Goal: Task Accomplishment & Management: Manage account settings

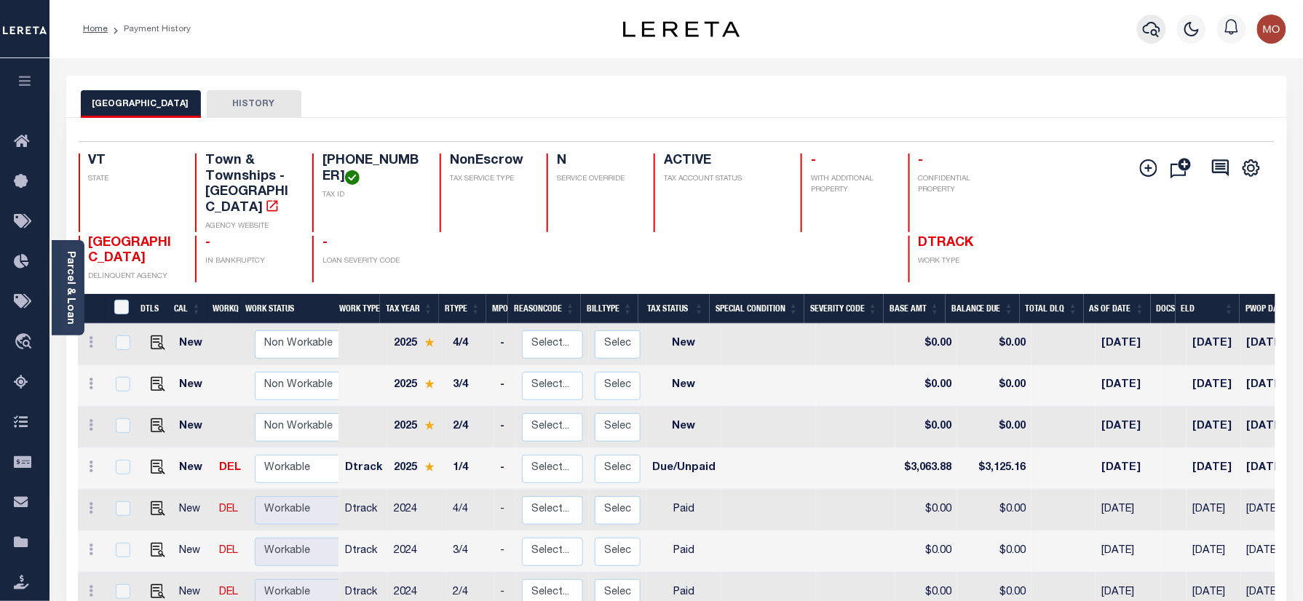
click at [1155, 22] on icon "button" at bounding box center [1151, 28] width 17 height 17
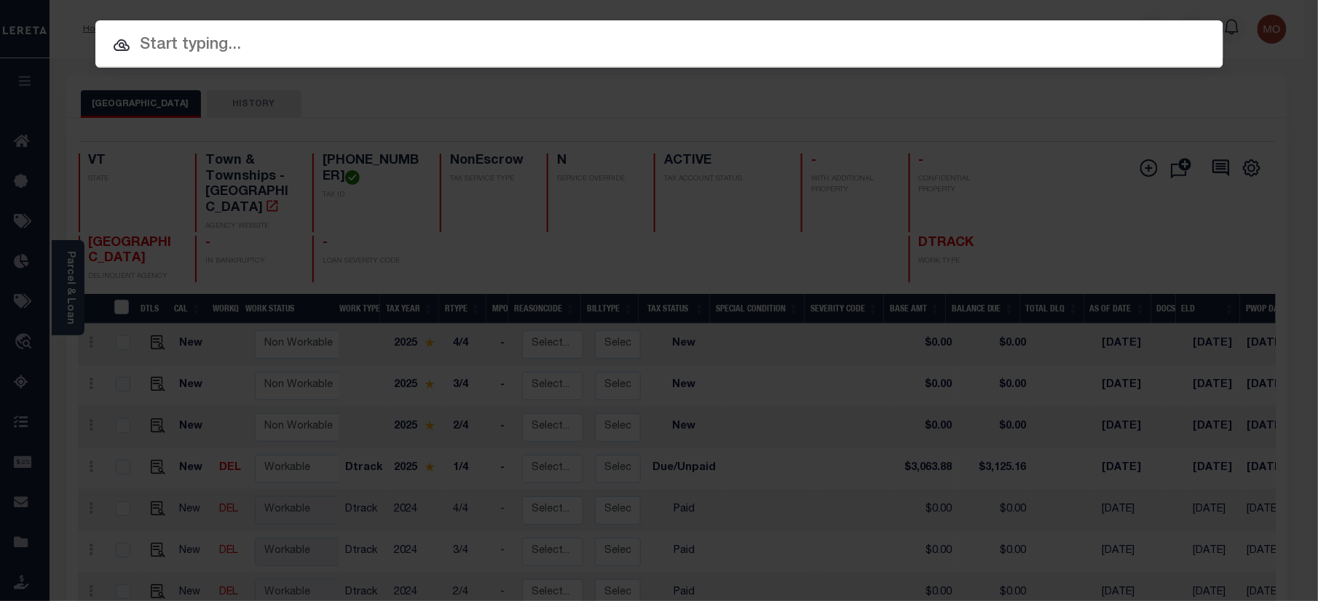
click at [288, 41] on input "text" at bounding box center [659, 45] width 1128 height 25
paste input "993270722"
type input "993270722"
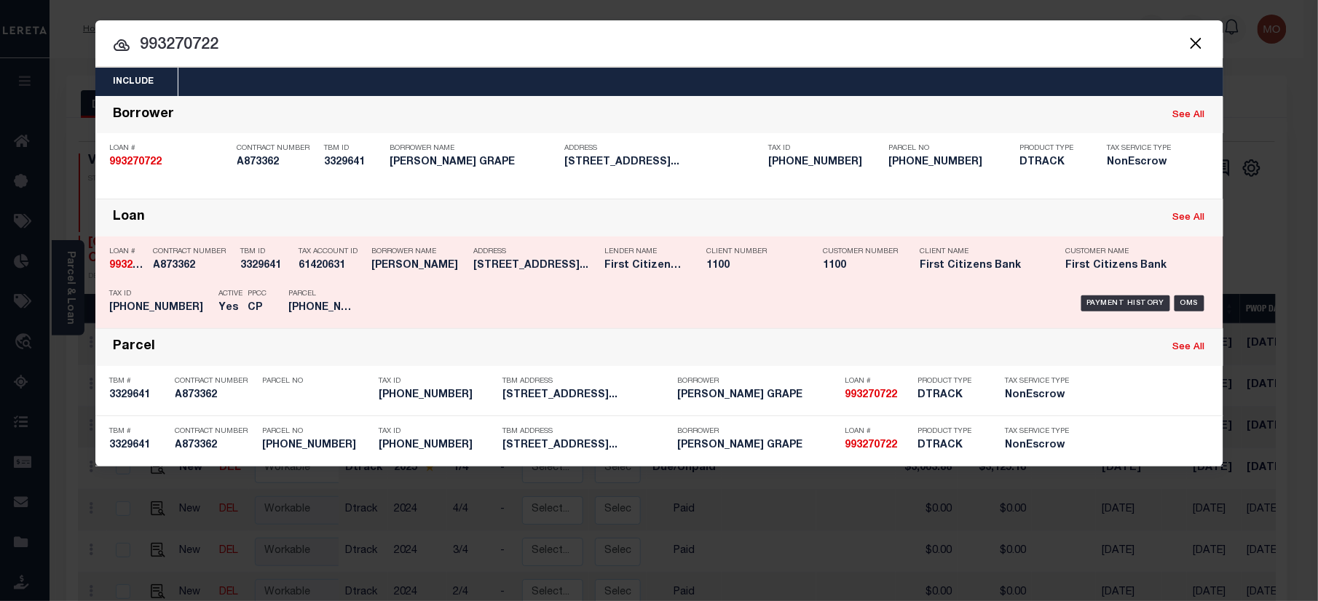
click at [182, 291] on p "Tax ID" at bounding box center [161, 294] width 102 height 9
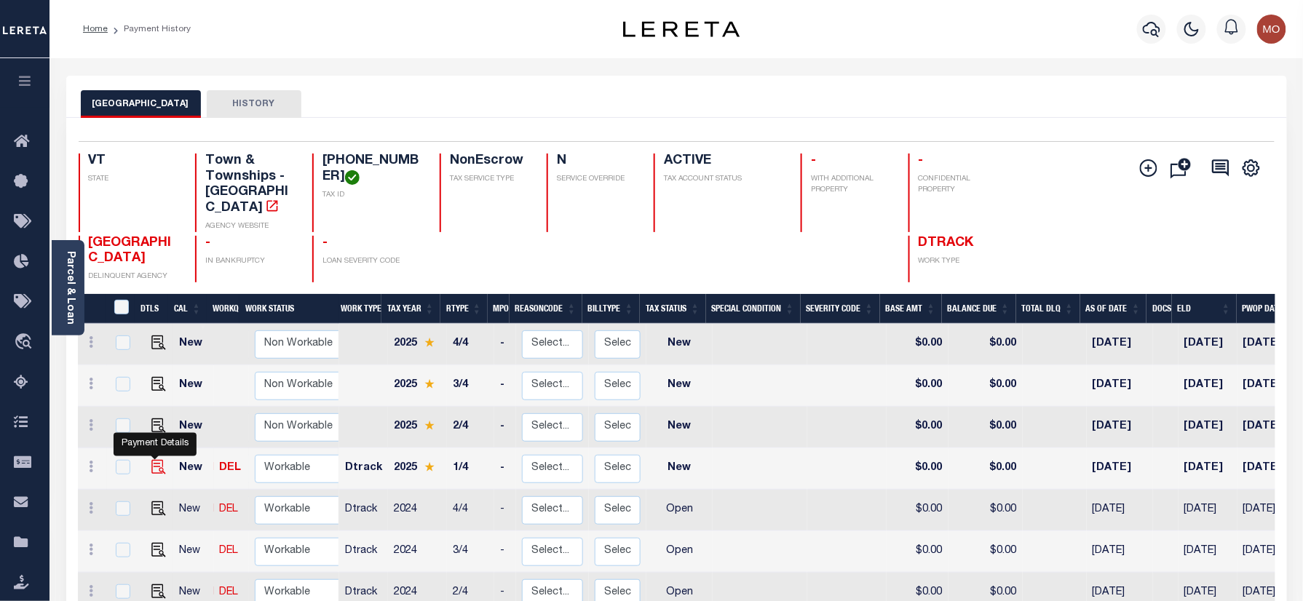
click at [151, 460] on img "" at bounding box center [158, 467] width 15 height 15
checkbox input "true"
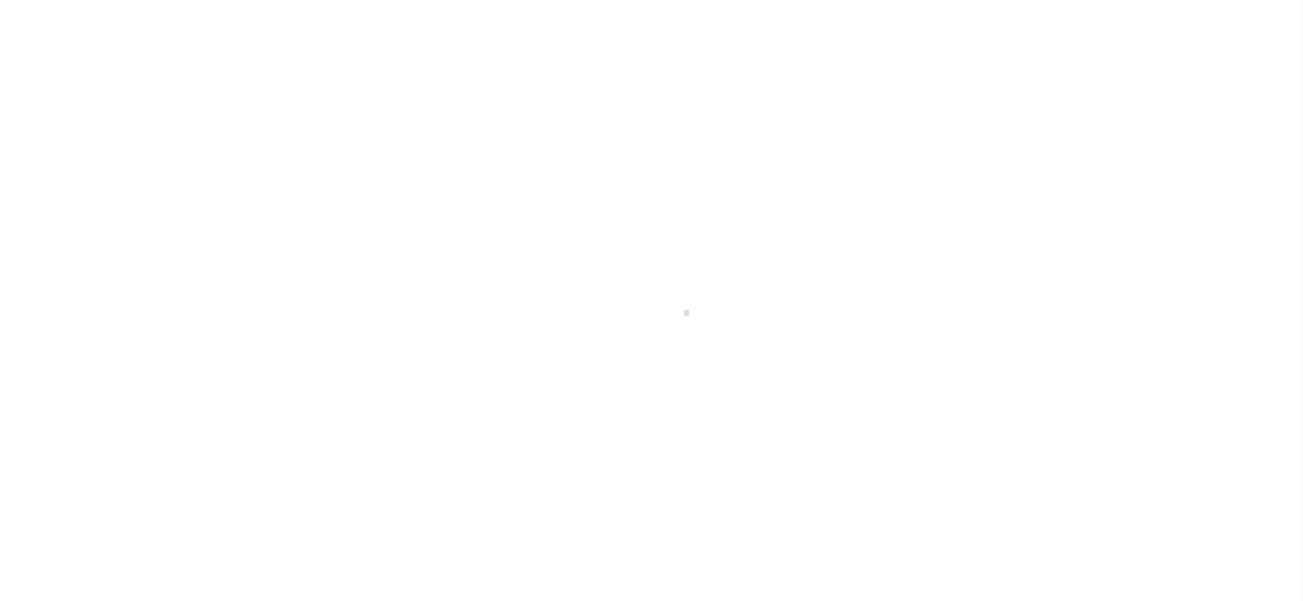
checkbox input "false"
type input "[DATE]"
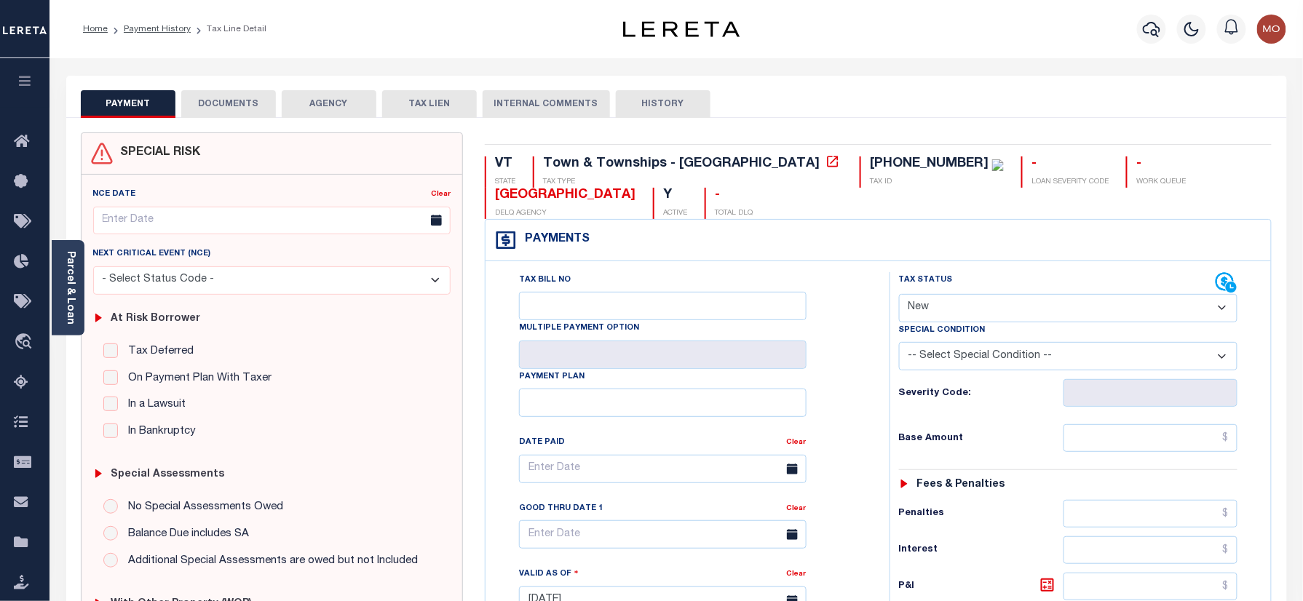
click at [990, 306] on select "- Select Status Code - Open Due/Unpaid Paid Incomplete No Tax Due Internal Refu…" at bounding box center [1068, 308] width 339 height 28
select select "DUE"
click at [899, 296] on select "- Select Status Code - Open Due/Unpaid Paid Incomplete No Tax Due Internal Refu…" at bounding box center [1068, 308] width 339 height 28
type input "[DATE]"
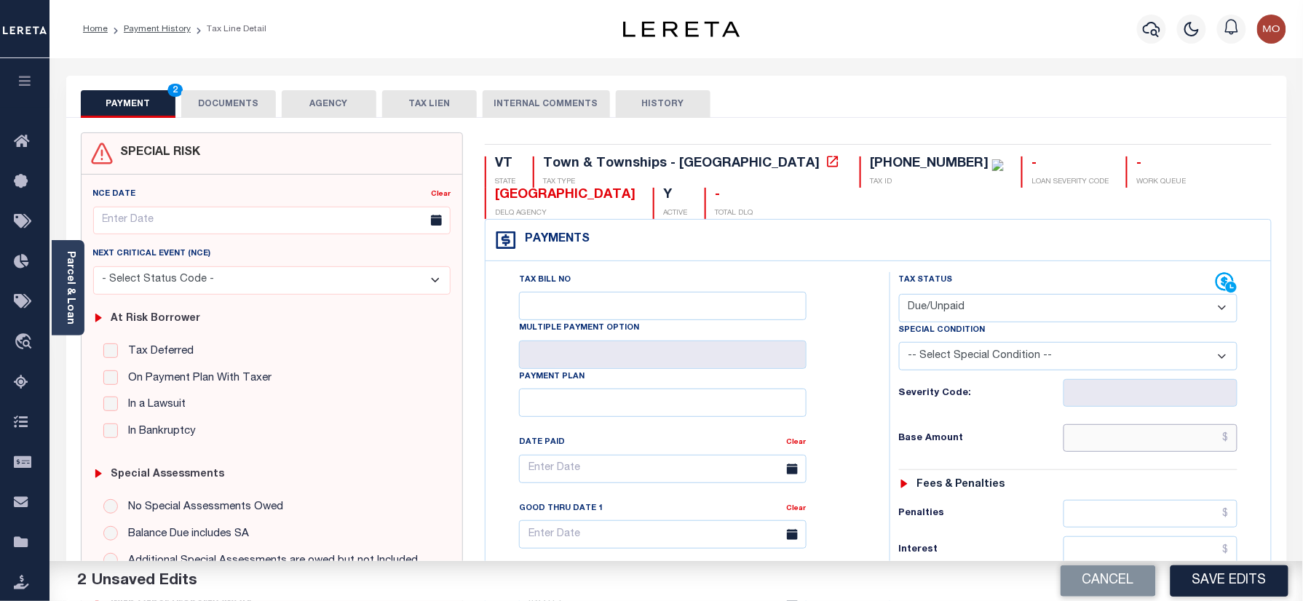
drag, startPoint x: 1139, startPoint y: 450, endPoint x: 813, endPoint y: 440, distance: 325.5
click at [1139, 450] on input "text" at bounding box center [1151, 438] width 175 height 28
paste input "8529.76"
type input "$8,529.76"
click at [813, 440] on div "Tax Bill No Multiple Payment Option Payment Plan Clear" at bounding box center [684, 476] width 368 height 408
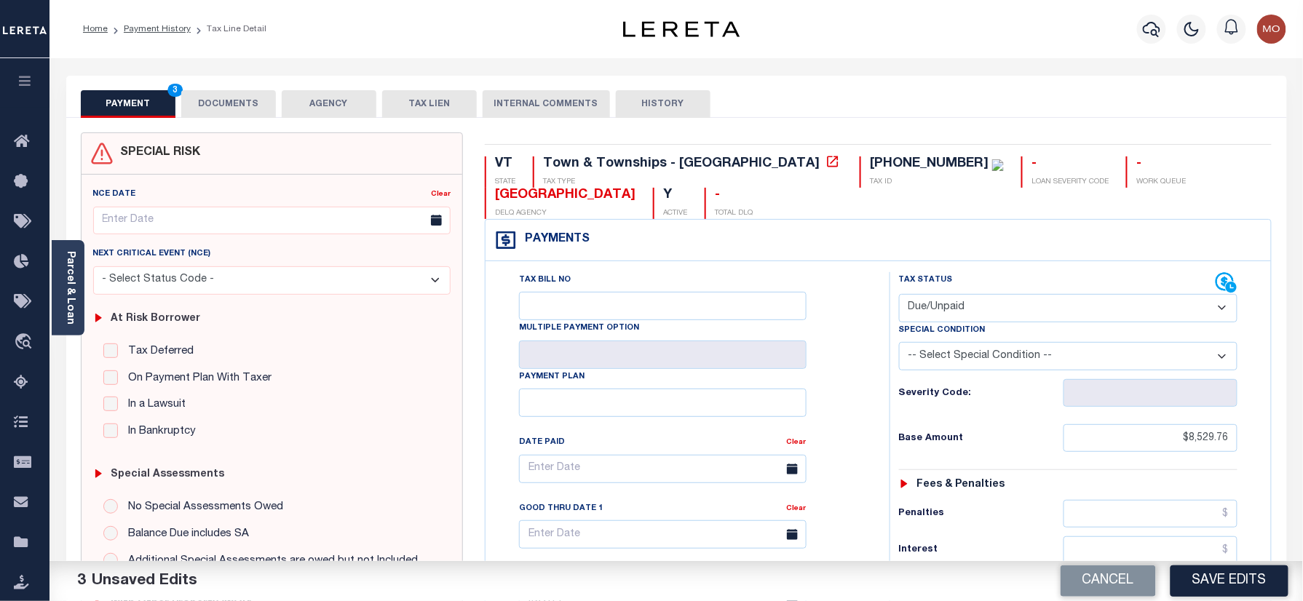
click at [839, 352] on div "Tax Bill No Multiple Payment Option Payment Plan Clear" at bounding box center [684, 476] width 368 height 408
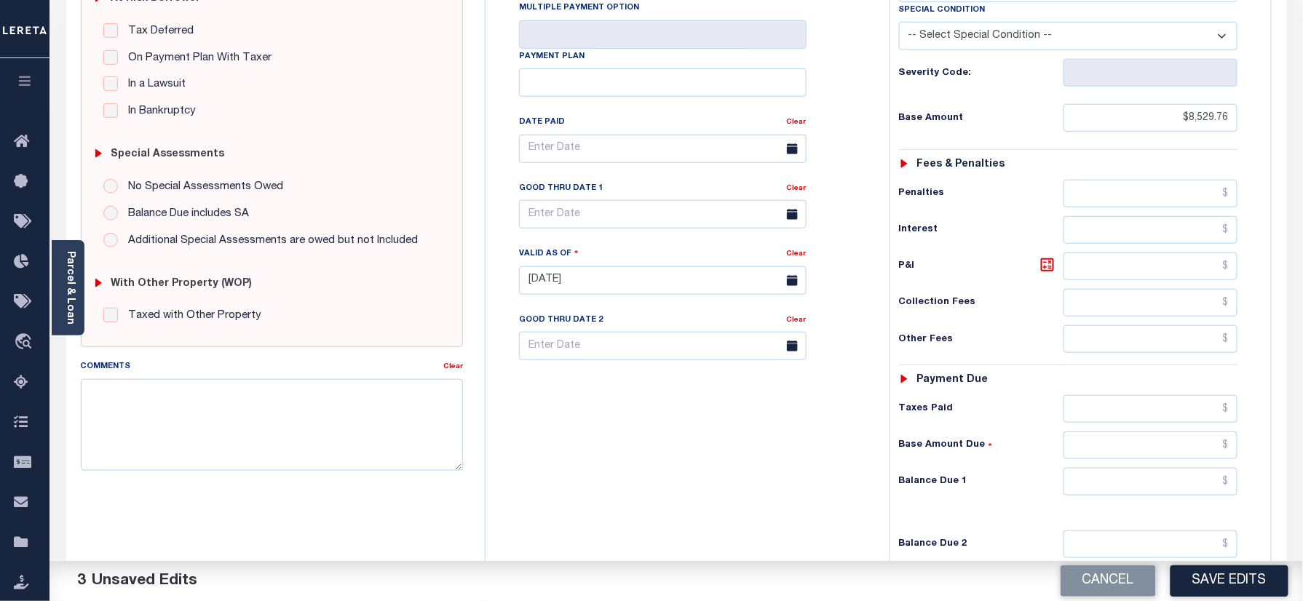
scroll to position [520, 0]
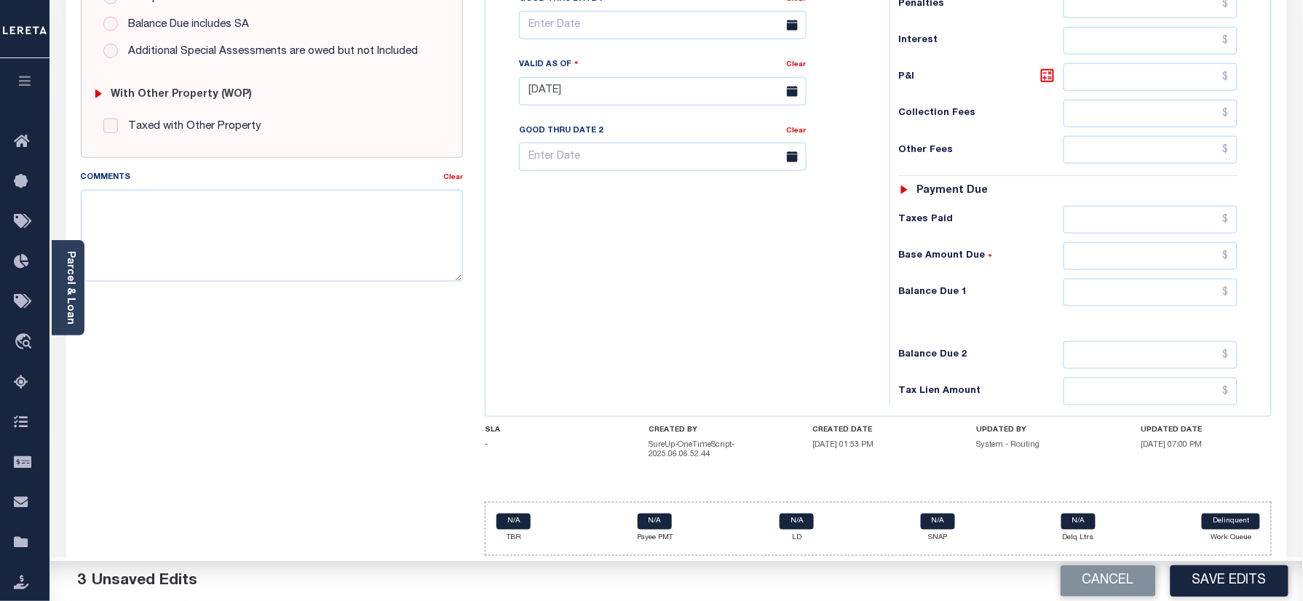
click at [1165, 304] on div "Tax Status Status - Select Status Code -" at bounding box center [1074, 84] width 368 height 643
click at [1154, 297] on input "text" at bounding box center [1151, 293] width 175 height 28
paste input "8700.36"
type input "$8,700.36"
drag, startPoint x: 843, startPoint y: 297, endPoint x: 830, endPoint y: 304, distance: 14.6
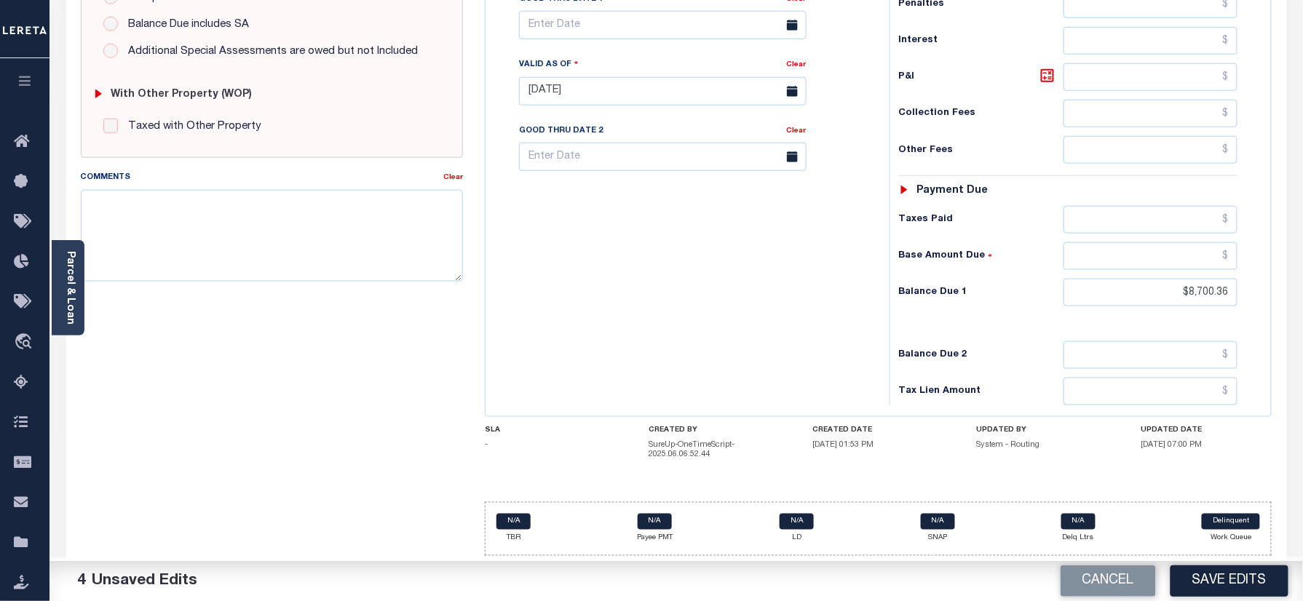
click at [843, 297] on div "Tax Bill No Multiple Payment Option Payment Plan Clear" at bounding box center [683, 84] width 389 height 643
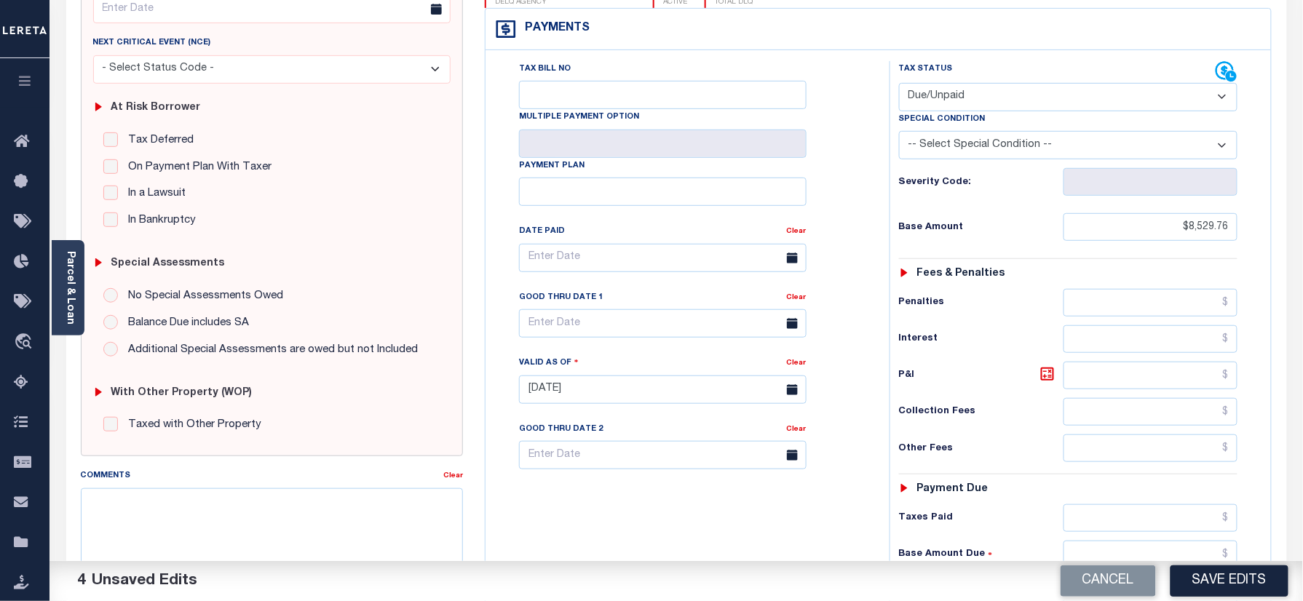
scroll to position [326, 0]
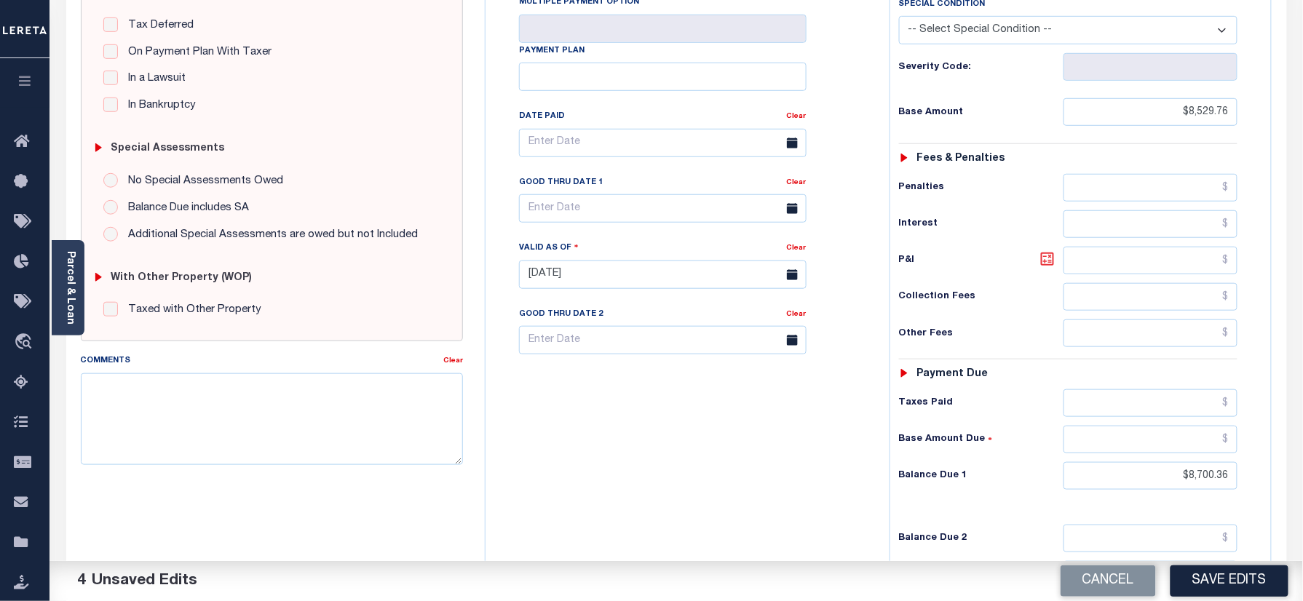
click at [1045, 266] on icon at bounding box center [1047, 259] width 13 height 13
type input "$170.60"
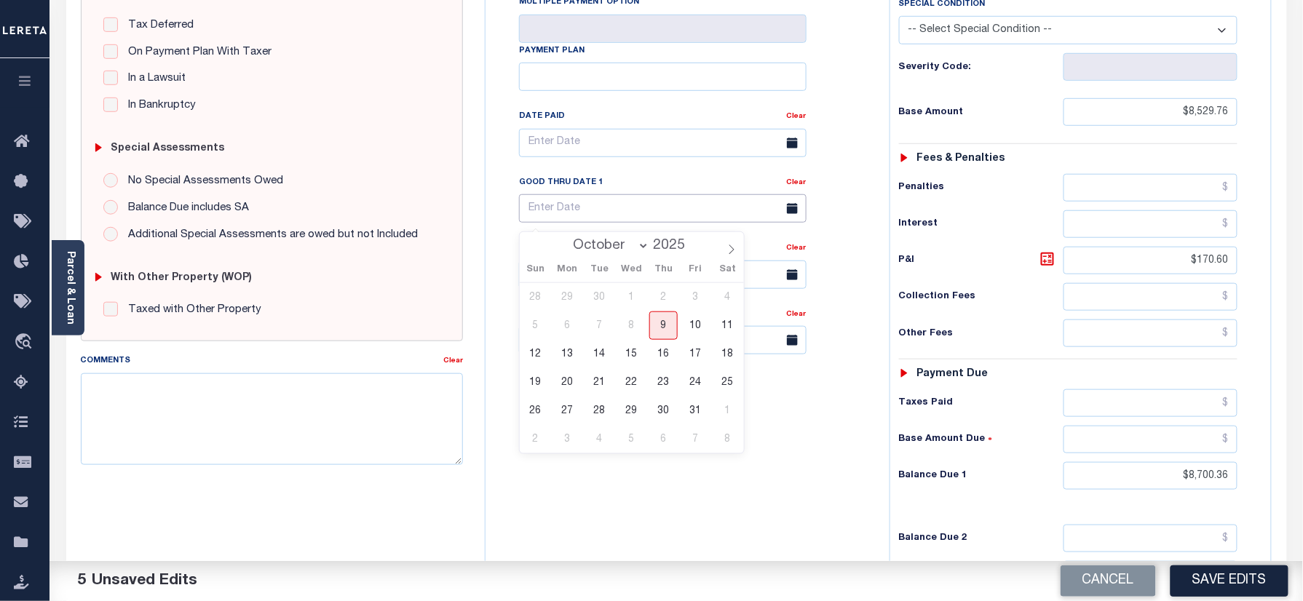
click at [559, 213] on input "text" at bounding box center [663, 208] width 288 height 28
click at [632, 355] on span "15" at bounding box center [631, 354] width 28 height 28
type input "10/15/2025"
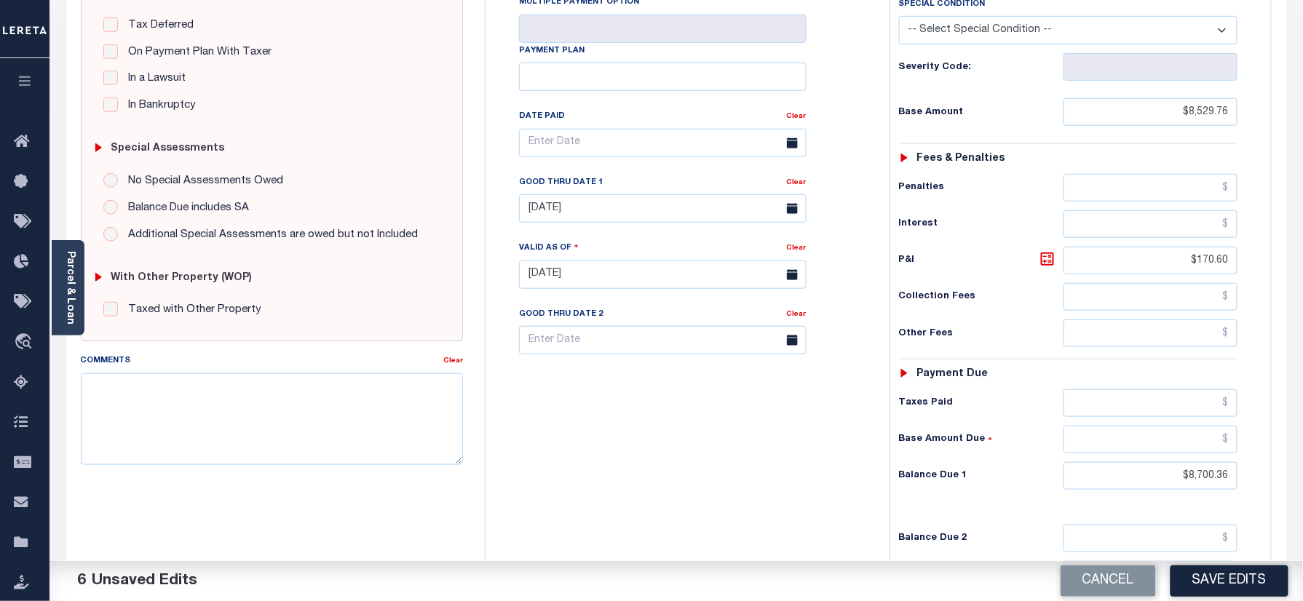
click at [638, 434] on div "Tax Bill No Multiple Payment Option Payment Plan Clear" at bounding box center [683, 267] width 389 height 643
click at [317, 402] on textarea "Comments" at bounding box center [272, 419] width 383 height 92
paste textarea "Information taken verbally"
type textarea "Information taken verbally"
click at [814, 472] on div "Tax Bill No Multiple Payment Option Payment Plan Clear" at bounding box center [683, 267] width 389 height 643
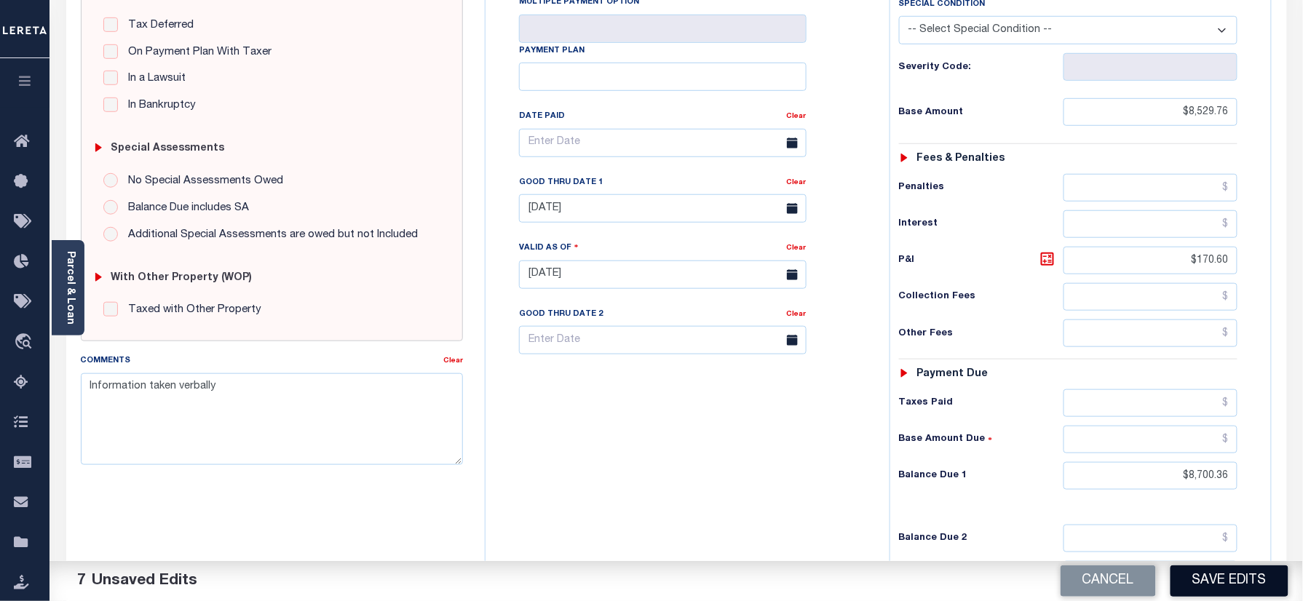
click at [1206, 580] on button "Save Edits" at bounding box center [1230, 581] width 118 height 31
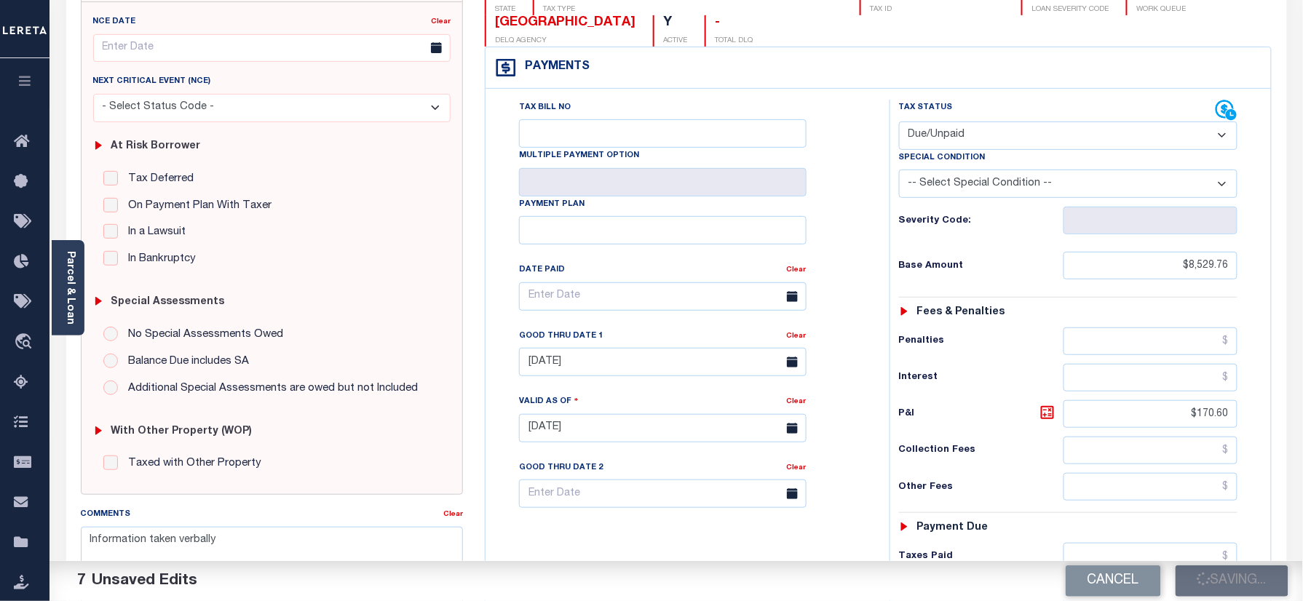
scroll to position [35, 0]
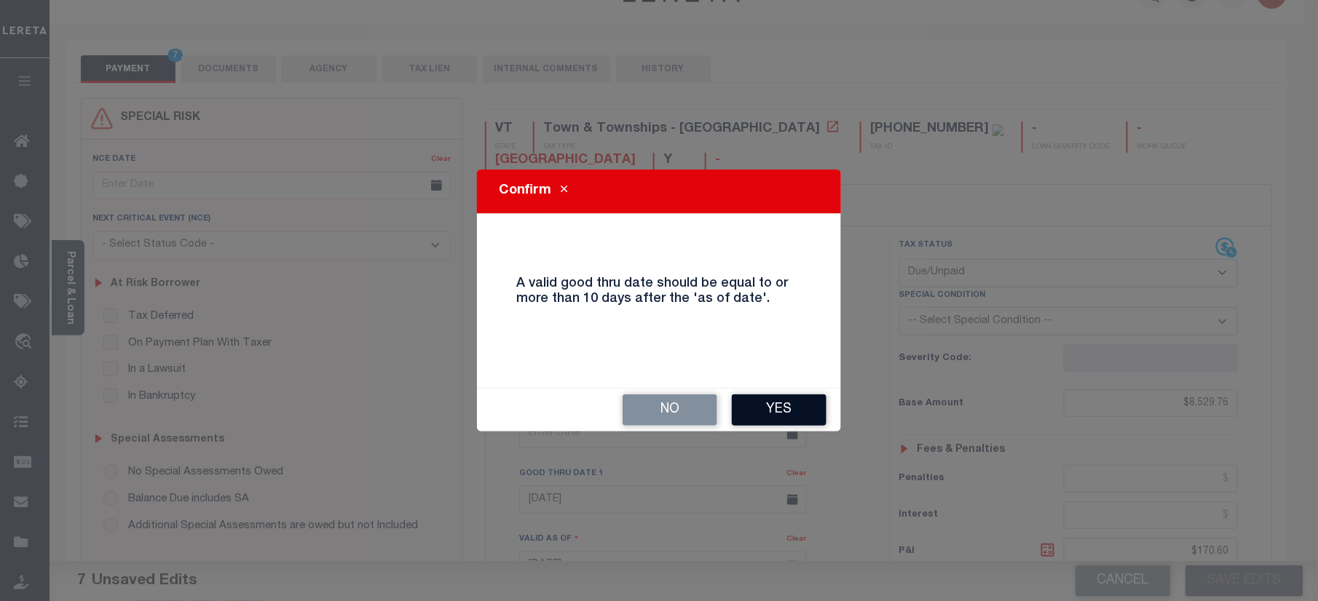
click at [785, 413] on button "Yes" at bounding box center [779, 410] width 95 height 31
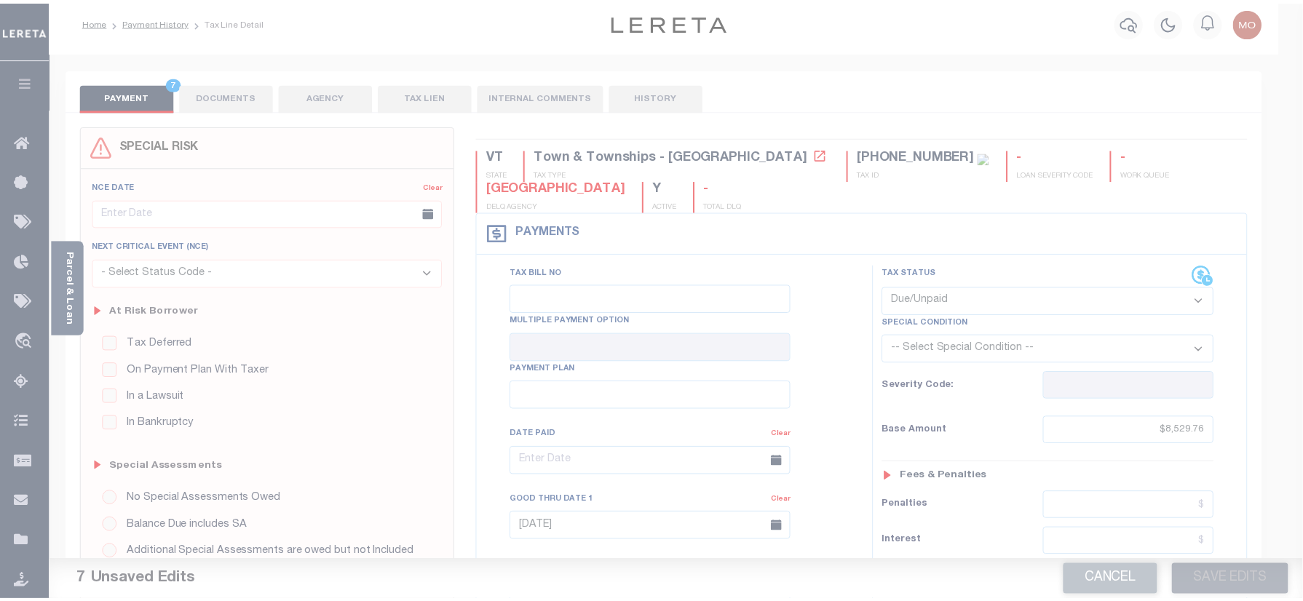
scroll to position [0, 0]
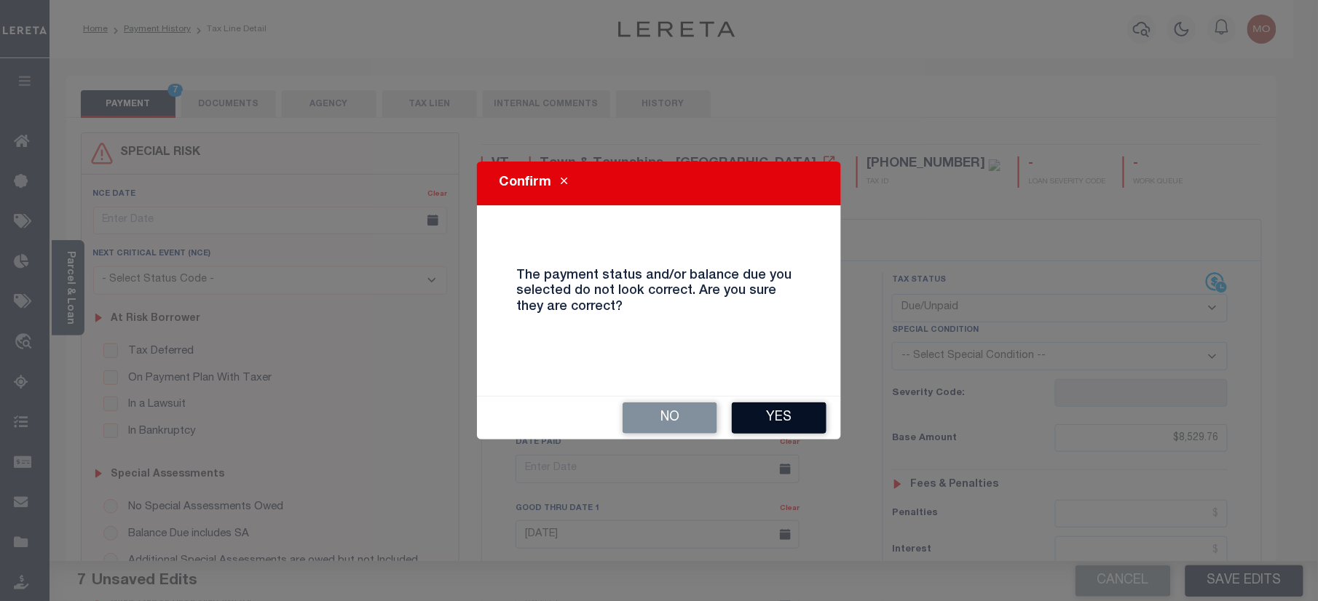
click at [761, 412] on button "Yes" at bounding box center [779, 418] width 95 height 31
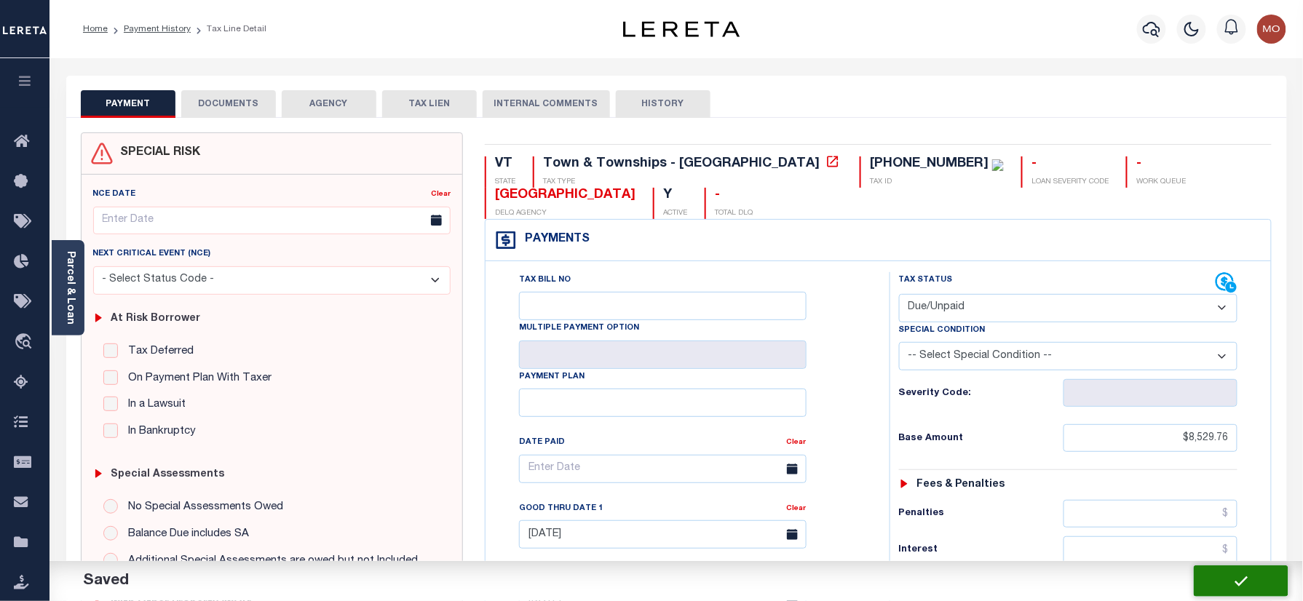
checkbox input "false"
type input "$8,529.76"
type input "$170.6"
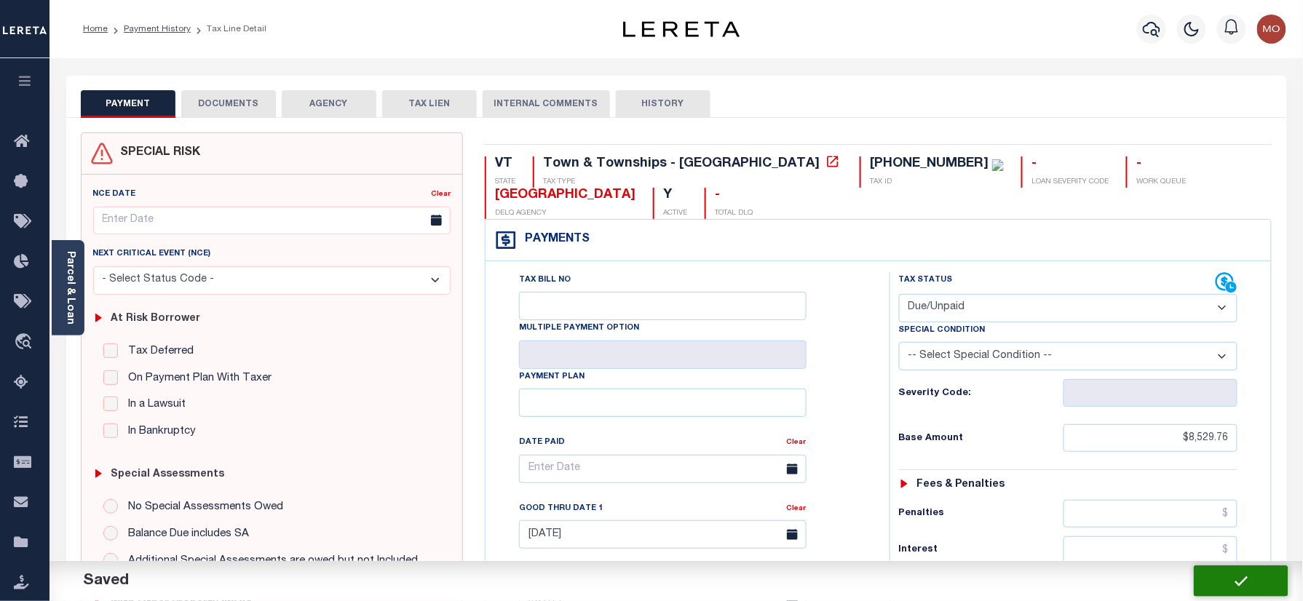
type input "$8,700.36"
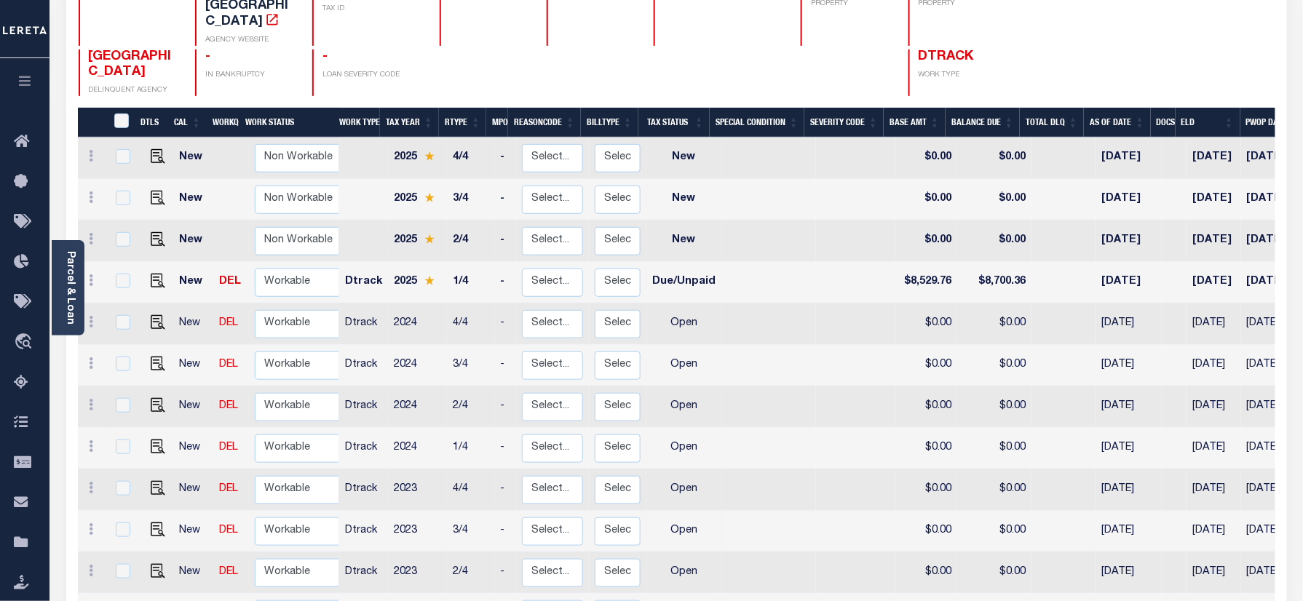
scroll to position [194, 0]
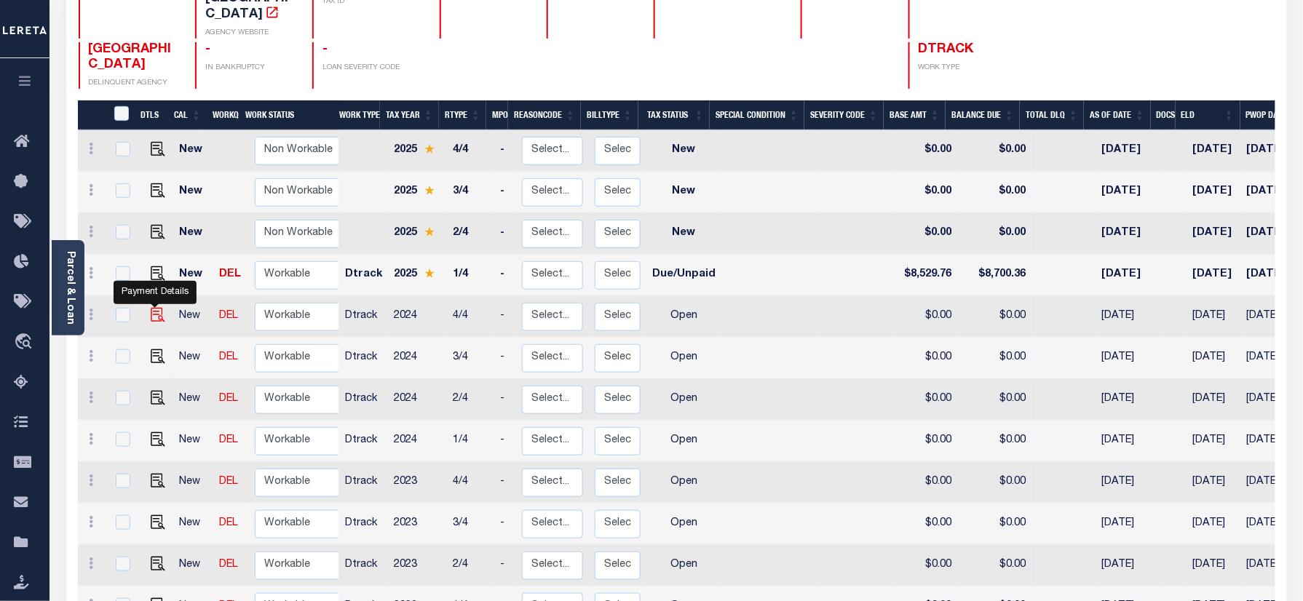
click at [152, 308] on img "" at bounding box center [158, 315] width 15 height 15
checkbox input "true"
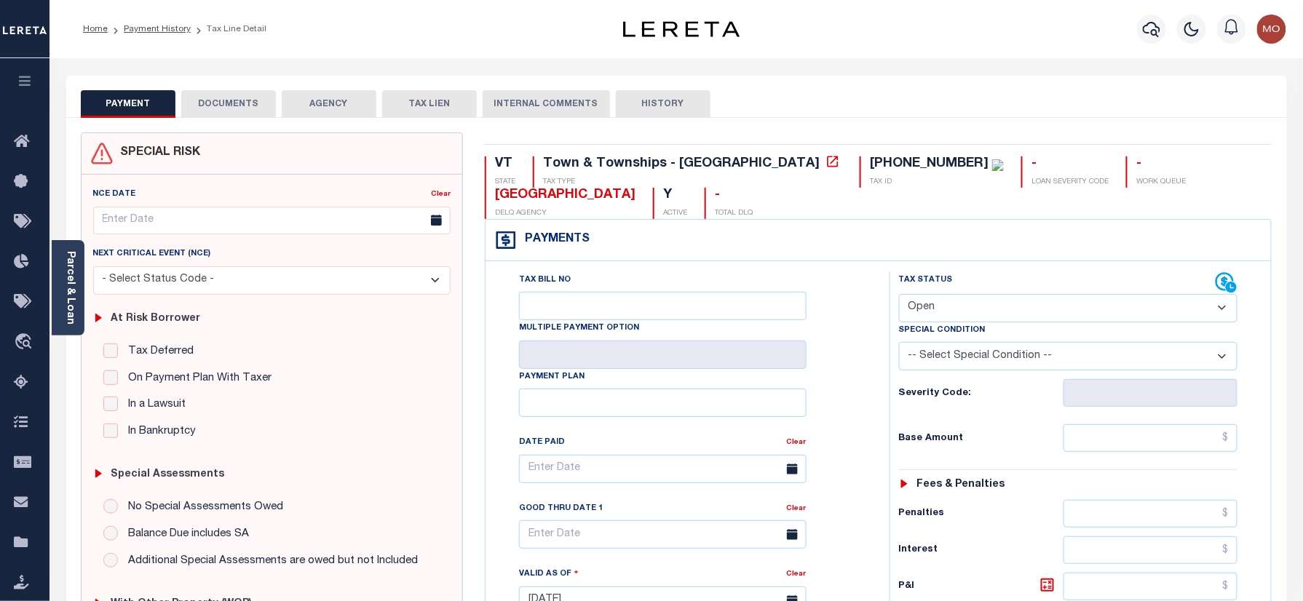
click at [982, 301] on select "- Select Status Code - Open Due/Unpaid Paid Incomplete No Tax Due Internal Refu…" at bounding box center [1068, 308] width 339 height 28
select select "INC"
click at [899, 296] on select "- Select Status Code - Open Due/Unpaid Paid Incomplete No Tax Due Internal Refu…" at bounding box center [1068, 308] width 339 height 28
type input "[DATE]"
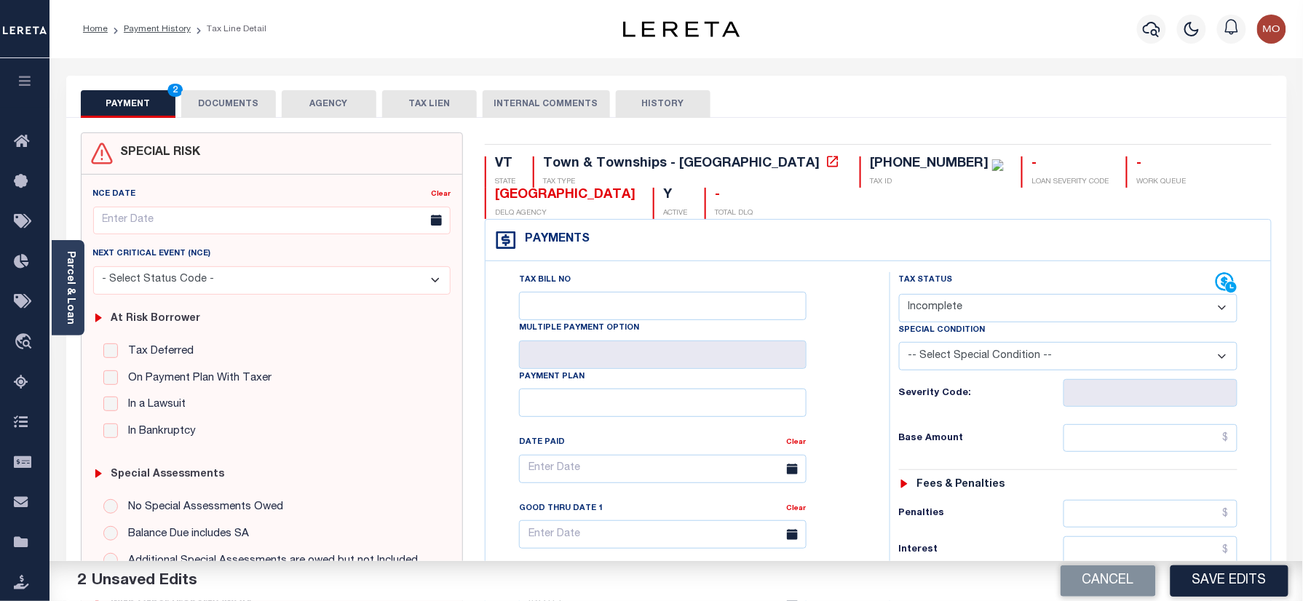
click at [938, 322] on select "- Select Status Code - Open Due/Unpaid Paid Incomplete No Tax Due Internal Refu…" at bounding box center [1068, 308] width 339 height 28
select select "PYD"
click at [899, 296] on select "- Select Status Code - Open Due/Unpaid Paid Incomplete No Tax Due Internal Refu…" at bounding box center [1068, 308] width 339 height 28
click at [842, 411] on div "Tax Bill No Multiple Payment Option Payment Plan Clear" at bounding box center [684, 476] width 368 height 408
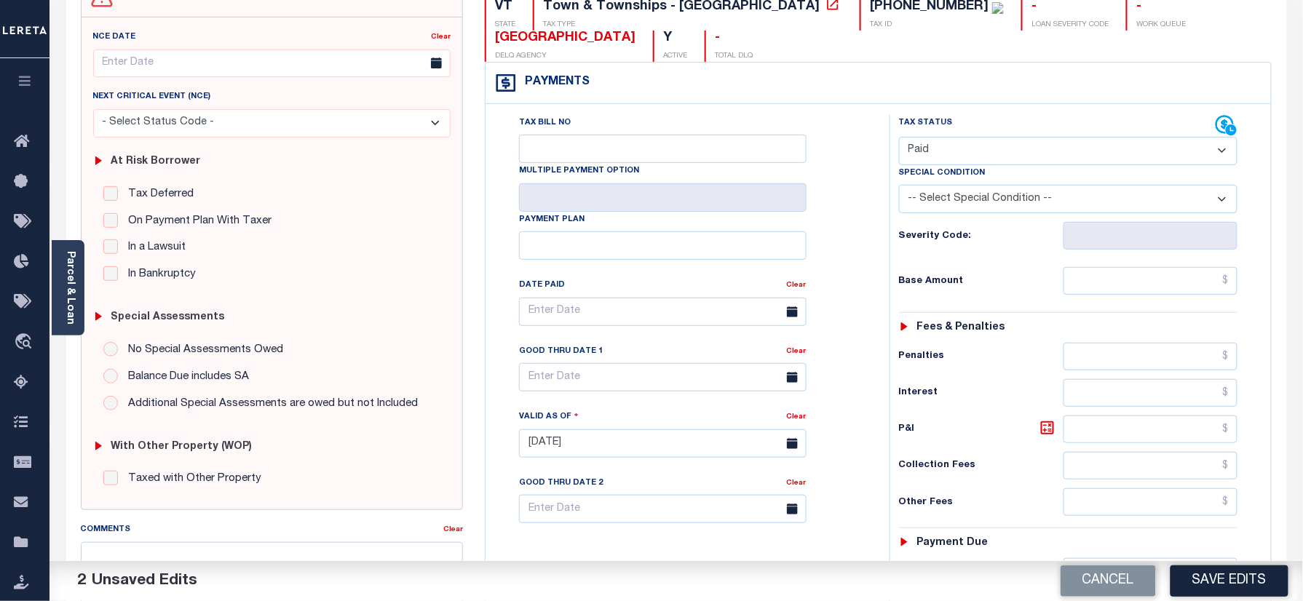
scroll to position [485, 0]
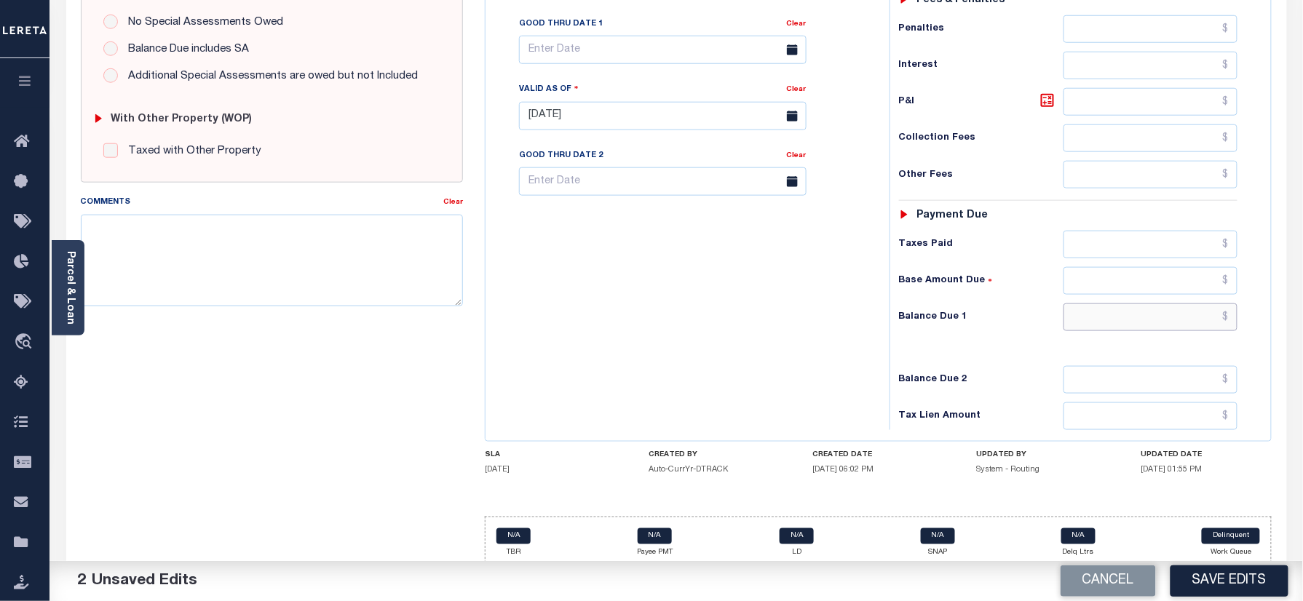
click at [1105, 329] on input "text" at bounding box center [1151, 318] width 175 height 28
type input "$0.00"
click at [393, 269] on textarea "Comments" at bounding box center [272, 261] width 383 height 92
paste textarea "Information taken verbally"
type textarea "Information taken verbally"
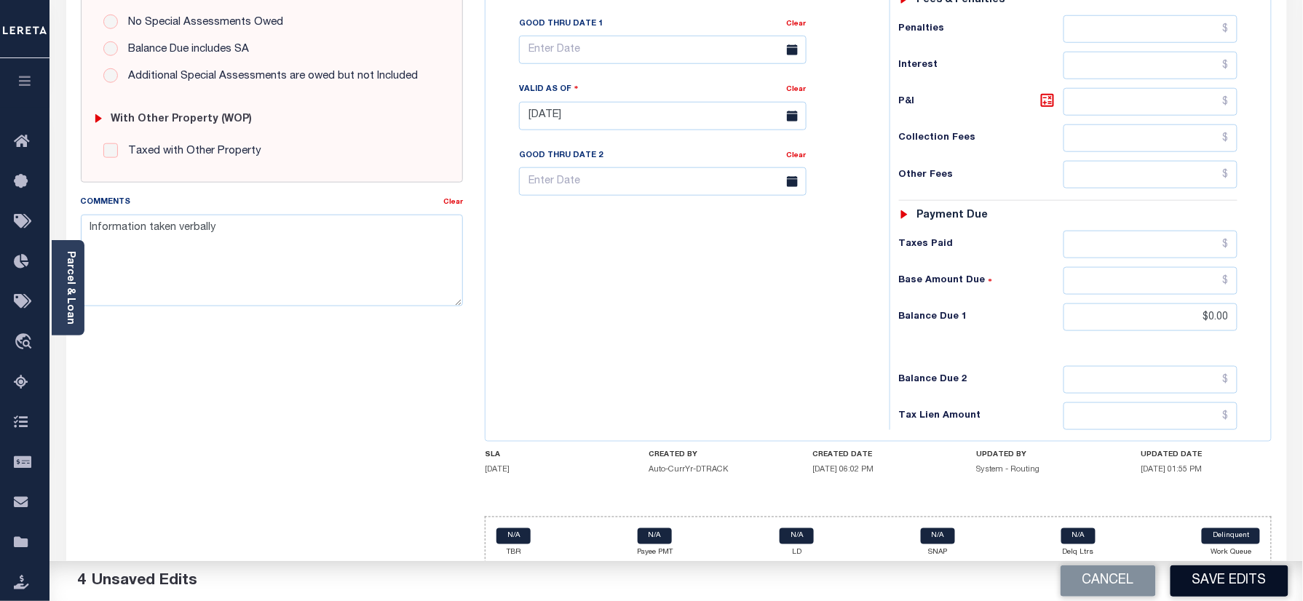
click at [1235, 574] on button "Save Edits" at bounding box center [1230, 581] width 118 height 31
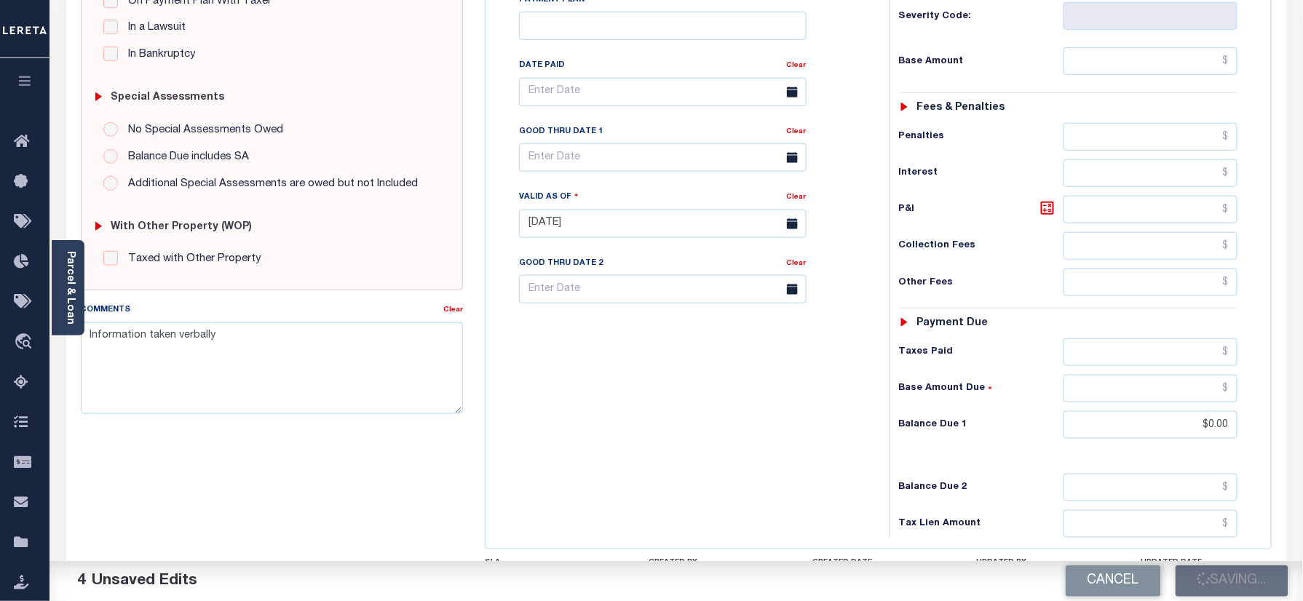
scroll to position [291, 0]
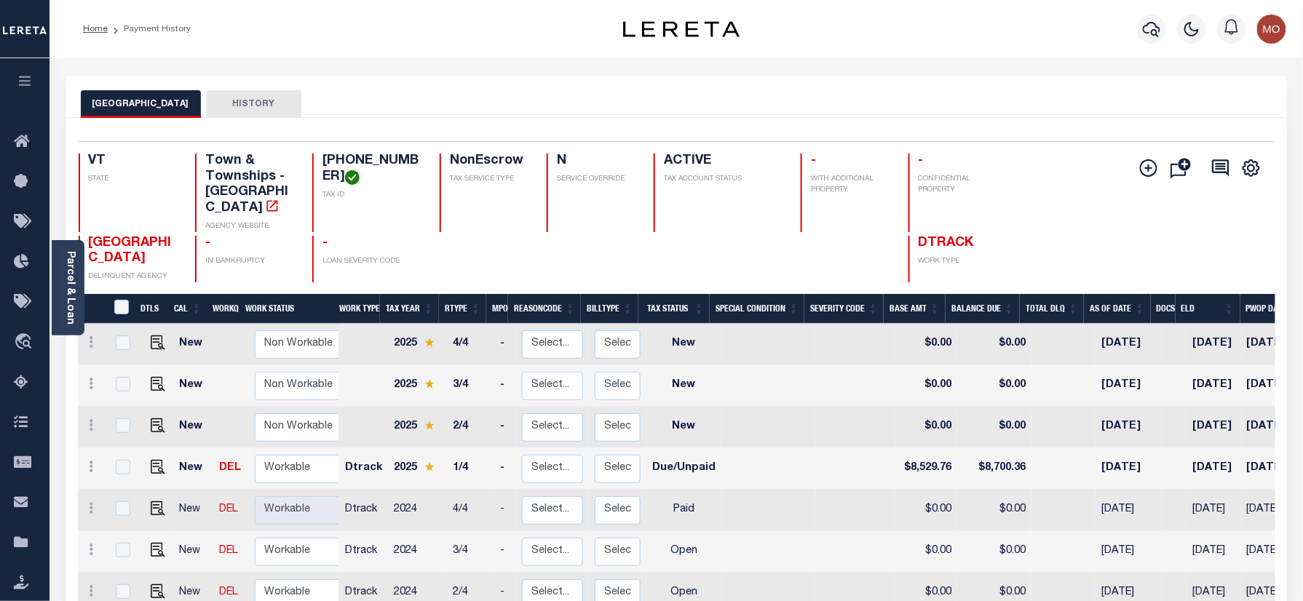
click at [694, 108] on div "GRAFTON TOWN HISTORY" at bounding box center [677, 103] width 1192 height 27
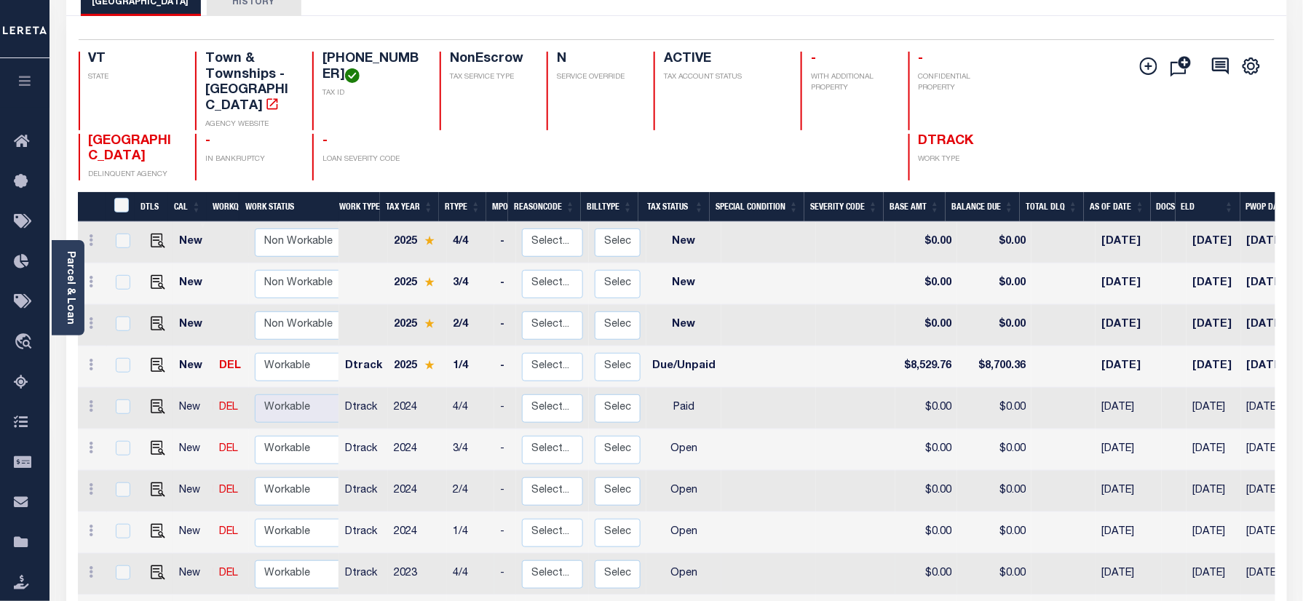
scroll to position [194, 0]
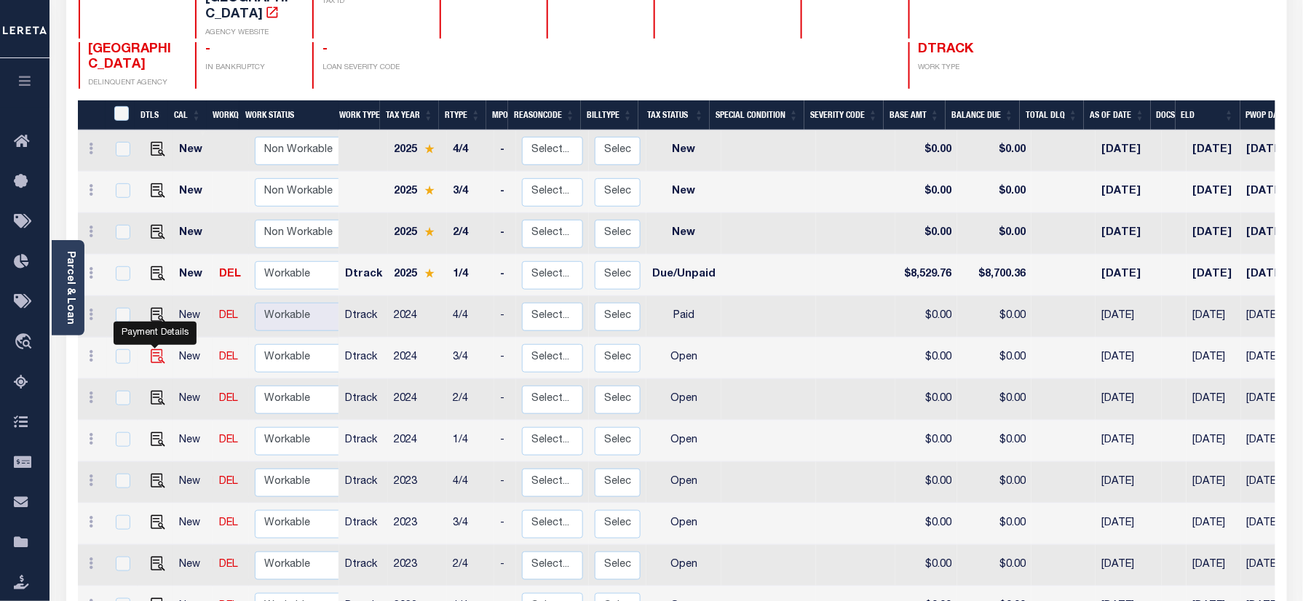
click at [156, 349] on img "" at bounding box center [158, 356] width 15 height 15
checkbox input "true"
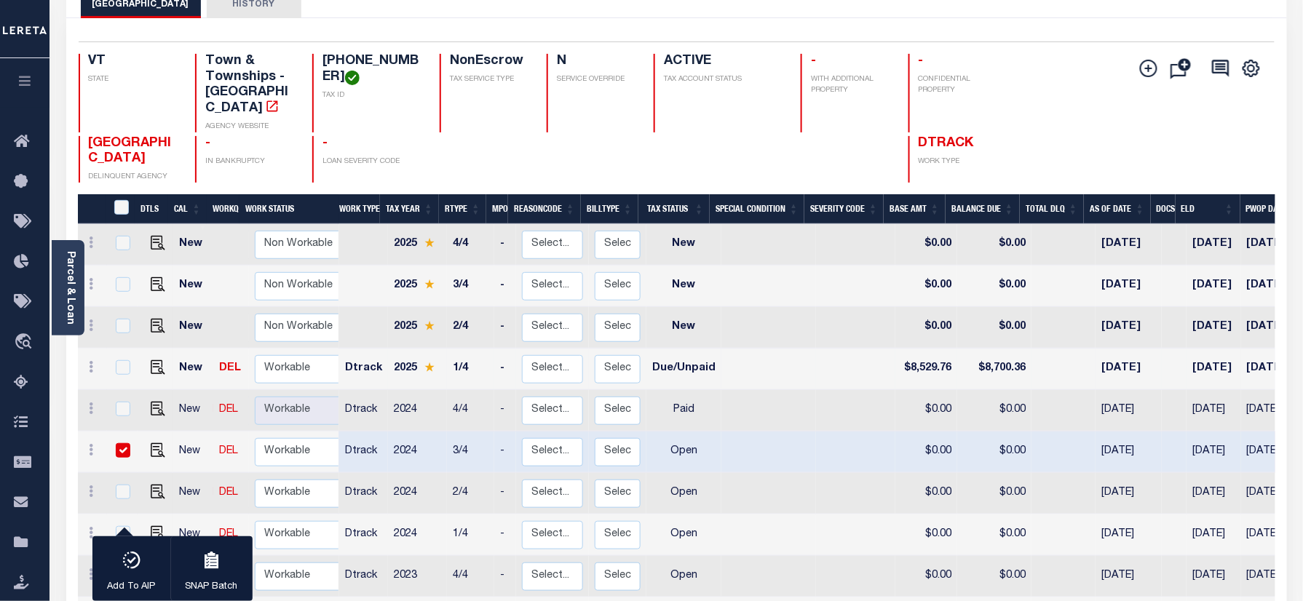
scroll to position [0, 0]
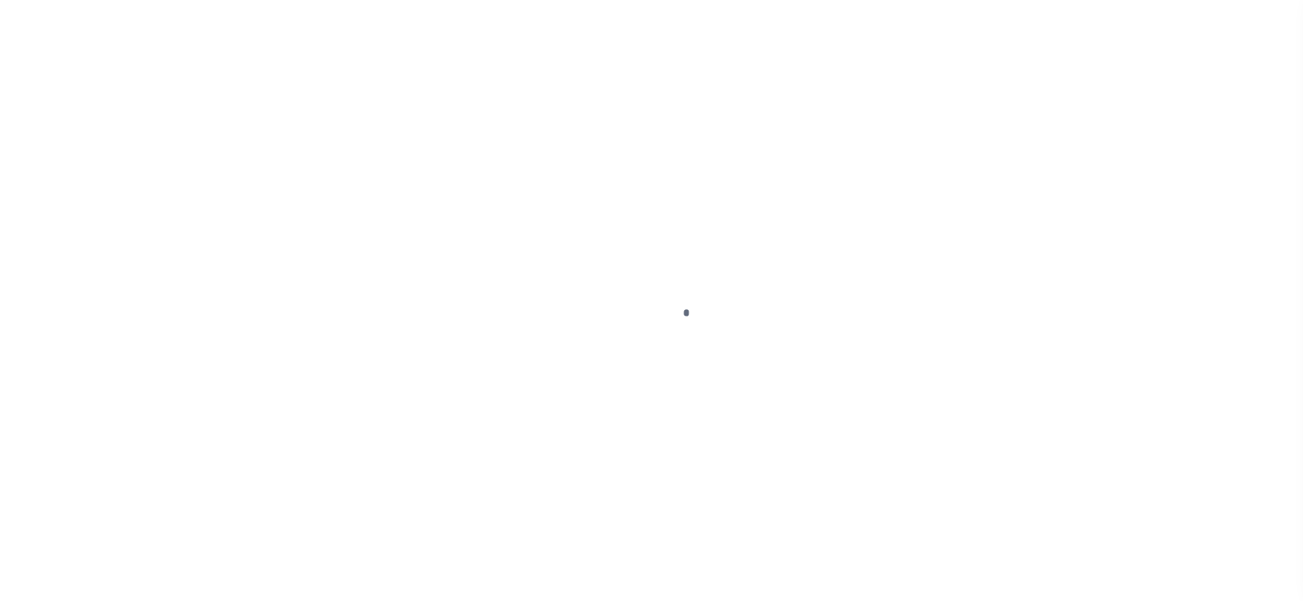
checkbox input "false"
type input "02/16/2025"
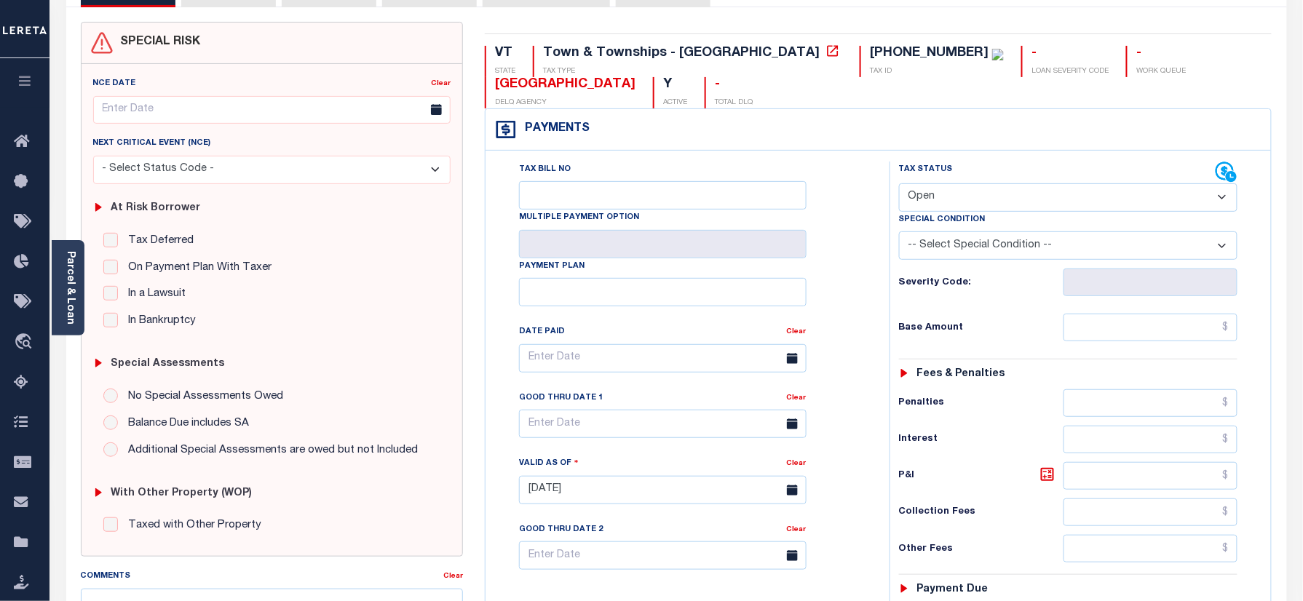
click at [973, 208] on select "- Select Status Code - Open Due/Unpaid Paid Incomplete No Tax Due Internal Refu…" at bounding box center [1068, 197] width 339 height 28
select select "PYD"
click at [899, 185] on select "- Select Status Code - Open Due/Unpaid Paid Incomplete No Tax Due Internal Refu…" at bounding box center [1068, 197] width 339 height 28
type input "[DATE]"
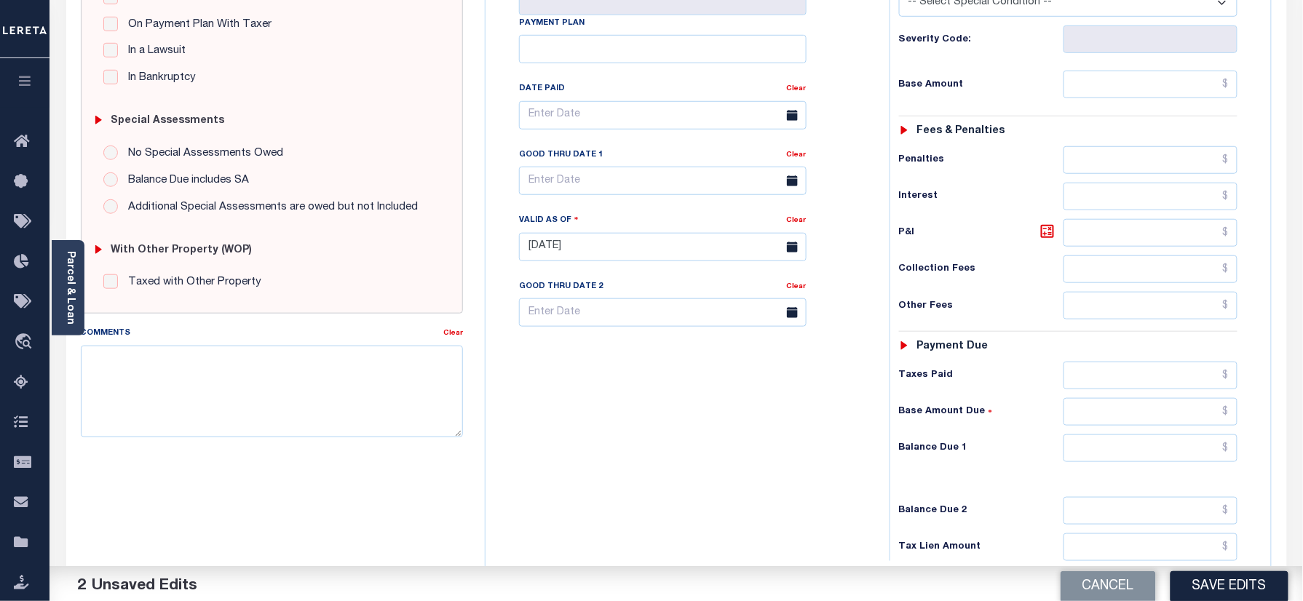
scroll to position [499, 0]
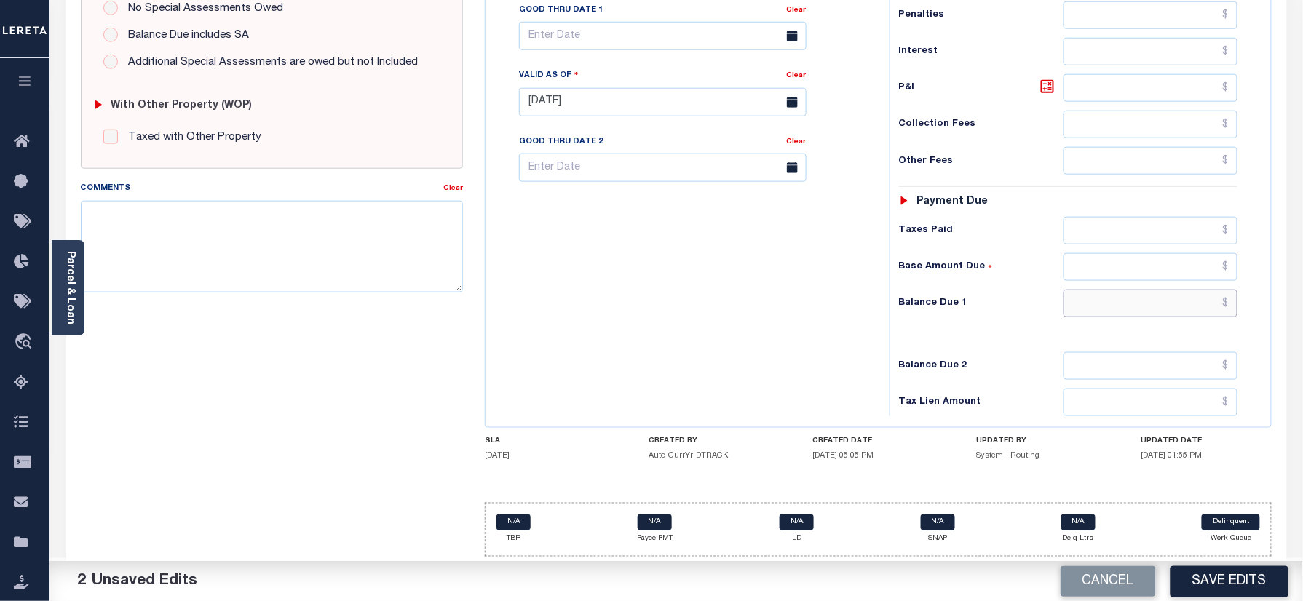
drag, startPoint x: 1102, startPoint y: 310, endPoint x: 1076, endPoint y: 316, distance: 26.8
click at [1102, 310] on input "text" at bounding box center [1151, 304] width 175 height 28
type input "$0.00"
click at [256, 239] on textarea "Comments" at bounding box center [272, 247] width 383 height 92
paste textarea "Information taken verbally"
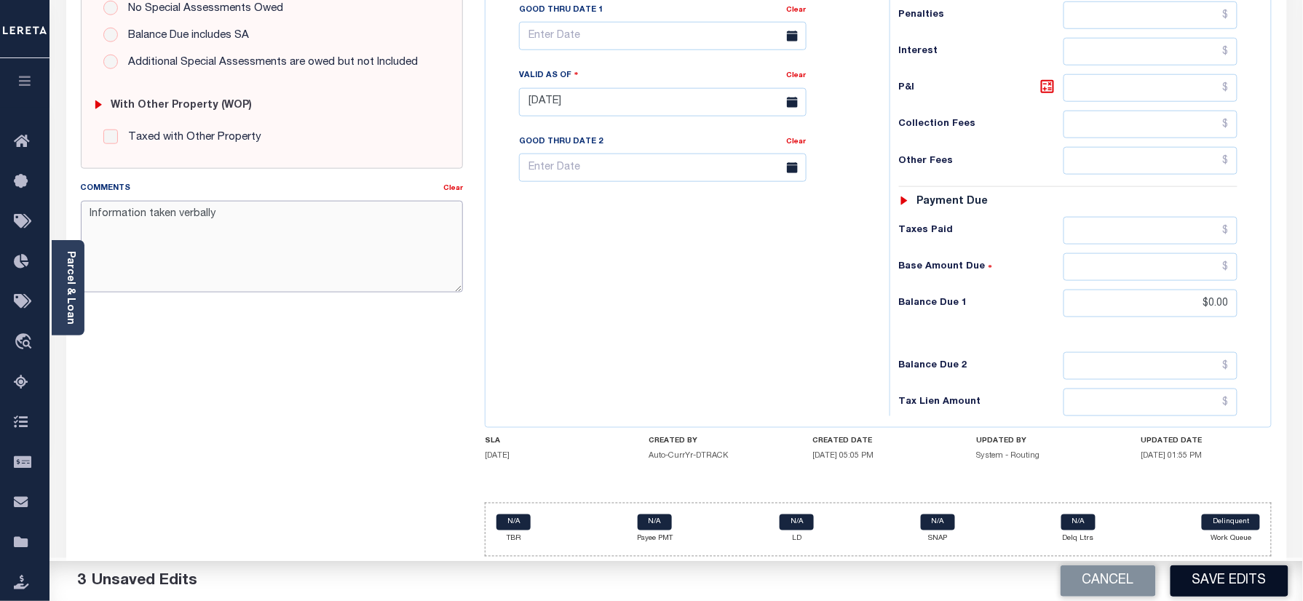
type textarea "Information taken verbally"
click at [1223, 577] on button "Save Edits" at bounding box center [1230, 581] width 118 height 31
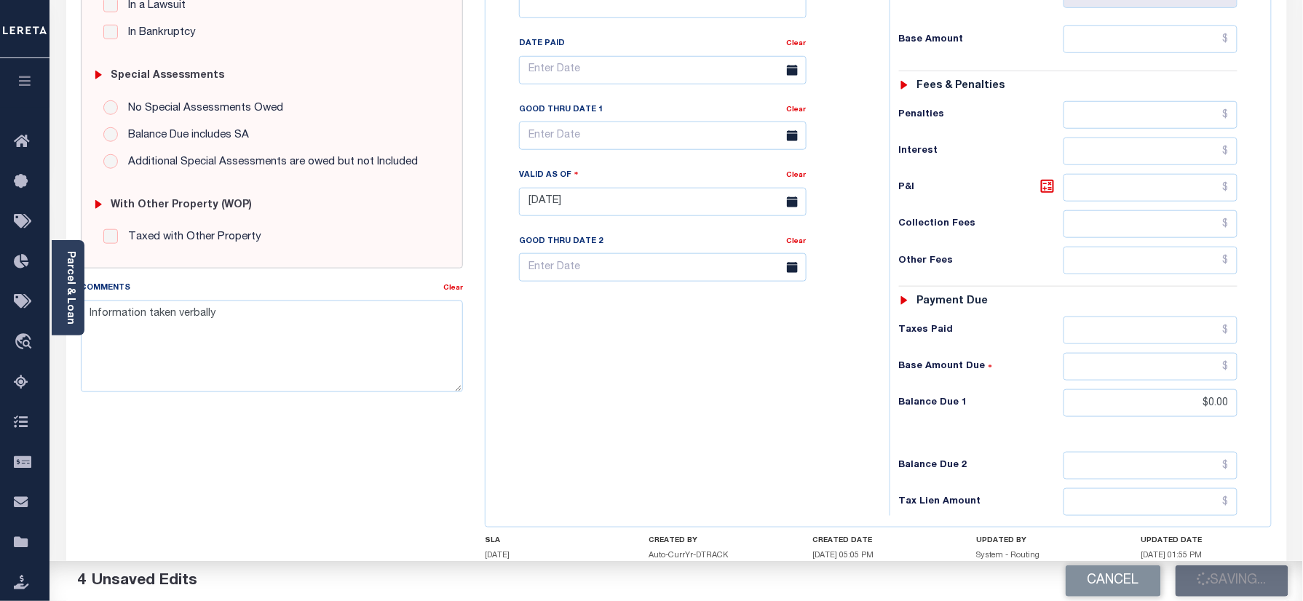
scroll to position [304, 0]
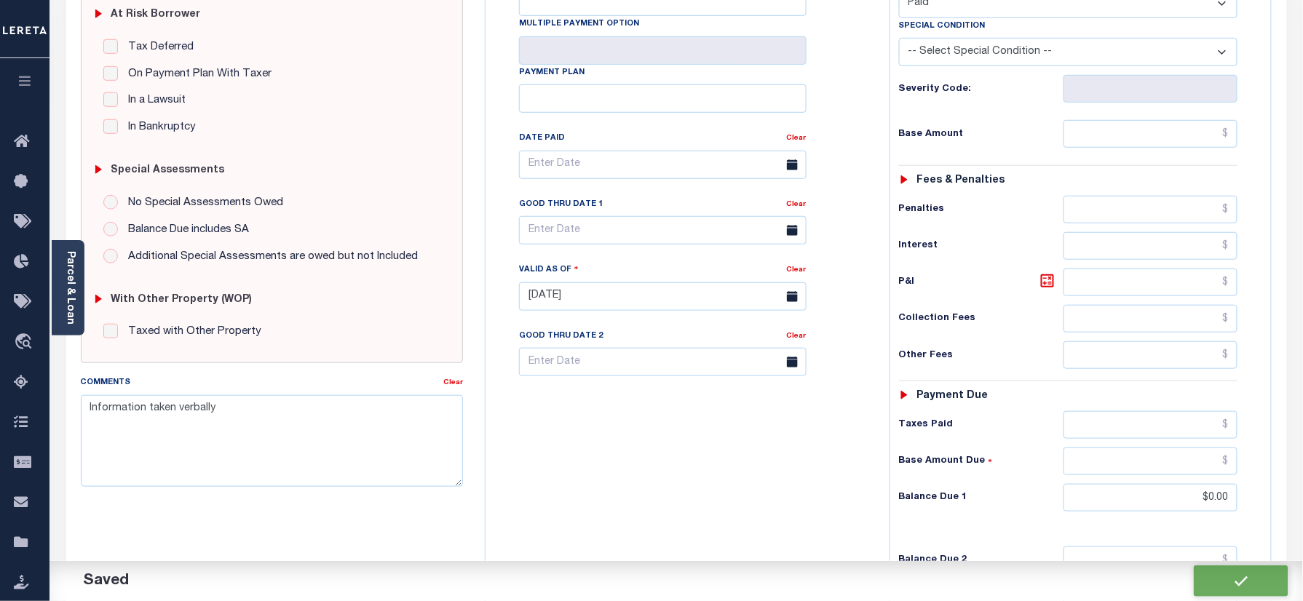
checkbox input "false"
type input "$0"
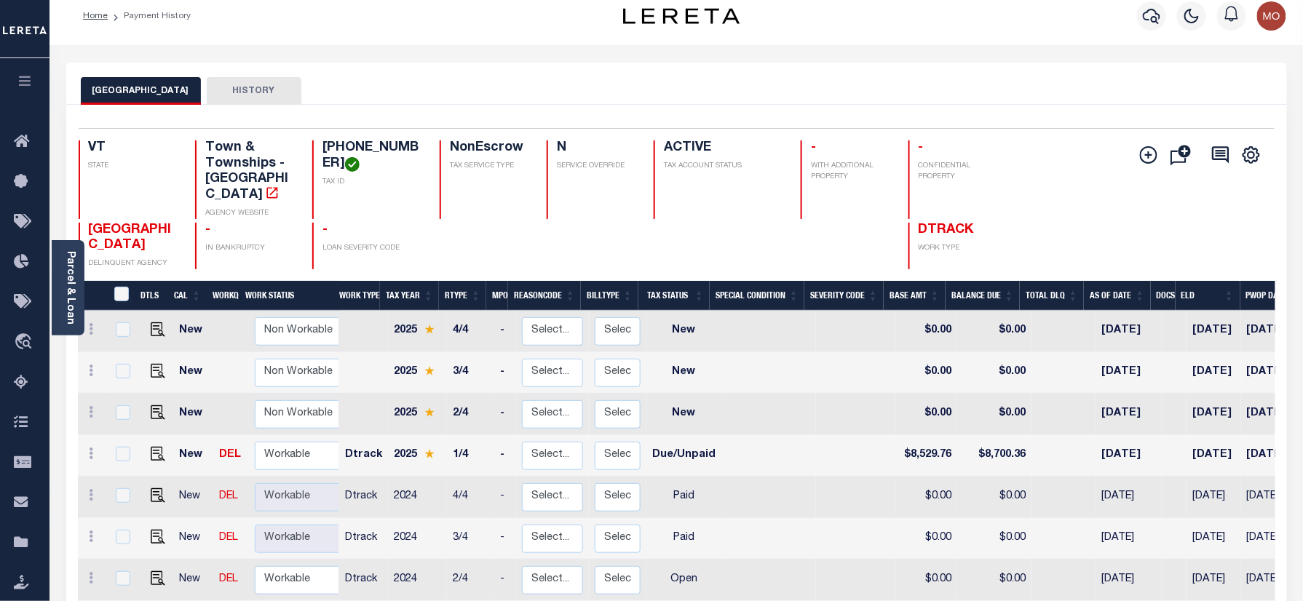
scroll to position [194, 0]
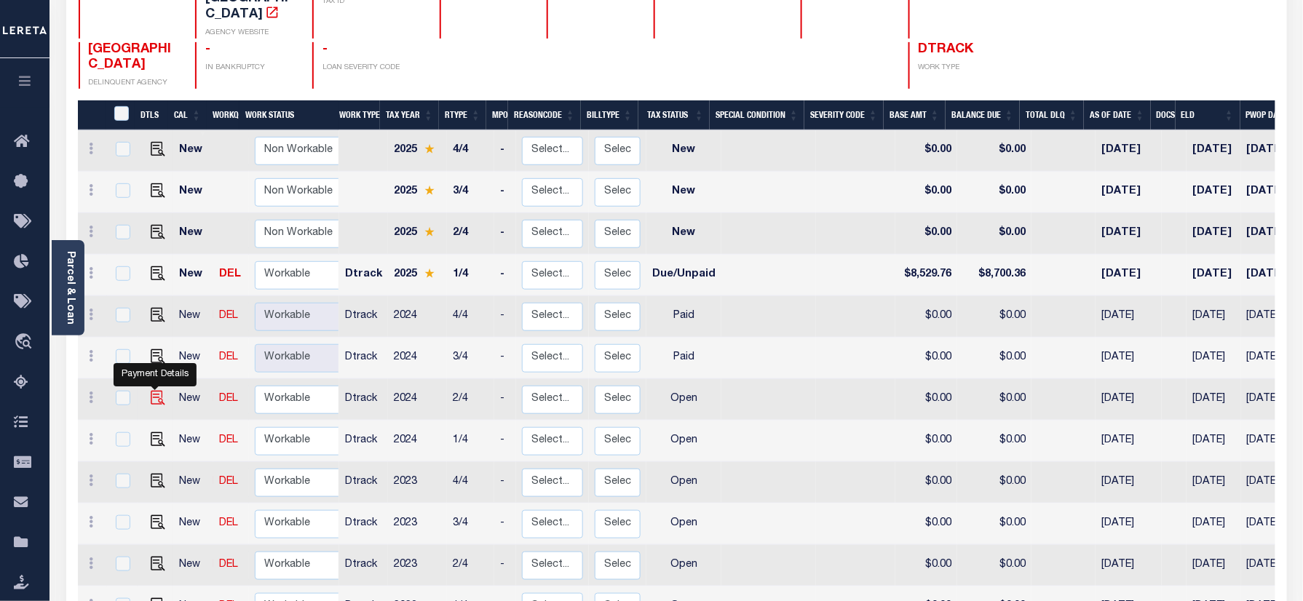
click at [151, 391] on img "" at bounding box center [158, 398] width 15 height 15
checkbox input "true"
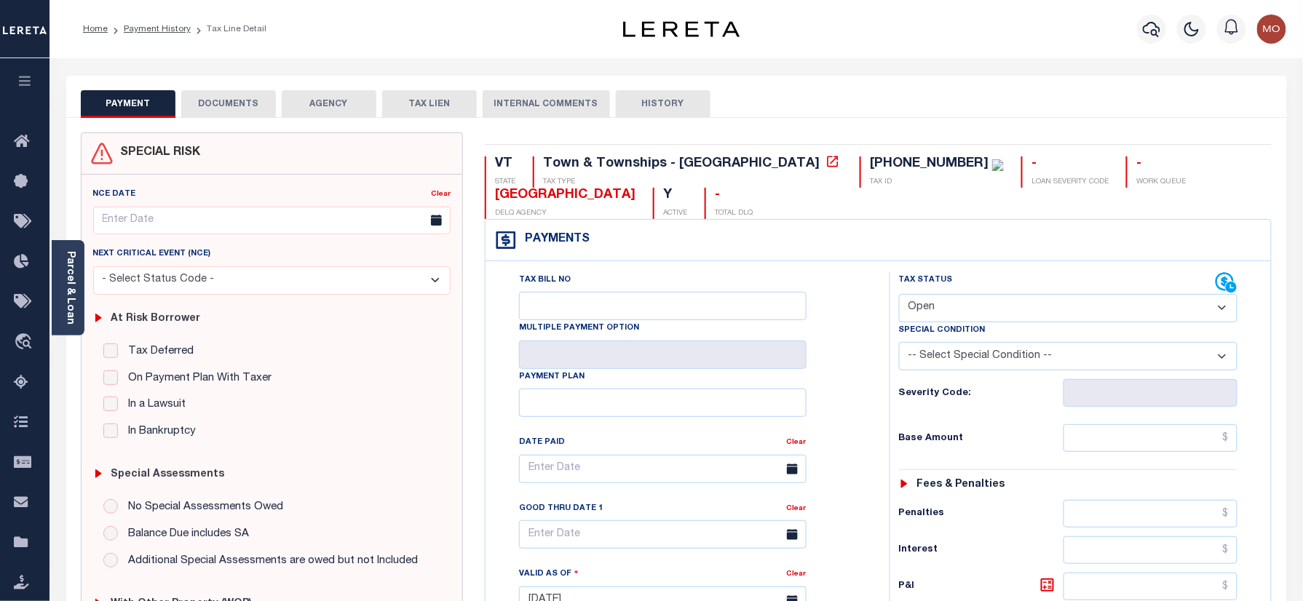
drag, startPoint x: 959, startPoint y: 316, endPoint x: 959, endPoint y: 325, distance: 8.7
click at [959, 316] on select "- Select Status Code - Open Due/Unpaid Paid Incomplete No Tax Due Internal Refu…" at bounding box center [1068, 308] width 339 height 28
select select "PYD"
click at [899, 296] on select "- Select Status Code - Open Due/Unpaid Paid Incomplete No Tax Due Internal Refu…" at bounding box center [1068, 308] width 339 height 28
type input "[DATE]"
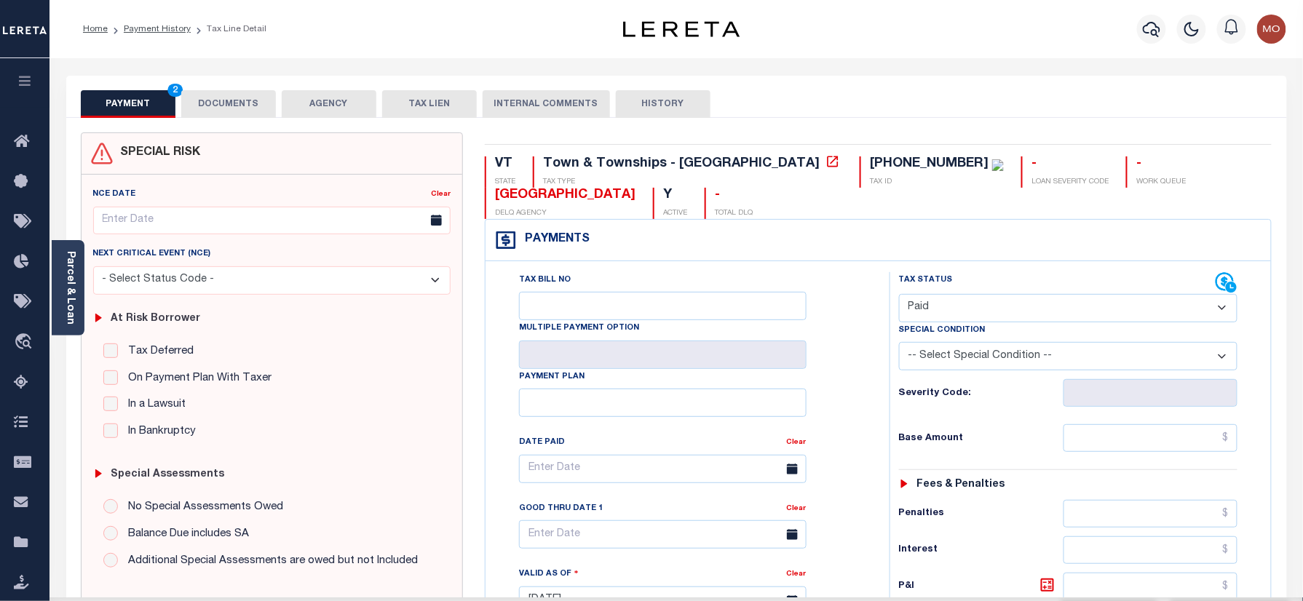
click at [879, 402] on div "Tax Status Status" at bounding box center [1073, 593] width 389 height 643
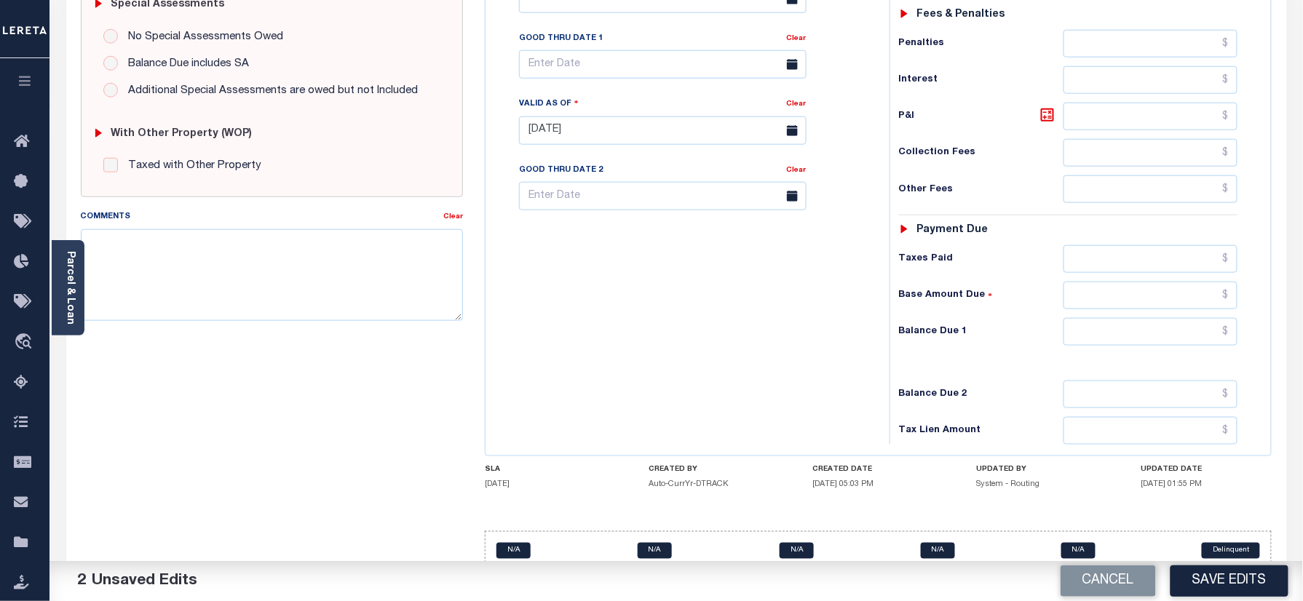
scroll to position [485, 0]
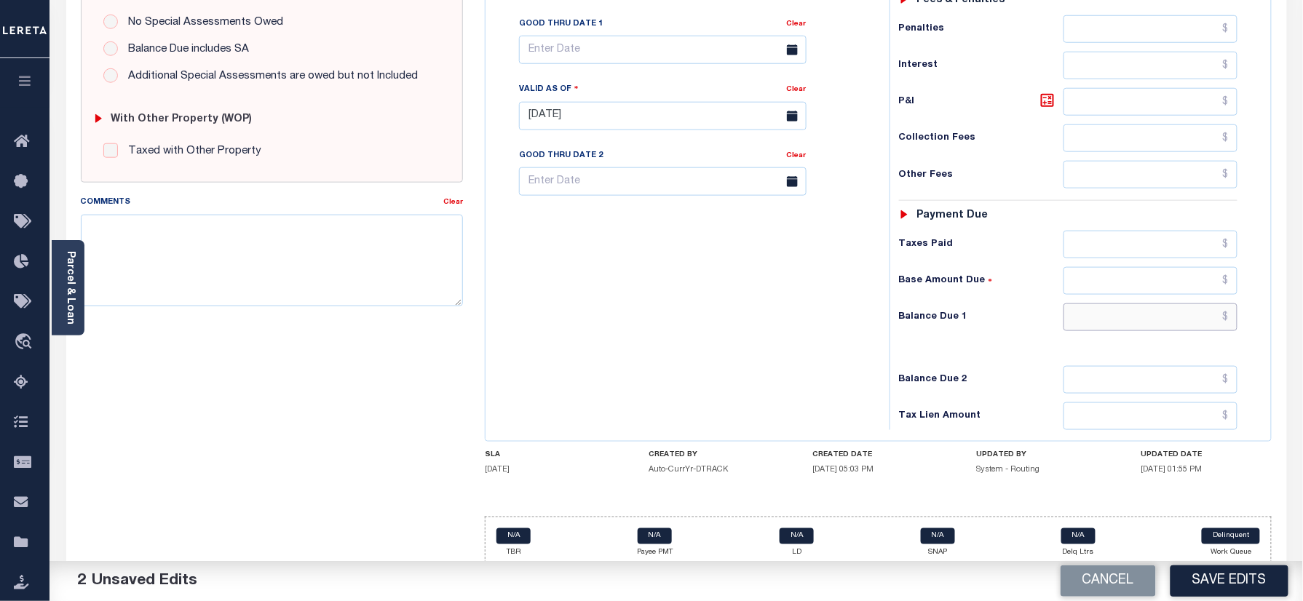
drag, startPoint x: 1111, startPoint y: 333, endPoint x: 1096, endPoint y: 320, distance: 19.7
click at [1111, 331] on input "text" at bounding box center [1151, 318] width 175 height 28
type input "$0.00"
click at [296, 239] on textarea "Comments" at bounding box center [272, 261] width 383 height 92
paste textarea "Information taken verbally"
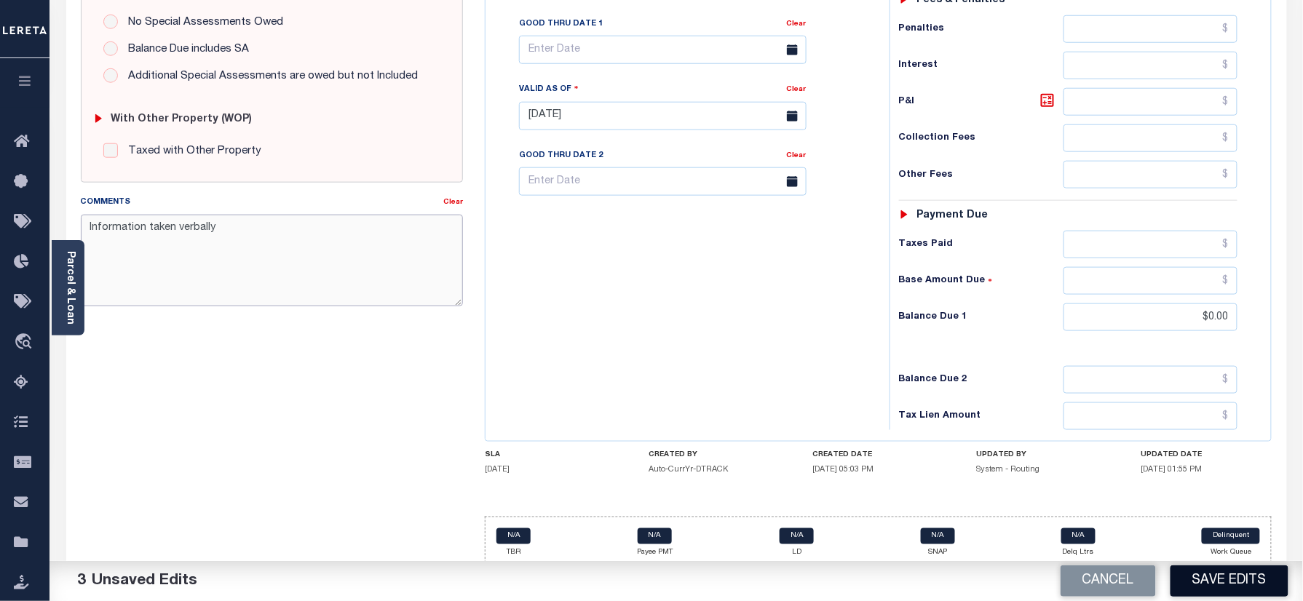
type textarea "Information taken verbally"
click at [1217, 585] on button "Save Edits" at bounding box center [1230, 581] width 118 height 31
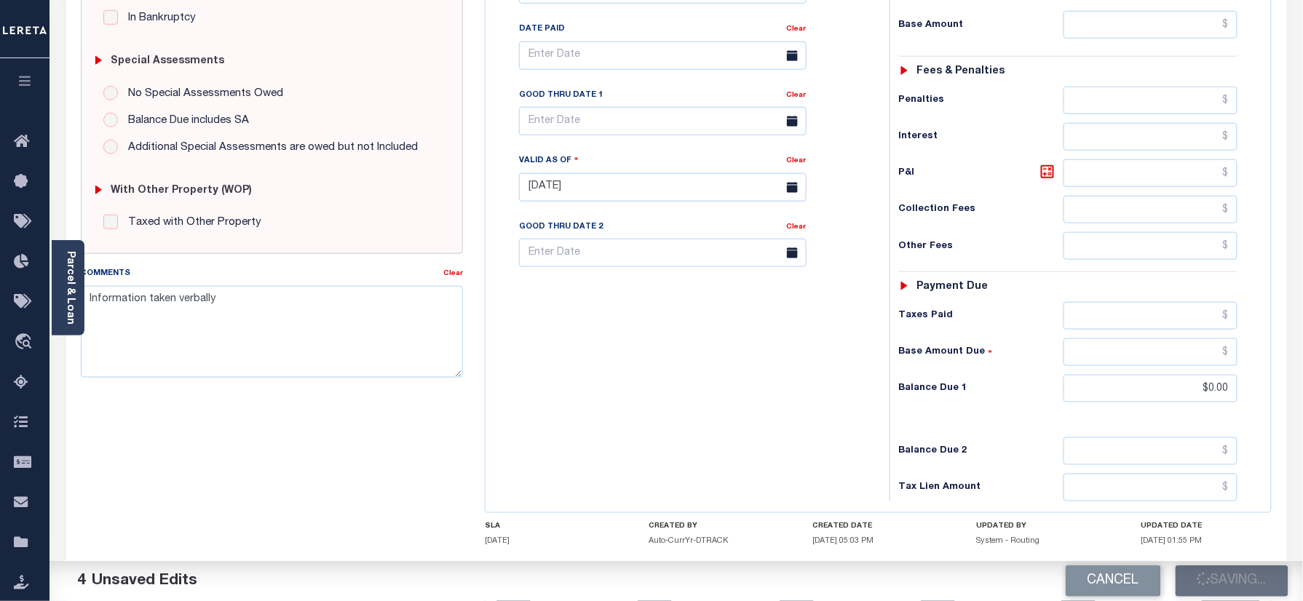
scroll to position [291, 0]
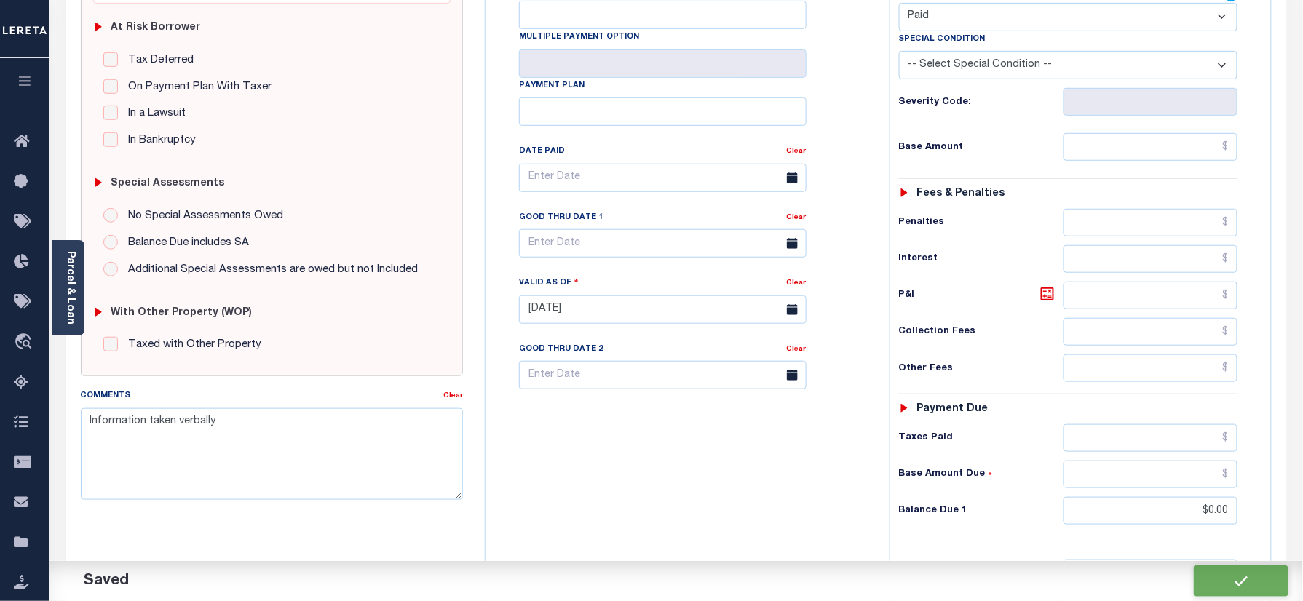
checkbox input "false"
type input "$0"
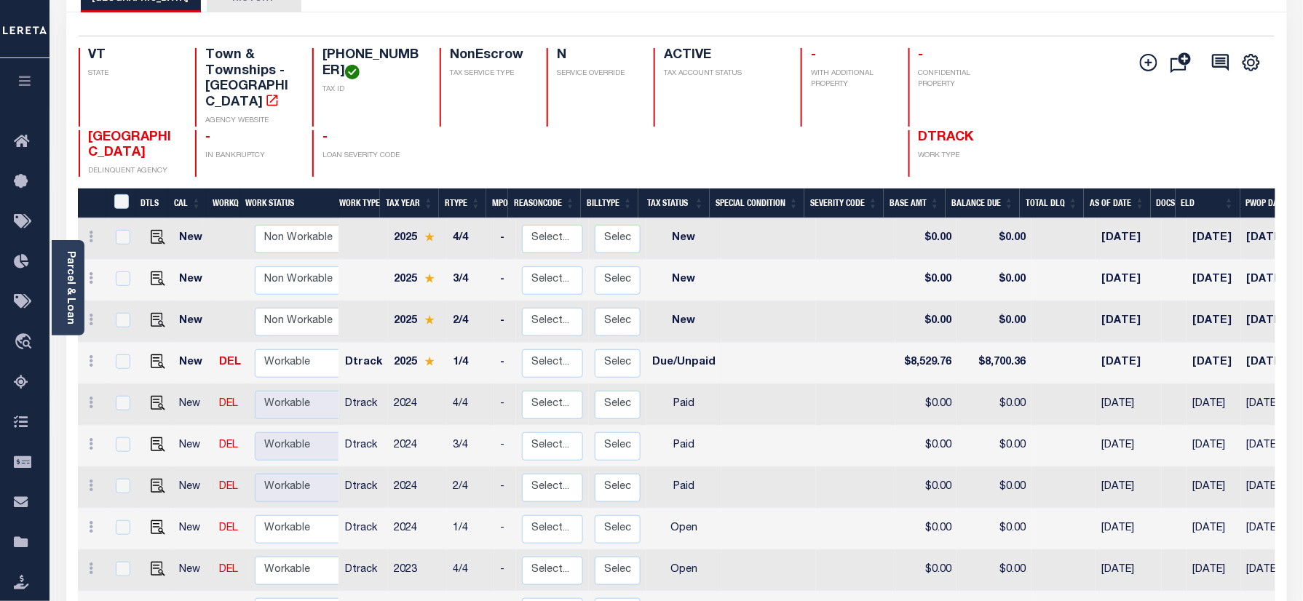
scroll to position [291, 0]
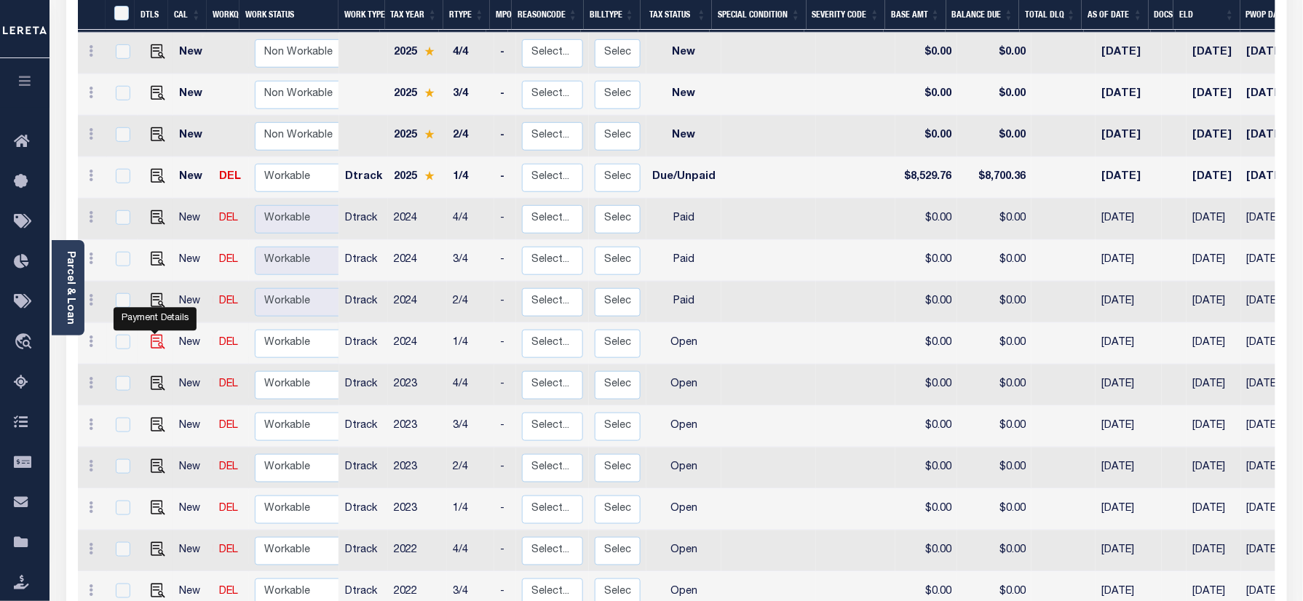
click at [151, 335] on img "" at bounding box center [158, 342] width 15 height 15
checkbox input "true"
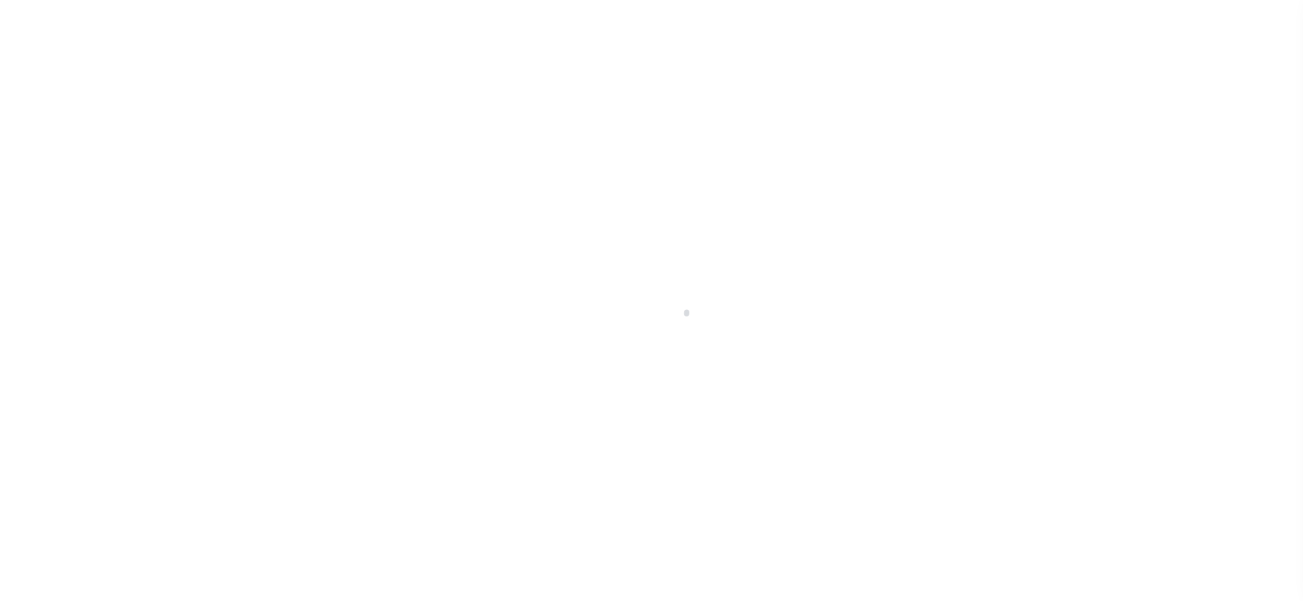
checkbox input "false"
type input "08/16/2024"
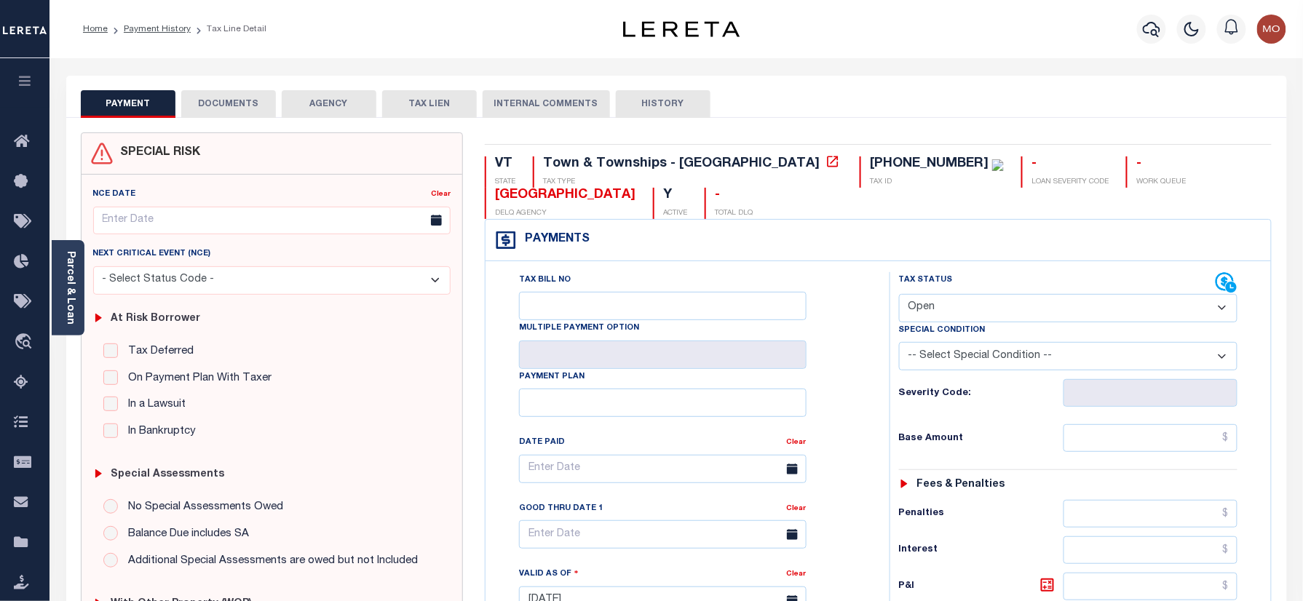
click at [980, 318] on select "- Select Status Code - Open Due/Unpaid Paid Incomplete No Tax Due Internal Refu…" at bounding box center [1068, 308] width 339 height 28
select select "PYD"
click at [899, 296] on select "- Select Status Code - Open Due/Unpaid Paid Incomplete No Tax Due Internal Refu…" at bounding box center [1068, 308] width 339 height 28
type input "[DATE]"
click at [804, 397] on input "Payment Plan" at bounding box center [663, 403] width 288 height 28
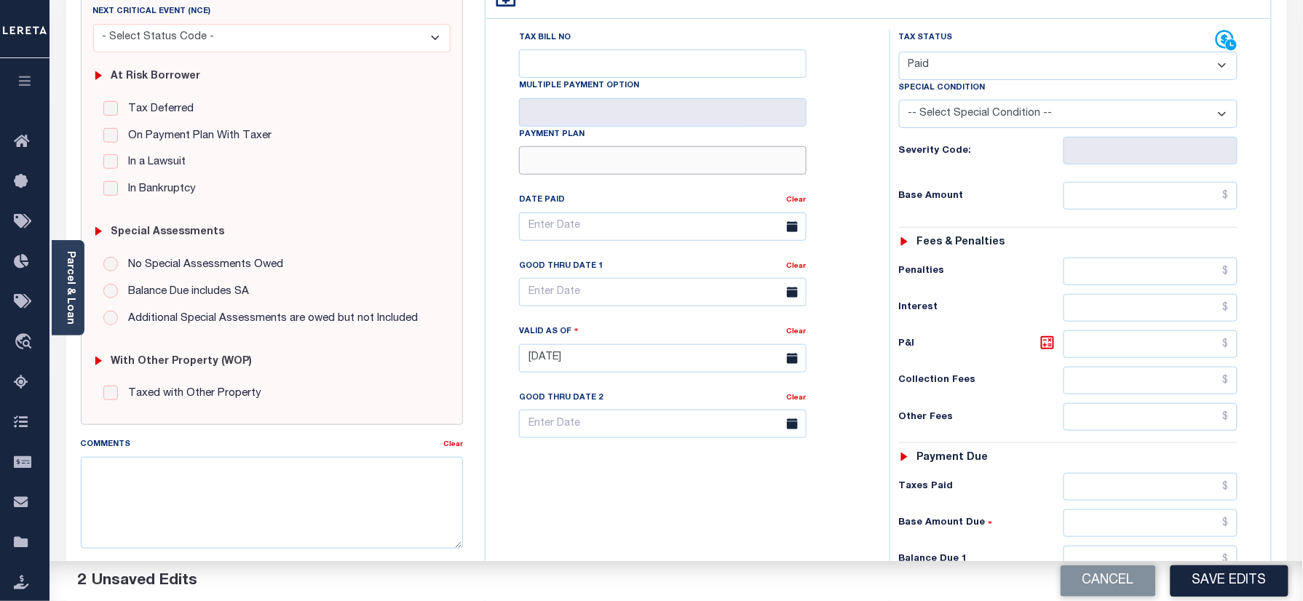
scroll to position [485, 0]
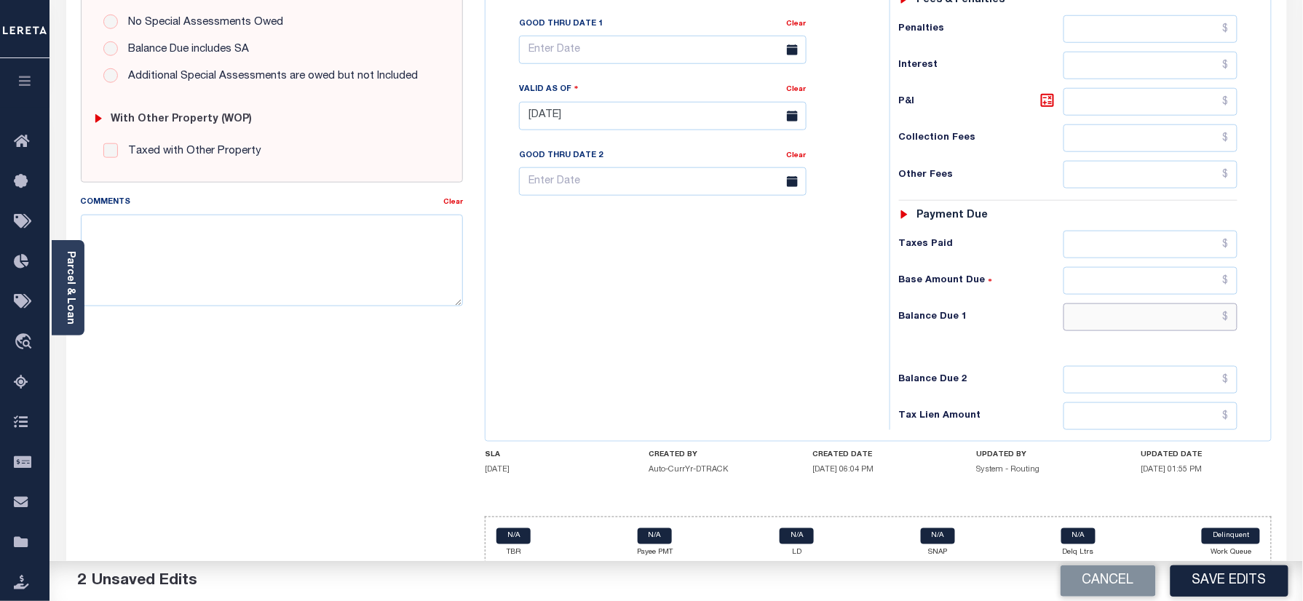
click at [1114, 319] on input "text" at bounding box center [1151, 318] width 175 height 28
type input "$0.00"
click at [451, 210] on div "Clear" at bounding box center [453, 204] width 20 height 20
click at [350, 248] on textarea "Comments" at bounding box center [272, 261] width 383 height 92
paste textarea "Information taken verbally"
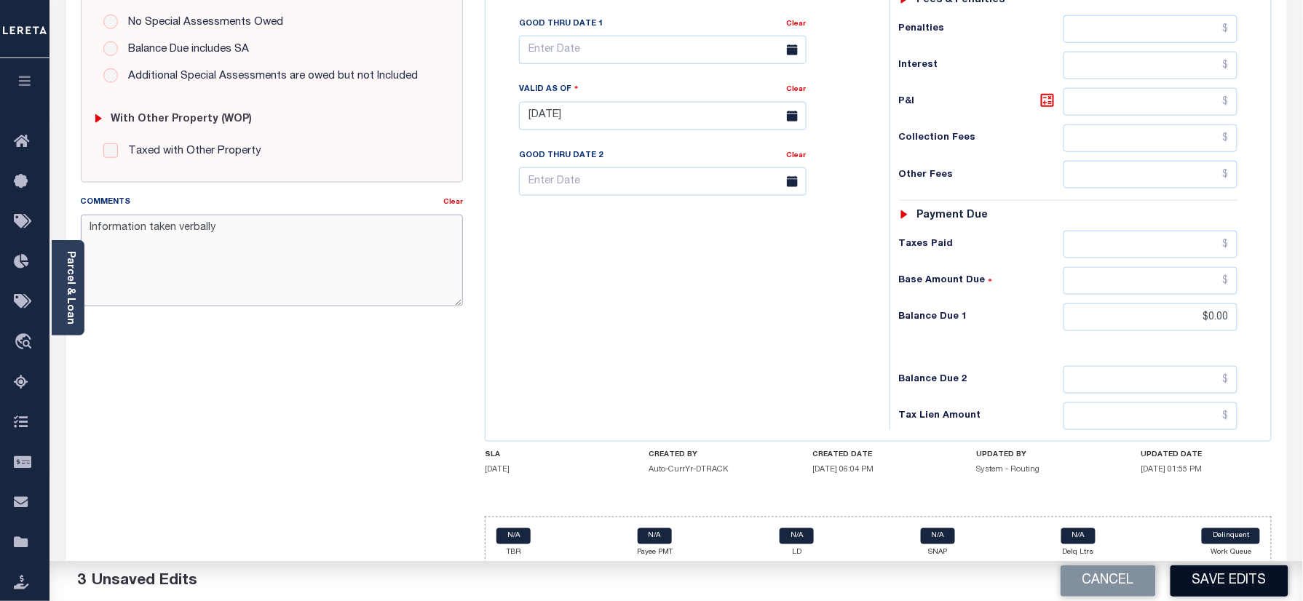
type textarea "Information taken verbally"
click at [1245, 569] on button "Save Edits" at bounding box center [1230, 581] width 118 height 31
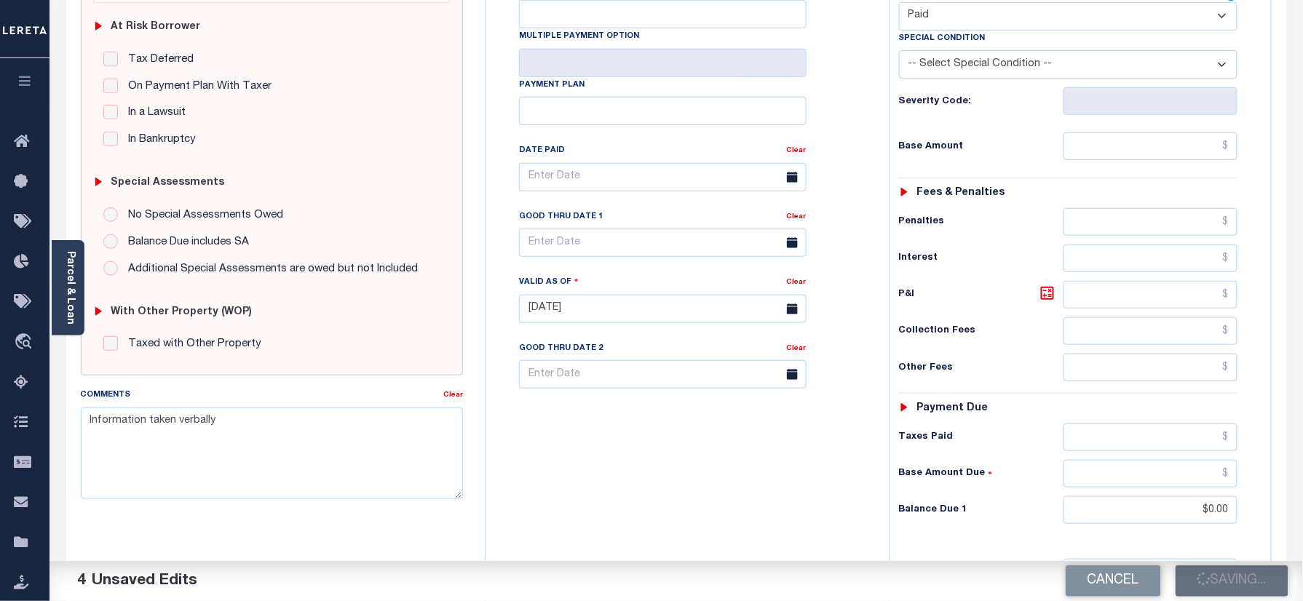
scroll to position [291, 0]
checkbox input "false"
type input "$0"
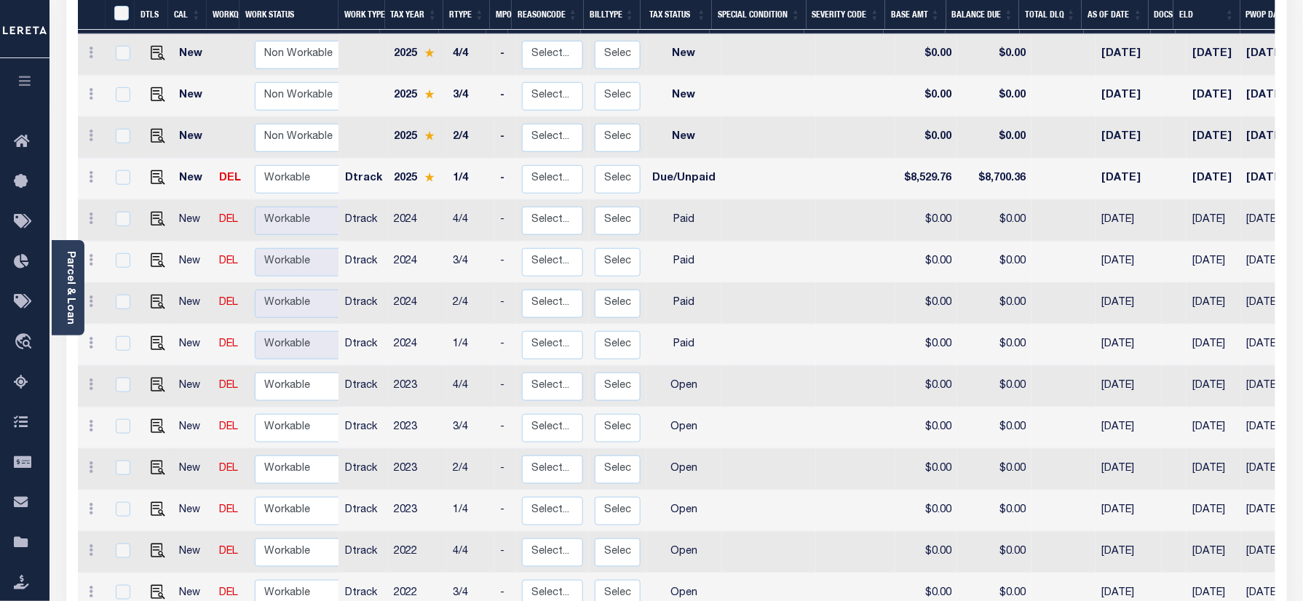
scroll to position [291, 0]
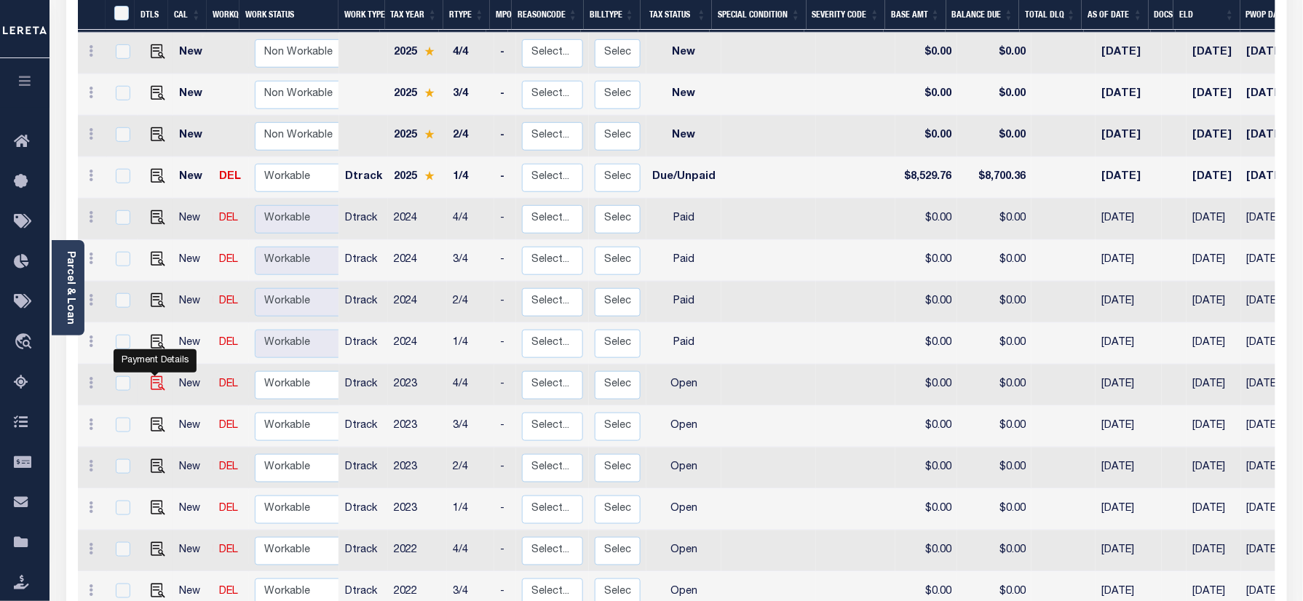
click at [156, 376] on img "" at bounding box center [158, 383] width 15 height 15
checkbox input "true"
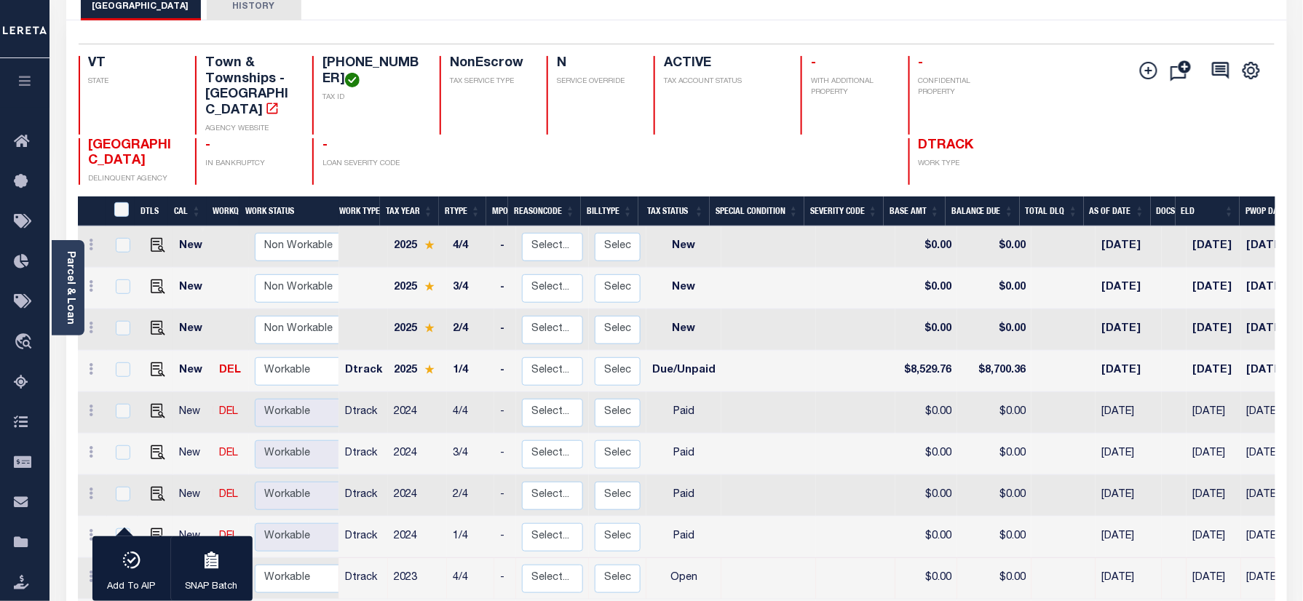
scroll to position [84, 0]
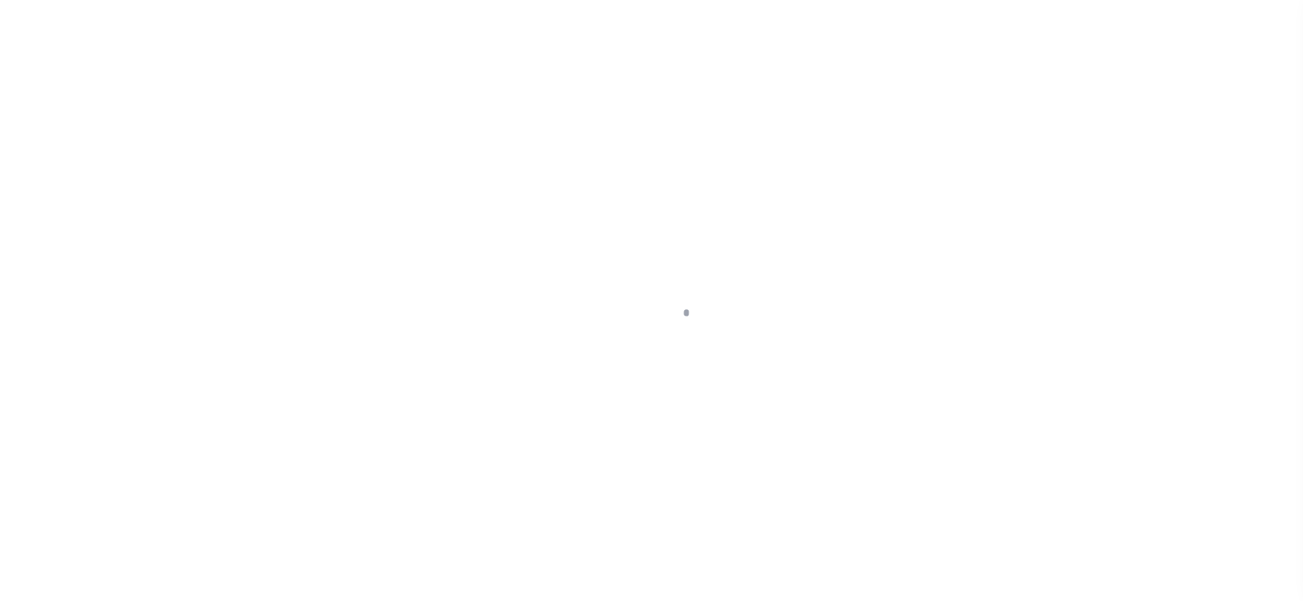
checkbox input "false"
type input "[DATE]"
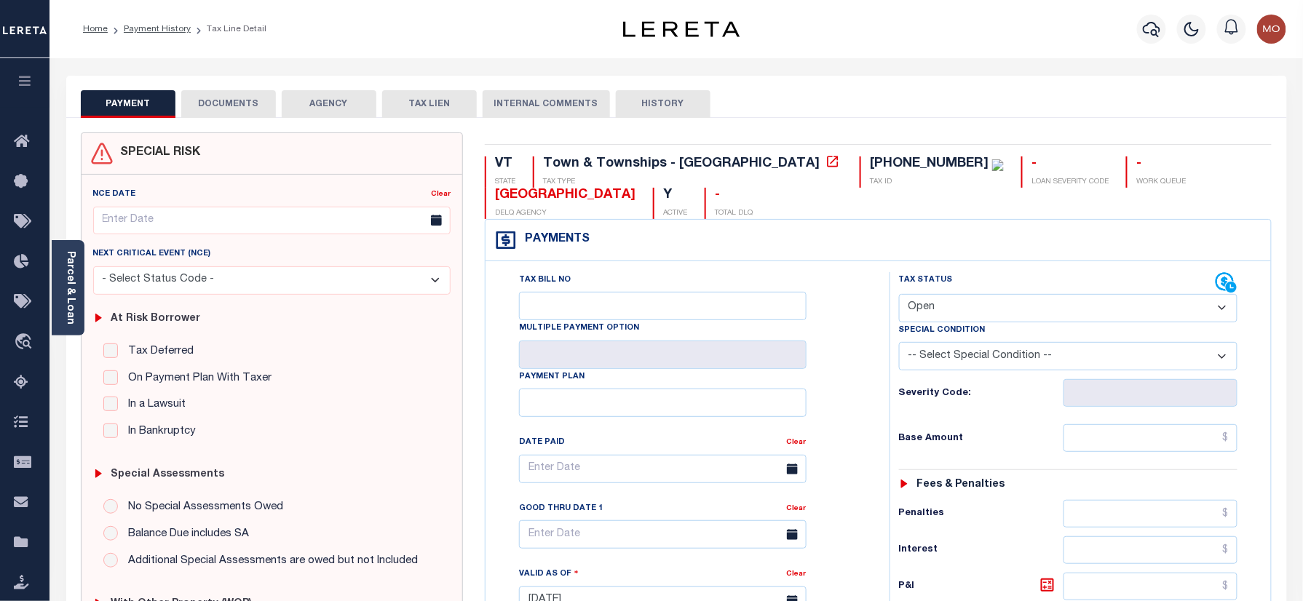
drag, startPoint x: 959, startPoint y: 312, endPoint x: 976, endPoint y: 323, distance: 20.0
click at [959, 312] on select "- Select Status Code - Open Due/Unpaid Paid Incomplete No Tax Due Internal Refu…" at bounding box center [1068, 308] width 339 height 28
select select "PYD"
click at [899, 296] on select "- Select Status Code - Open Due/Unpaid Paid Incomplete No Tax Due Internal Refu…" at bounding box center [1068, 308] width 339 height 28
type input "[DATE]"
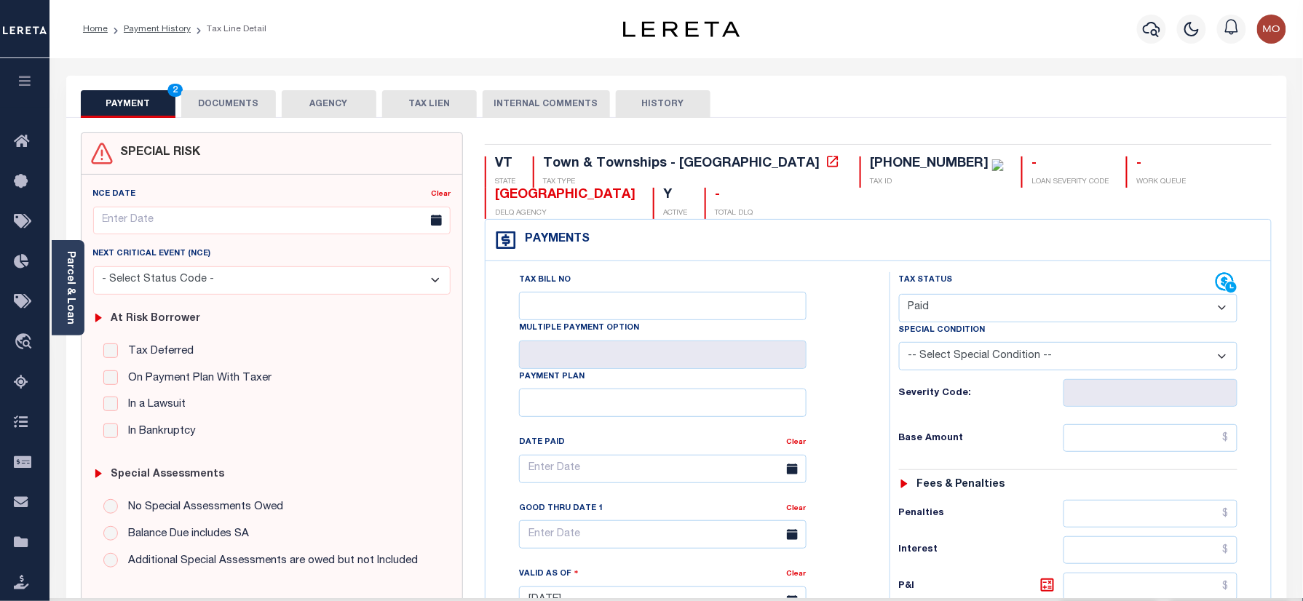
click at [817, 399] on div "Tax Bill No Multiple Payment Option Payment Plan Clear" at bounding box center [684, 476] width 368 height 408
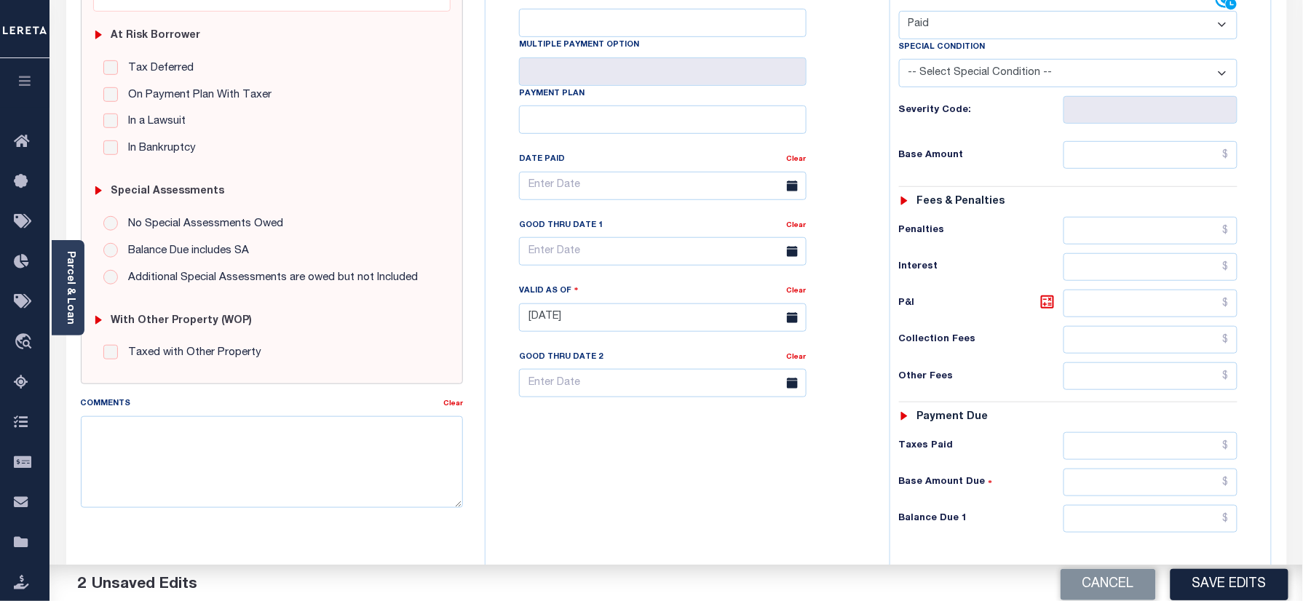
scroll to position [485, 0]
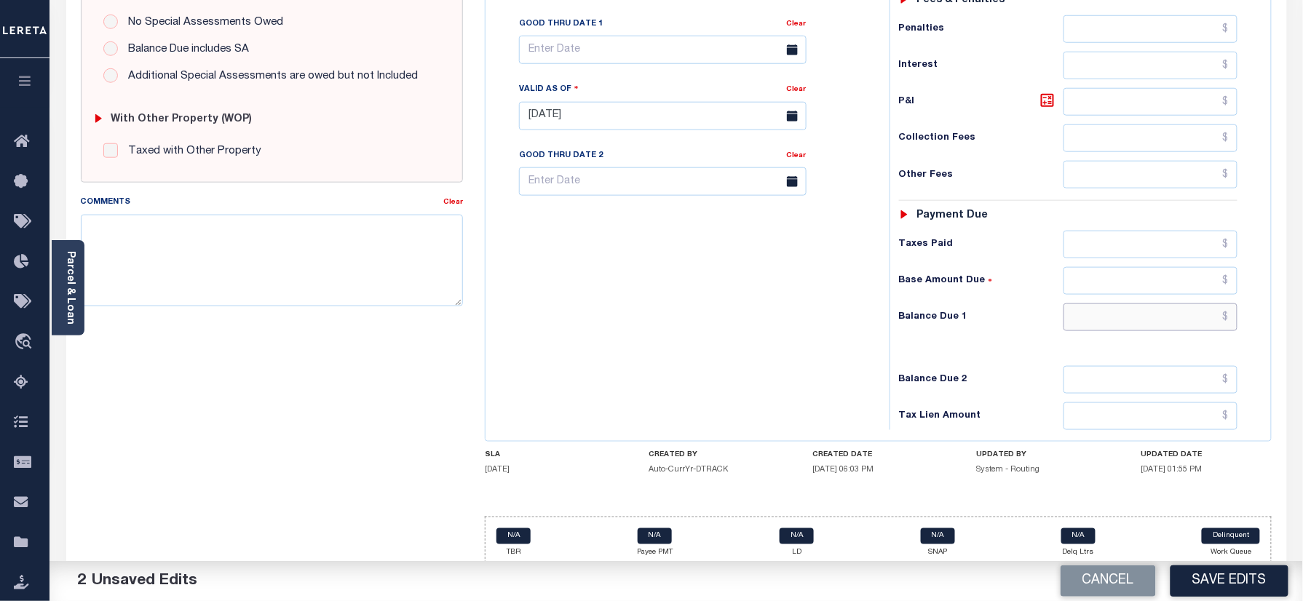
click at [1090, 330] on input "text" at bounding box center [1151, 318] width 175 height 28
type input "$0.00"
paste textarea "Information taken verbally"
click at [341, 249] on textarea "Comments" at bounding box center [272, 261] width 383 height 92
type textarea "Information taken verbally"
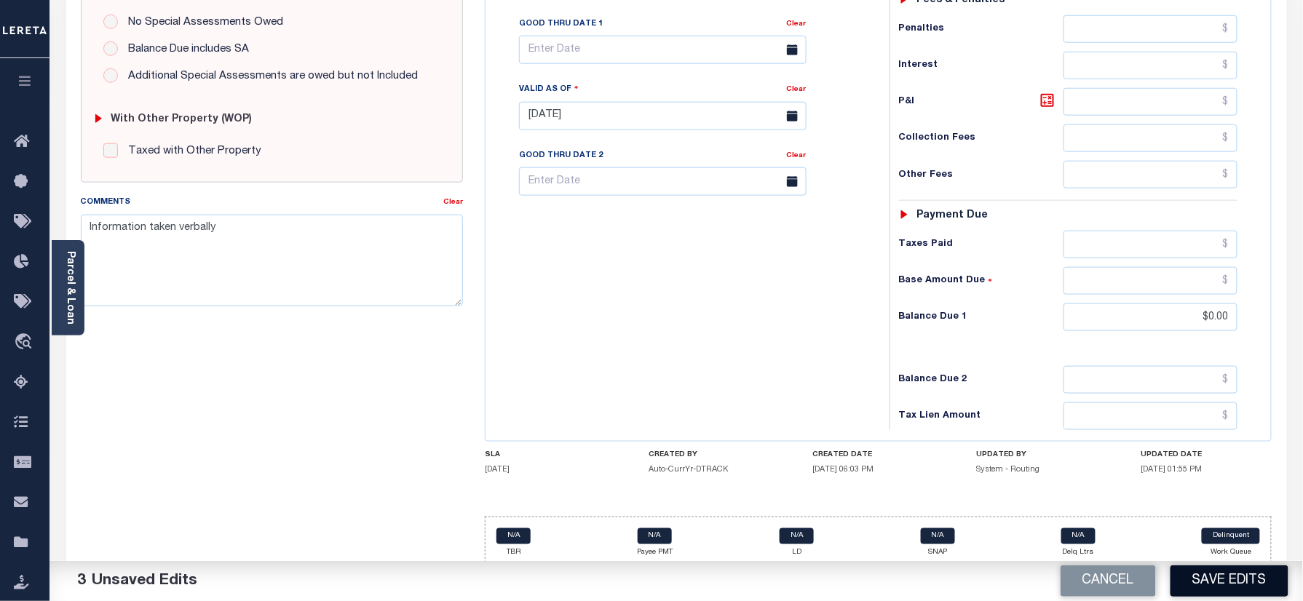
click at [1261, 571] on button "Save Edits" at bounding box center [1230, 581] width 118 height 31
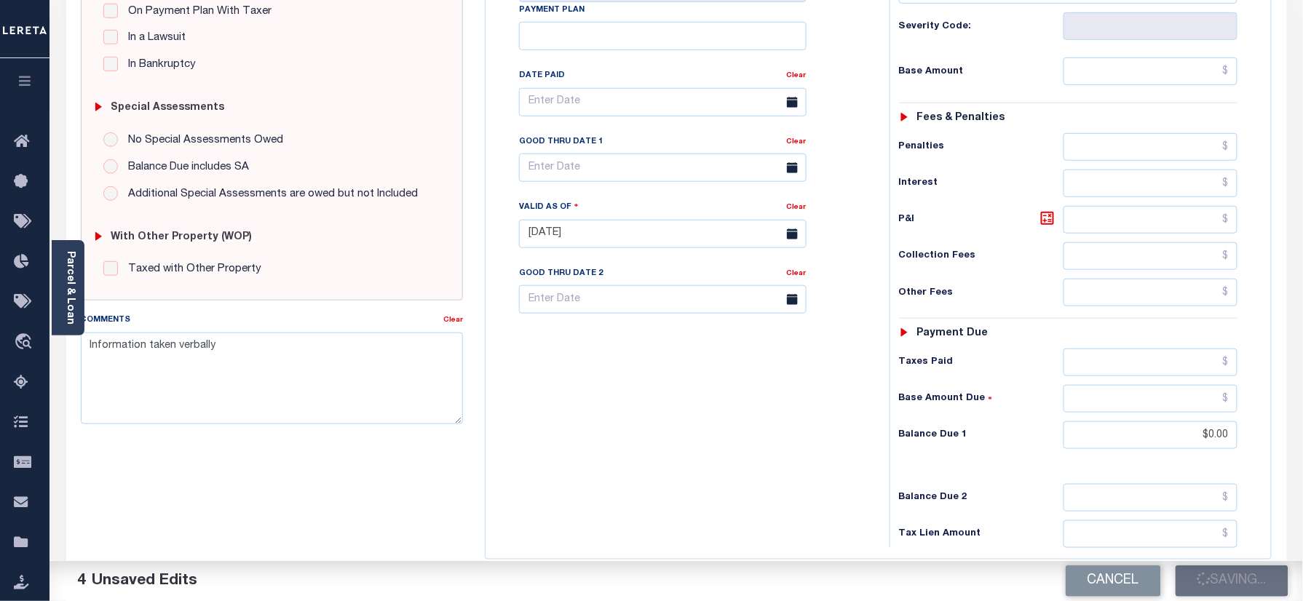
scroll to position [291, 0]
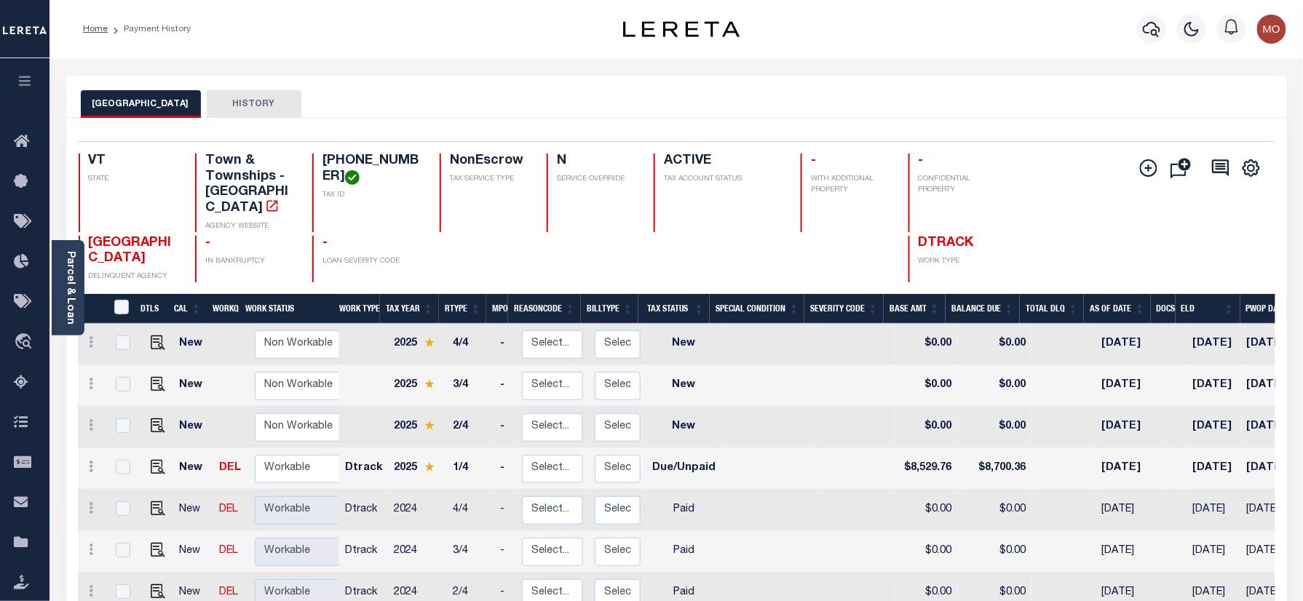
scroll to position [291, 0]
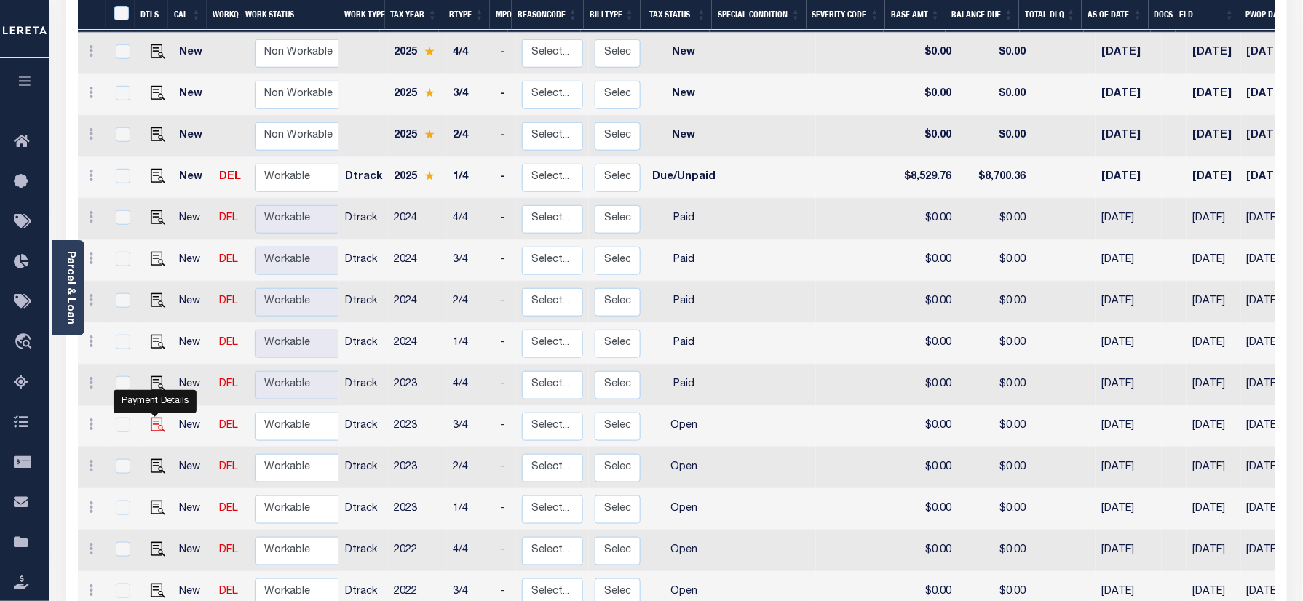
click at [151, 418] on img "" at bounding box center [158, 425] width 15 height 15
checkbox input "true"
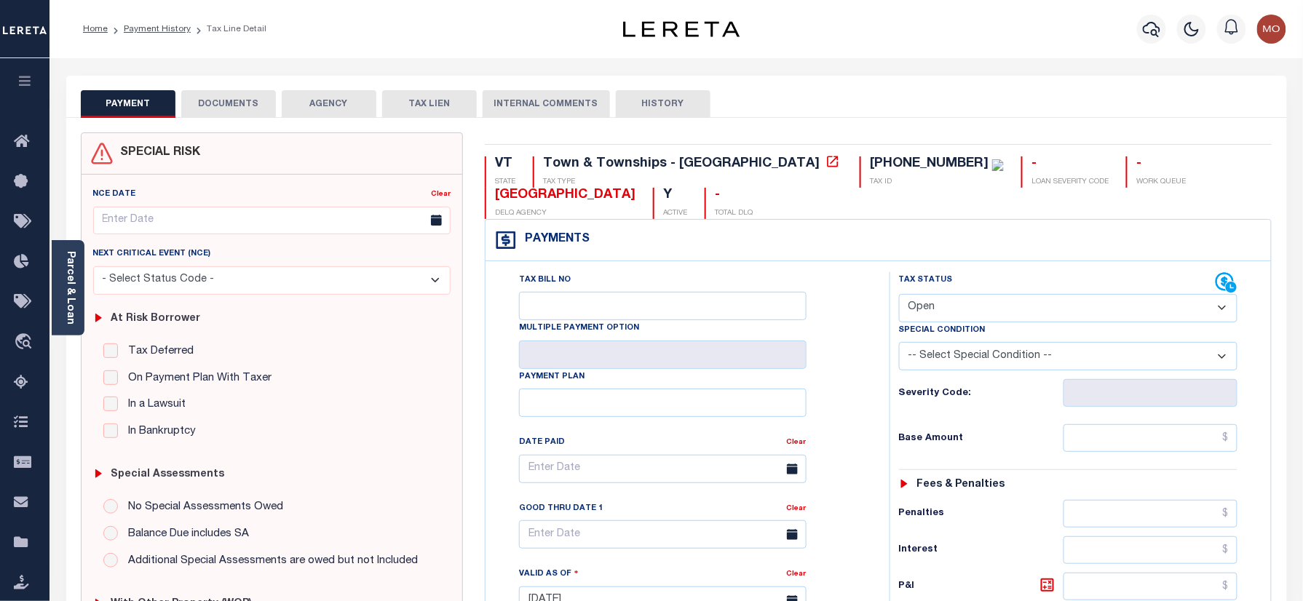
click at [981, 315] on select "- Select Status Code - Open Due/Unpaid Paid Incomplete No Tax Due Internal Refu…" at bounding box center [1068, 308] width 339 height 28
select select "PYD"
click at [899, 296] on select "- Select Status Code - Open Due/Unpaid Paid Incomplete No Tax Due Internal Refu…" at bounding box center [1068, 308] width 339 height 28
type input "[DATE]"
click at [882, 403] on div "Tax Status Status" at bounding box center [1073, 593] width 389 height 643
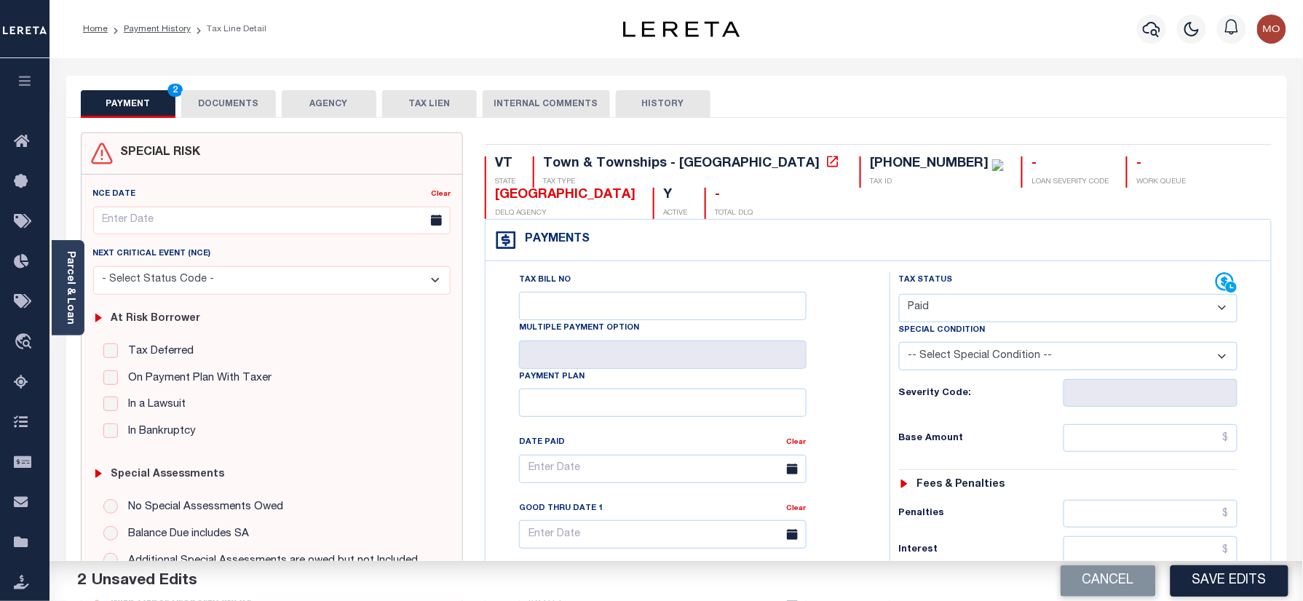
scroll to position [485, 0]
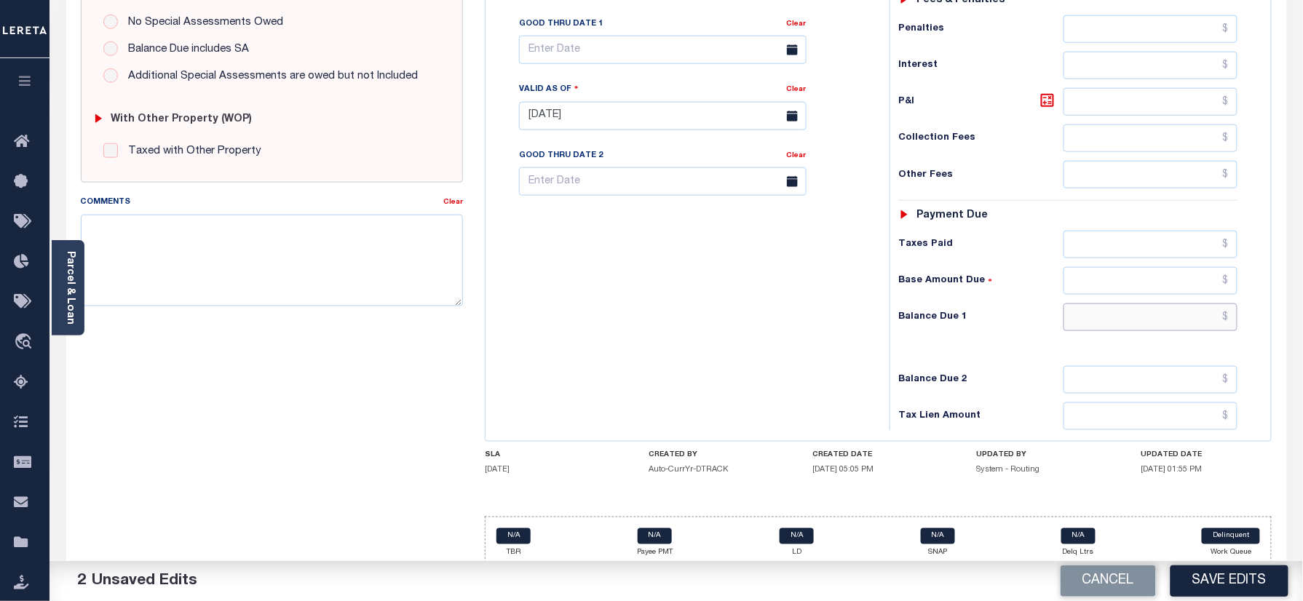
click at [1098, 331] on input "text" at bounding box center [1151, 318] width 175 height 28
type input "$0.00"
click at [277, 290] on textarea "Comments" at bounding box center [272, 261] width 383 height 92
paste textarea "Information taken verbally"
type textarea "Information taken verbally"
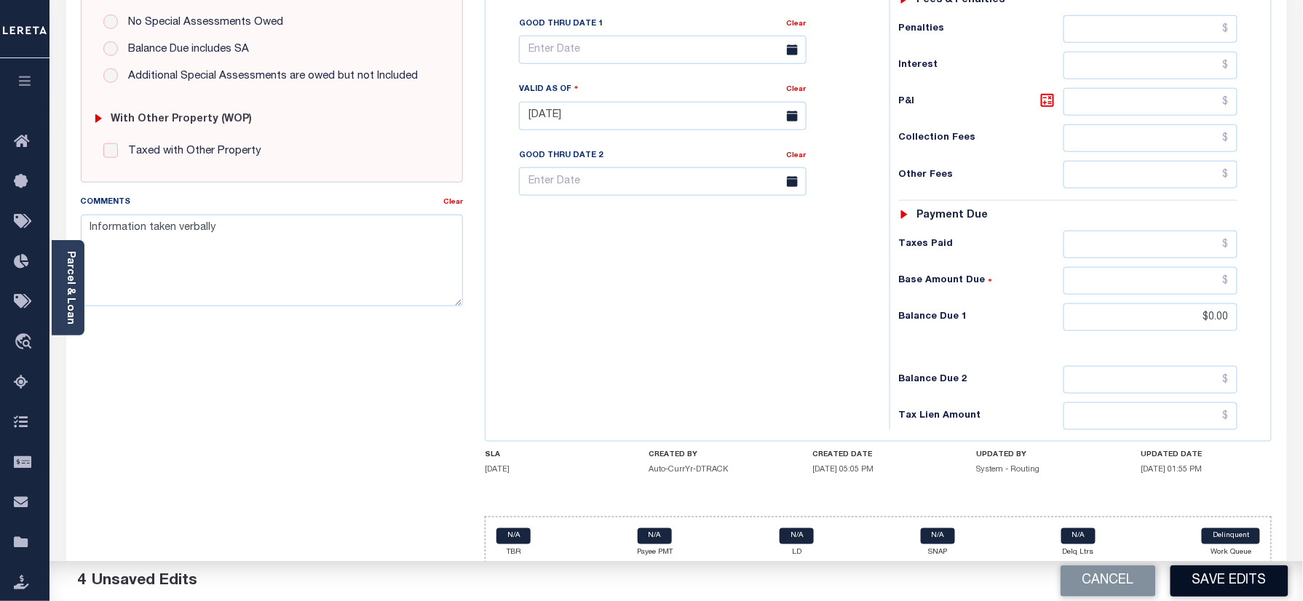
click at [1243, 572] on button "Save Edits" at bounding box center [1230, 581] width 118 height 31
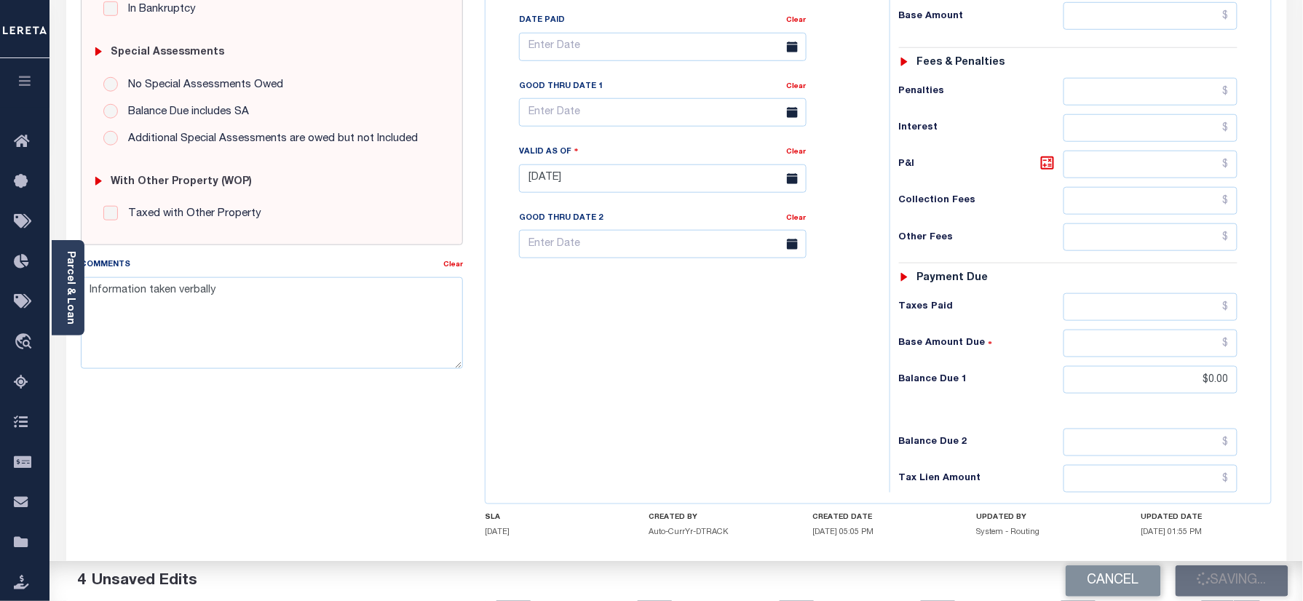
scroll to position [388, 0]
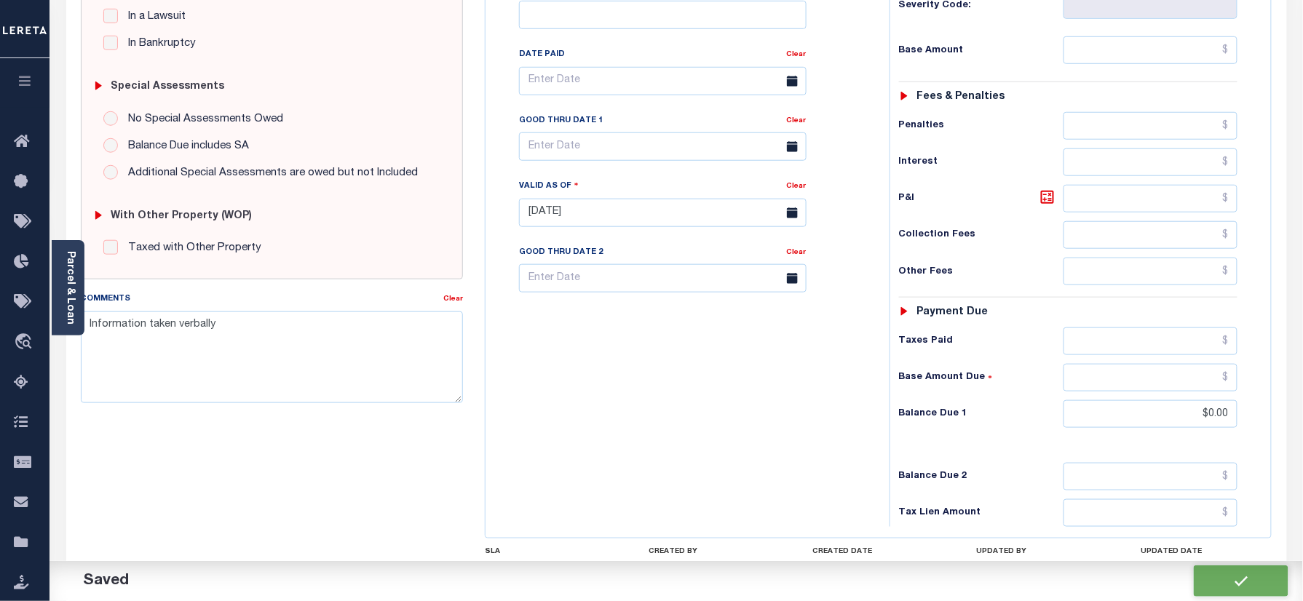
checkbox input "false"
type input "$0"
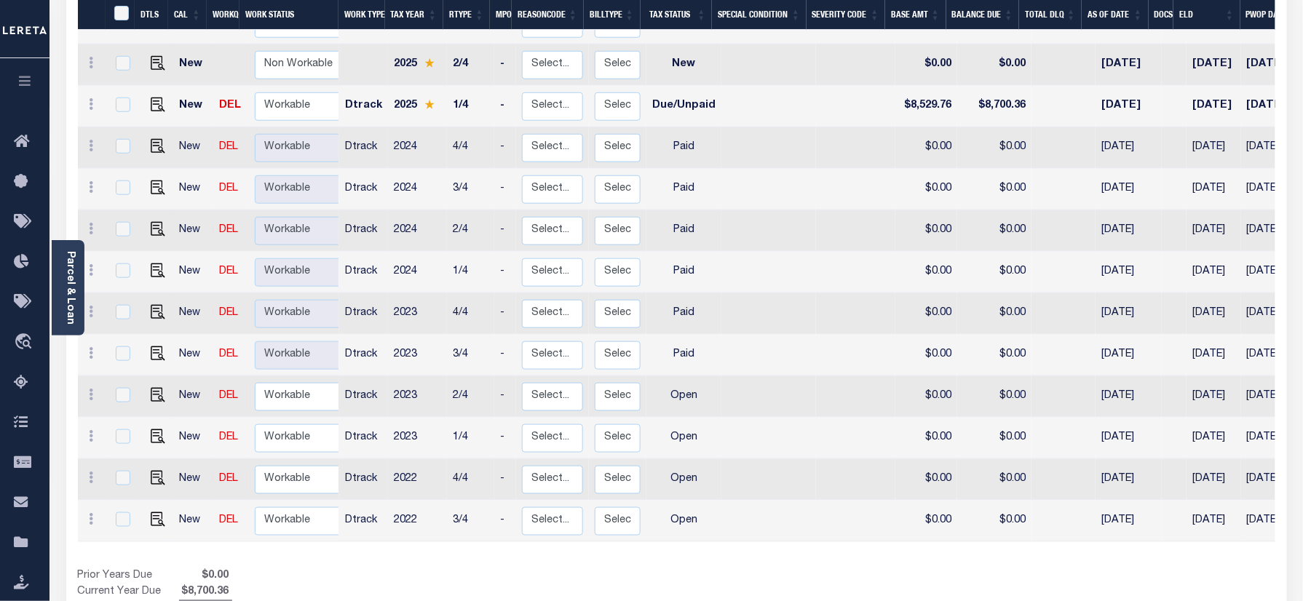
scroll to position [414, 0]
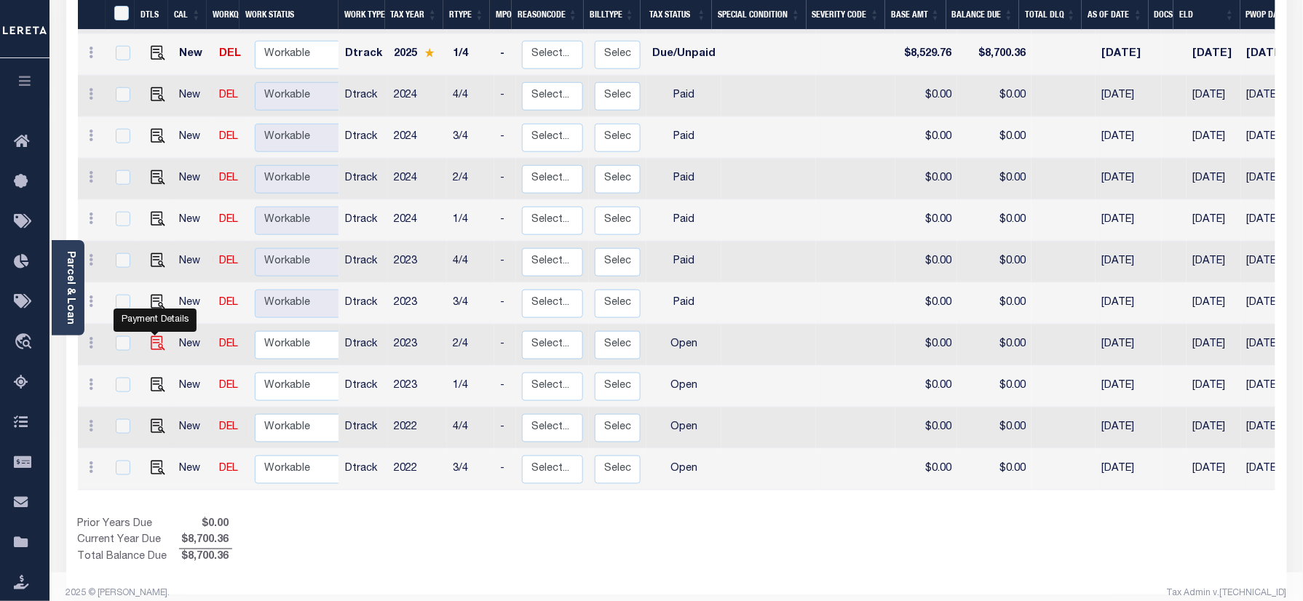
click at [151, 336] on img "" at bounding box center [158, 343] width 15 height 15
checkbox input "true"
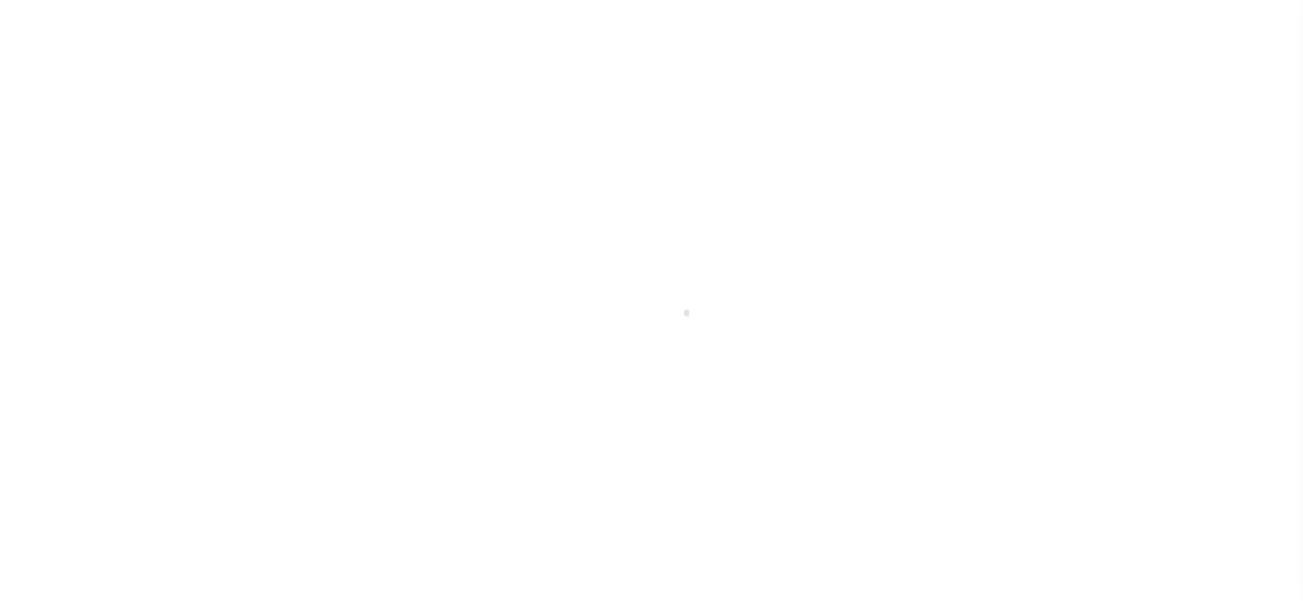
checkbox input "false"
type input "[DATE]"
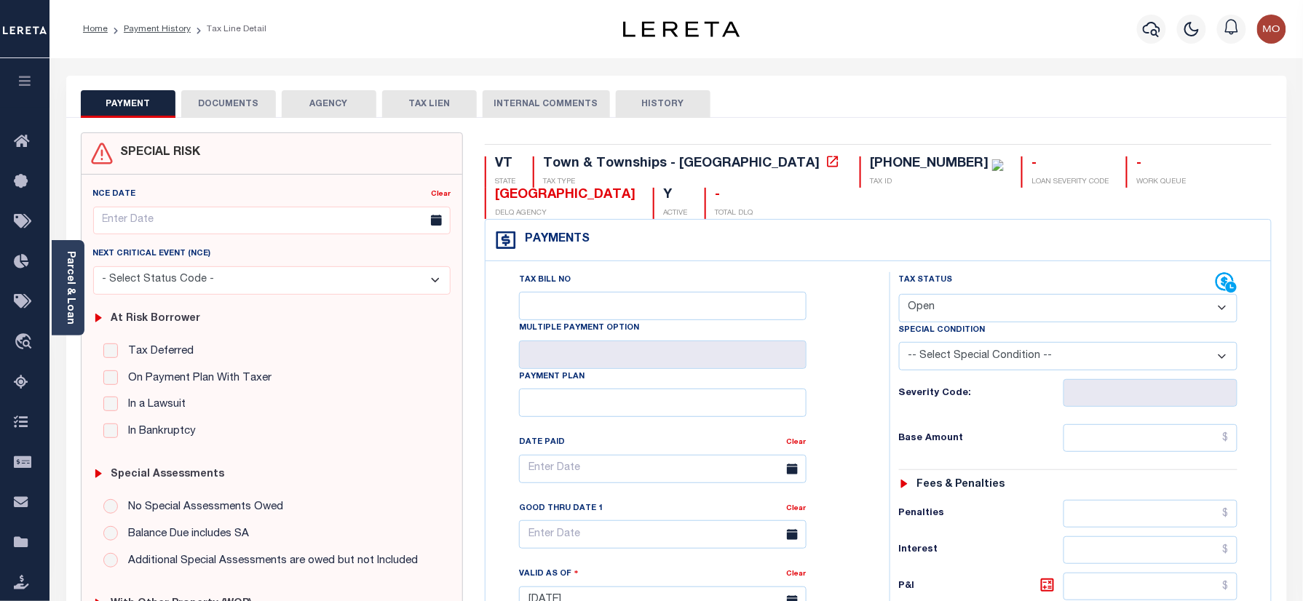
click at [997, 309] on select "- Select Status Code - Open Due/Unpaid Paid Incomplete No Tax Due Internal Refu…" at bounding box center [1068, 308] width 339 height 28
select select "PYD"
click at [899, 296] on select "- Select Status Code - Open Due/Unpaid Paid Incomplete No Tax Due Internal Refu…" at bounding box center [1068, 308] width 339 height 28
type input "[DATE]"
click at [866, 396] on div "Tax Bill No Multiple Payment Option Payment Plan Clear" at bounding box center [684, 476] width 368 height 408
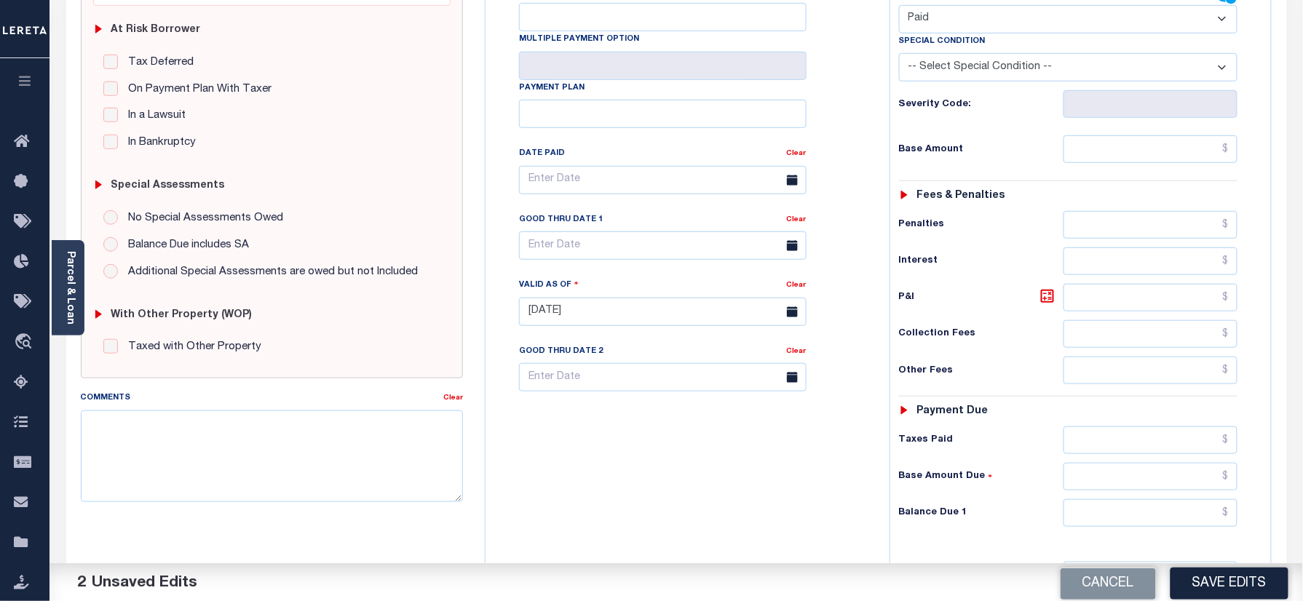
scroll to position [485, 0]
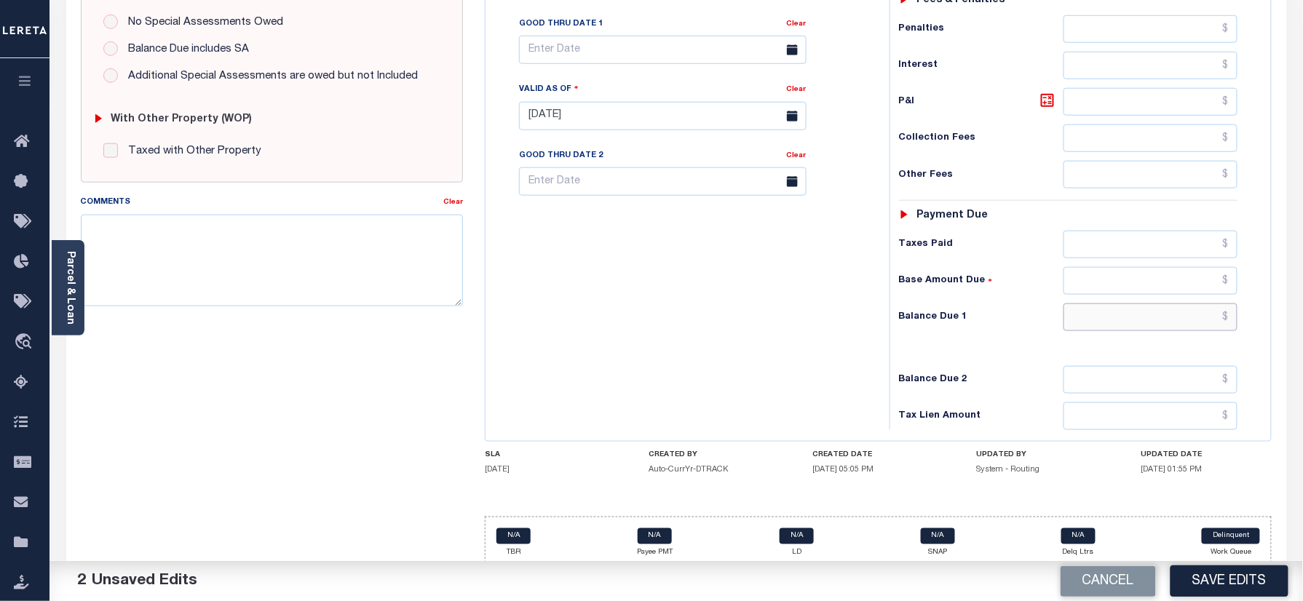
click at [1114, 327] on input "text" at bounding box center [1151, 318] width 175 height 28
type input "$0.00"
click at [363, 231] on textarea "Comments" at bounding box center [272, 261] width 383 height 92
paste textarea "Information taken verbally"
type textarea "Information taken verbally"
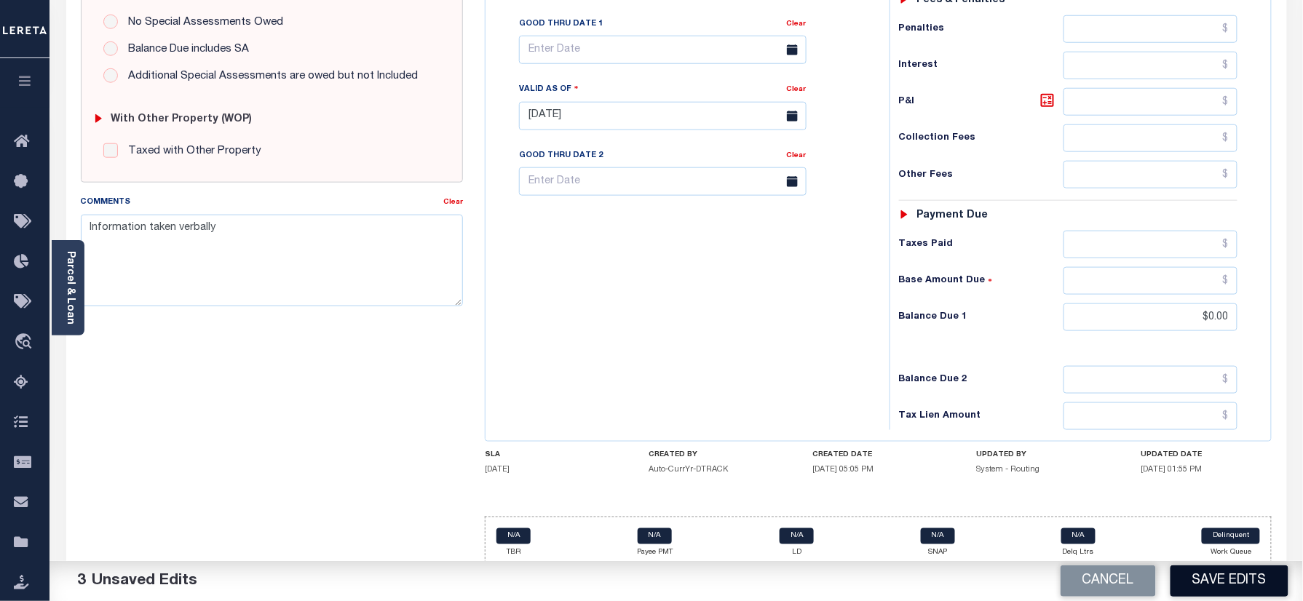
click at [1226, 571] on button "Save Edits" at bounding box center [1230, 581] width 118 height 31
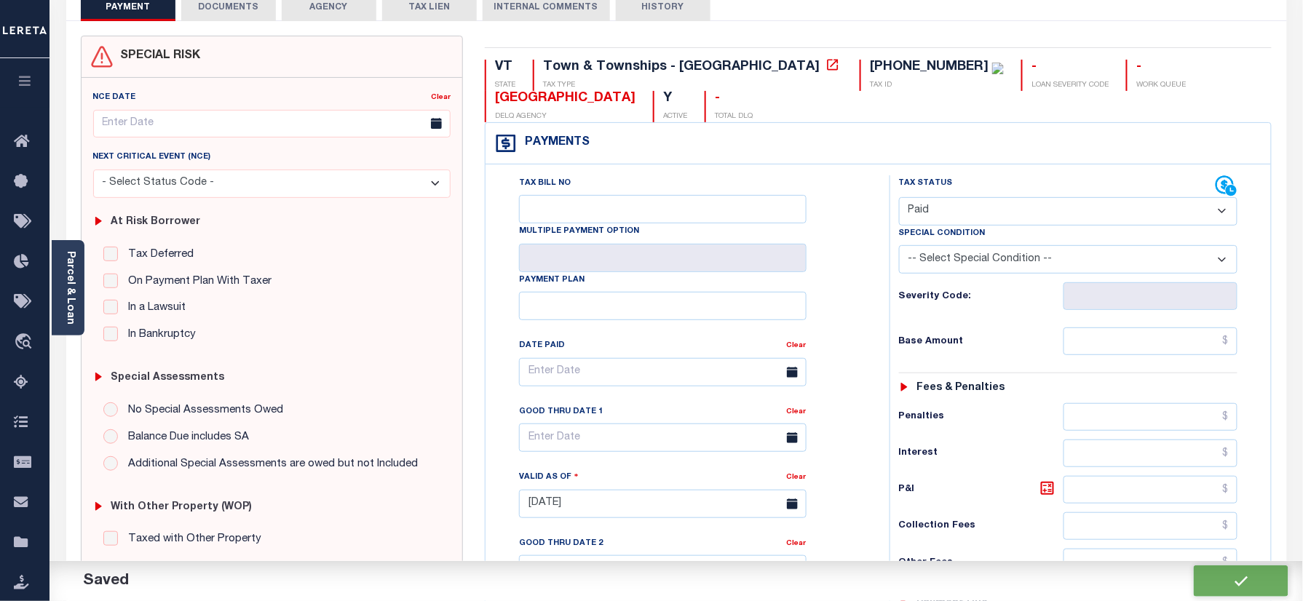
checkbox input "false"
type input "$0"
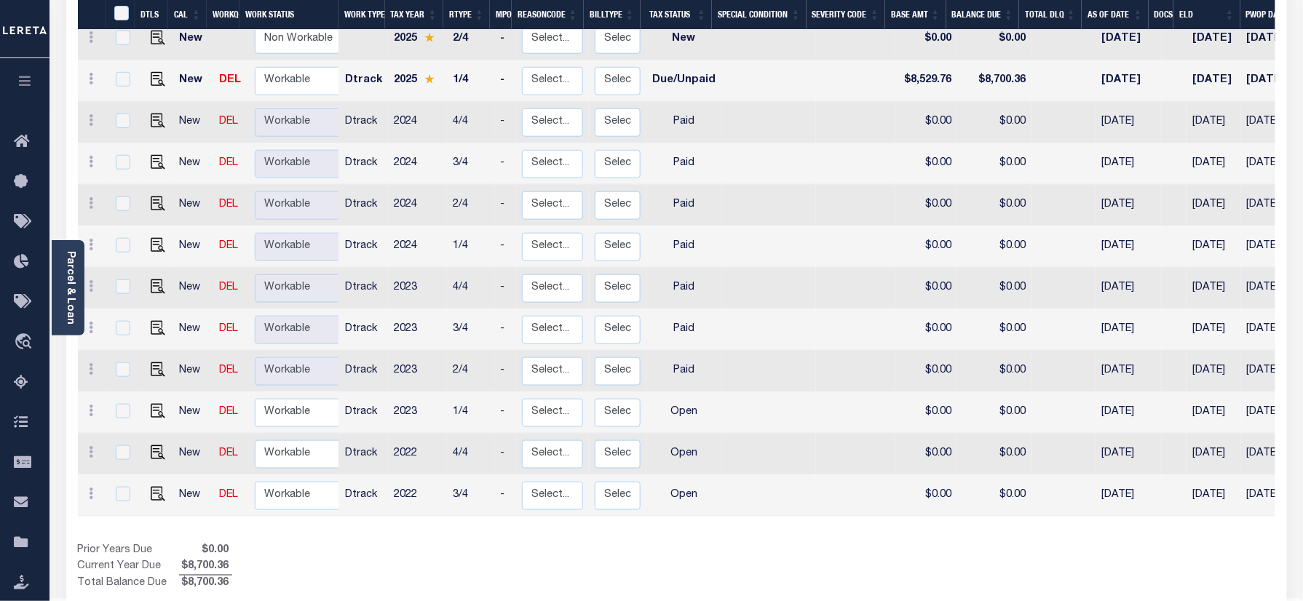
scroll to position [414, 0]
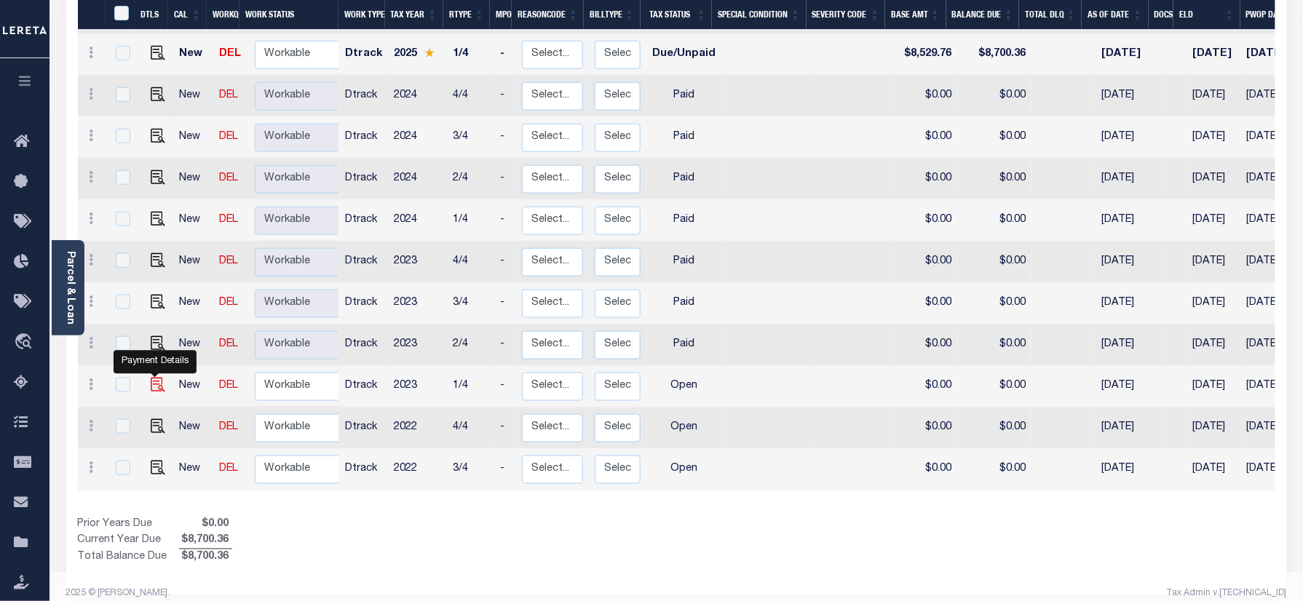
click at [154, 378] on img "" at bounding box center [158, 385] width 15 height 15
checkbox input "true"
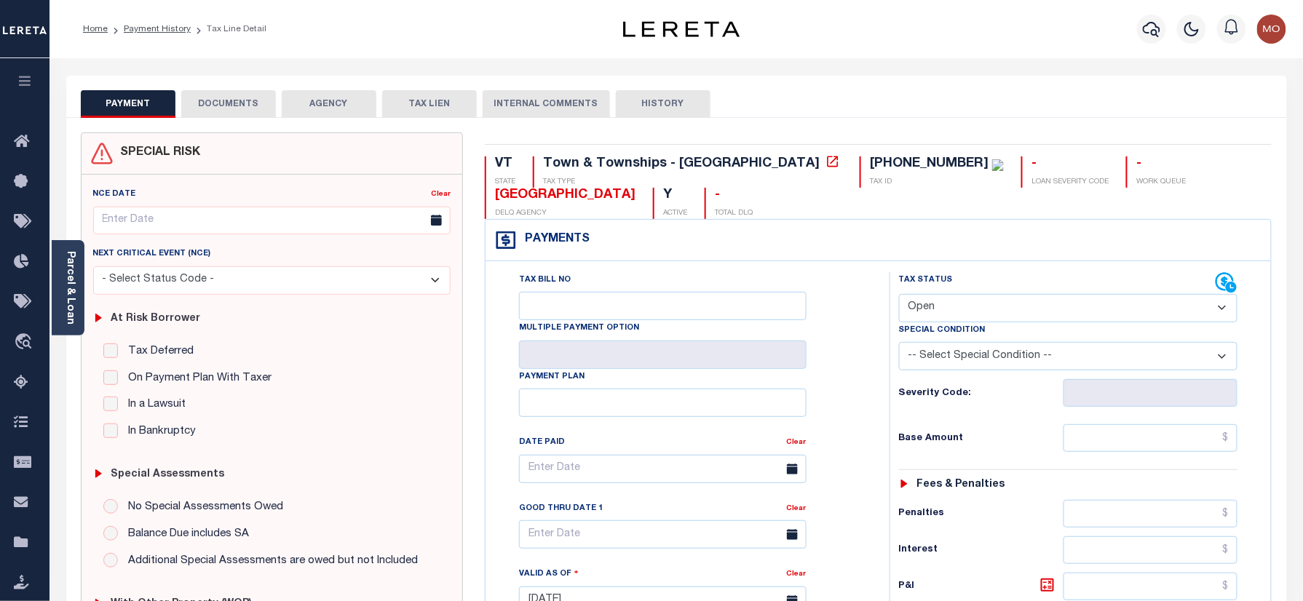
drag, startPoint x: 952, startPoint y: 301, endPoint x: 965, endPoint y: 324, distance: 26.7
click at [952, 301] on select "- Select Status Code - Open Due/Unpaid Paid Incomplete No Tax Due Internal Refu…" at bounding box center [1068, 308] width 339 height 28
select select "PYD"
click at [899, 296] on select "- Select Status Code - Open Due/Unpaid Paid Incomplete No Tax Due Internal Refu…" at bounding box center [1068, 308] width 339 height 28
type input "[DATE]"
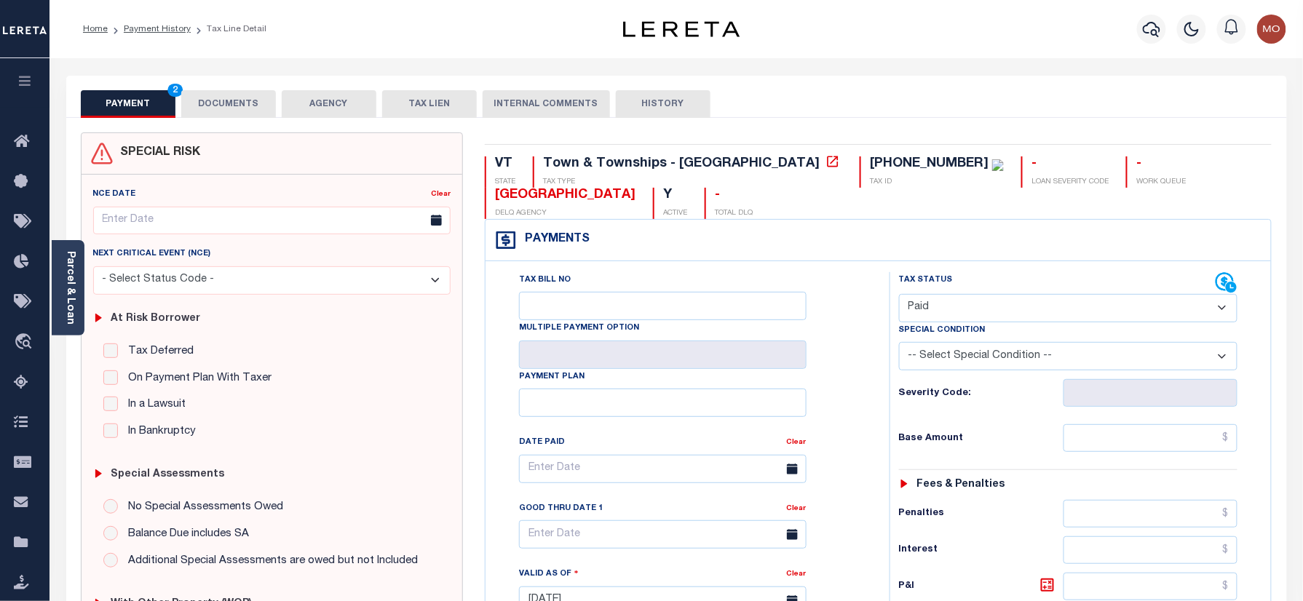
click at [839, 409] on div "Tax Bill No Multiple Payment Option Payment Plan Clear" at bounding box center [684, 476] width 368 height 408
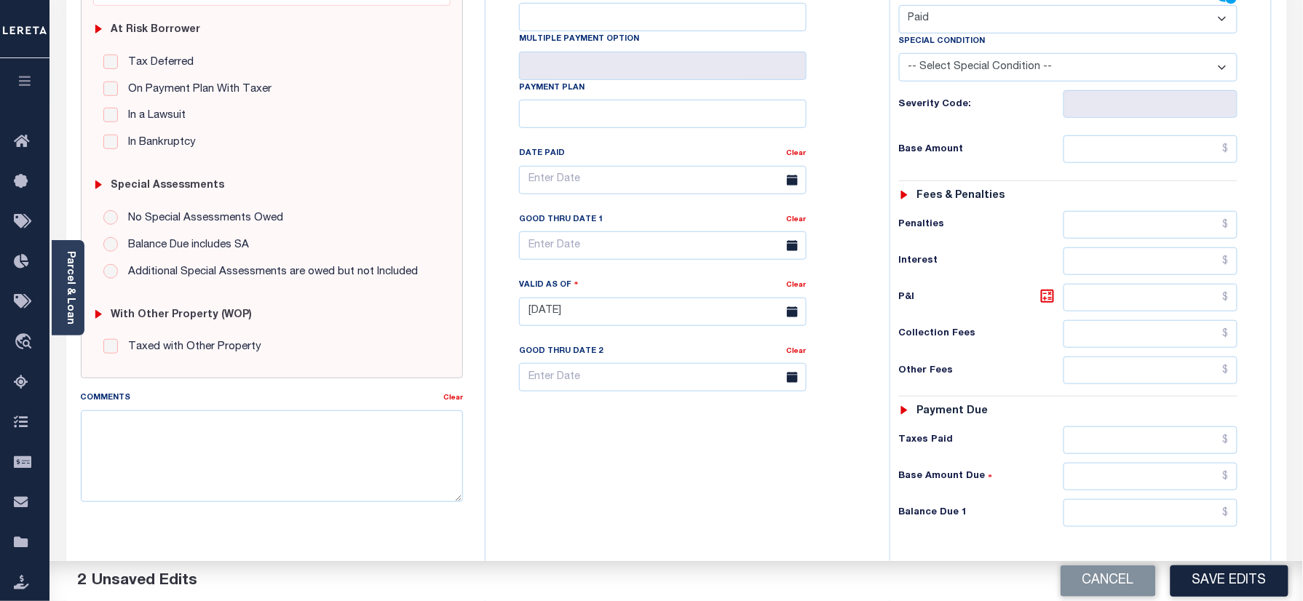
scroll to position [485, 0]
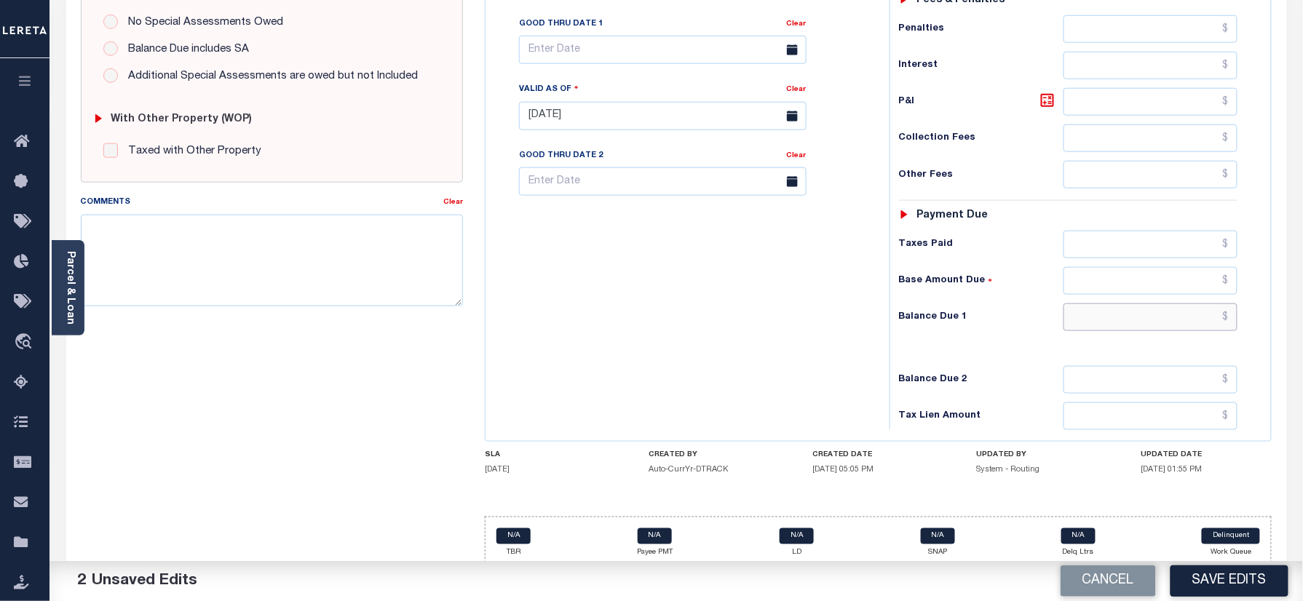
click at [1098, 325] on input "text" at bounding box center [1151, 318] width 175 height 28
type input "$0.00"
click at [217, 274] on textarea "Comments" at bounding box center [272, 261] width 383 height 92
paste textarea "Information taken verbally"
type textarea "Information taken verbally"
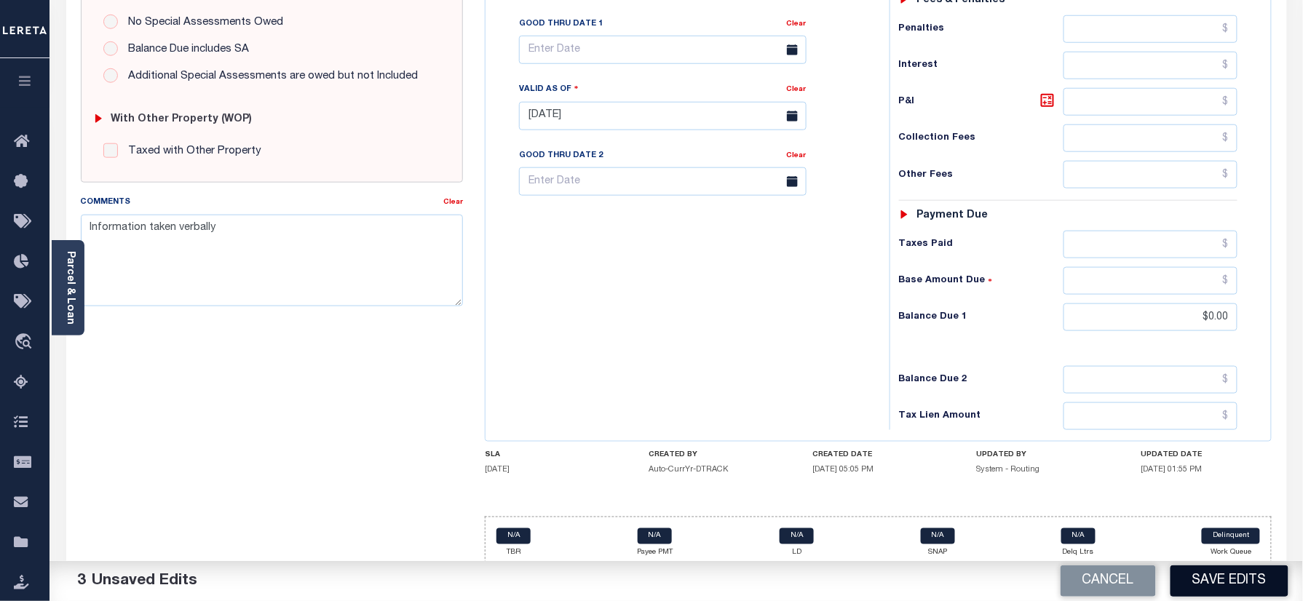
click at [1219, 580] on button "Save Edits" at bounding box center [1230, 581] width 118 height 31
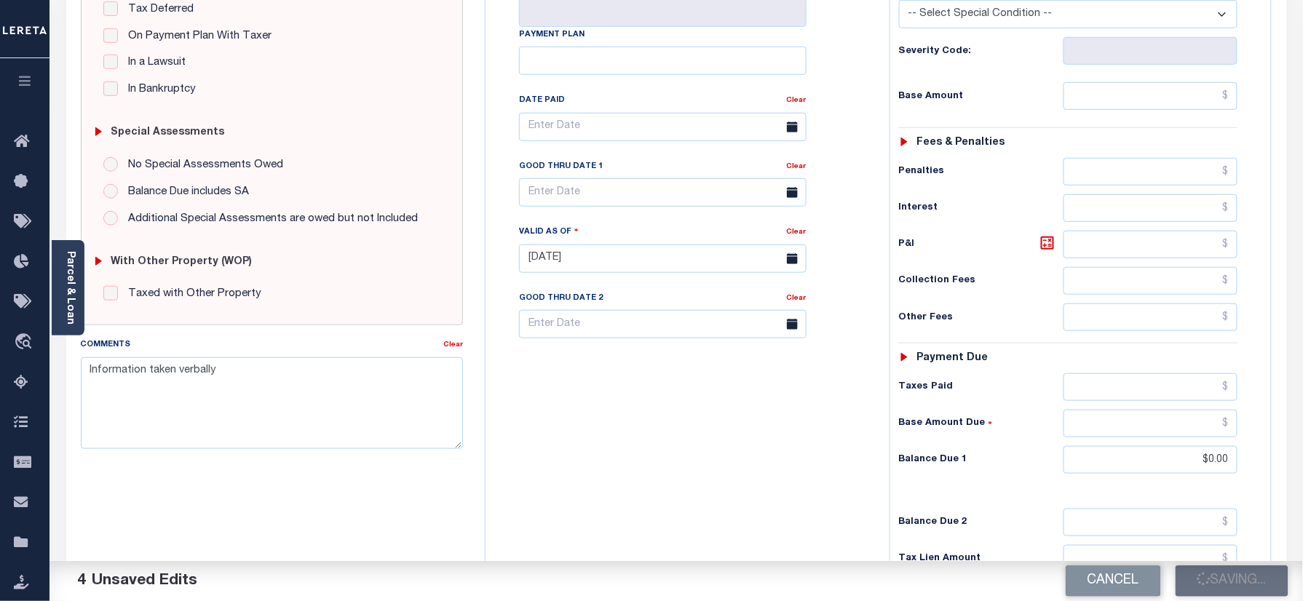
scroll to position [194, 0]
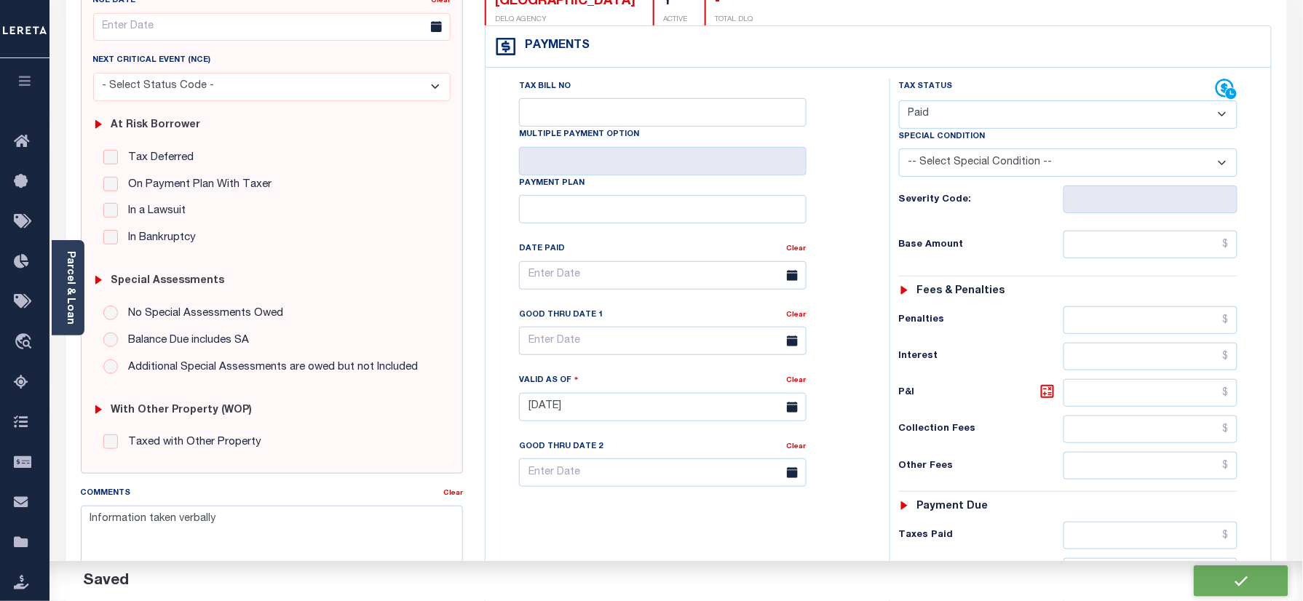
checkbox input "false"
type input "$0"
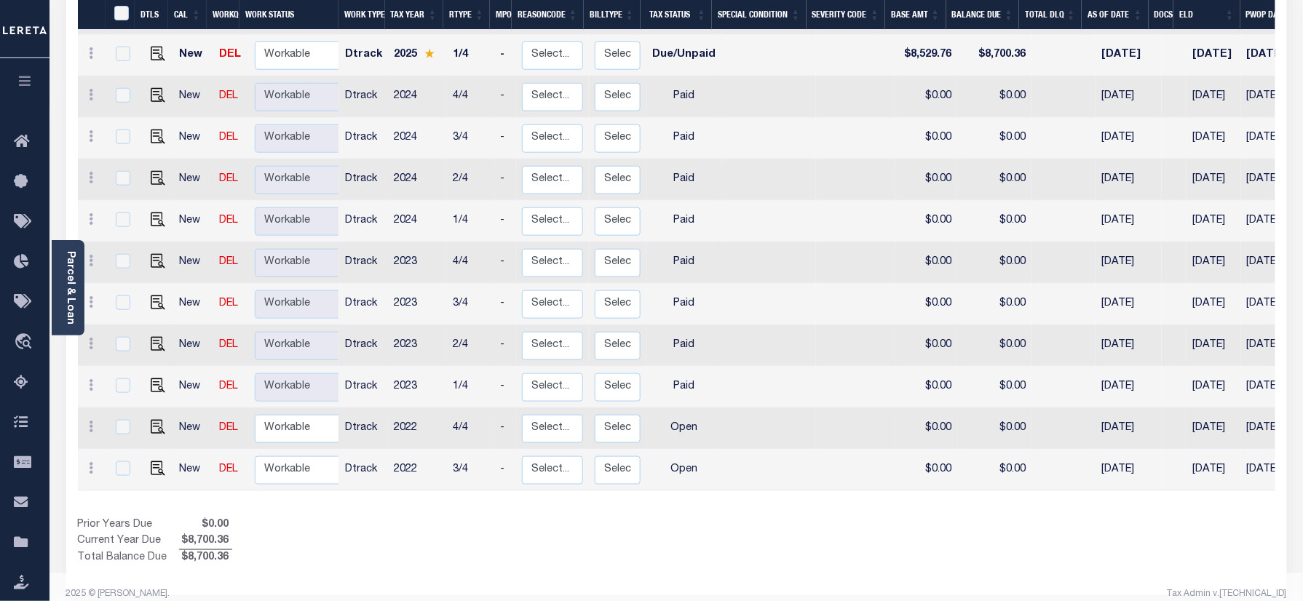
scroll to position [414, 0]
click at [151, 419] on img "" at bounding box center [158, 426] width 15 height 15
checkbox input "true"
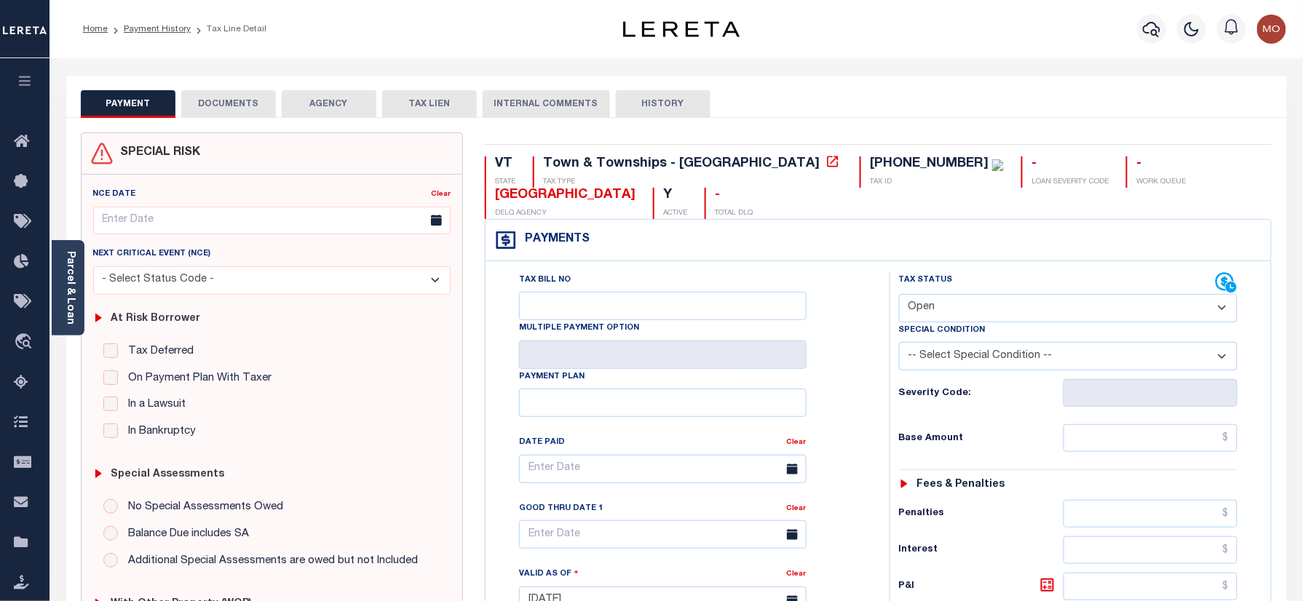
click at [984, 312] on select "- Select Status Code - Open Due/Unpaid Paid Incomplete No Tax Due Internal Refu…" at bounding box center [1068, 308] width 339 height 28
select select "PYD"
click at [899, 296] on select "- Select Status Code - Open Due/Unpaid Paid Incomplete No Tax Due Internal Refu…" at bounding box center [1068, 308] width 339 height 28
type input "[DATE]"
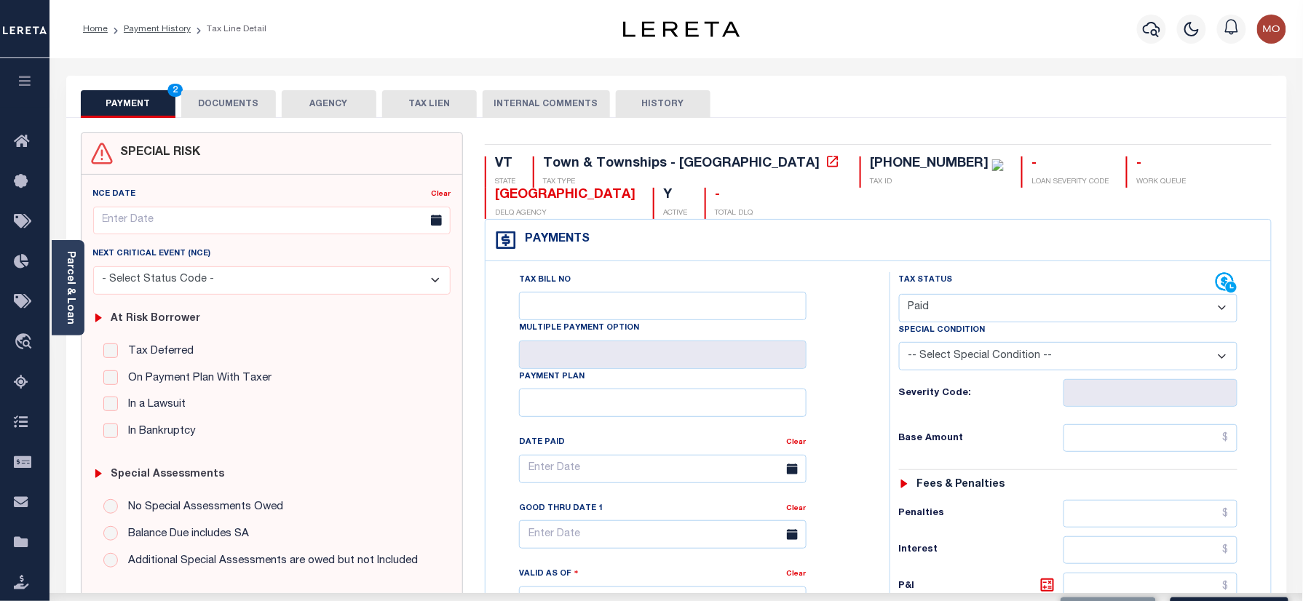
click at [871, 389] on div "Tax Bill No Multiple Payment Option Payment Plan Clear" at bounding box center [683, 593] width 389 height 643
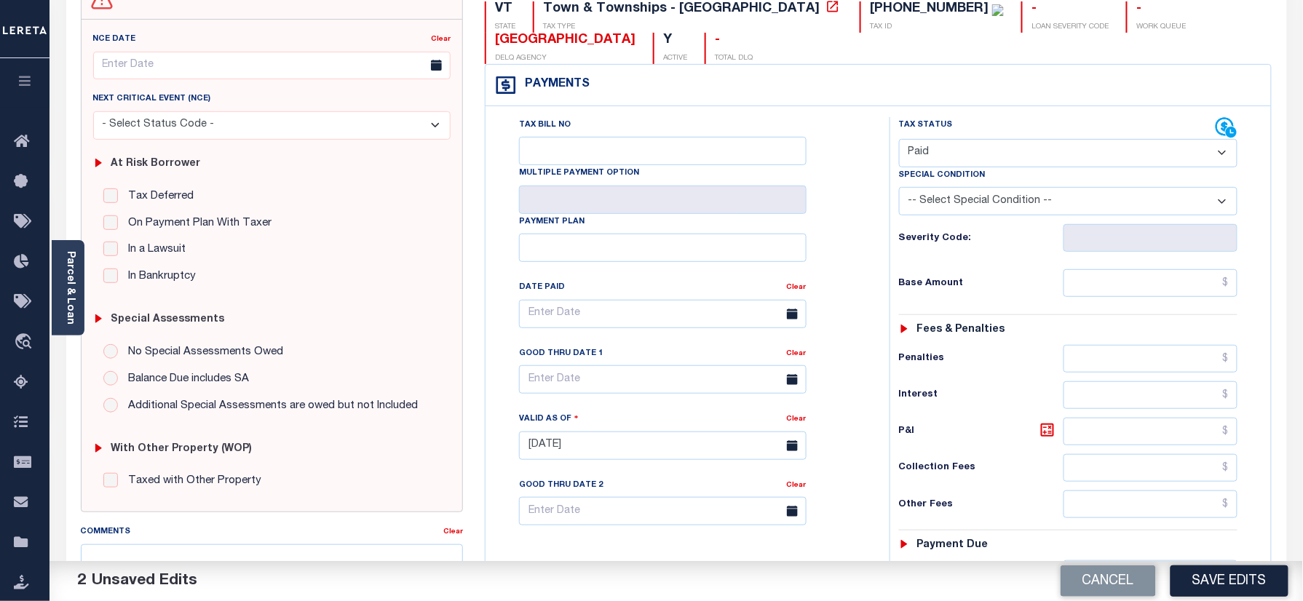
scroll to position [485, 0]
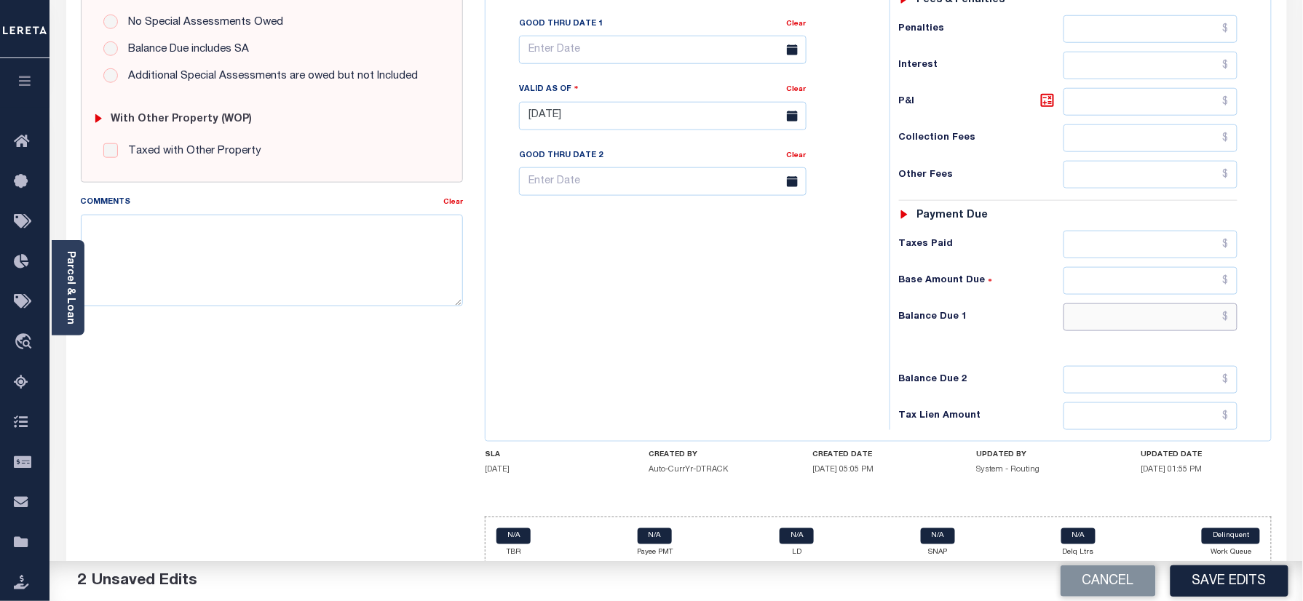
click at [1115, 330] on input "text" at bounding box center [1151, 318] width 175 height 28
type input "$0.00"
click at [292, 269] on textarea "Comments" at bounding box center [272, 261] width 383 height 92
paste textarea "Information taken verbally"
type textarea "Information taken verbally"
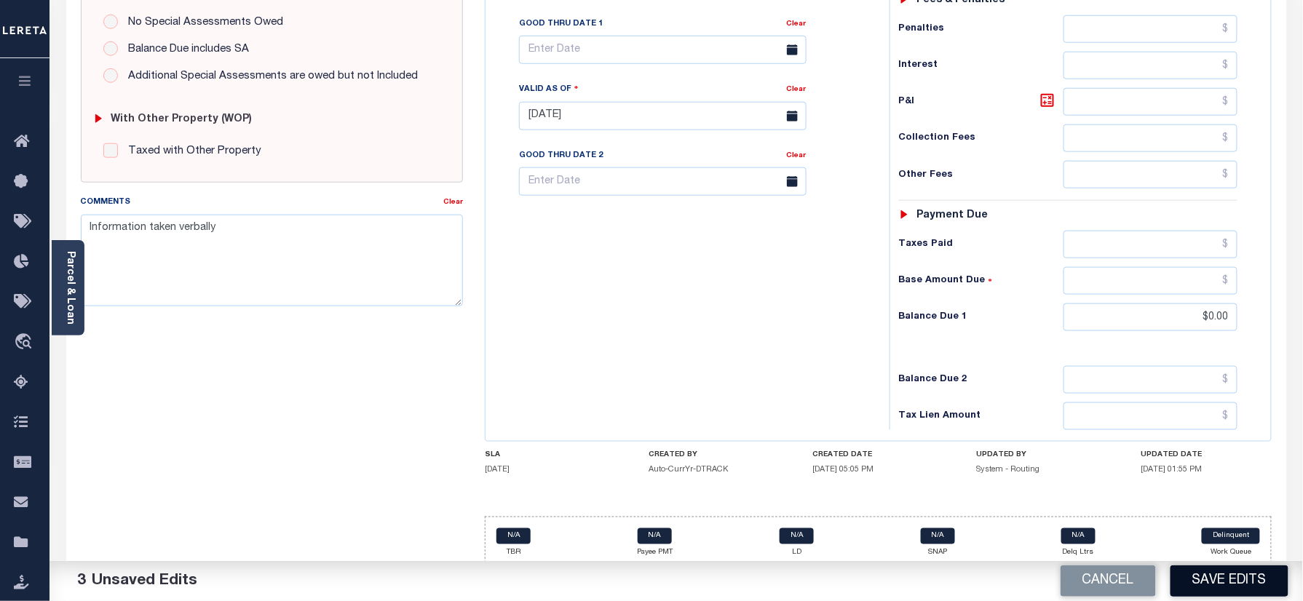
click at [1221, 584] on button "Save Edits" at bounding box center [1230, 581] width 118 height 31
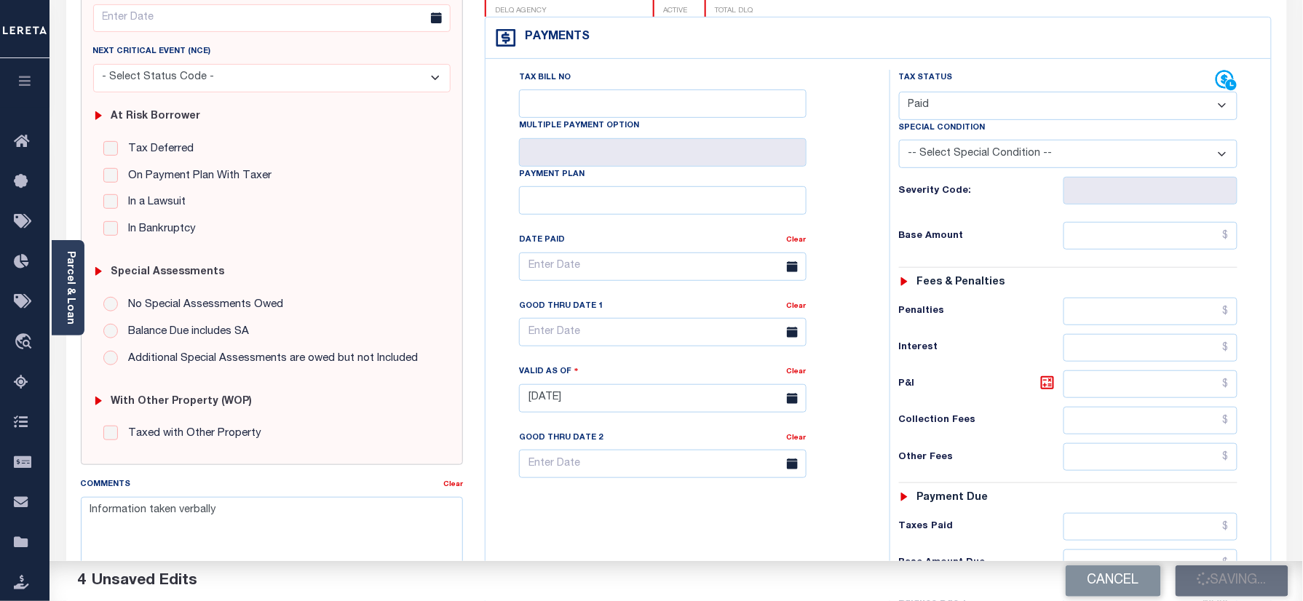
scroll to position [97, 0]
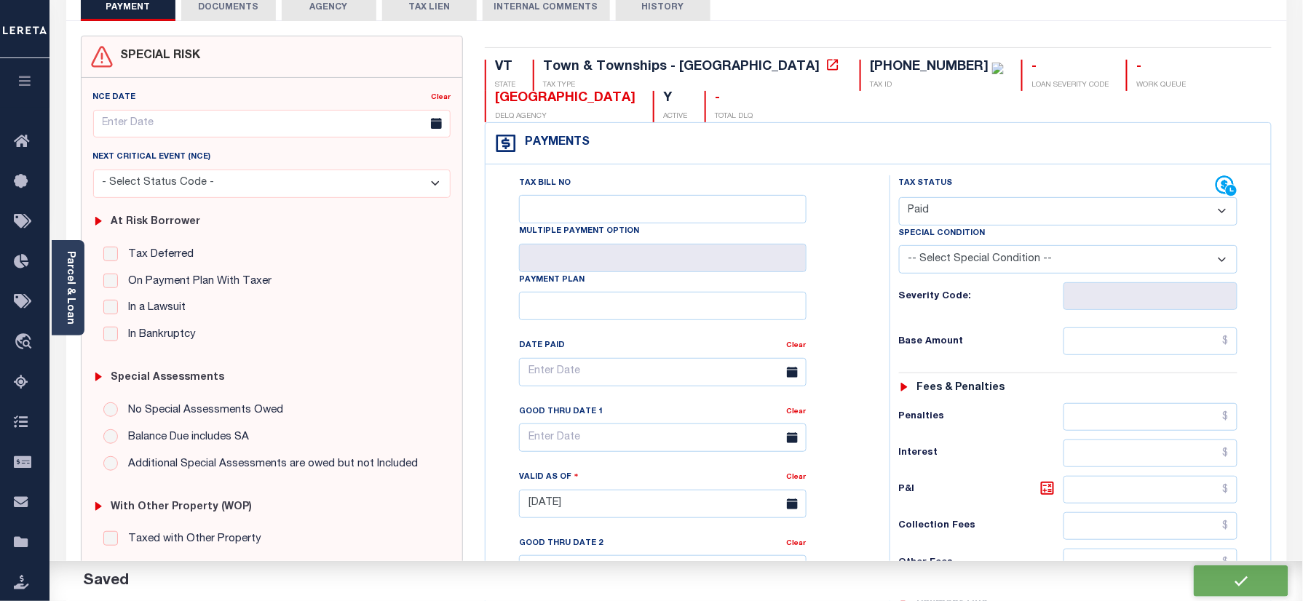
checkbox input "false"
type input "$0"
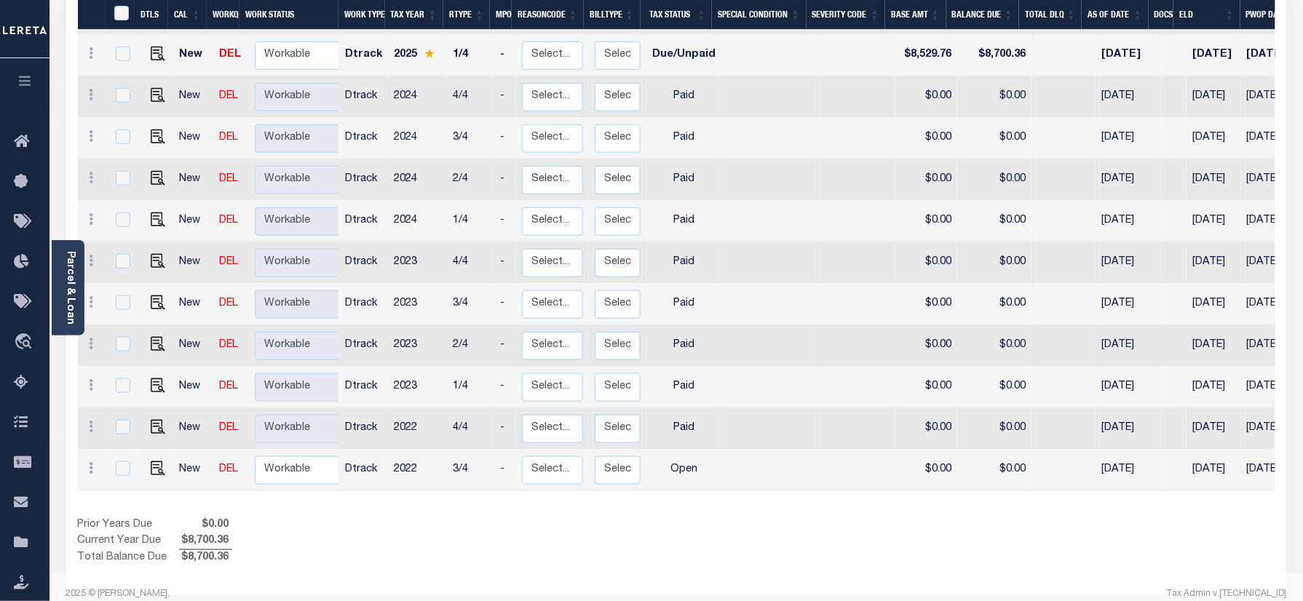
scroll to position [414, 0]
click at [153, 461] on img "" at bounding box center [158, 468] width 15 height 15
checkbox input "true"
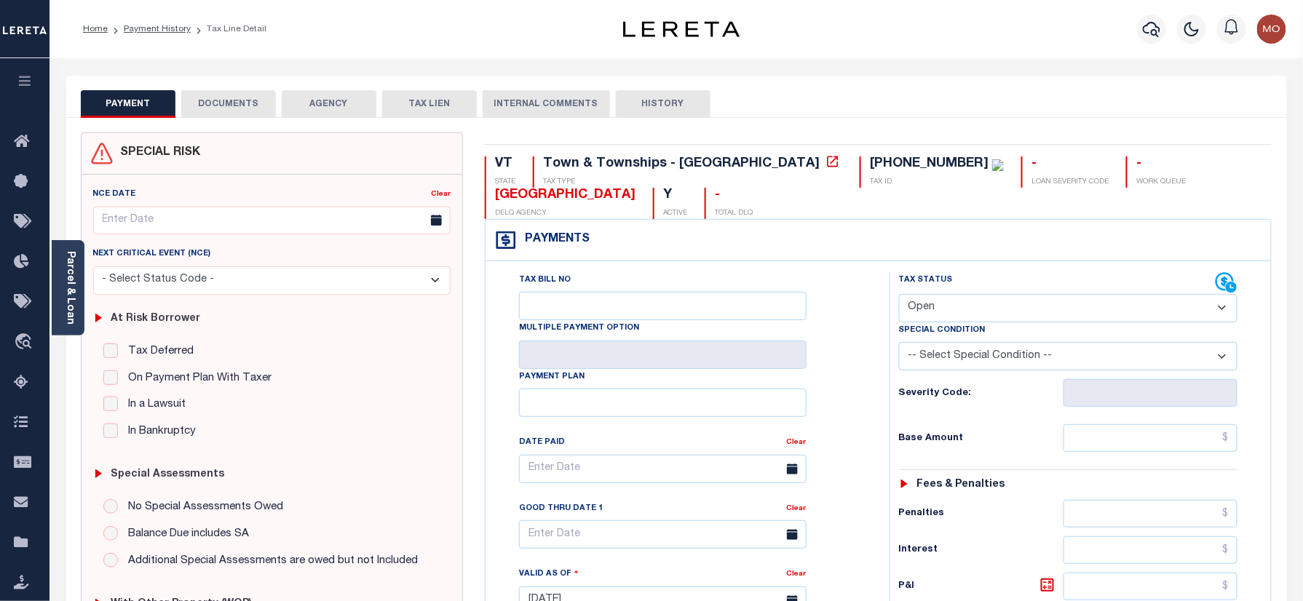
click at [961, 298] on select "- Select Status Code - Open Due/Unpaid Paid Incomplete No Tax Due Internal Refu…" at bounding box center [1068, 308] width 339 height 28
select select "PYD"
click at [899, 296] on select "- Select Status Code - Open Due/Unpaid Paid Incomplete No Tax Due Internal Refu…" at bounding box center [1068, 308] width 339 height 28
type input "[DATE]"
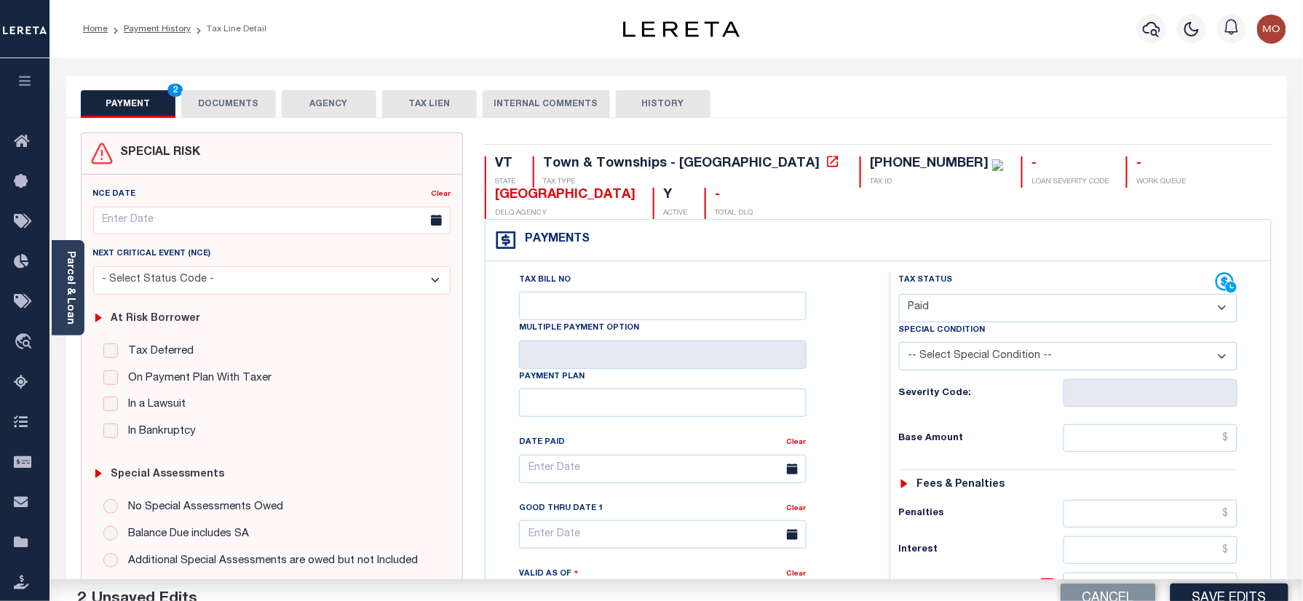
click at [915, 397] on h6 "Severity Code:" at bounding box center [981, 394] width 165 height 12
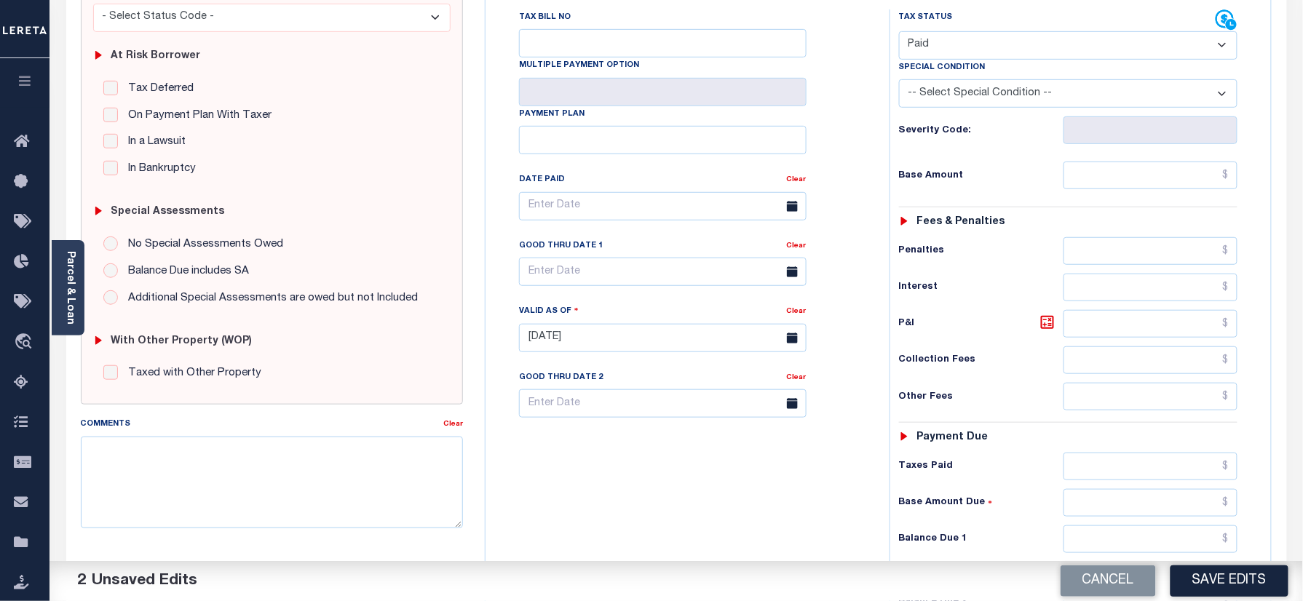
scroll to position [485, 0]
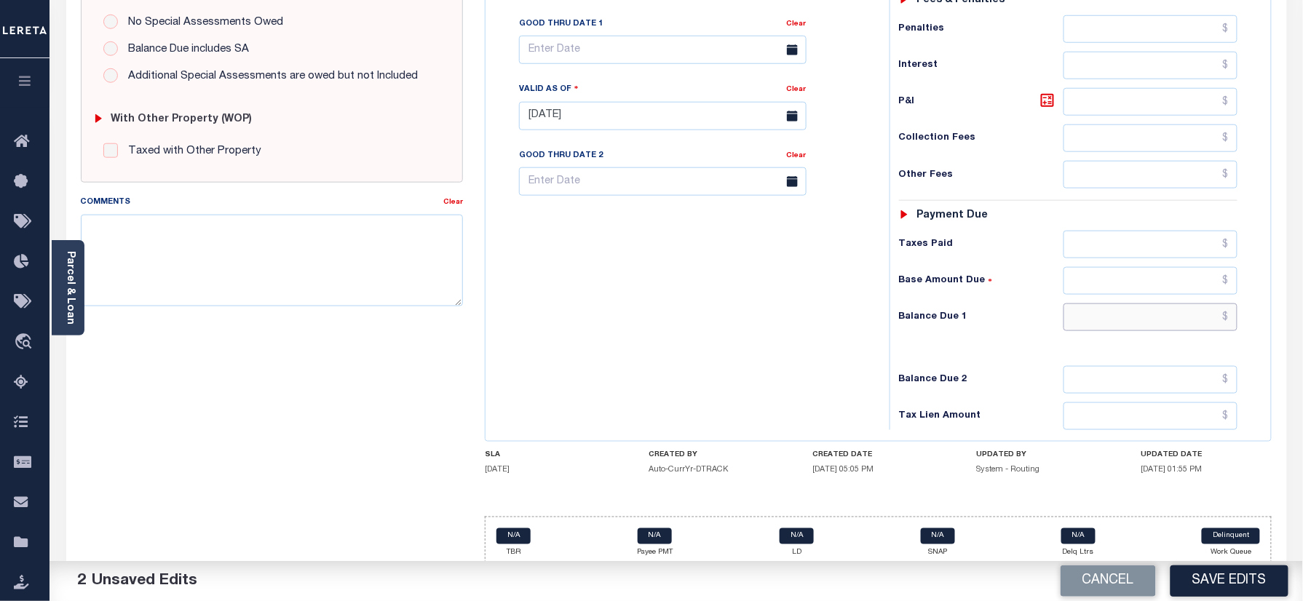
click at [1110, 325] on input "text" at bounding box center [1151, 318] width 175 height 28
type input "$0.00"
click at [312, 272] on textarea "Comments" at bounding box center [272, 261] width 383 height 92
paste textarea "Information taken verbally"
type textarea "Information taken verbally"
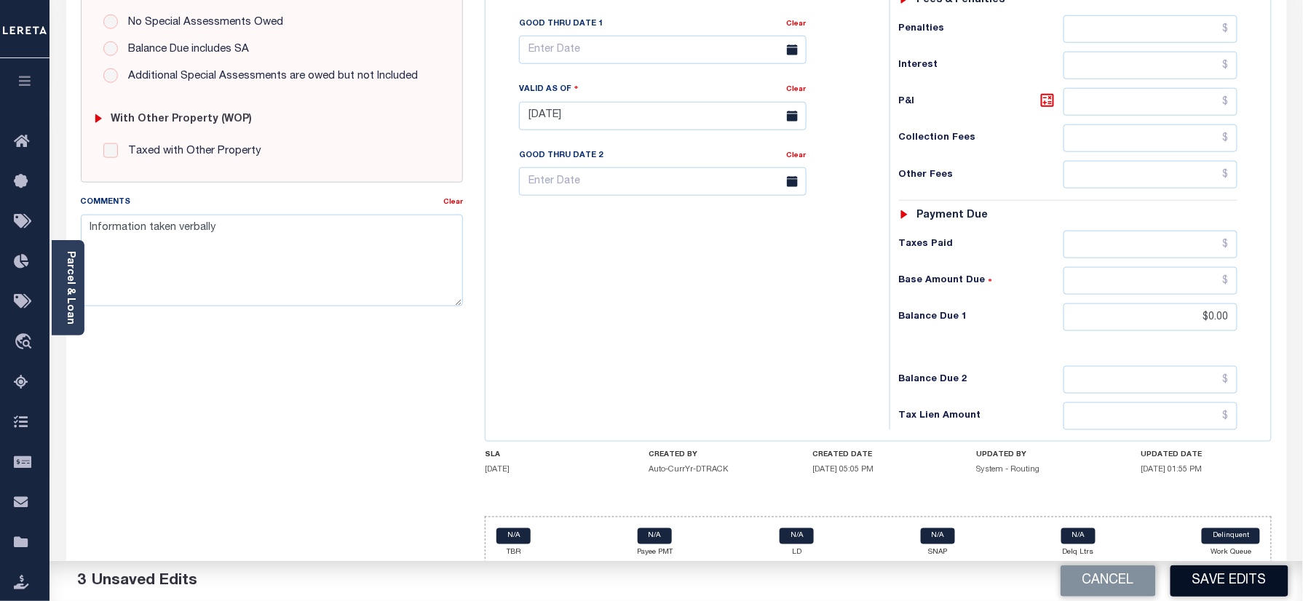
click at [1209, 566] on button "Save Edits" at bounding box center [1230, 581] width 118 height 31
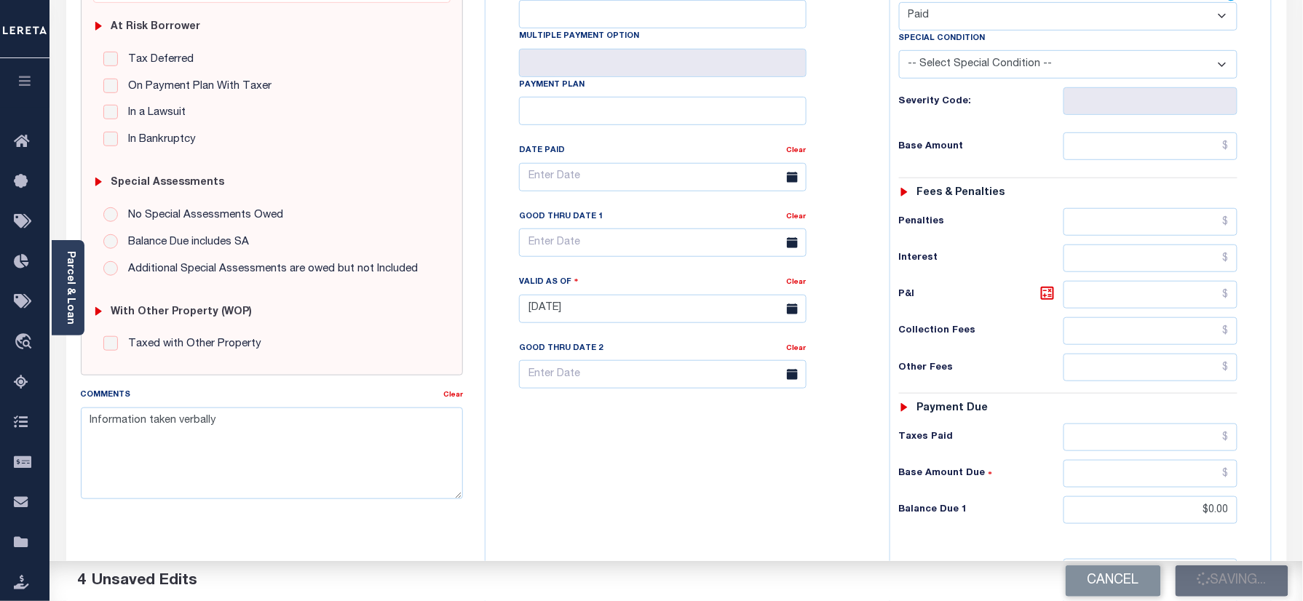
scroll to position [291, 0]
checkbox input "false"
type input "$0"
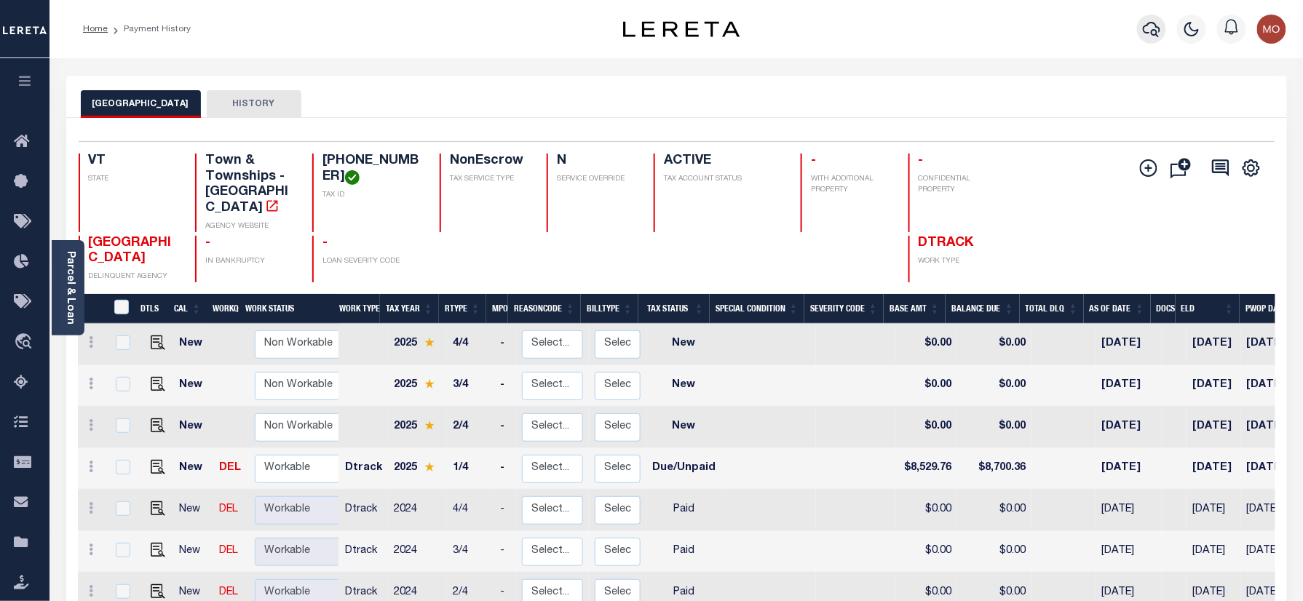
click at [1155, 31] on icon "button" at bounding box center [1151, 29] width 17 height 15
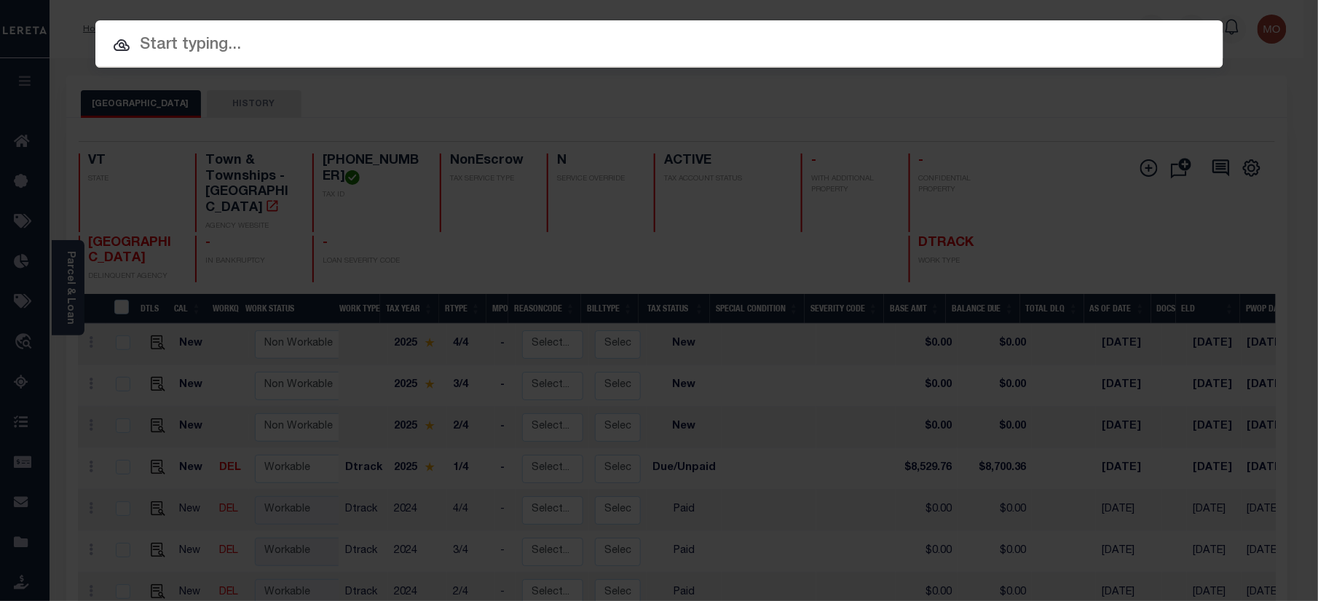
click at [252, 59] on div at bounding box center [659, 43] width 1128 height 47
paste input "910013282528"
click at [248, 48] on input "text" at bounding box center [659, 45] width 1128 height 25
type input "910013282528"
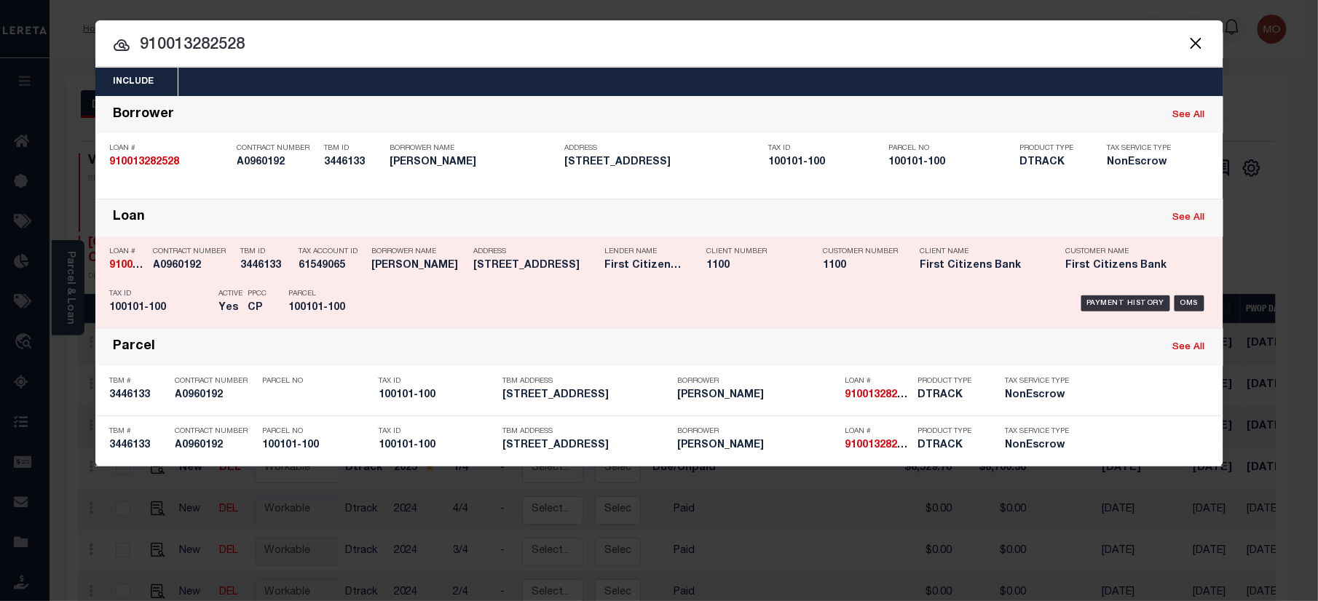
click at [435, 282] on div "Payment History OMS" at bounding box center [792, 303] width 832 height 42
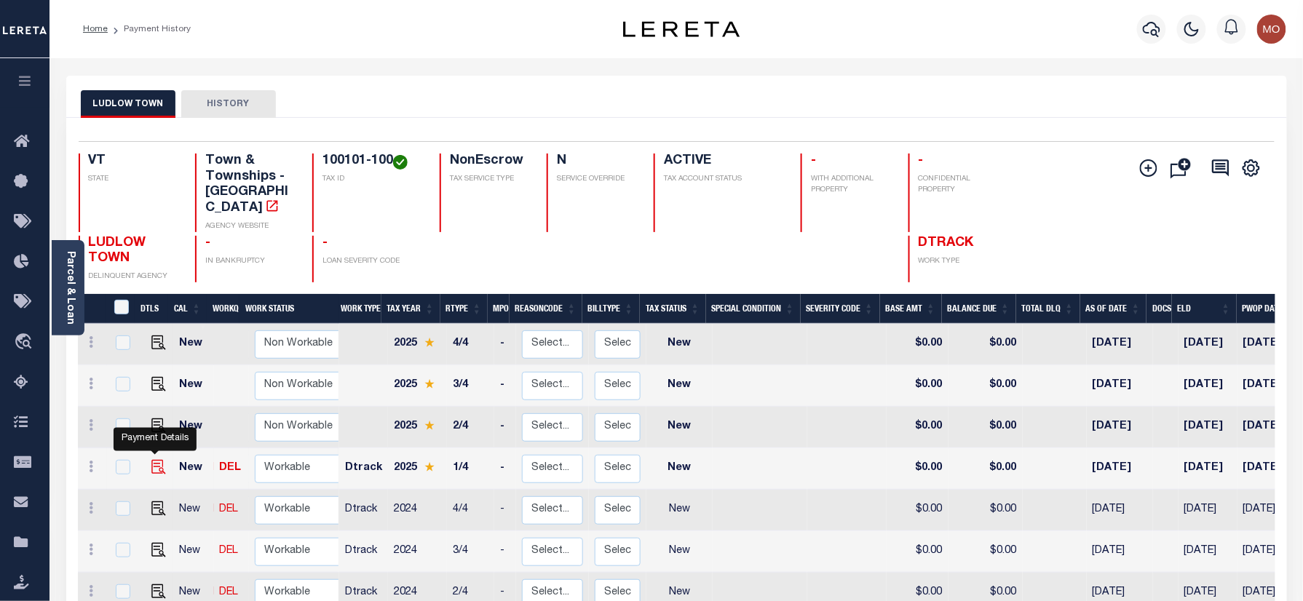
click at [151, 460] on img "" at bounding box center [158, 467] width 15 height 15
checkbox input "true"
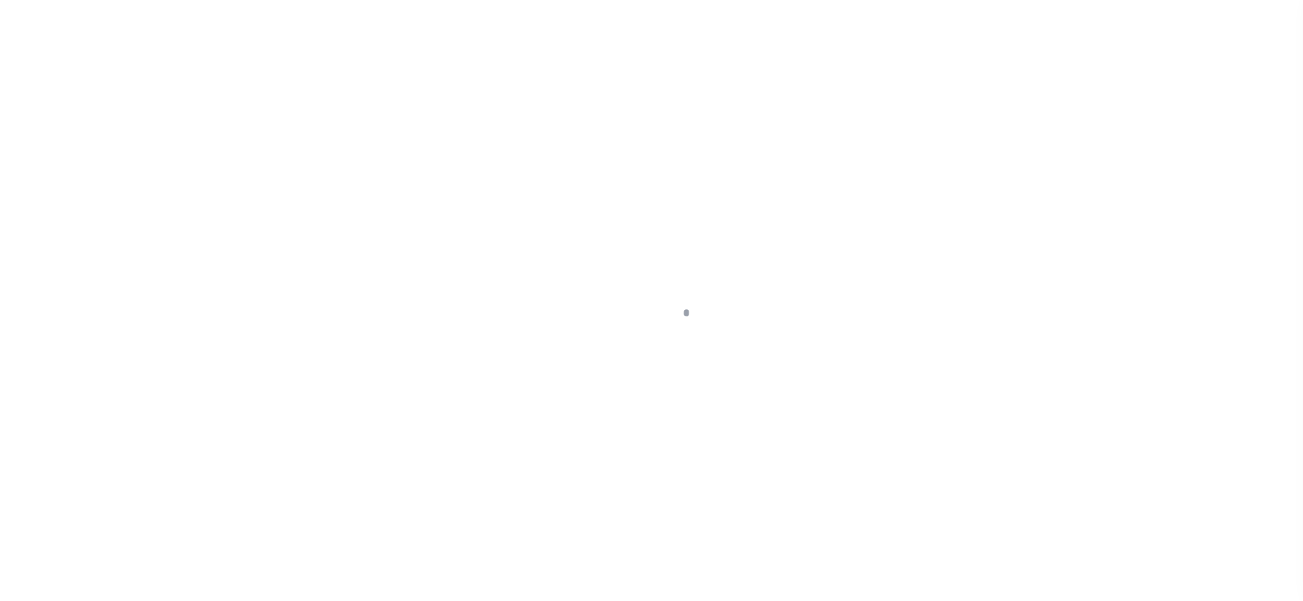
checkbox input "false"
type input "[DATE]"
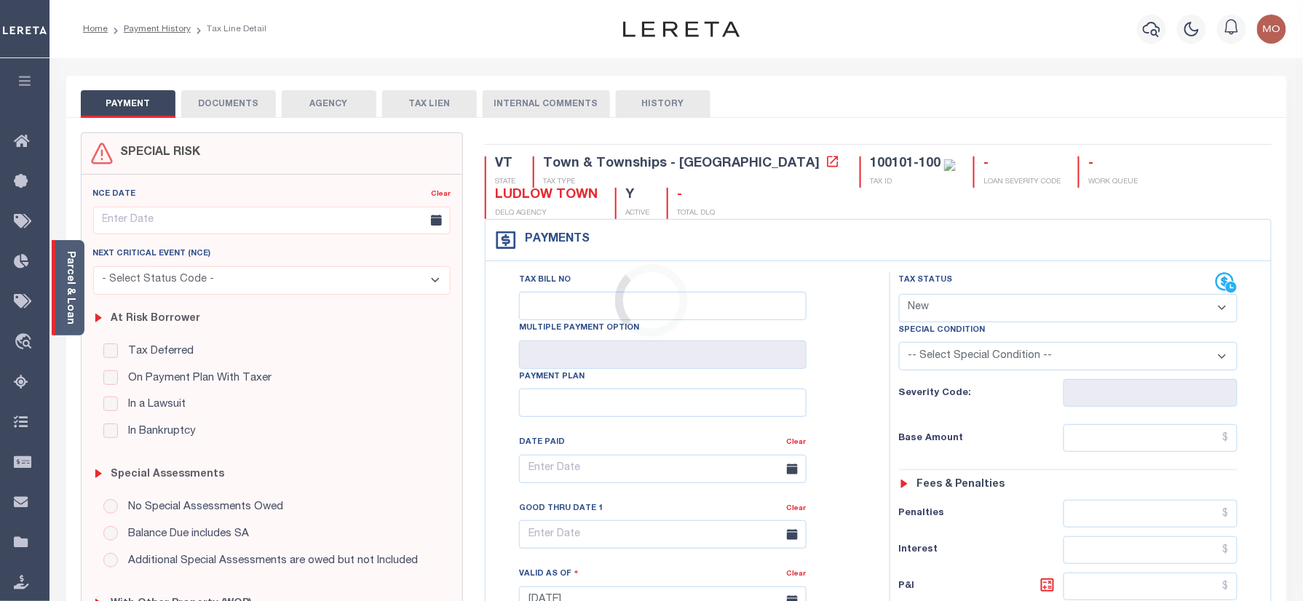
click at [67, 309] on body "Home Payment History Tax Line Detail" at bounding box center [651, 550] width 1303 height 1101
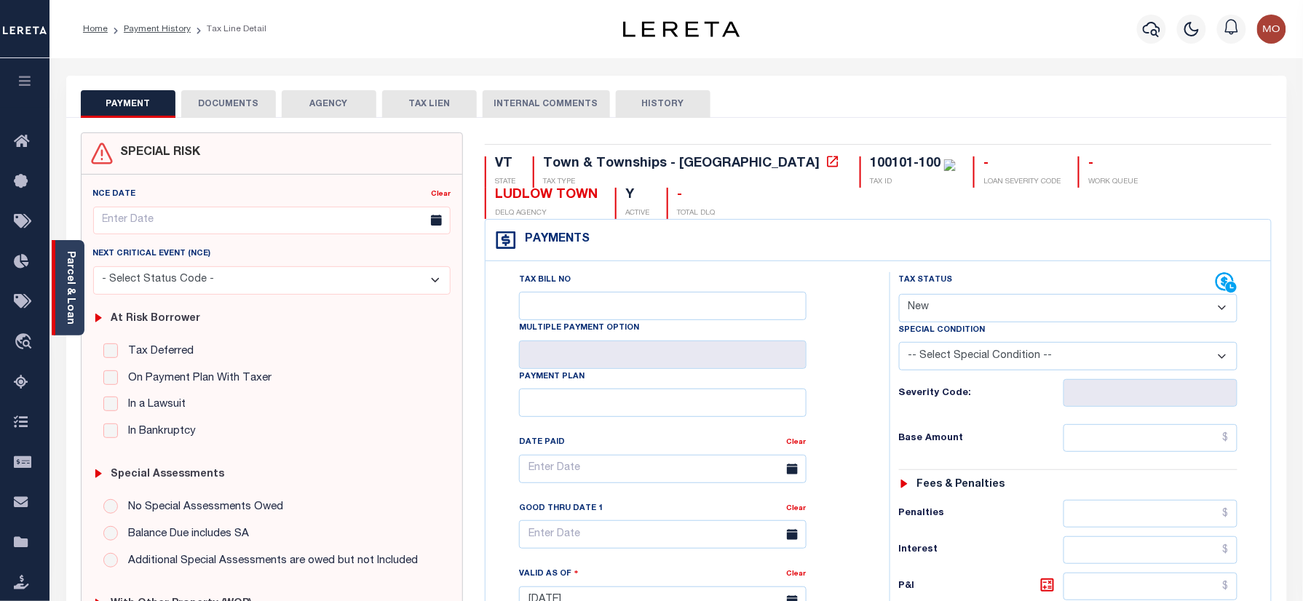
click at [74, 296] on link "Parcel & Loan" at bounding box center [70, 288] width 10 height 74
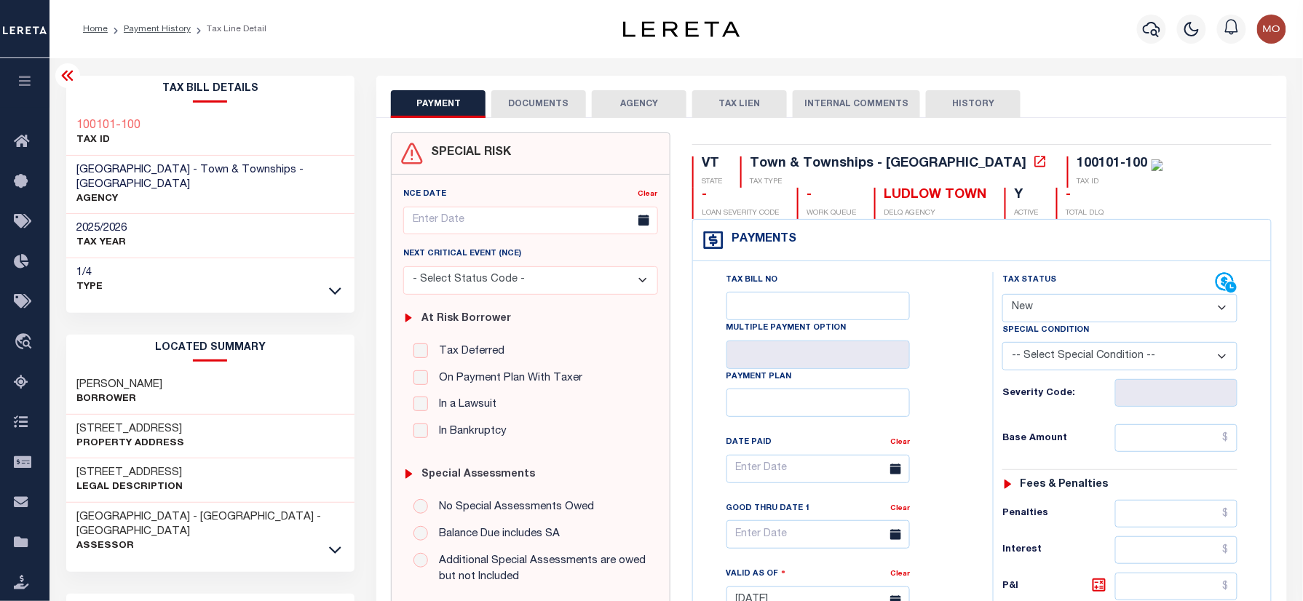
click at [1051, 312] on select "- Select Status Code - Open Due/Unpaid Paid Incomplete No Tax Due Internal Refu…" at bounding box center [1119, 308] width 235 height 28
select select "DUE"
click at [1002, 296] on select "- Select Status Code - Open Due/Unpaid Paid Incomplete No Tax Due Internal Refu…" at bounding box center [1119, 308] width 235 height 28
type input "[DATE]"
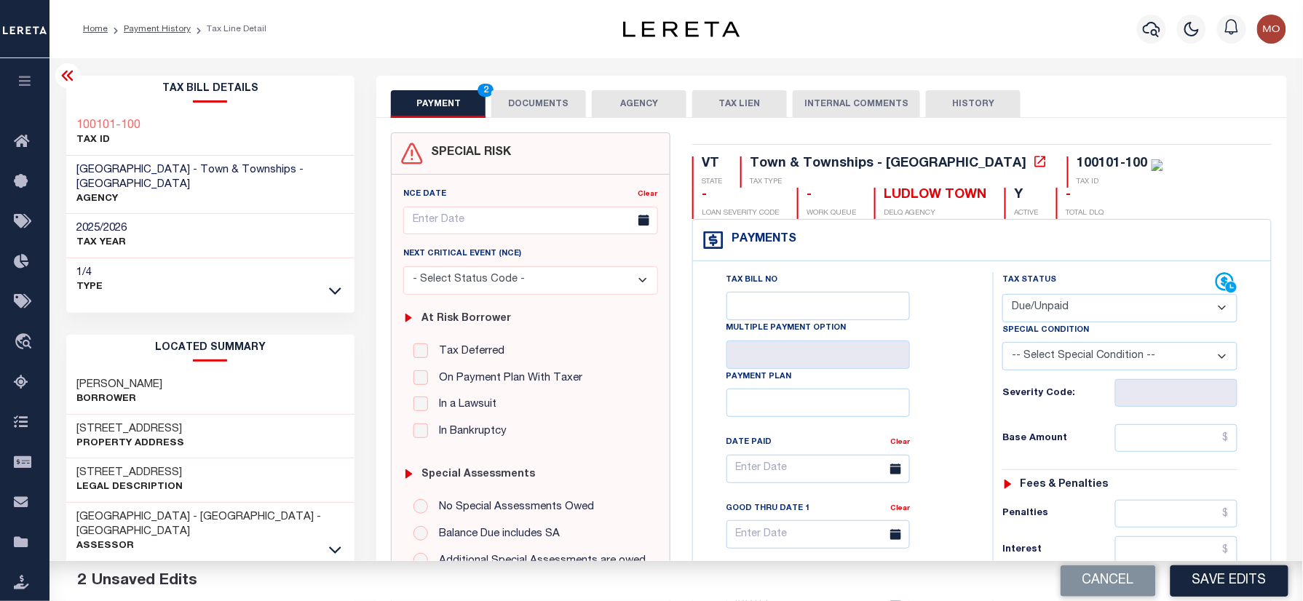
click at [1040, 313] on select "- Select Status Code - Open Due/Unpaid Paid Incomplete No Tax Due Internal Refu…" at bounding box center [1119, 308] width 235 height 28
click at [949, 454] on div "Tax Bill No Multiple Payment Option Payment Plan Clear" at bounding box center [840, 476] width 264 height 408
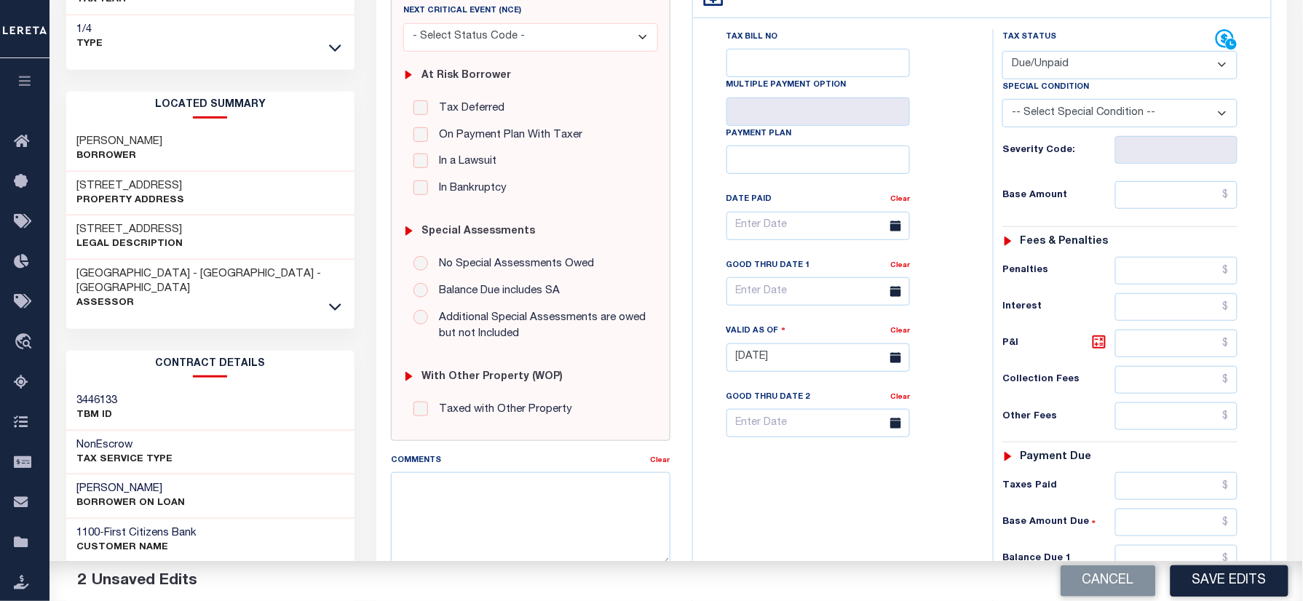
scroll to position [388, 0]
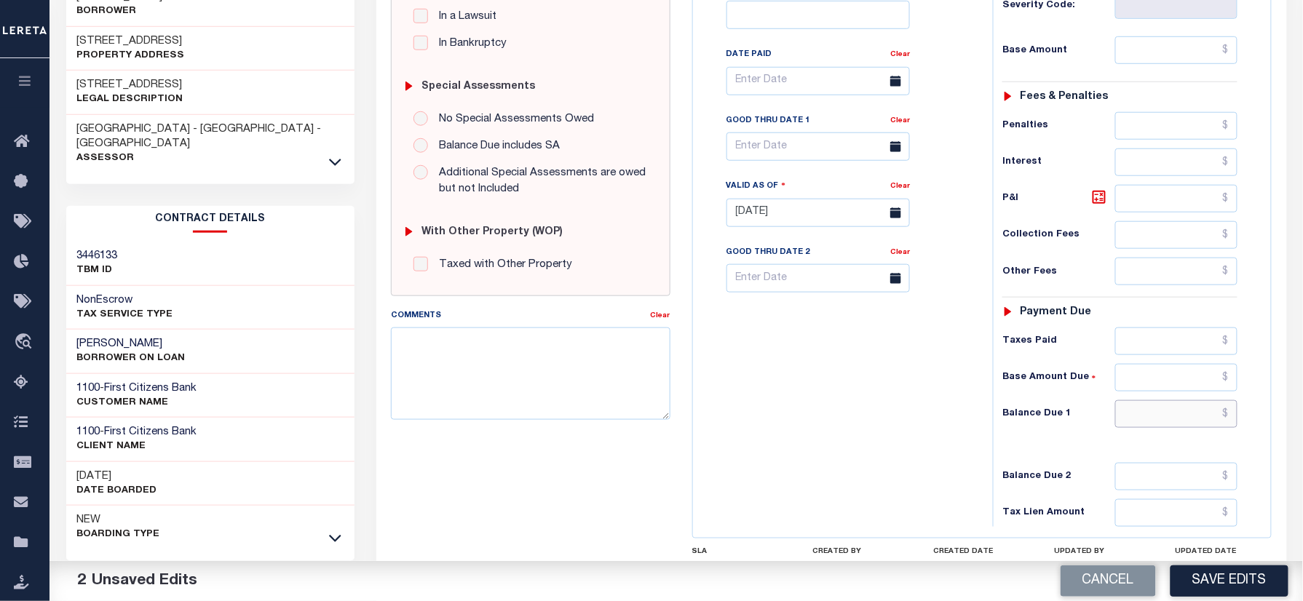
click at [1163, 421] on input "text" at bounding box center [1176, 414] width 122 height 28
paste input "39.92"
type input "$39.92"
click at [862, 434] on div "Tax Bill No Multiple Payment Option Payment Plan Clear" at bounding box center [839, 205] width 285 height 643
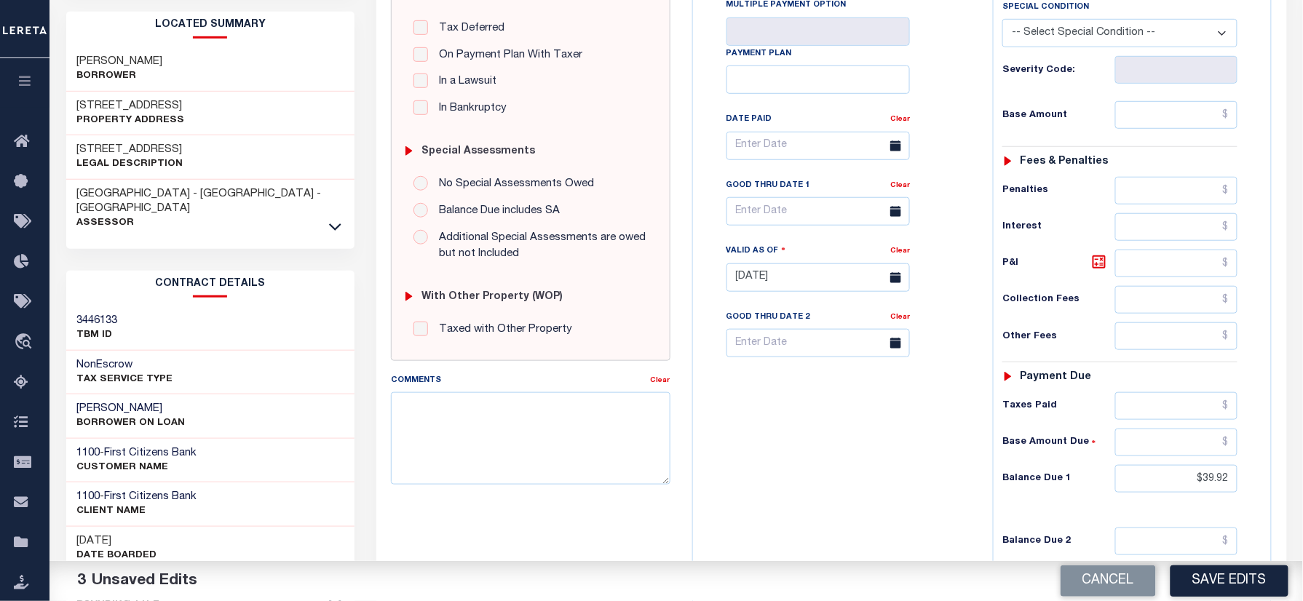
scroll to position [291, 0]
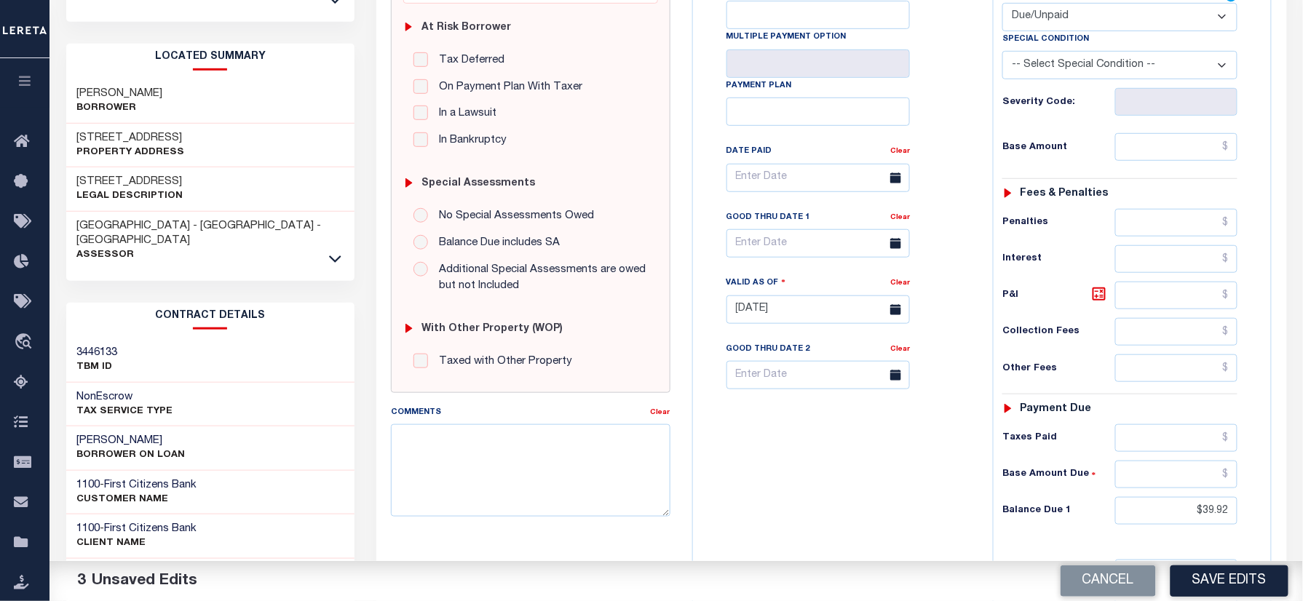
click at [1070, 21] on select "- Select Status Code - Open Due/Unpaid Paid Incomplete No Tax Due Internal Refu…" at bounding box center [1119, 17] width 235 height 28
click at [1077, 25] on select "- Select Status Code - Open Due/Unpaid Paid Incomplete No Tax Due Internal Refu…" at bounding box center [1119, 17] width 235 height 28
drag, startPoint x: 1156, startPoint y: 152, endPoint x: 1108, endPoint y: 156, distance: 48.2
click at [1156, 152] on input "text" at bounding box center [1176, 147] width 122 height 28
paste input "3952.15"
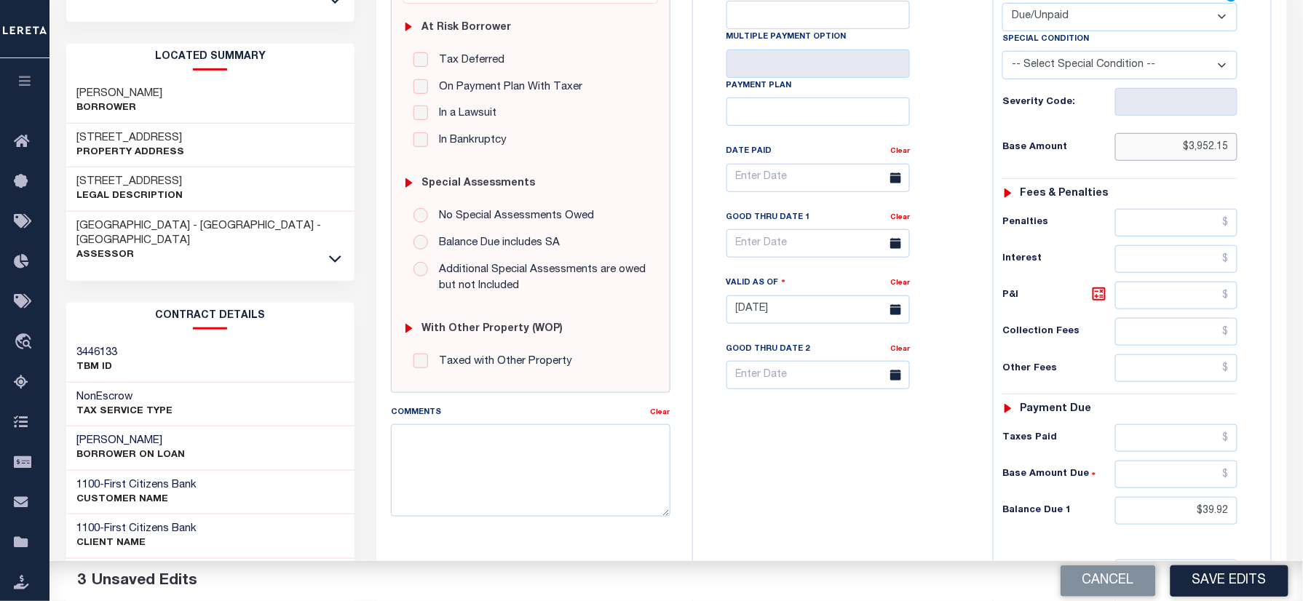
type input "$3,952.15"
click at [973, 157] on div "Tax Bill No Multiple Payment Option Payment Plan Clear" at bounding box center [839, 302] width 285 height 643
click at [1176, 309] on input "text" at bounding box center [1176, 296] width 122 height 28
click at [1181, 306] on input "text" at bounding box center [1176, 296] width 122 height 28
type input "$39.52"
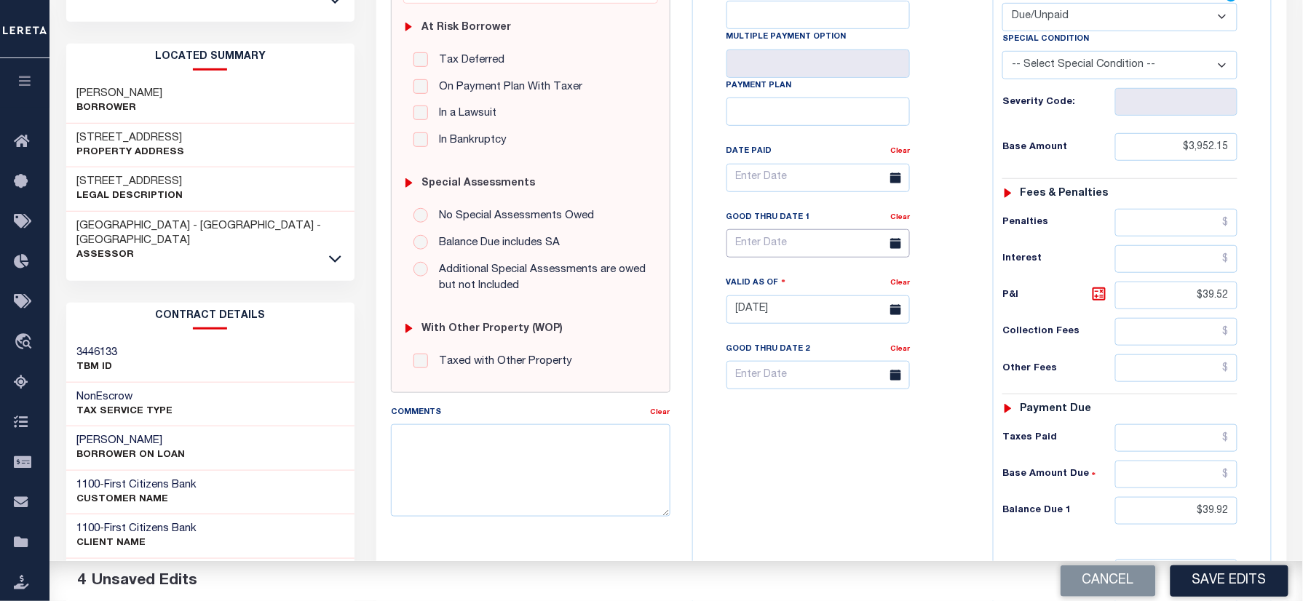
click at [789, 249] on input "text" at bounding box center [817, 243] width 183 height 28
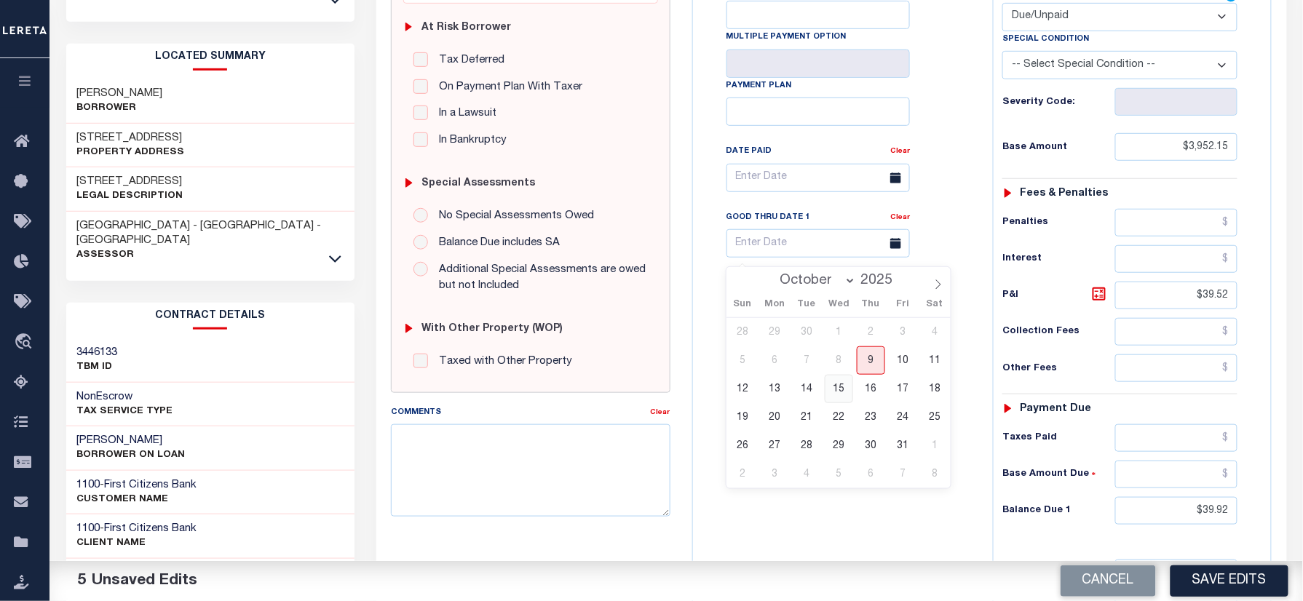
click at [839, 391] on span "15" at bounding box center [839, 389] width 28 height 28
type input "10/15/2025"
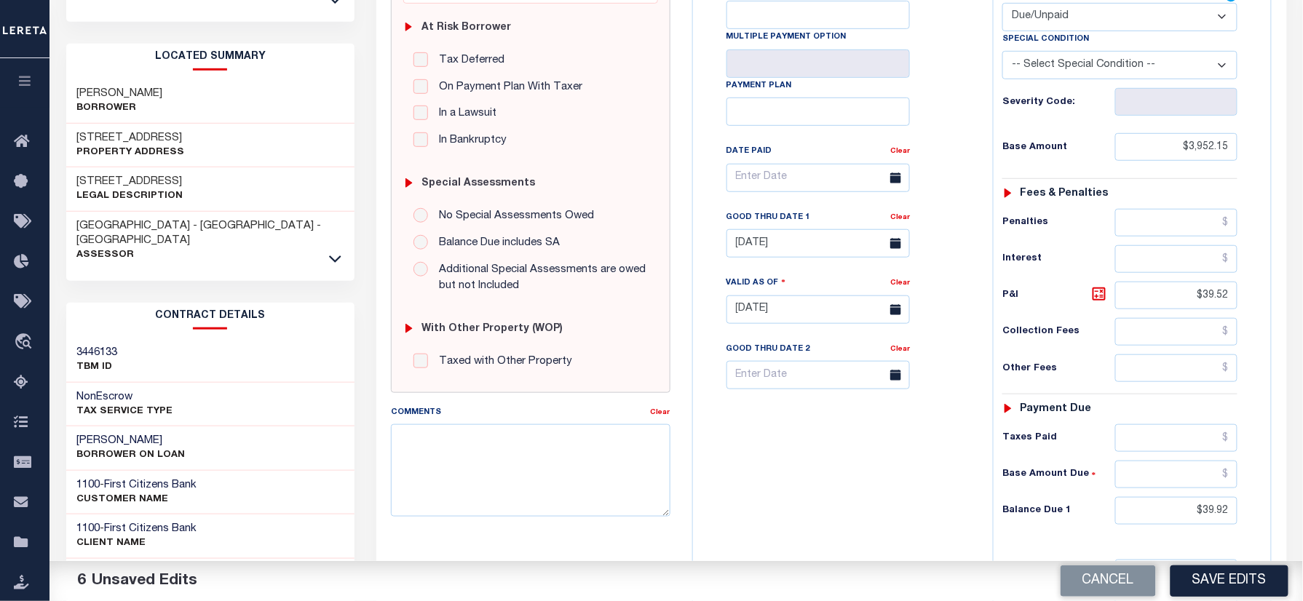
click at [821, 483] on div "Tax Bill No Multiple Payment Option Payment Plan Clear" at bounding box center [839, 302] width 285 height 643
click at [876, 489] on div "Tax Bill No Multiple Payment Option Payment Plan Clear" at bounding box center [839, 302] width 285 height 643
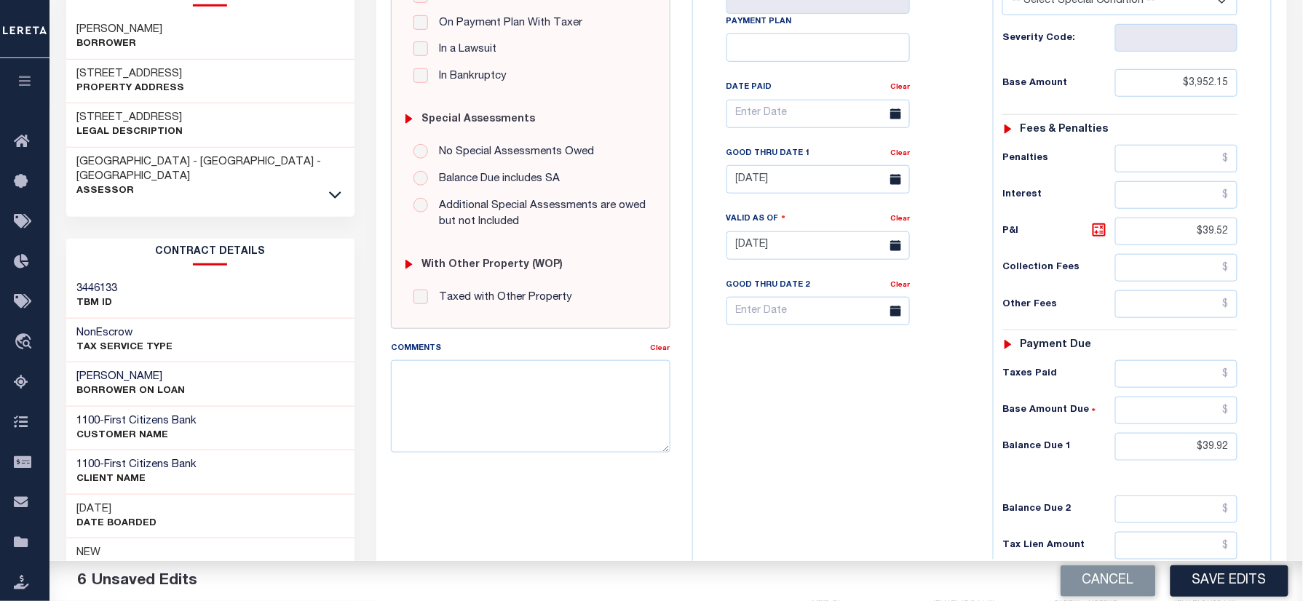
scroll to position [388, 0]
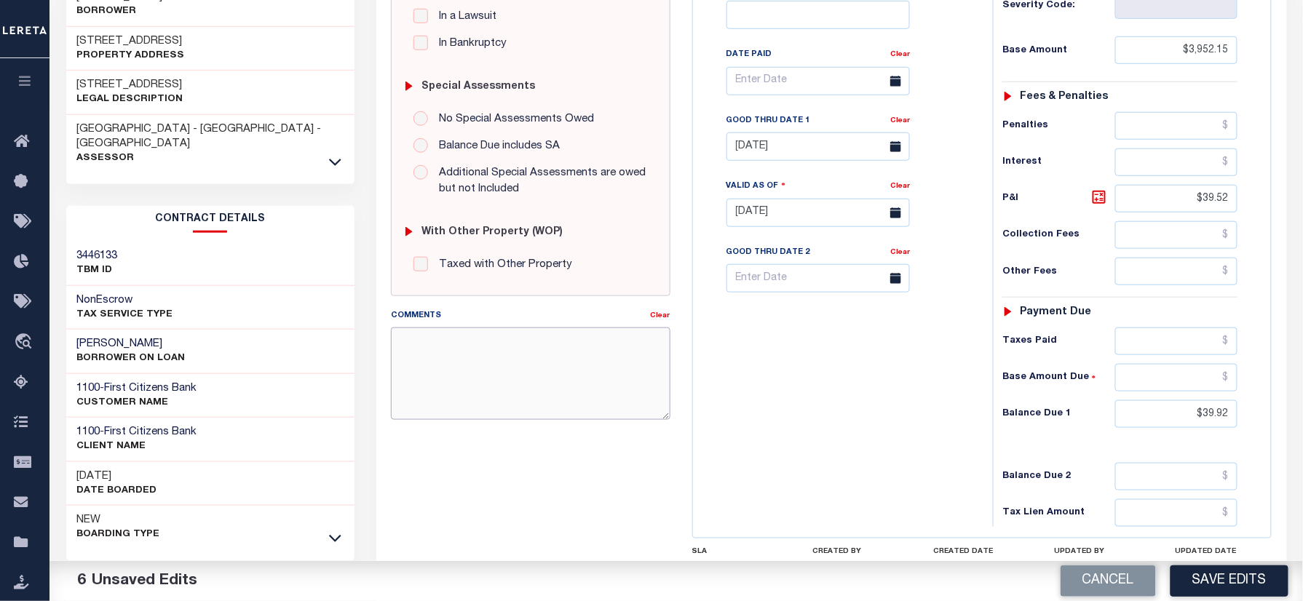
click at [508, 373] on textarea "Comments" at bounding box center [530, 374] width 279 height 92
type textarea "Information taken verbally"
click at [874, 446] on div "Tax Bill No Multiple Payment Option Payment Plan Clear" at bounding box center [839, 205] width 285 height 643
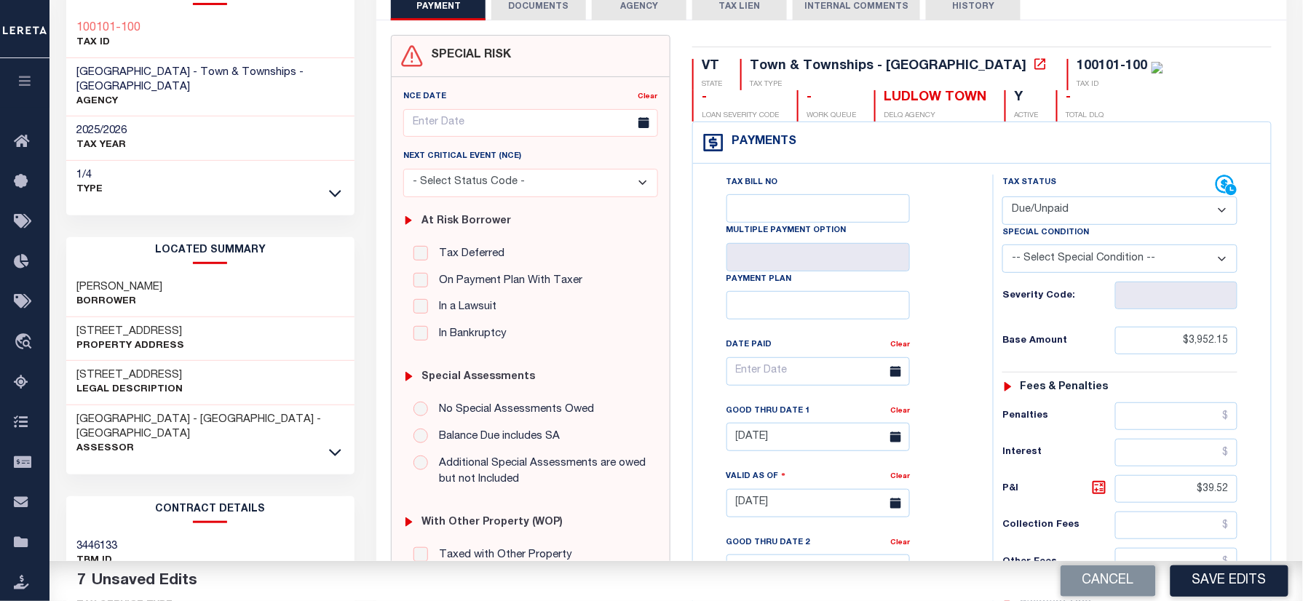
scroll to position [97, 0]
click at [1064, 265] on select "-- Select Special Condition -- 3RD PARTY TAX LIEN AGENCY TAX LIEN (A.K.A Inside…" at bounding box center [1119, 259] width 235 height 28
select select "15"
click at [1002, 248] on select "-- Select Special Condition -- 3RD PARTY TAX LIEN AGENCY TAX LIEN (A.K.A Inside…" at bounding box center [1119, 259] width 235 height 28
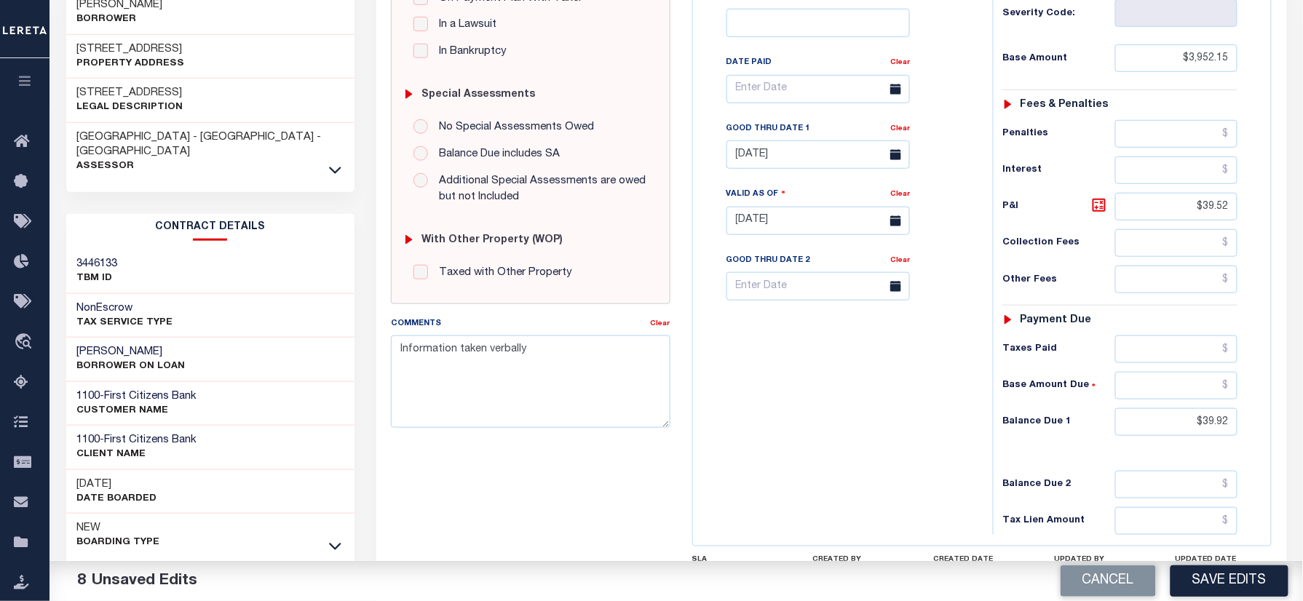
scroll to position [510, 0]
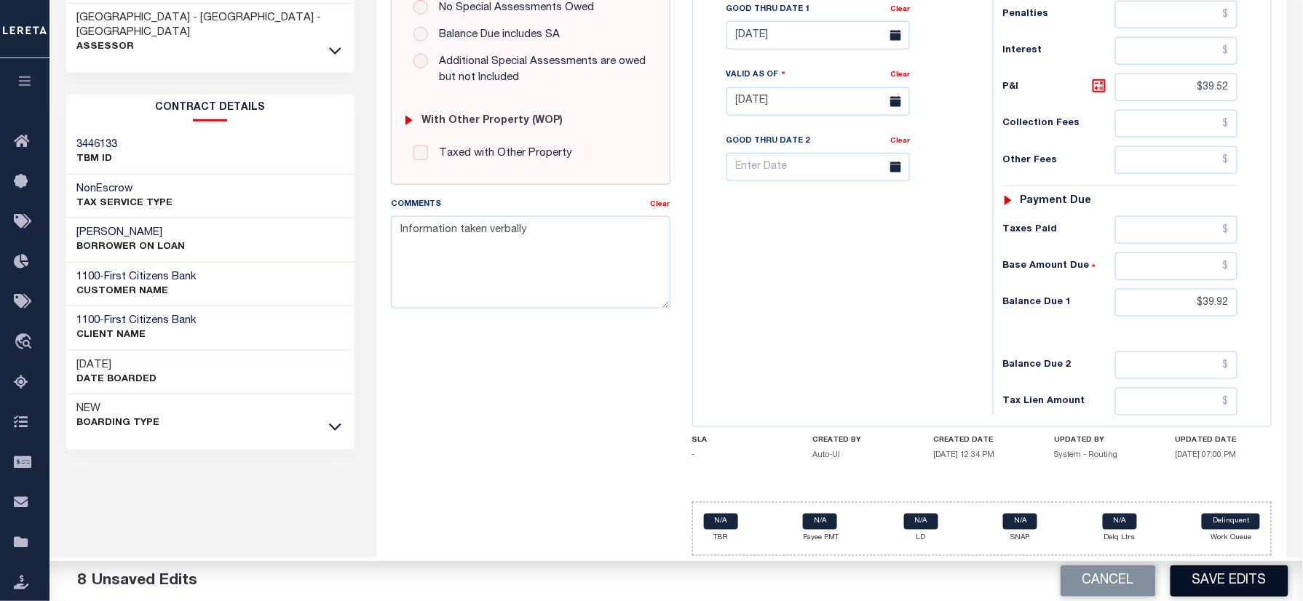
click at [1211, 572] on button "Save Edits" at bounding box center [1230, 581] width 118 height 31
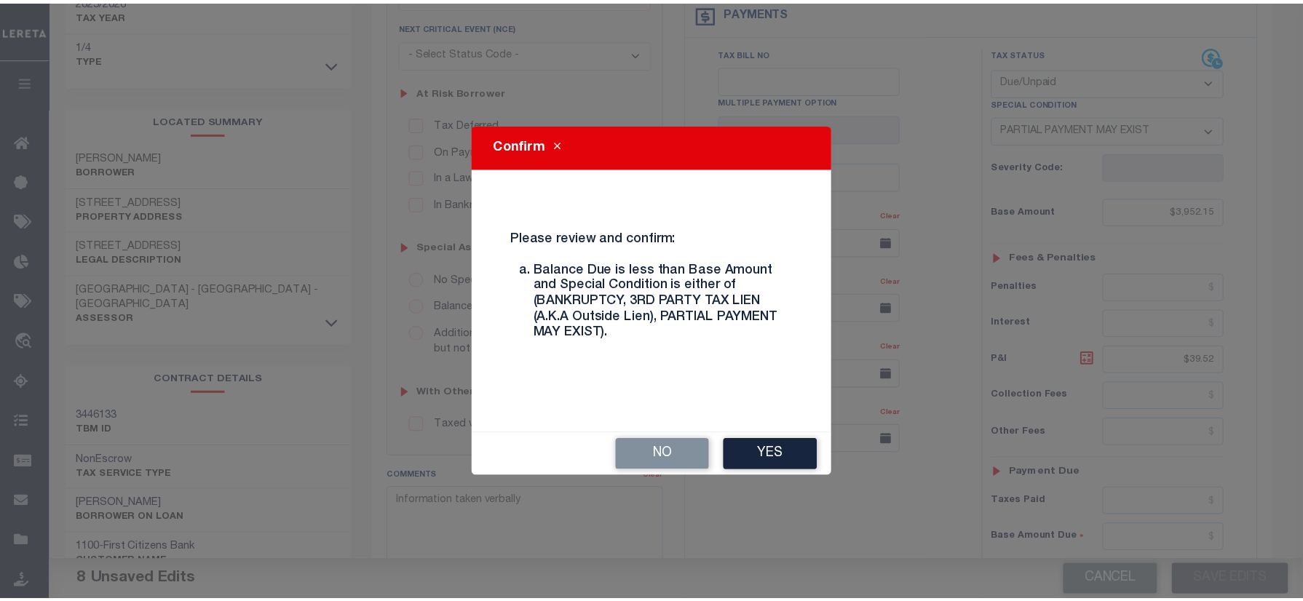
scroll to position [219, 0]
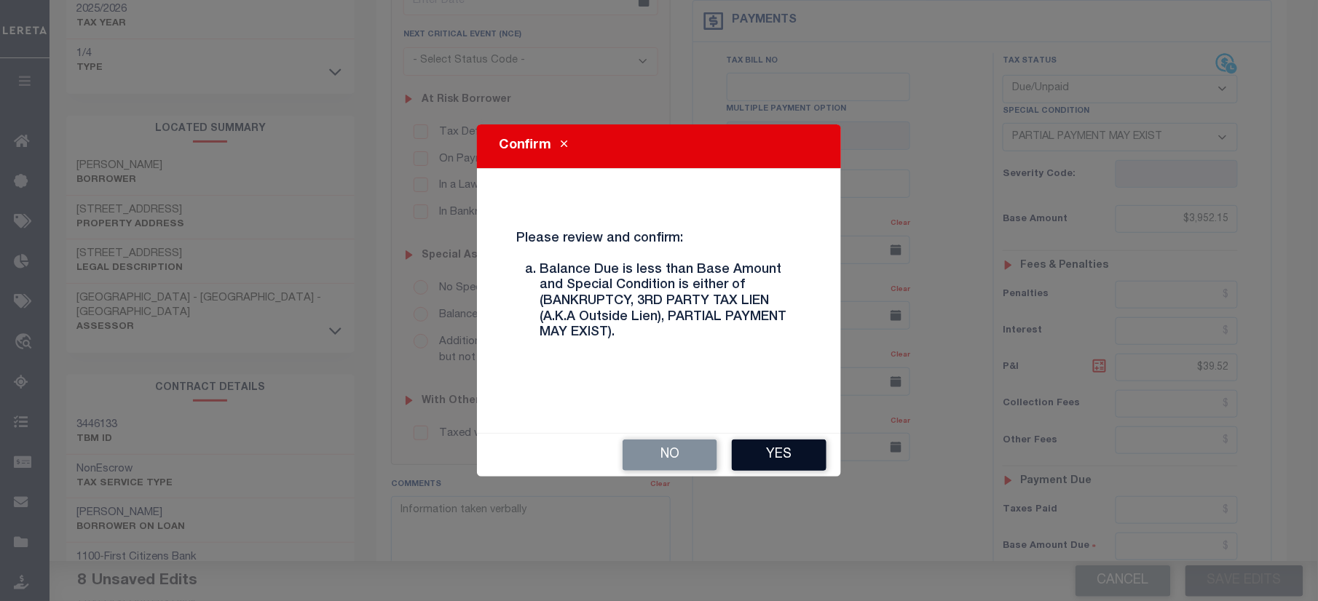
click at [770, 461] on button "Yes" at bounding box center [779, 455] width 95 height 31
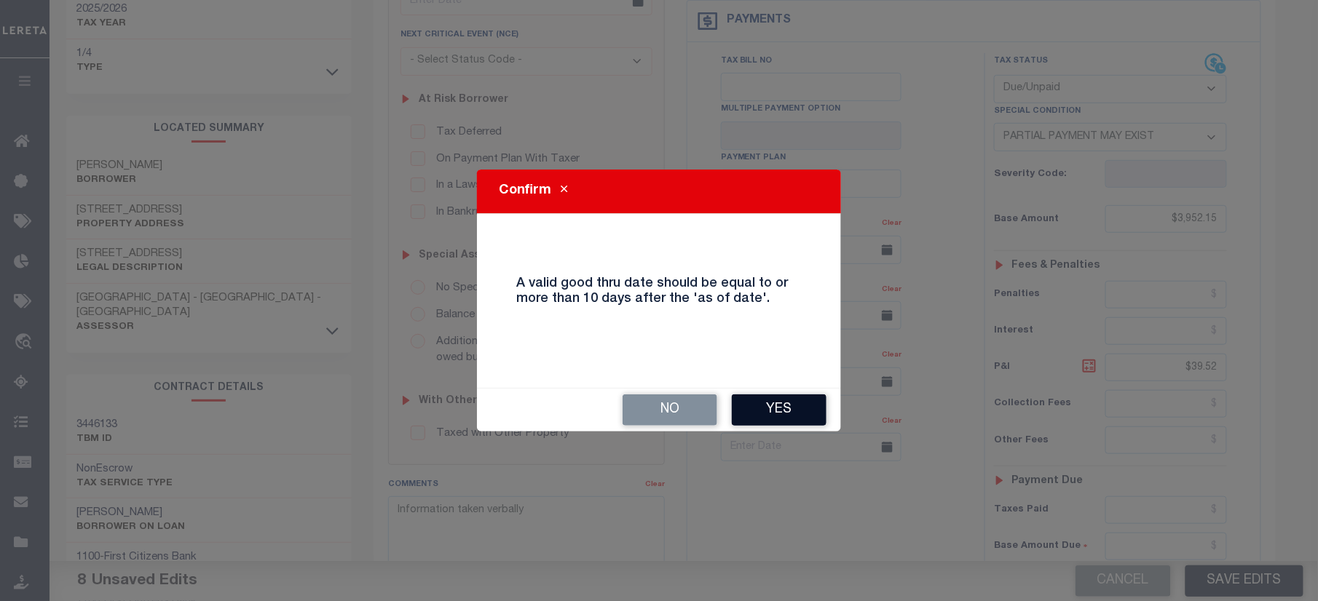
click at [769, 405] on button "Yes" at bounding box center [779, 410] width 95 height 31
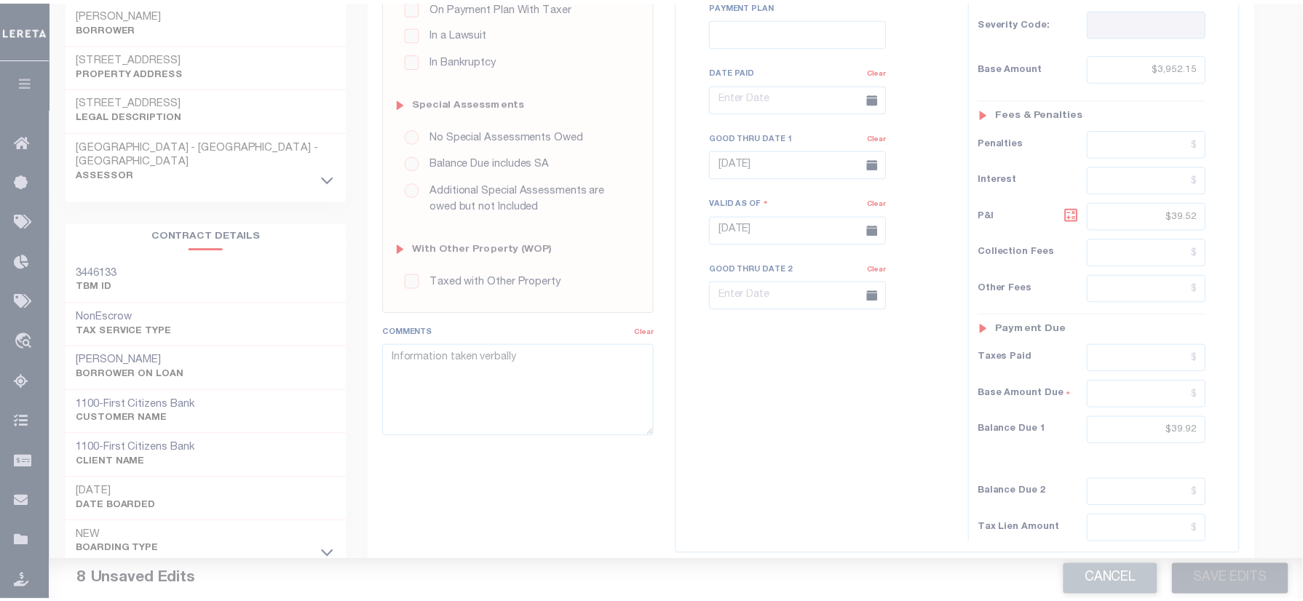
scroll to position [510, 0]
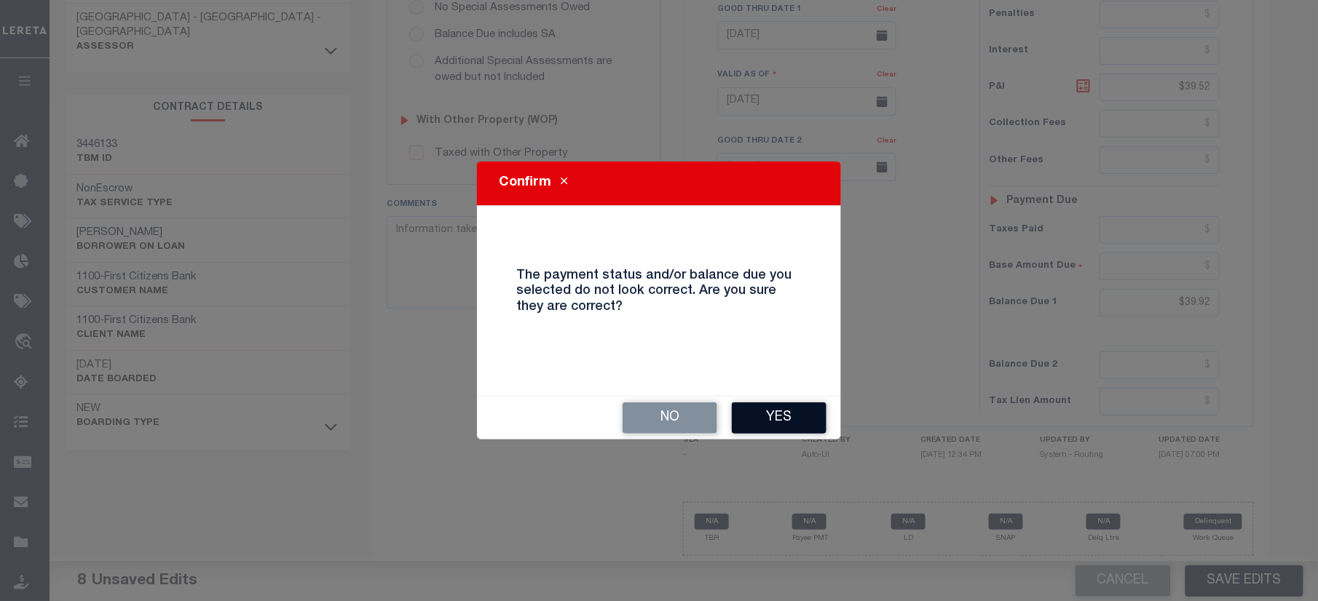
click at [770, 418] on button "Yes" at bounding box center [779, 418] width 95 height 31
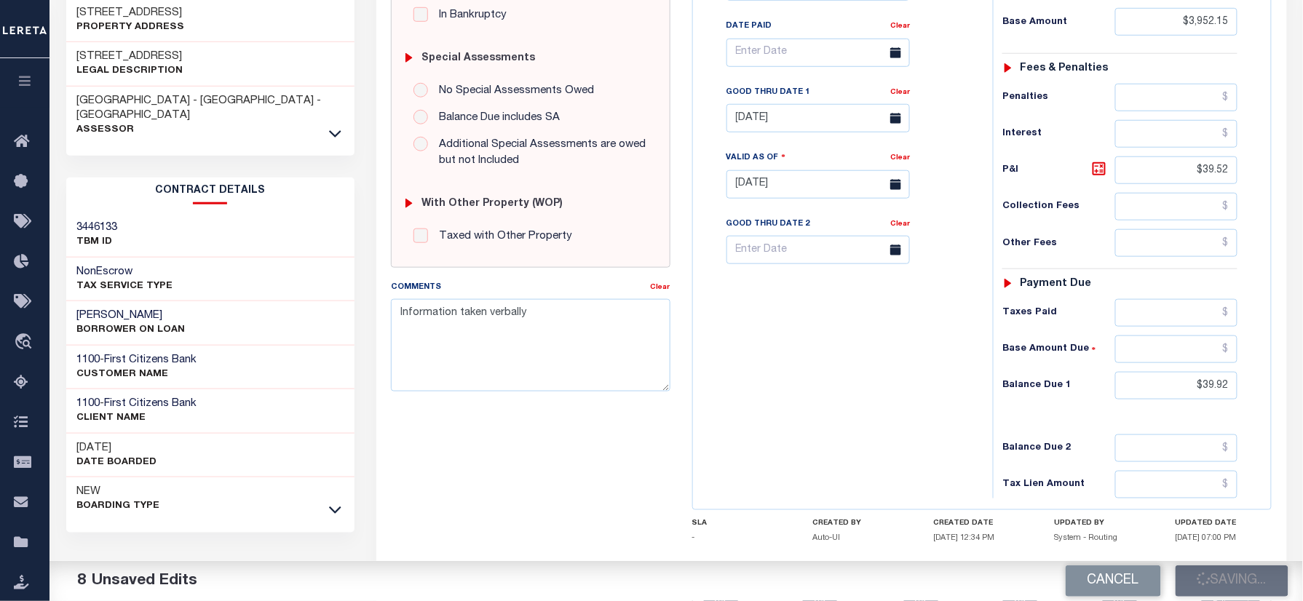
scroll to position [219, 0]
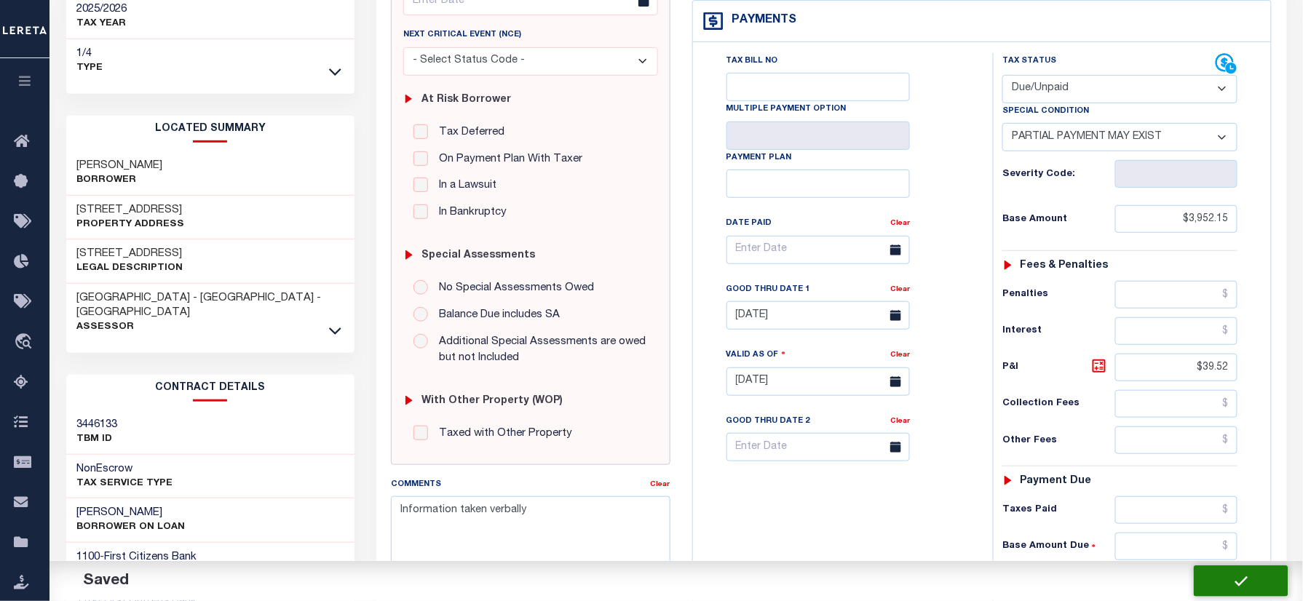
checkbox input "false"
type input "$3,952.15"
type input "$39.52"
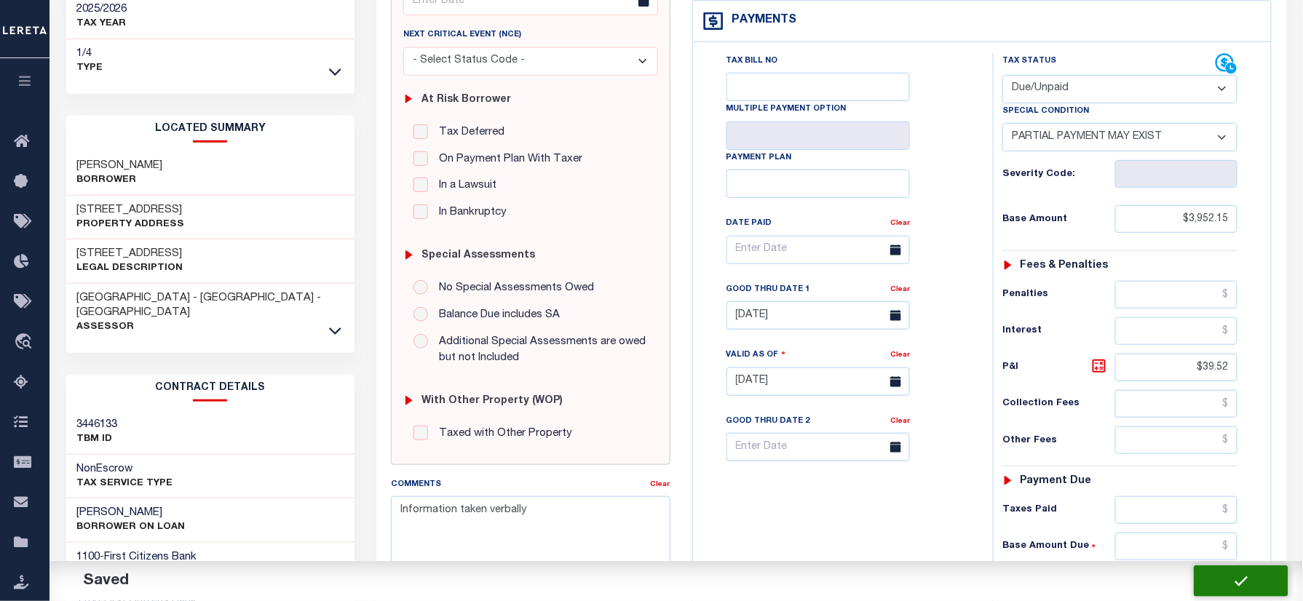
type input "$39.92"
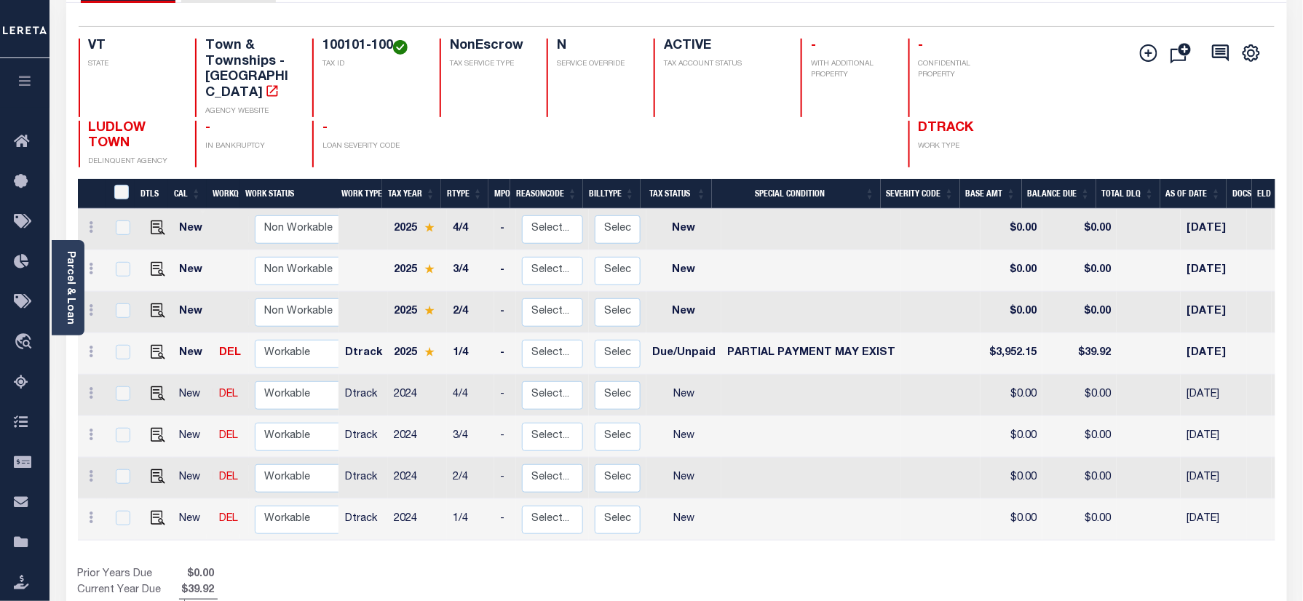
scroll to position [291, 0]
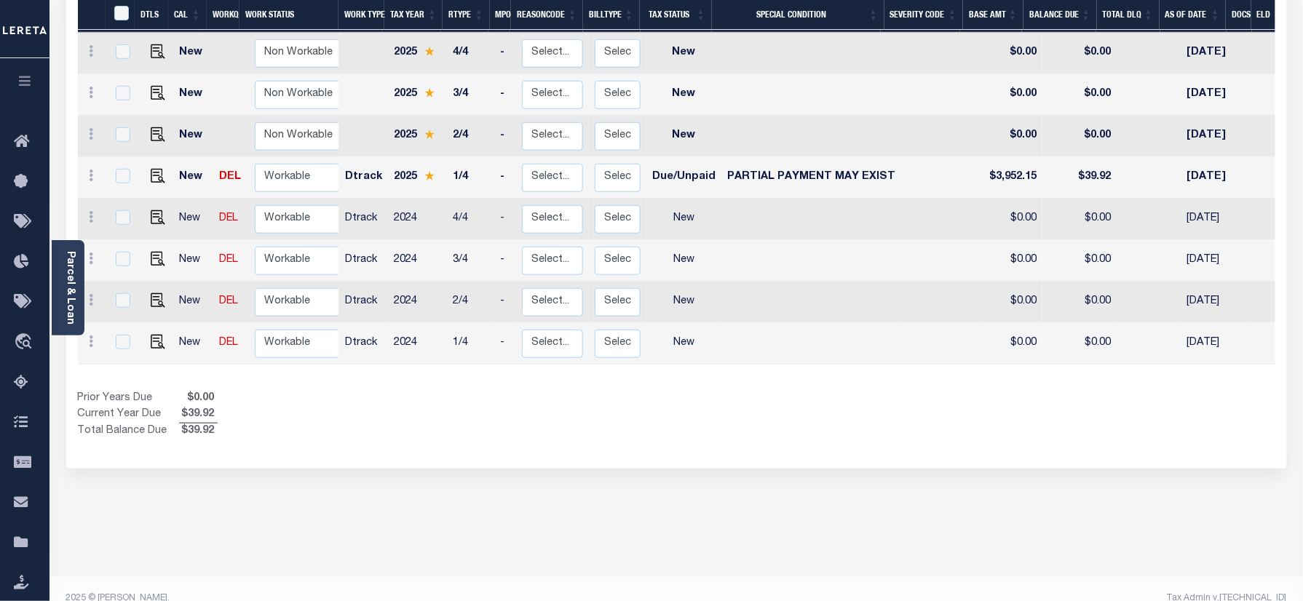
click at [617, 416] on div "Prior Years Due $0.00 Current Year Due $39.92 Total Balance Due $39.92" at bounding box center [377, 415] width 599 height 49
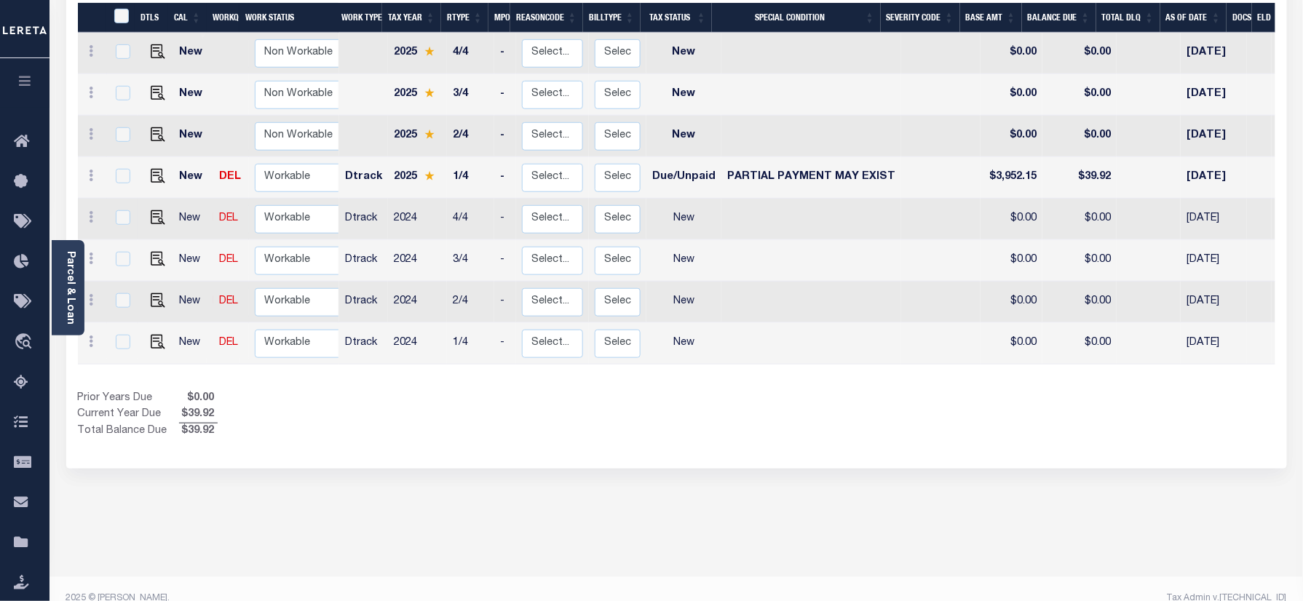
scroll to position [194, 0]
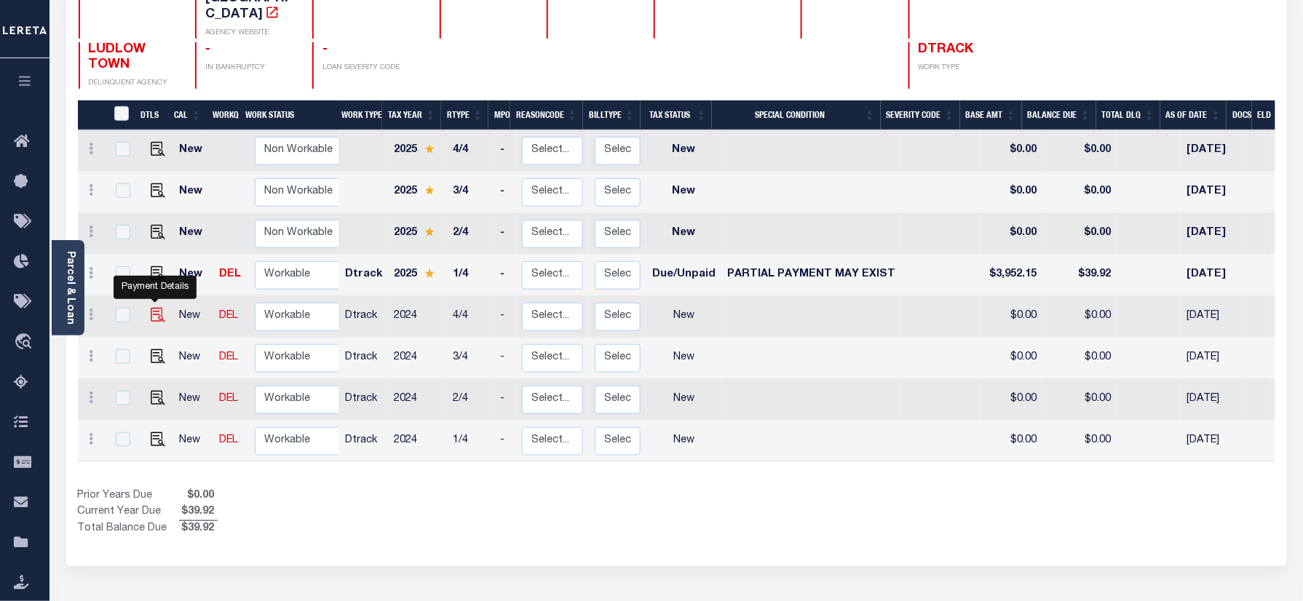
click at [152, 308] on img "" at bounding box center [158, 315] width 15 height 15
checkbox input "true"
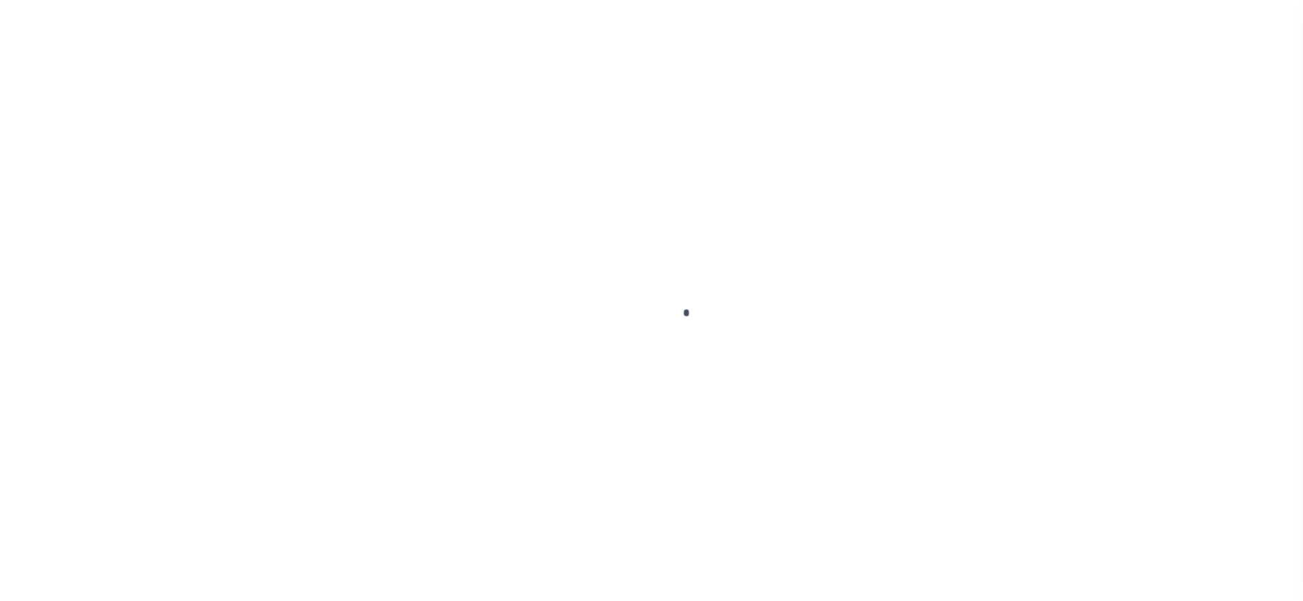
checkbox input "false"
type input "[DATE]"
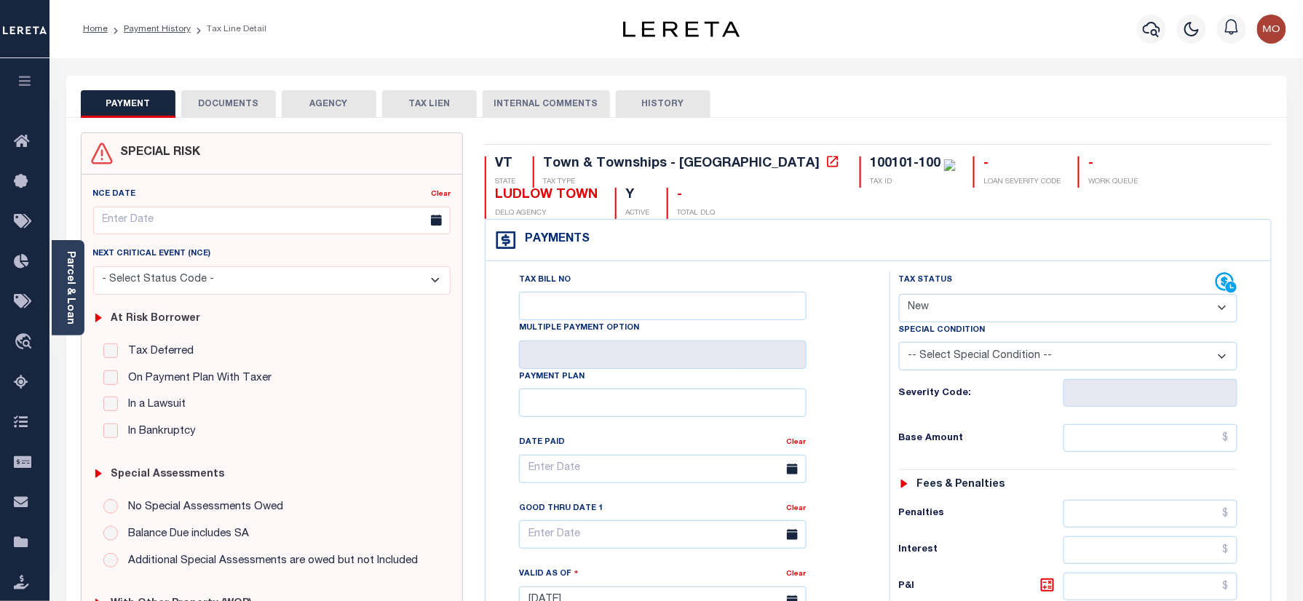
click at [950, 294] on select "- Select Status Code - Open Due/Unpaid Paid Incomplete No Tax Due Internal Refu…" at bounding box center [1068, 308] width 339 height 28
select select "PYD"
click at [899, 296] on select "- Select Status Code - Open Due/Unpaid Paid Incomplete No Tax Due Internal Refu…" at bounding box center [1068, 308] width 339 height 28
type input "[DATE]"
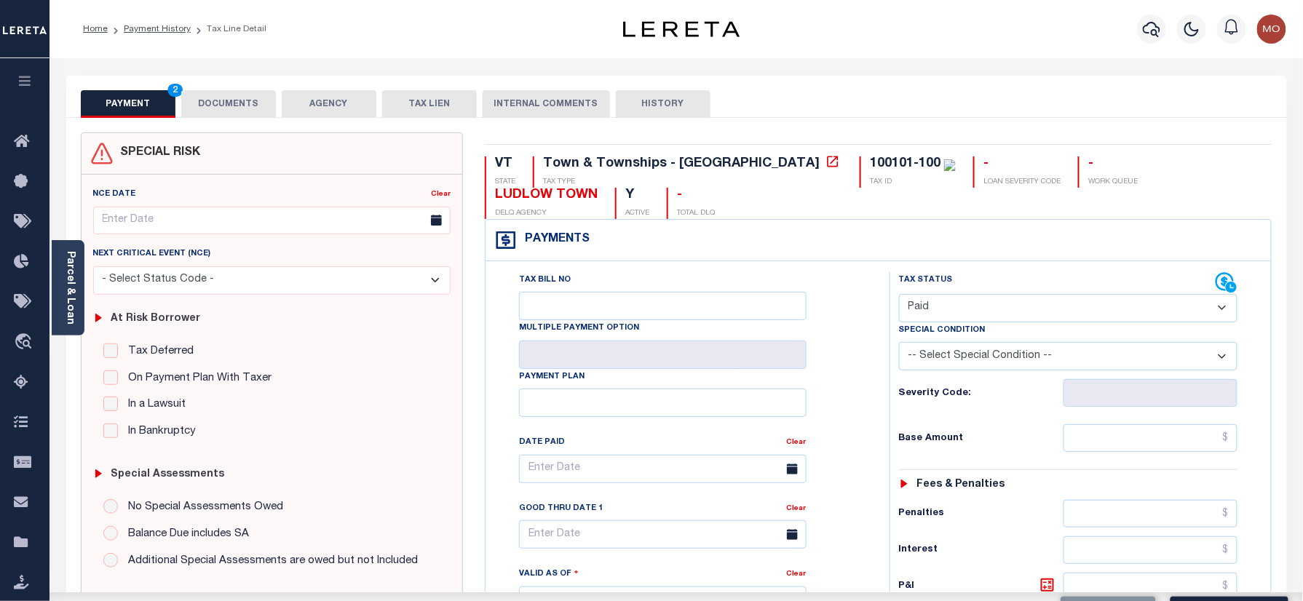
click at [842, 390] on div "Tax Bill No Multiple Payment Option Payment Plan Clear" at bounding box center [684, 476] width 368 height 408
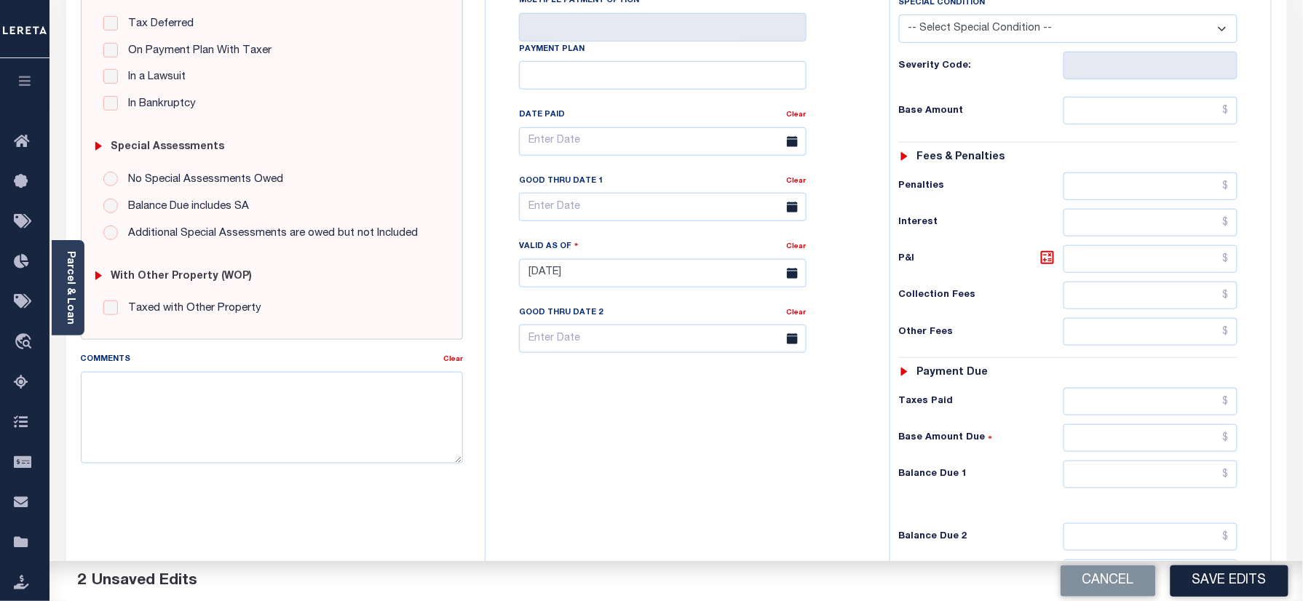
scroll to position [485, 0]
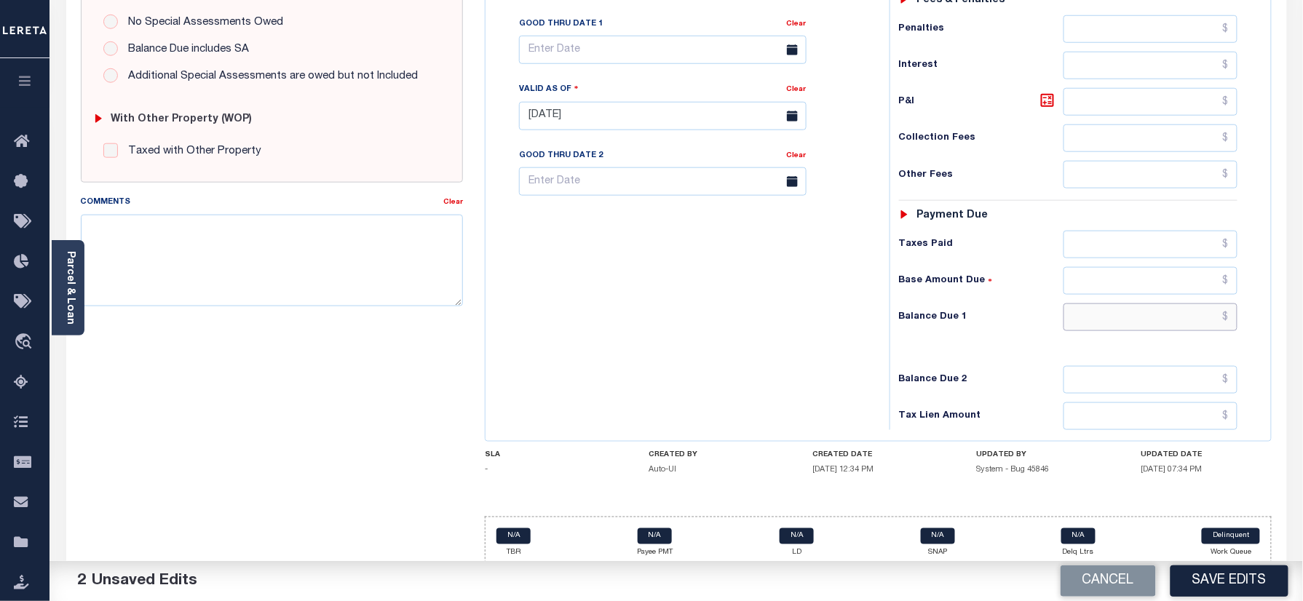
click at [1102, 320] on input "text" at bounding box center [1151, 318] width 175 height 28
click at [1099, 328] on input "text" at bounding box center [1151, 318] width 175 height 28
type input "$0.00"
click at [248, 256] on textarea "Comments" at bounding box center [272, 261] width 383 height 92
paste textarea "Information taken verbally"
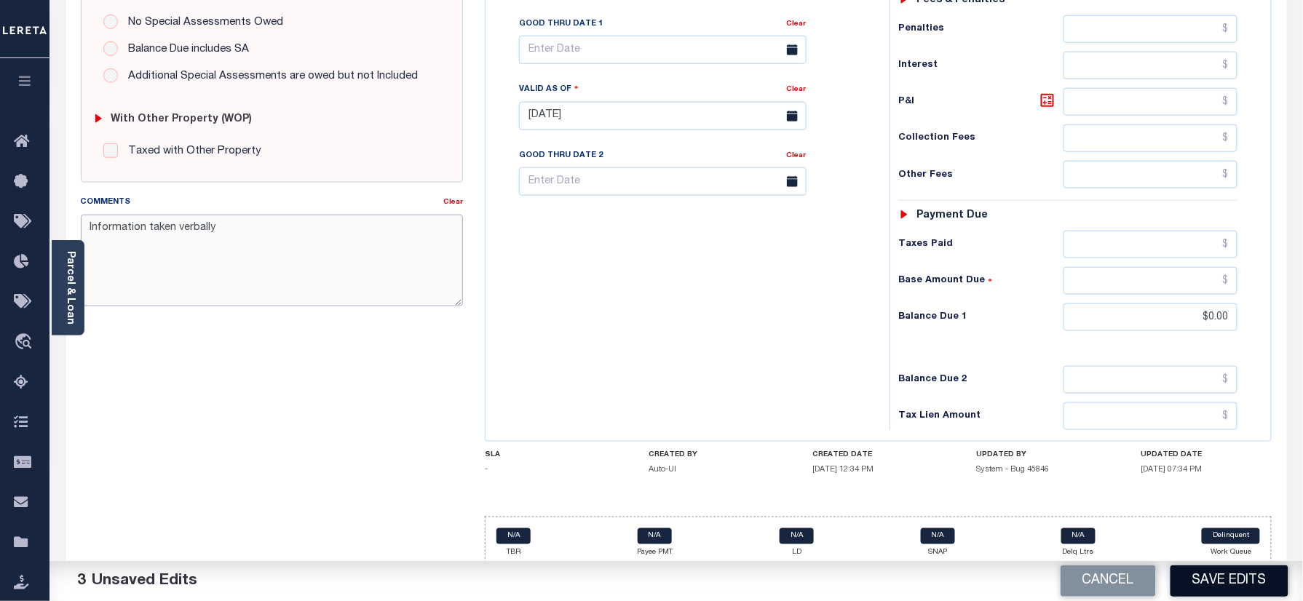
type textarea "Information taken verbally"
click at [1238, 574] on button "Save Edits" at bounding box center [1230, 581] width 118 height 31
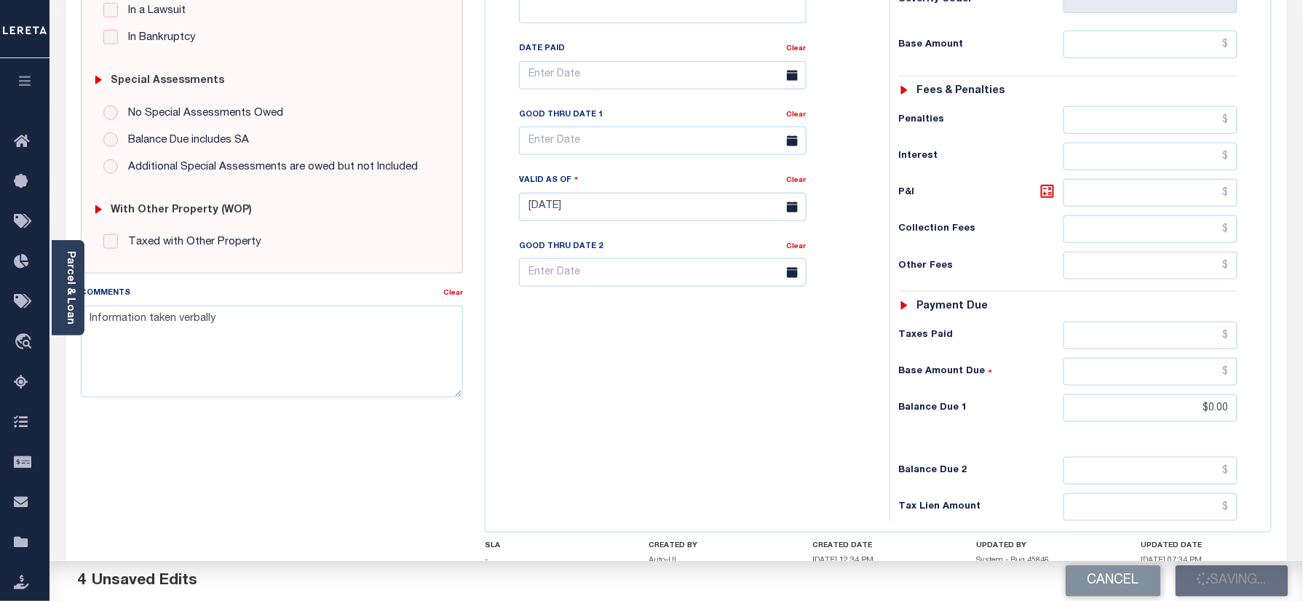
scroll to position [291, 0]
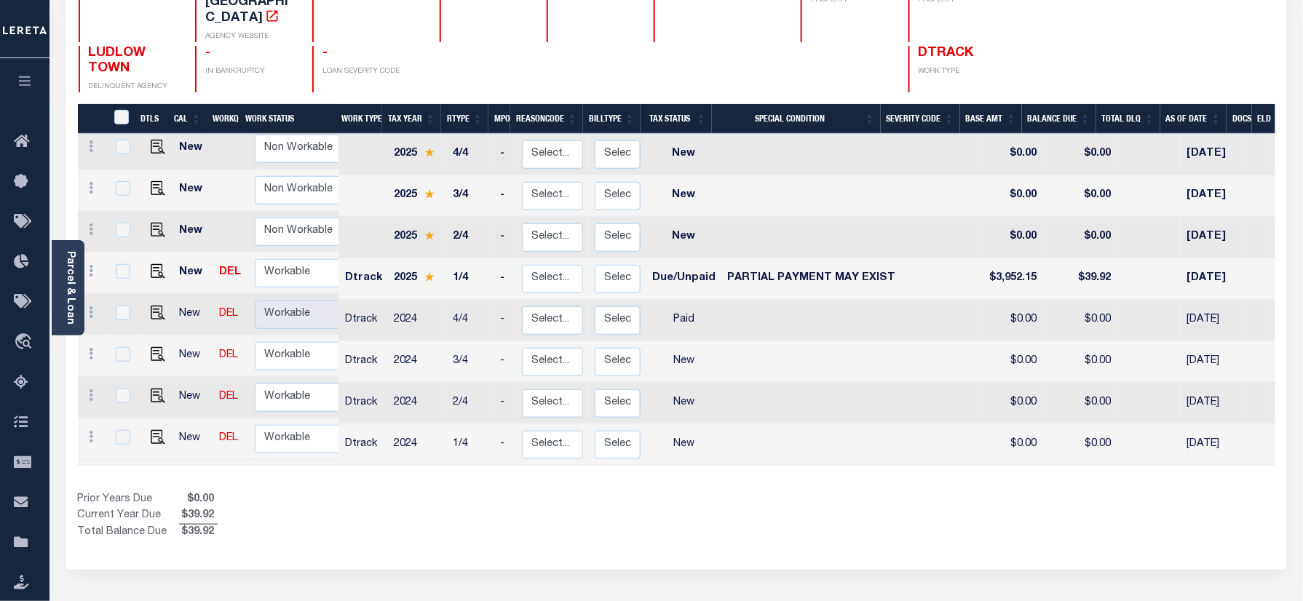
scroll to position [194, 0]
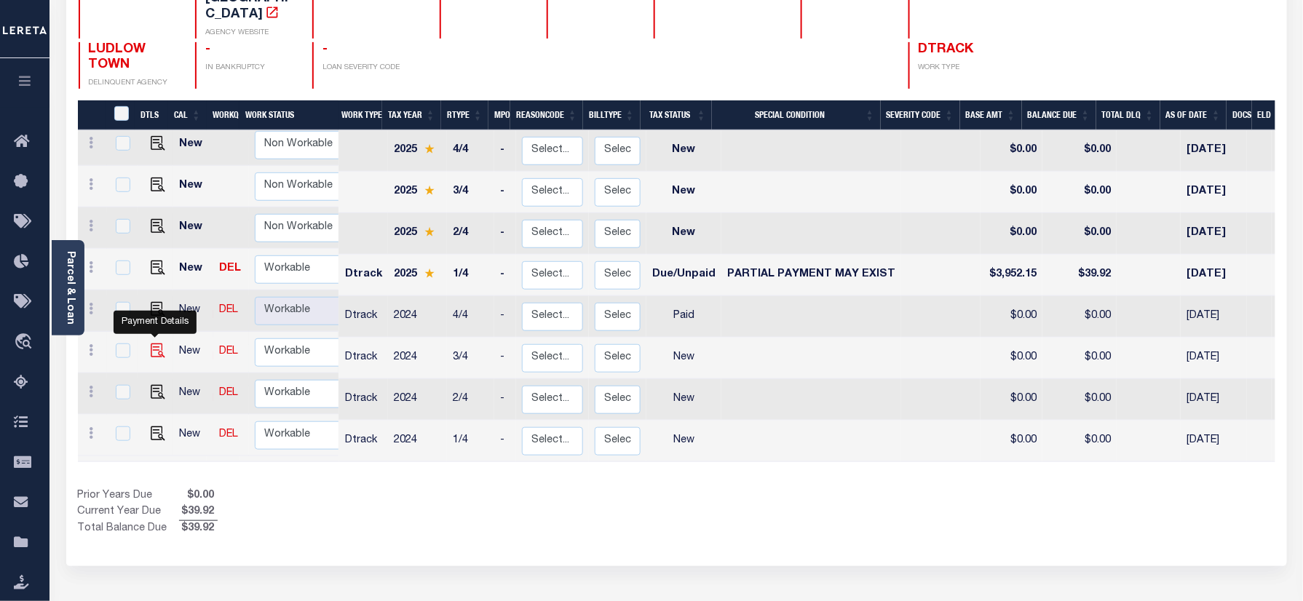
click at [152, 344] on img "" at bounding box center [158, 351] width 15 height 15
checkbox input "true"
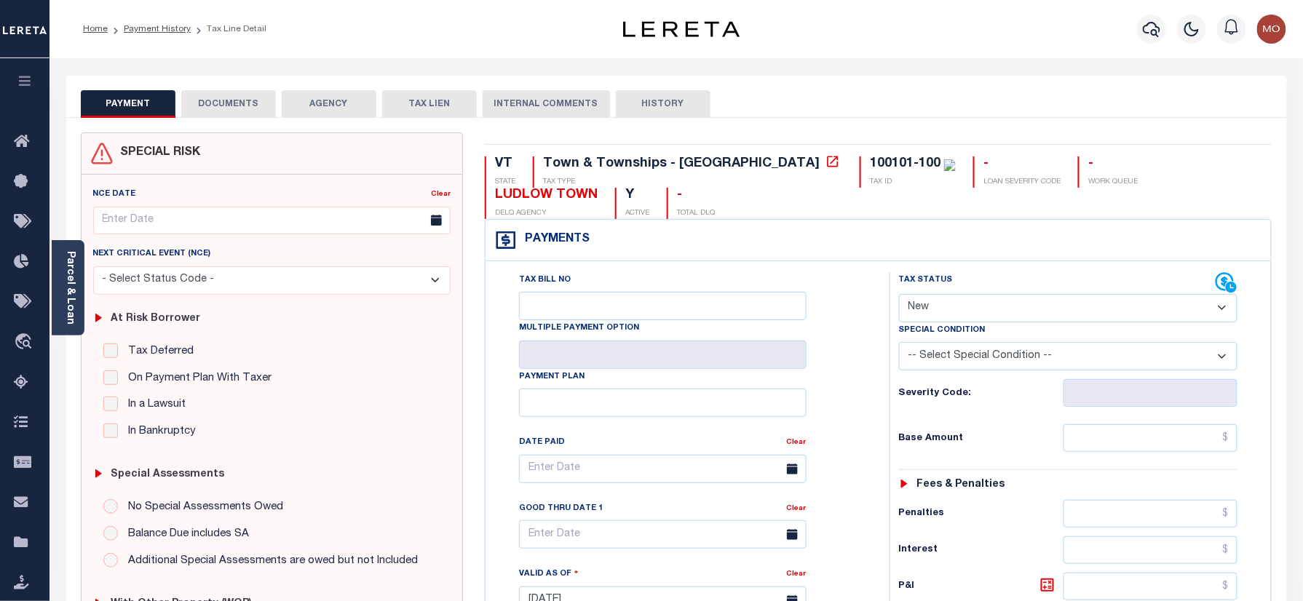
click at [1003, 294] on select "- Select Status Code - Open Due/Unpaid Paid Incomplete No Tax Due Internal Refu…" at bounding box center [1068, 308] width 339 height 28
select select "PYD"
click at [899, 296] on select "- Select Status Code - Open Due/Unpaid Paid Incomplete No Tax Due Internal Refu…" at bounding box center [1068, 308] width 339 height 28
type input "[DATE]"
click at [884, 393] on div "Tax Status Status" at bounding box center [1073, 593] width 389 height 643
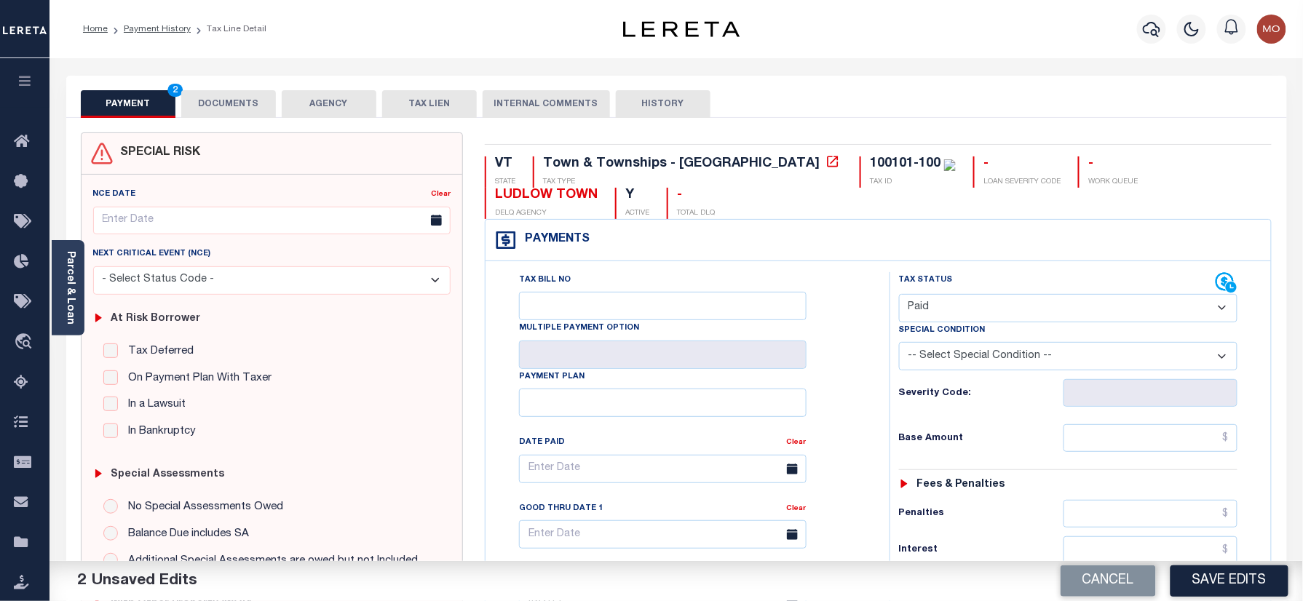
scroll to position [388, 0]
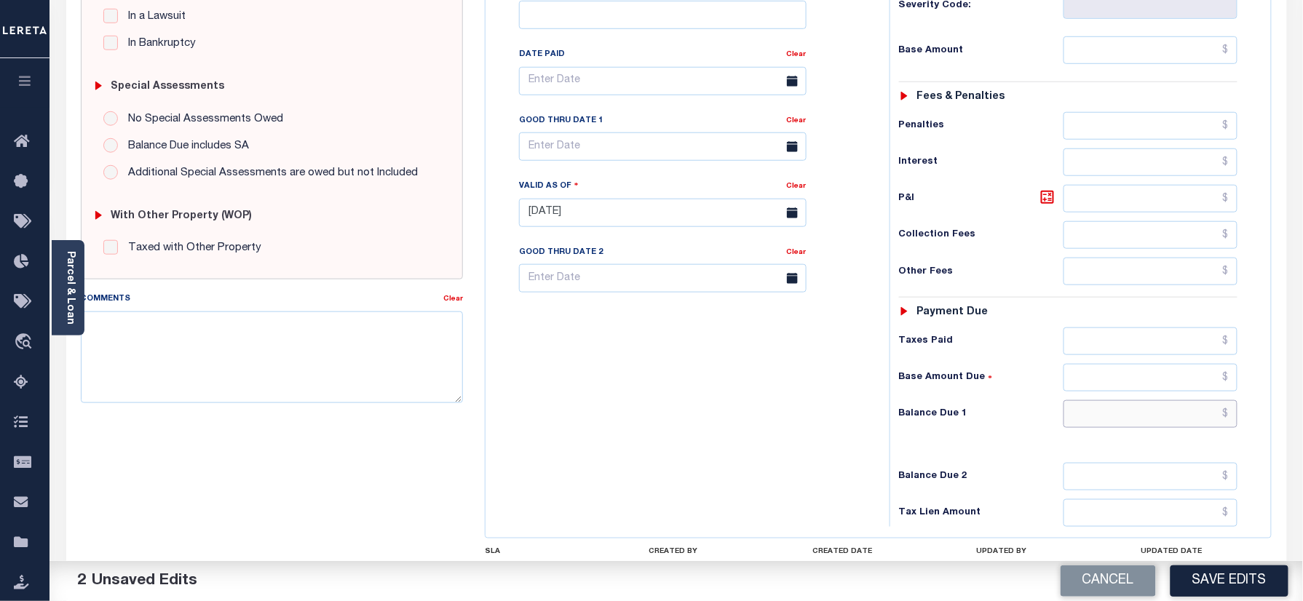
click at [1092, 423] on input "text" at bounding box center [1151, 414] width 175 height 28
type input "$0.00"
paste textarea "Information taken verbally"
click at [277, 392] on textarea "Comments" at bounding box center [272, 358] width 383 height 92
type textarea "Information taken verbally"
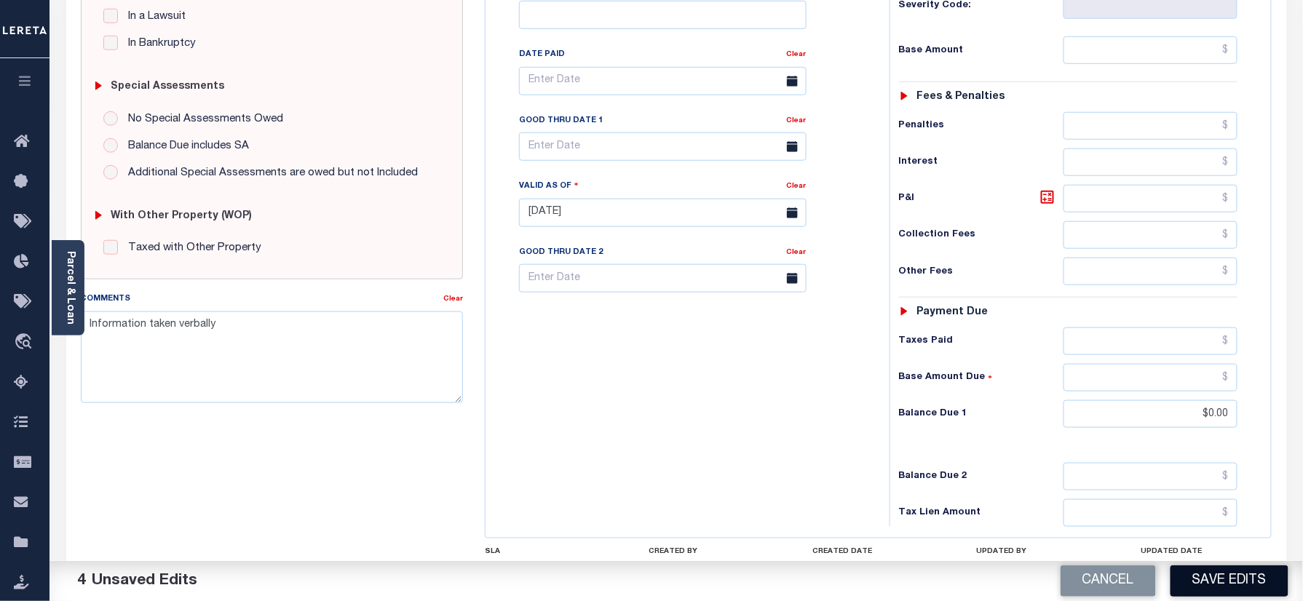
click at [1197, 577] on button "Save Edits" at bounding box center [1230, 581] width 118 height 31
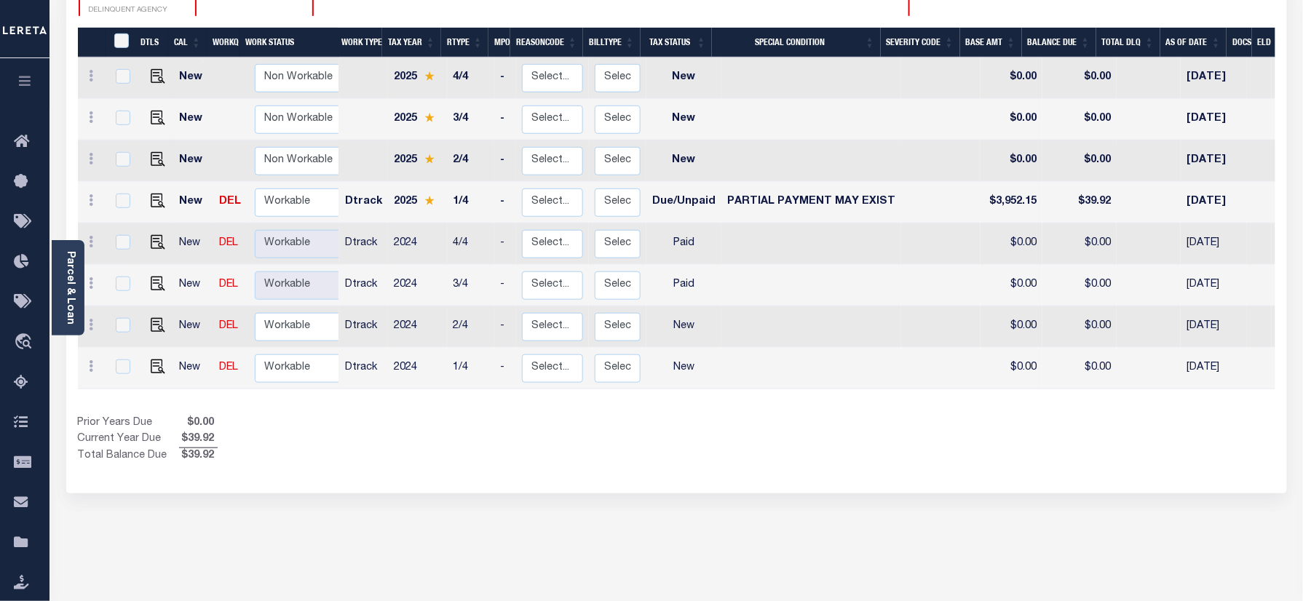
scroll to position [291, 0]
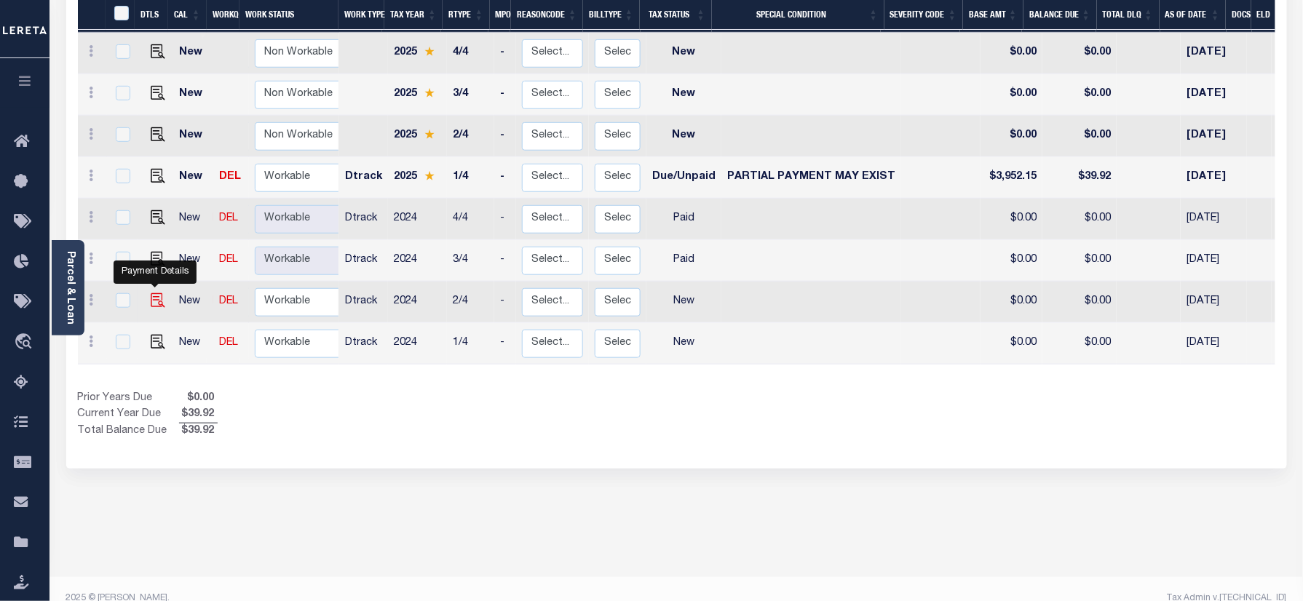
click at [153, 293] on img "" at bounding box center [158, 300] width 15 height 15
checkbox input "true"
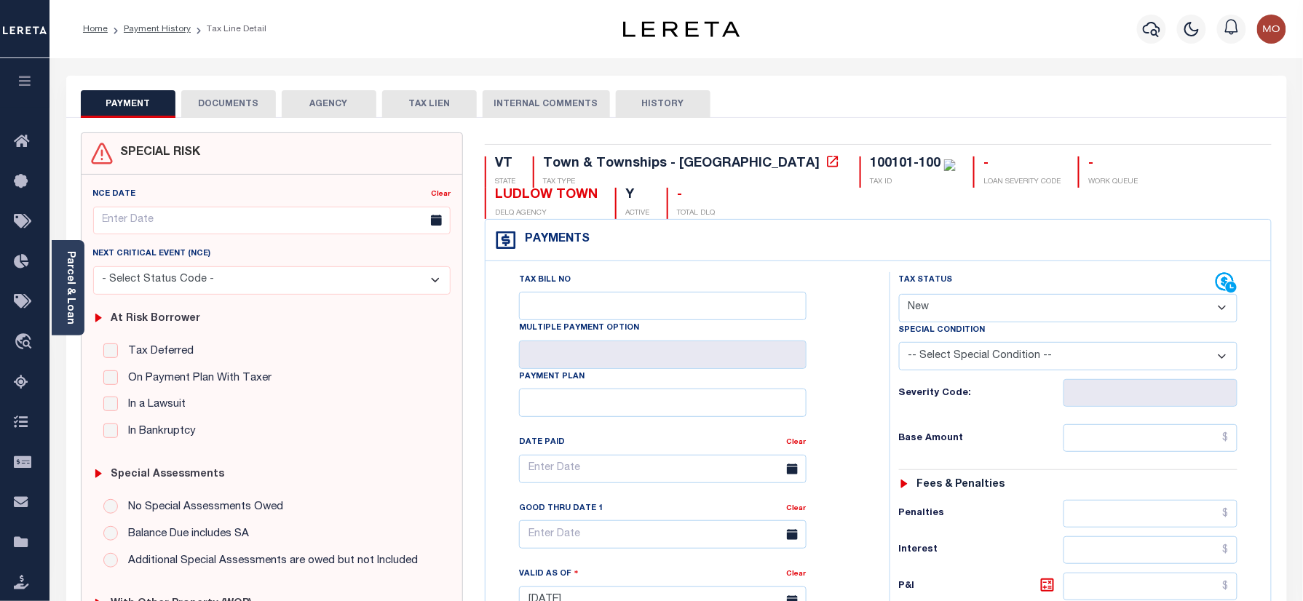
click at [942, 272] on div "Tax Bill No Multiple Payment Option Payment Plan" at bounding box center [878, 593] width 785 height 665
select select "PYD"
click at [899, 296] on select "- Select Status Code - Open Due/Unpaid Paid Incomplete No Tax Due Internal Refu…" at bounding box center [1068, 308] width 339 height 28
type input "[DATE]"
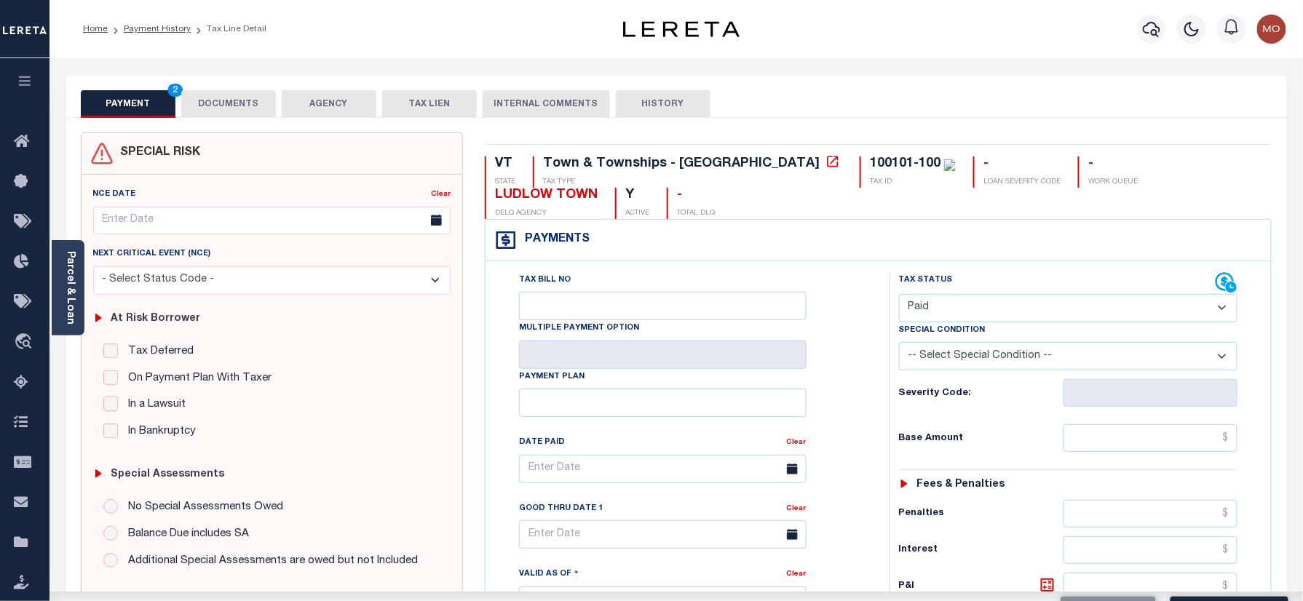
click at [849, 382] on div "Tax Bill No Multiple Payment Option Payment Plan Clear" at bounding box center [684, 476] width 368 height 408
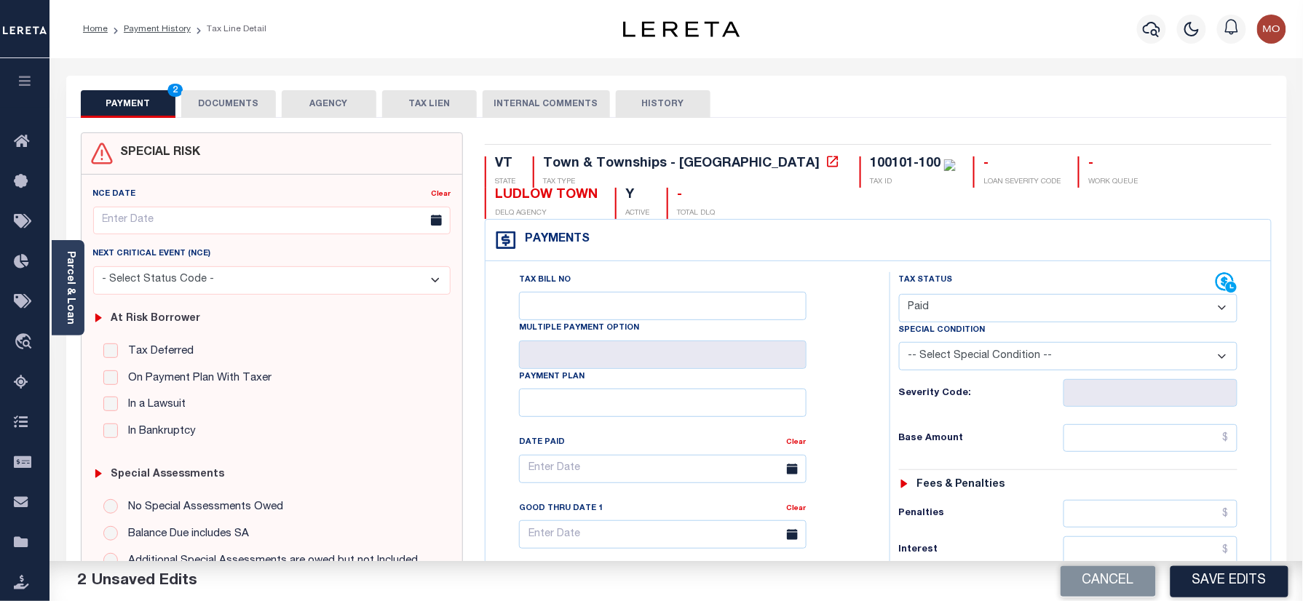
scroll to position [388, 0]
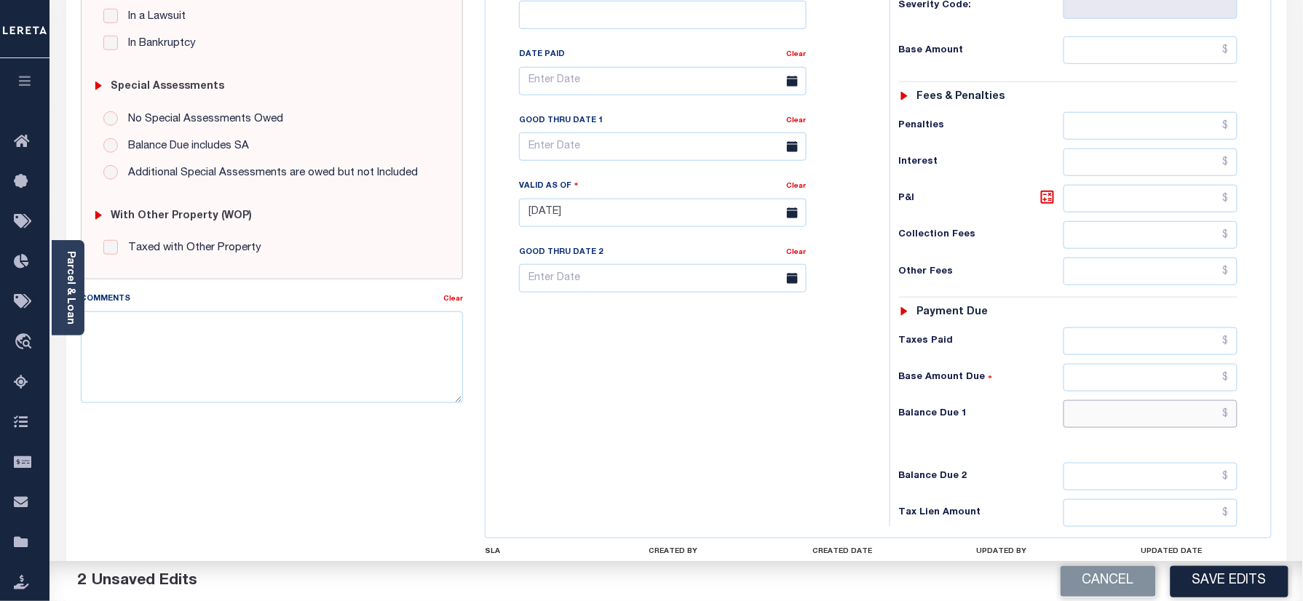
drag, startPoint x: 1121, startPoint y: 429, endPoint x: 1089, endPoint y: 423, distance: 32.7
click at [1121, 428] on input "text" at bounding box center [1151, 414] width 175 height 28
type input "$0.00"
click at [239, 400] on textarea "Comments" at bounding box center [272, 358] width 383 height 92
paste textarea "Information taken verbally"
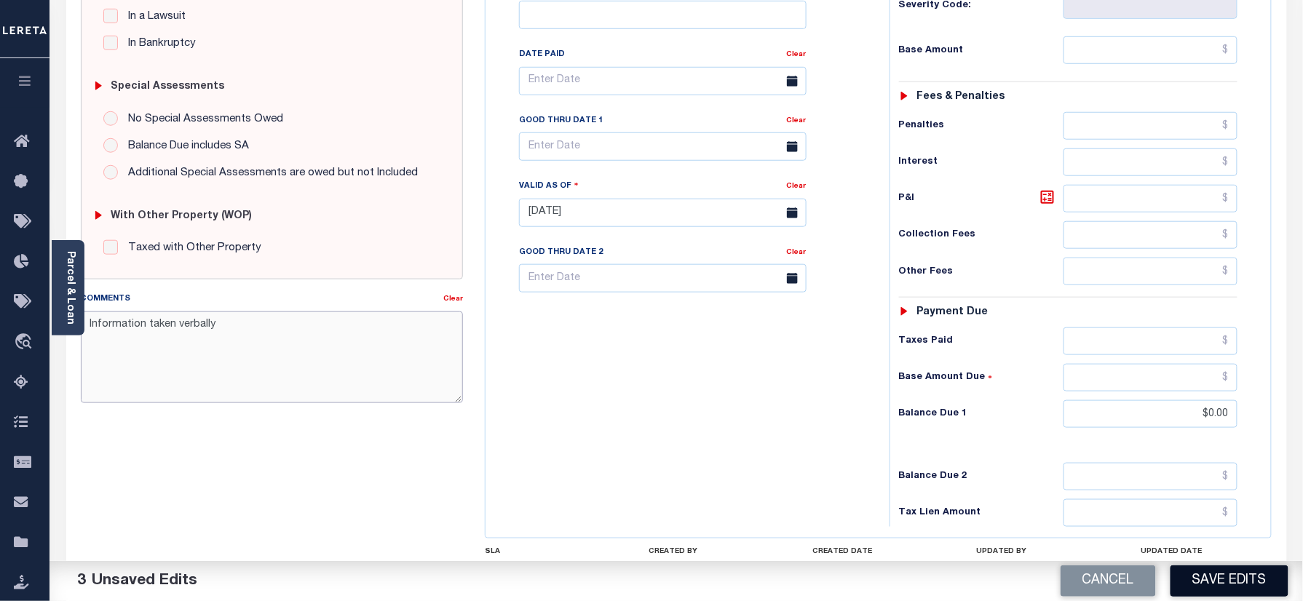
type textarea "Information taken verbally"
click at [1206, 574] on button "Save Edits" at bounding box center [1230, 581] width 118 height 31
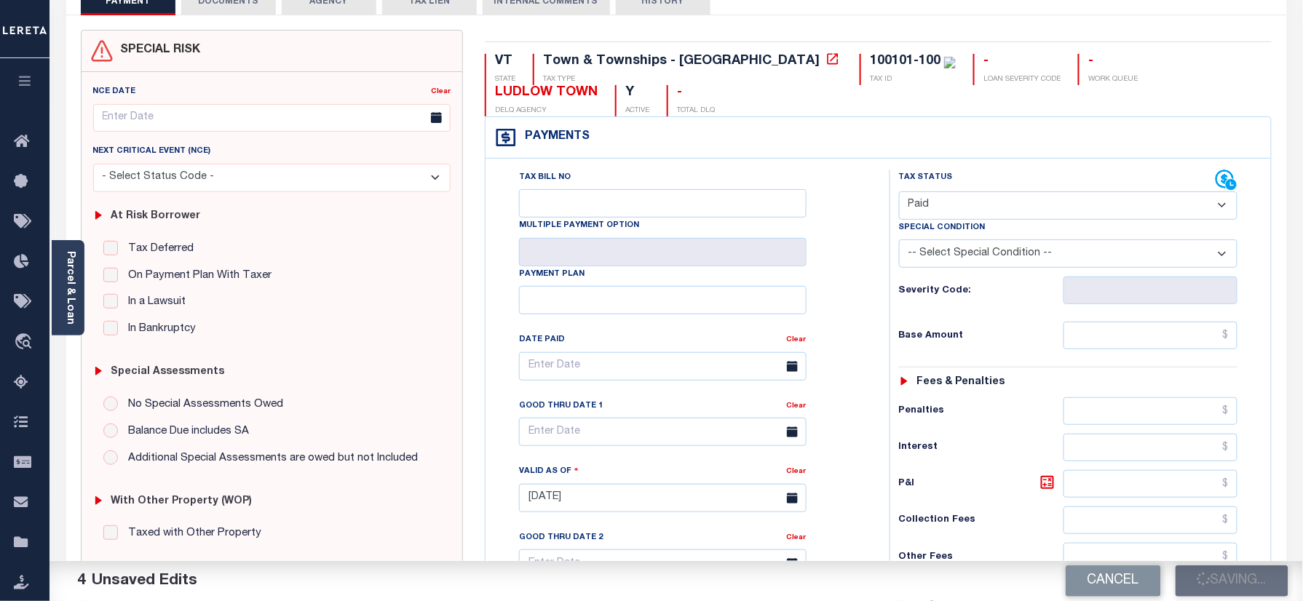
scroll to position [97, 0]
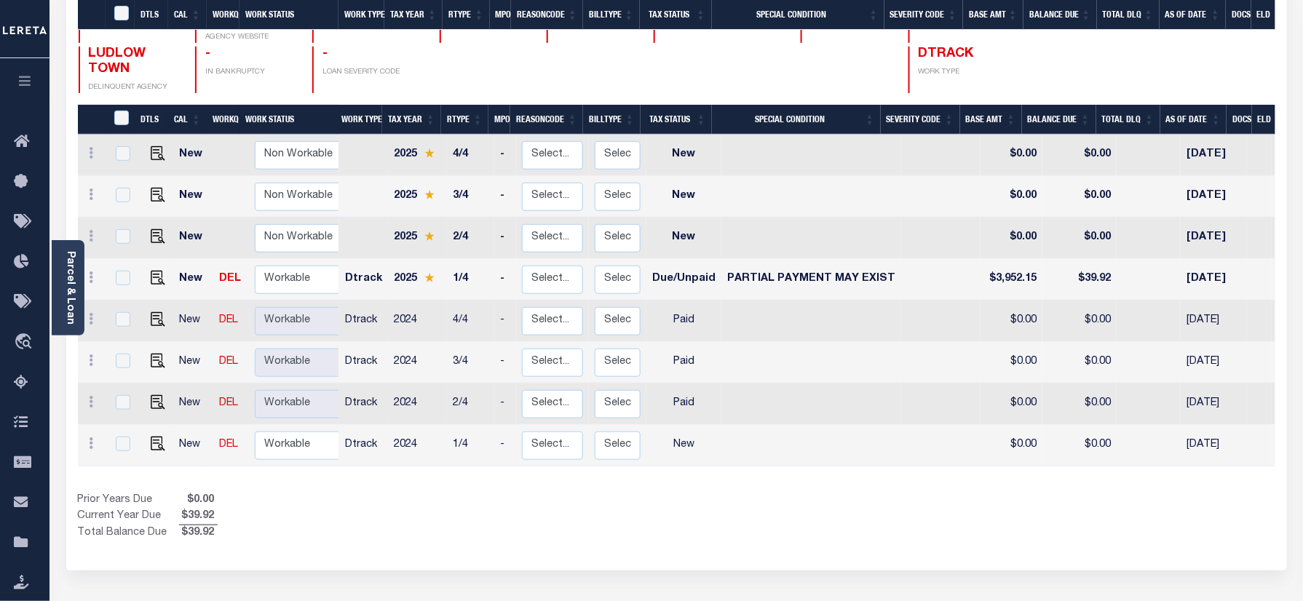
scroll to position [301, 0]
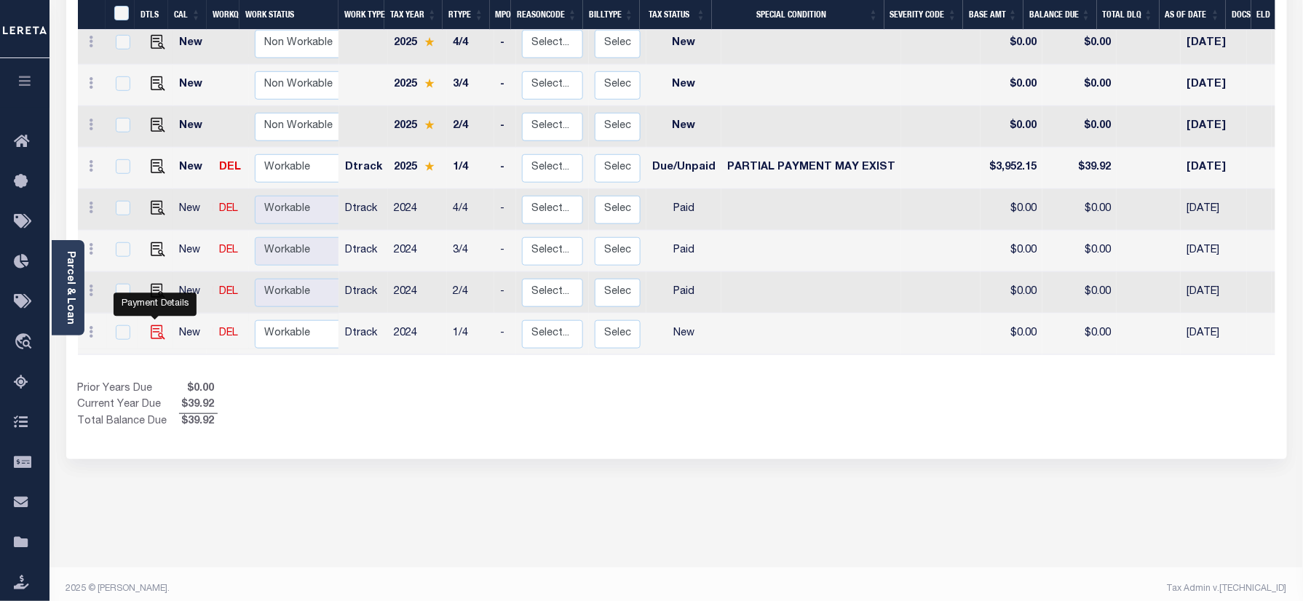
click at [153, 325] on img "" at bounding box center [158, 332] width 15 height 15
checkbox input "true"
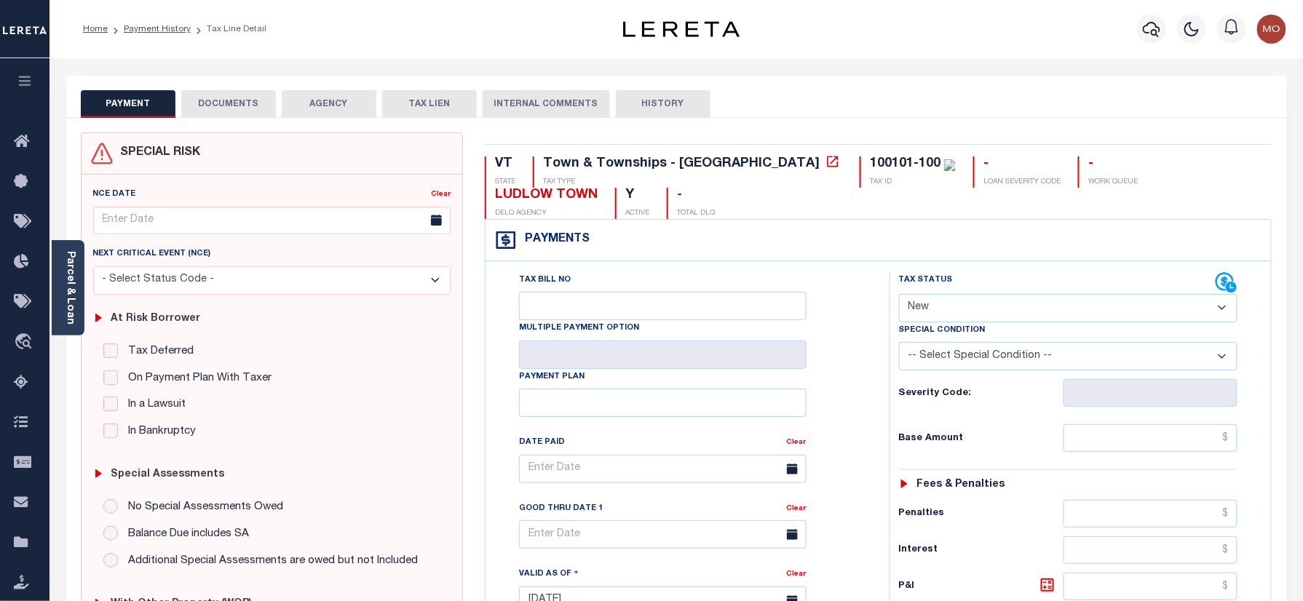
click at [967, 274] on div "Tax Status Status" at bounding box center [1057, 283] width 317 height 22
click at [927, 314] on select "- Select Status Code - Open Due/Unpaid Paid Incomplete No Tax Due Internal Refu…" at bounding box center [1068, 308] width 339 height 28
select select "PYD"
click at [899, 296] on select "- Select Status Code - Open Due/Unpaid Paid Incomplete No Tax Due Internal Refu…" at bounding box center [1068, 308] width 339 height 28
type input "[DATE]"
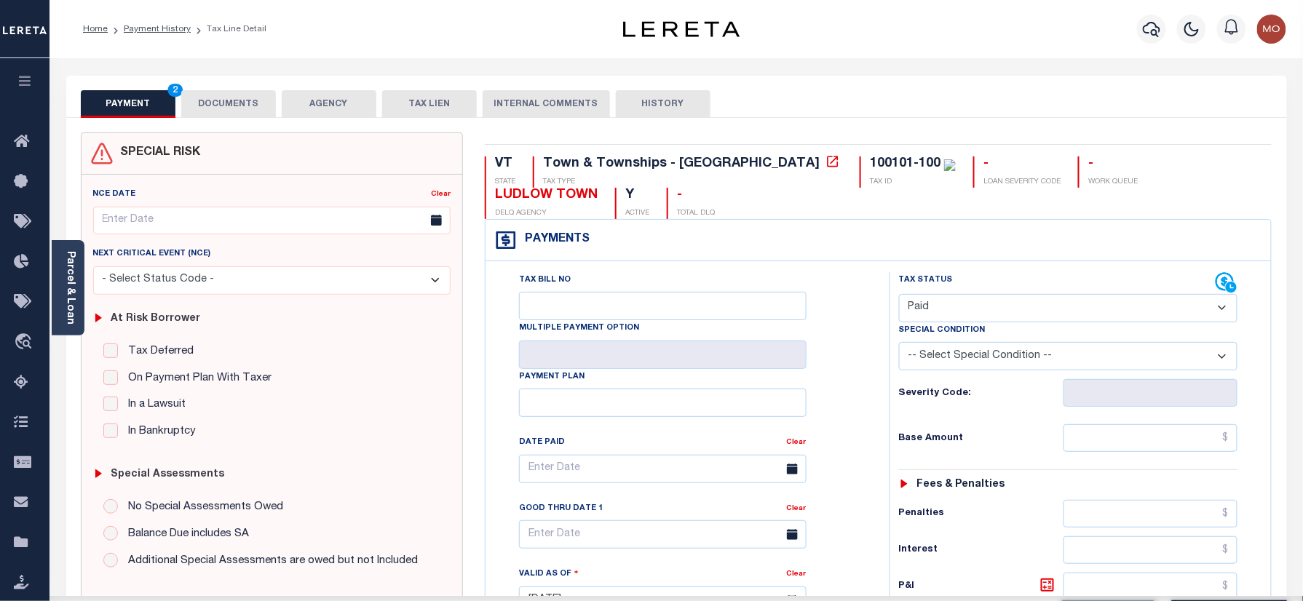
click at [868, 391] on div "Tax Bill No Multiple Payment Option Payment Plan Clear" at bounding box center [683, 593] width 389 height 643
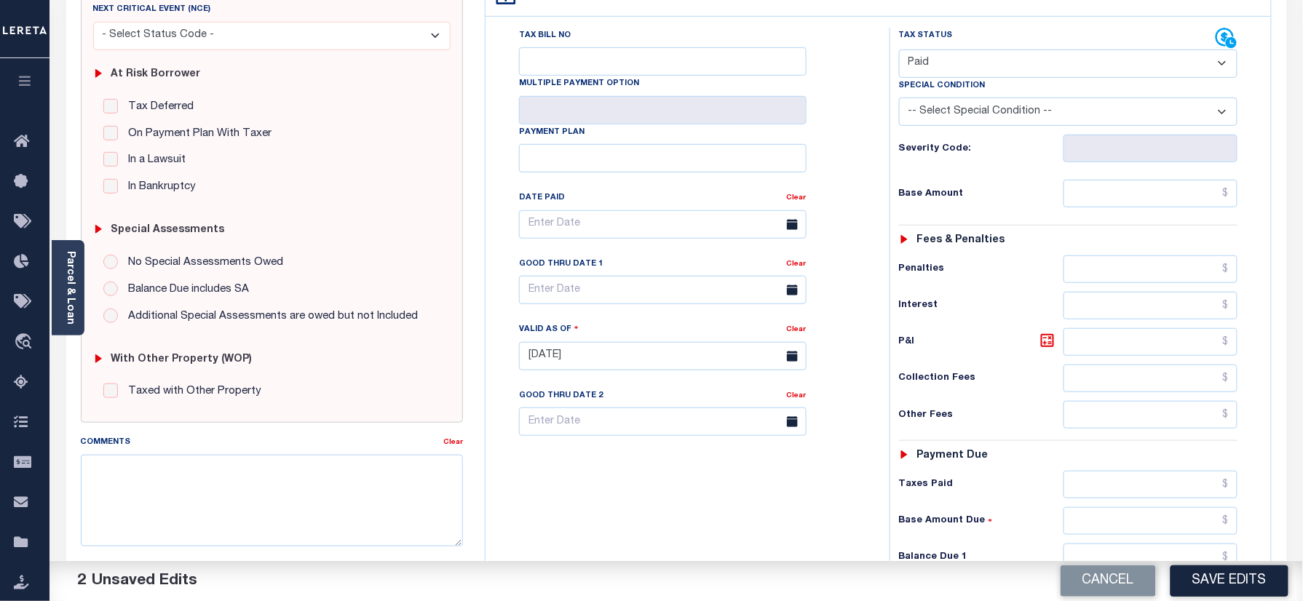
scroll to position [388, 0]
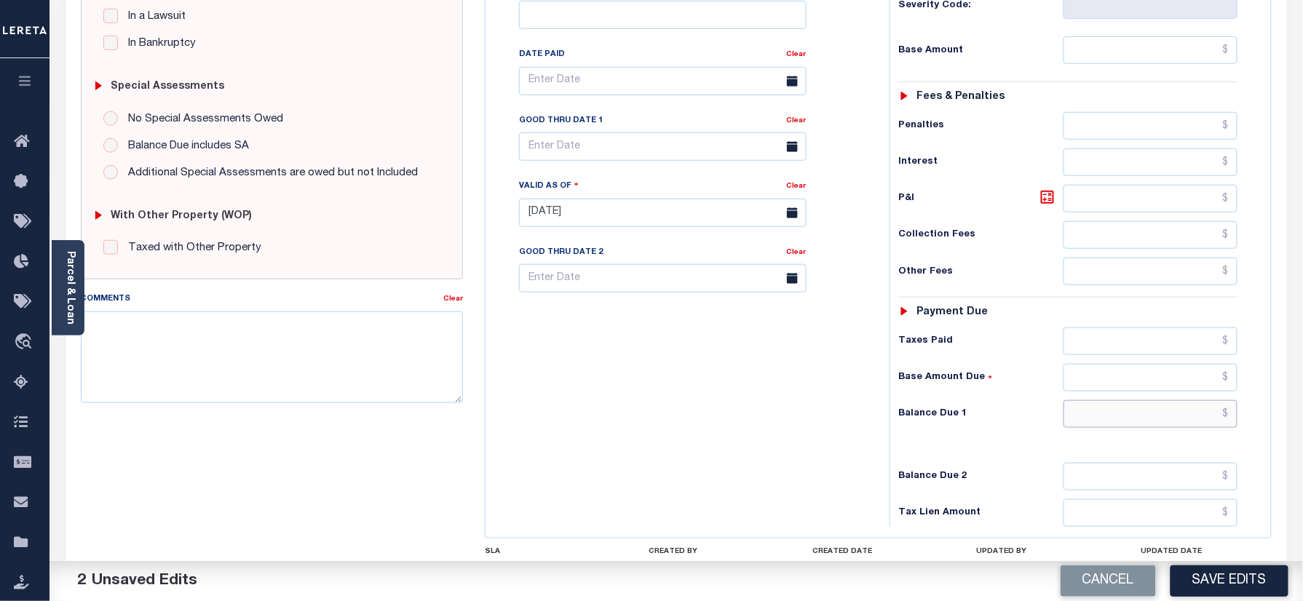
click at [1119, 413] on input "text" at bounding box center [1151, 414] width 175 height 28
type input "$0.00"
click at [357, 356] on textarea "Comments" at bounding box center [272, 358] width 383 height 92
paste textarea "Information taken verbally"
type textarea "Information taken verbally"
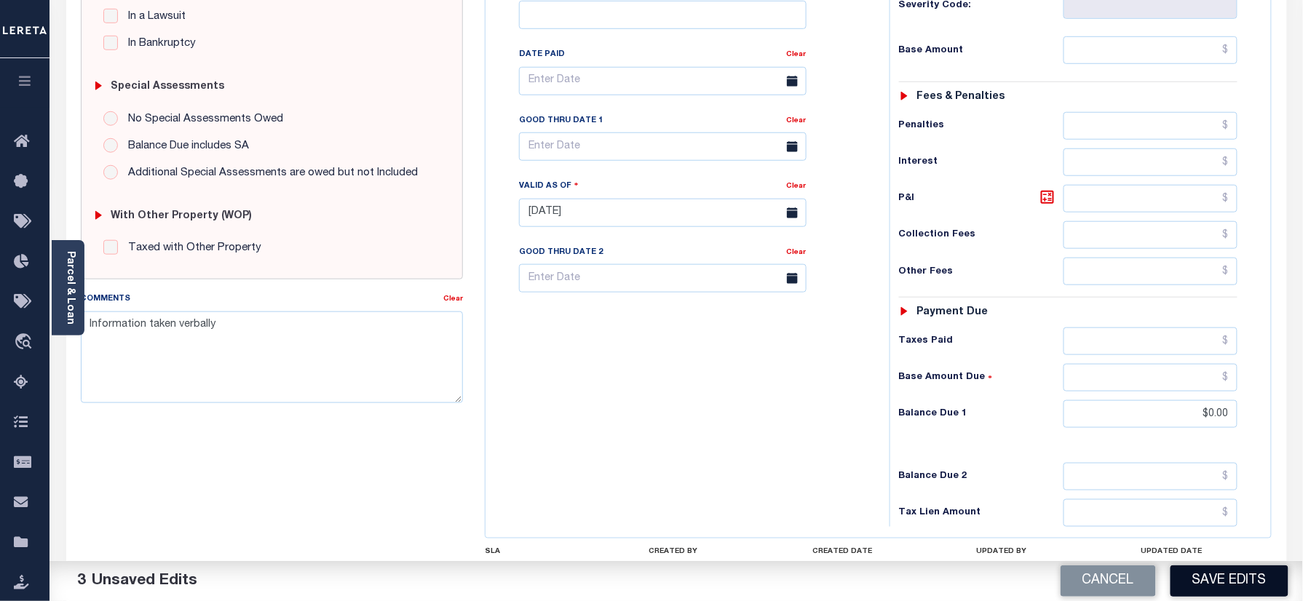
click at [1229, 575] on button "Save Edits" at bounding box center [1230, 581] width 118 height 31
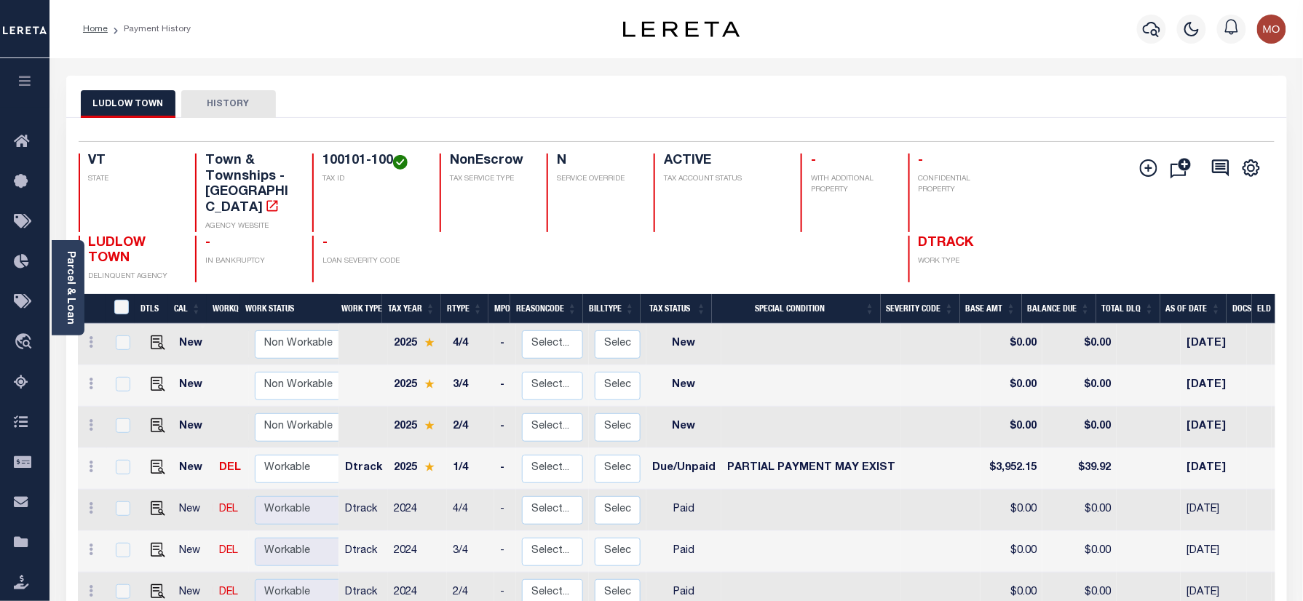
click at [501, 121] on div "Selected 8 Results 1 Items per page 25 50 100 VT STATE TAX ID N" at bounding box center [676, 439] width 1221 height 642
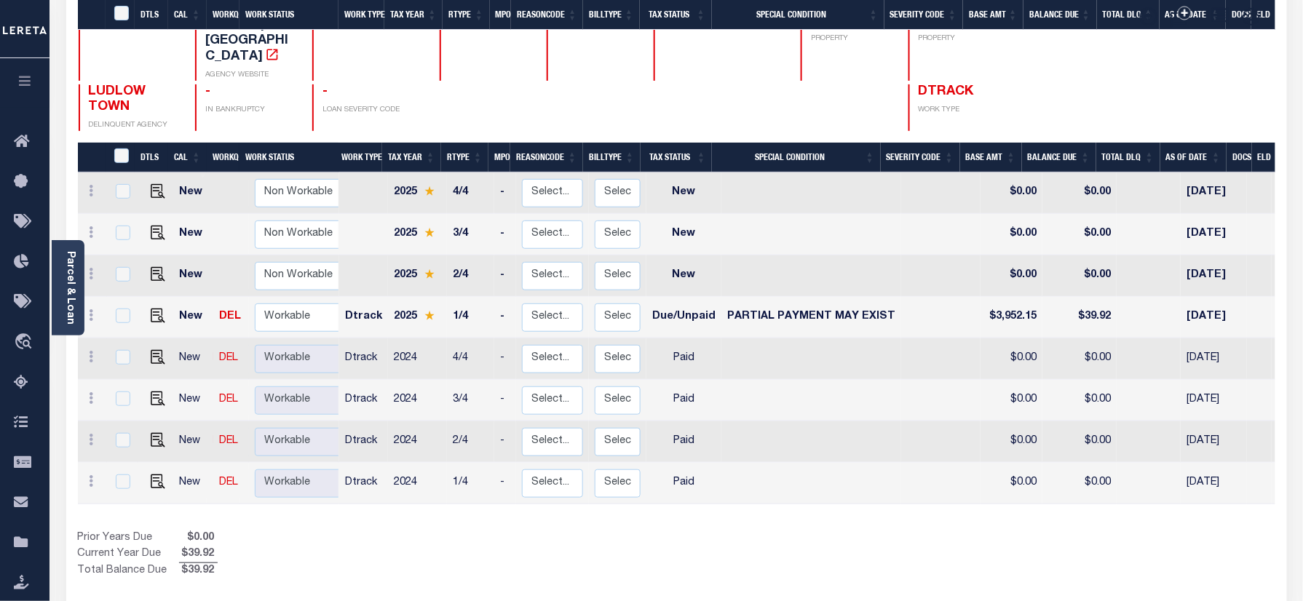
scroll to position [291, 0]
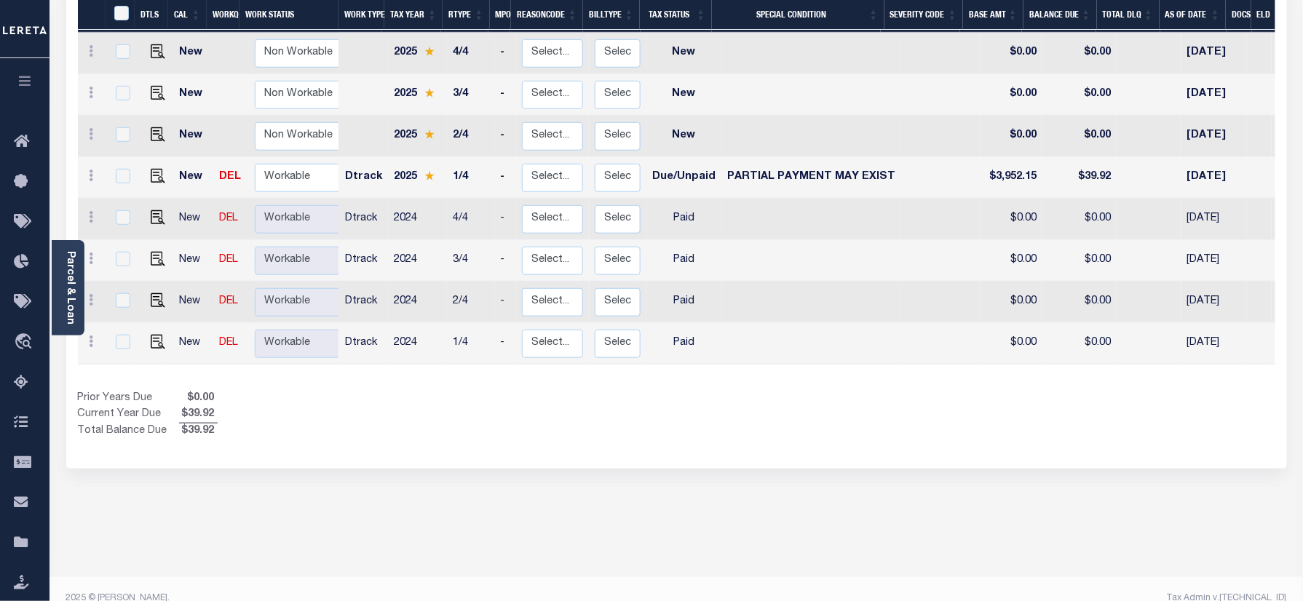
click at [592, 435] on div "Selected 8 Results 1 Items per page 25 50 100 VT STATE TAX ID N" at bounding box center [676, 148] width 1221 height 642
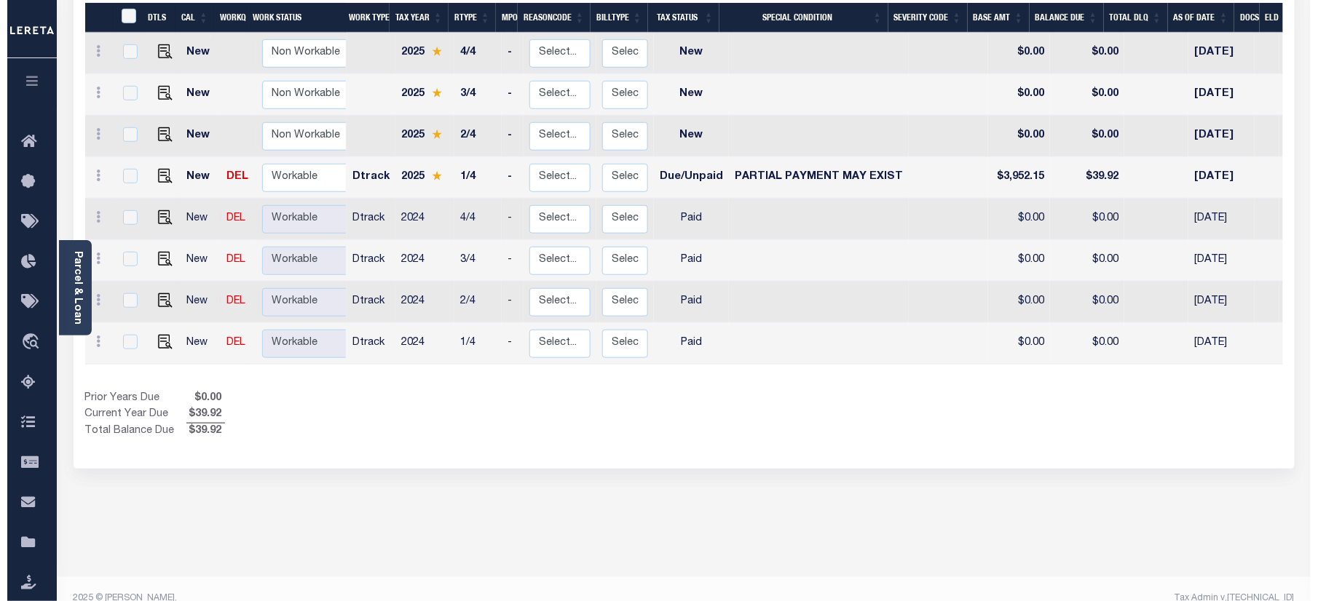
scroll to position [0, 0]
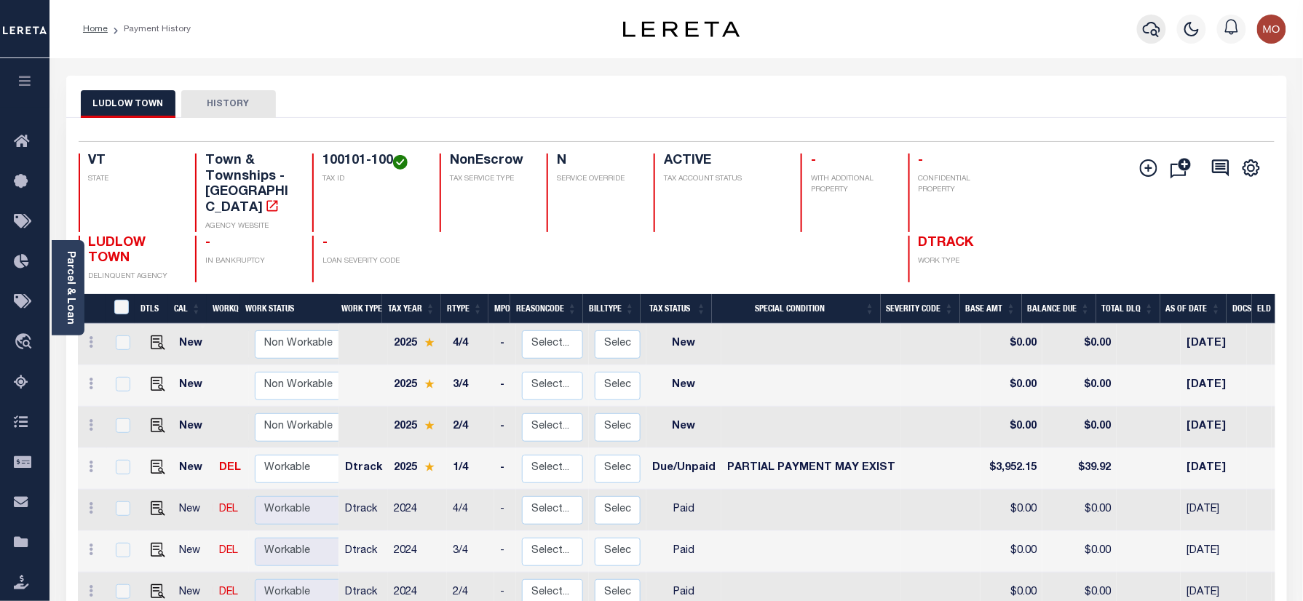
click at [1142, 35] on button "button" at bounding box center [1151, 29] width 29 height 29
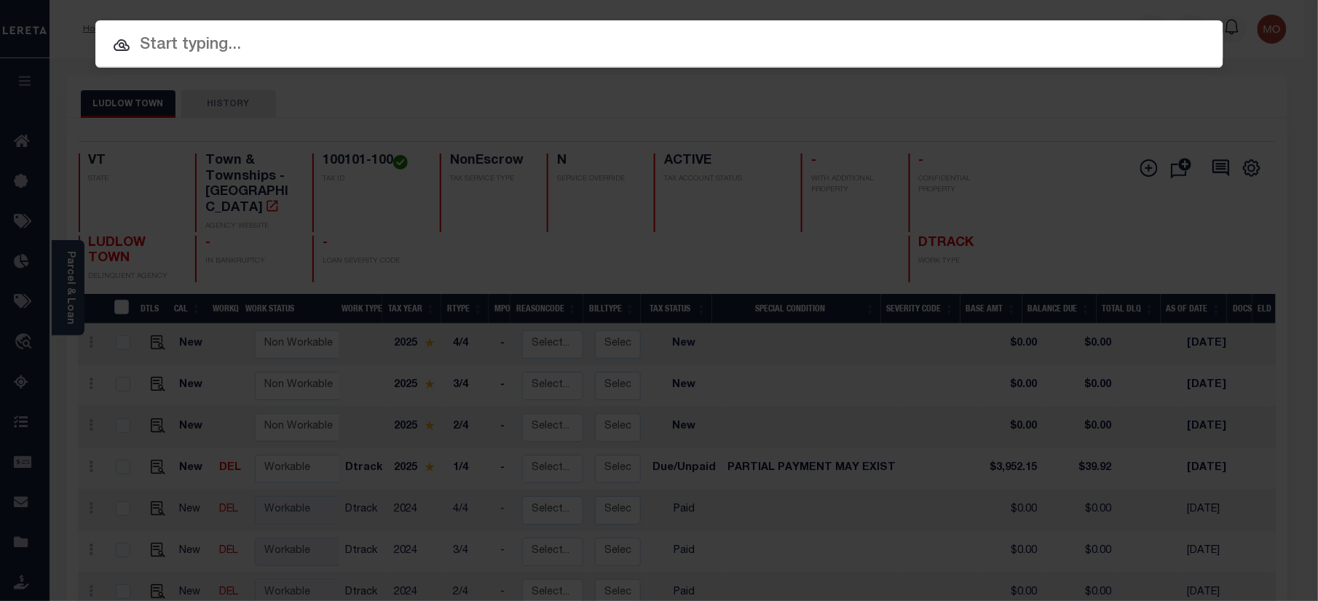
click at [210, 54] on input "text" at bounding box center [659, 45] width 1128 height 25
paste input "RC00029198"
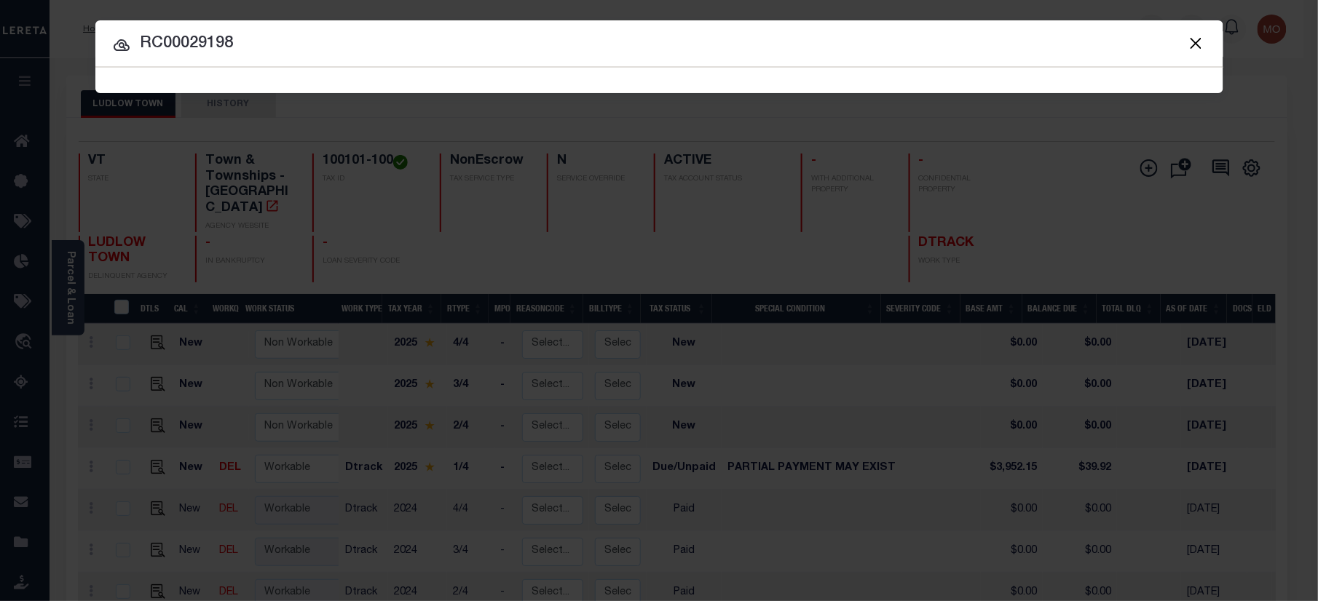
type input "RC00029198"
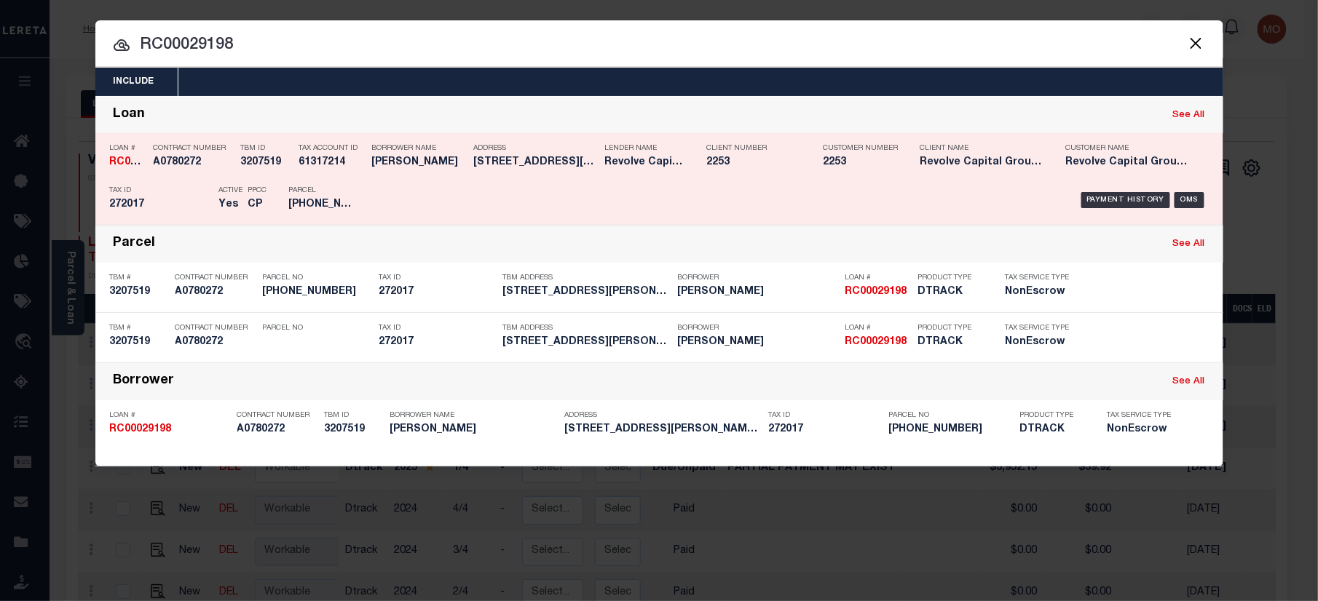
click at [267, 201] on h5 "CP" at bounding box center [257, 205] width 19 height 12
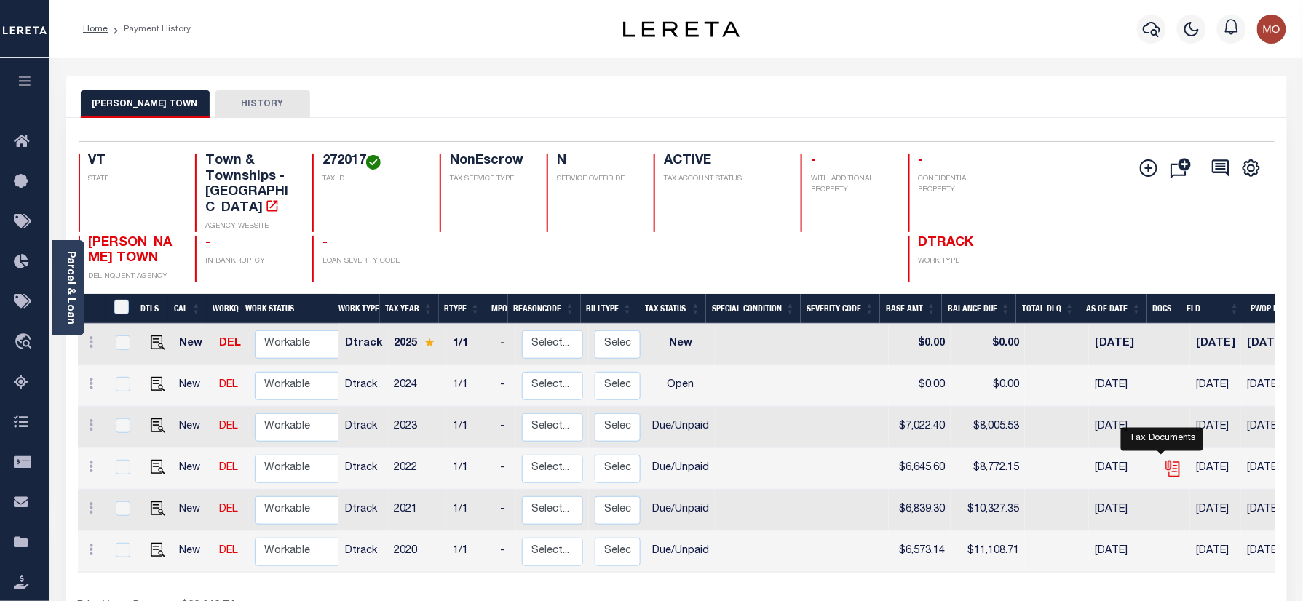
click at [1168, 459] on icon "" at bounding box center [1172, 468] width 19 height 19
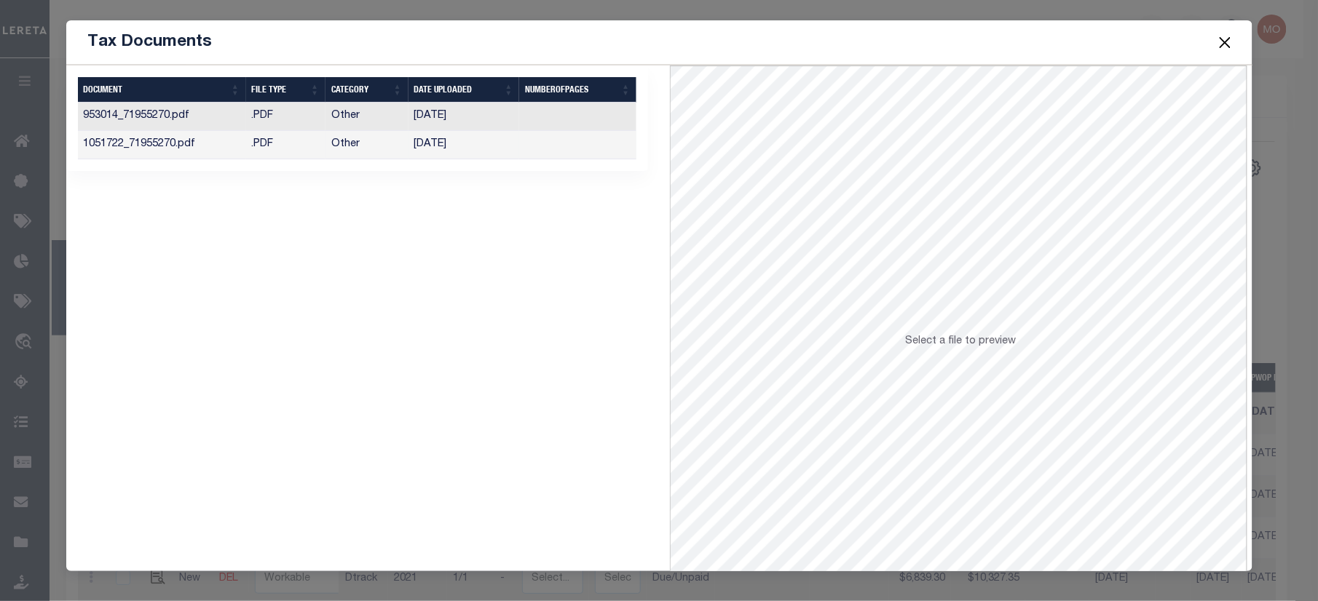
click at [403, 146] on td "Other" at bounding box center [366, 145] width 83 height 28
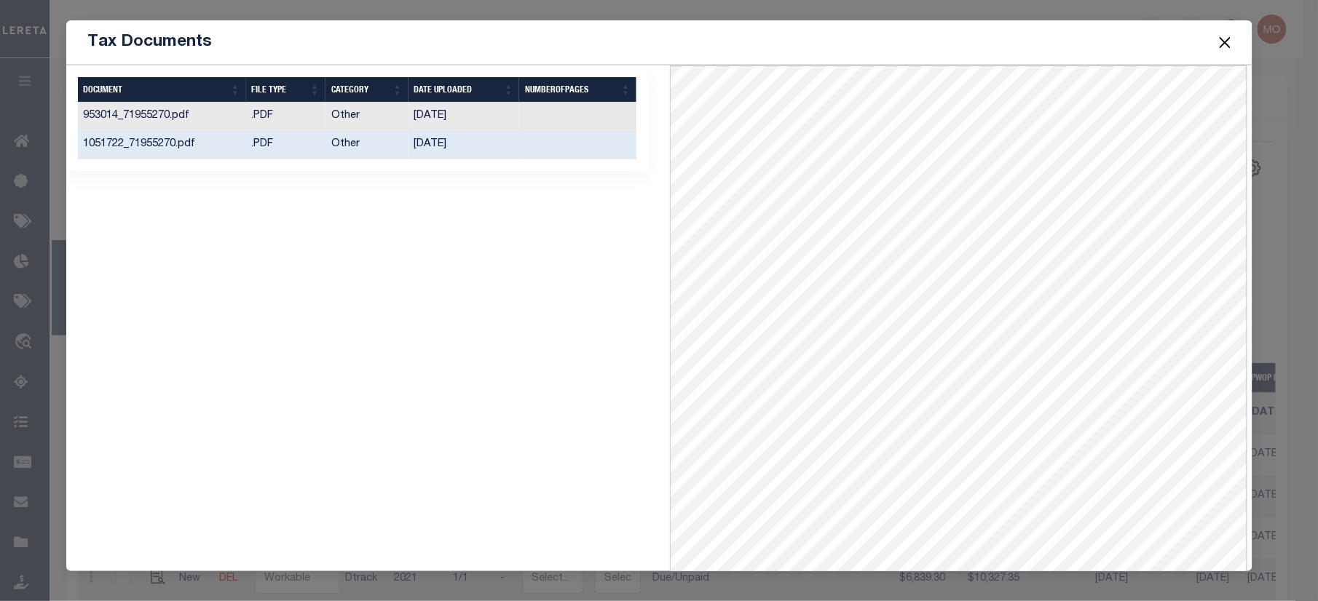
click at [1226, 33] on button "Close" at bounding box center [1224, 42] width 19 height 19
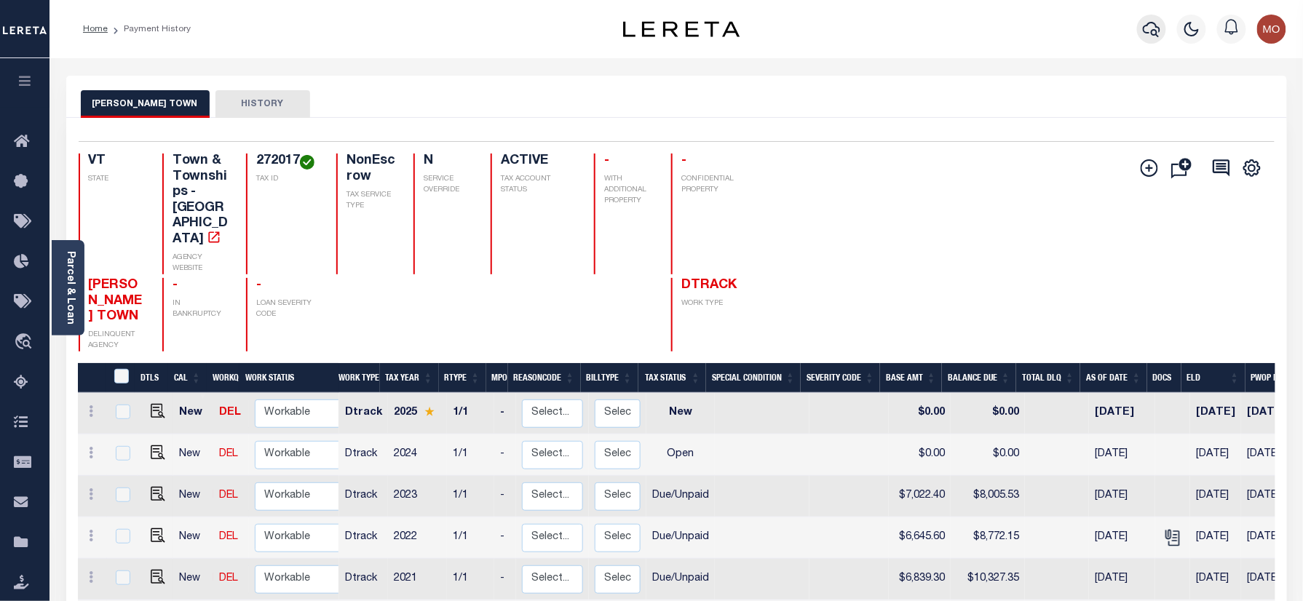
click at [1147, 32] on icon "button" at bounding box center [1151, 28] width 17 height 17
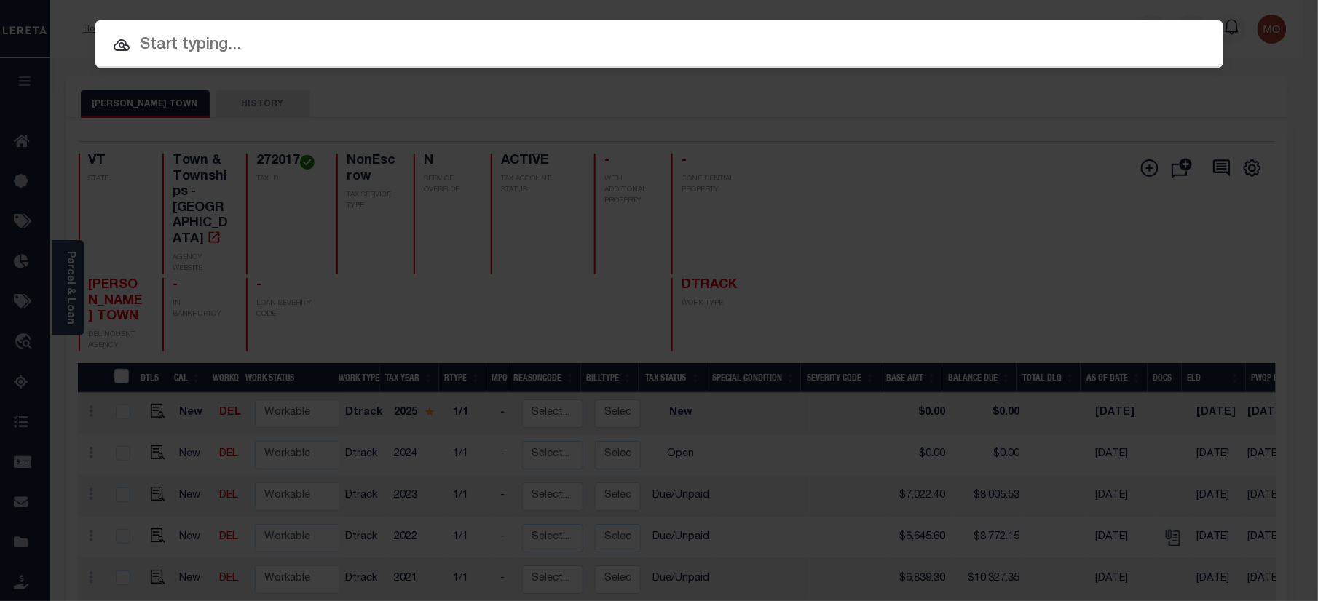
paste input "20010000498114"
click at [291, 50] on input "text" at bounding box center [659, 45] width 1128 height 25
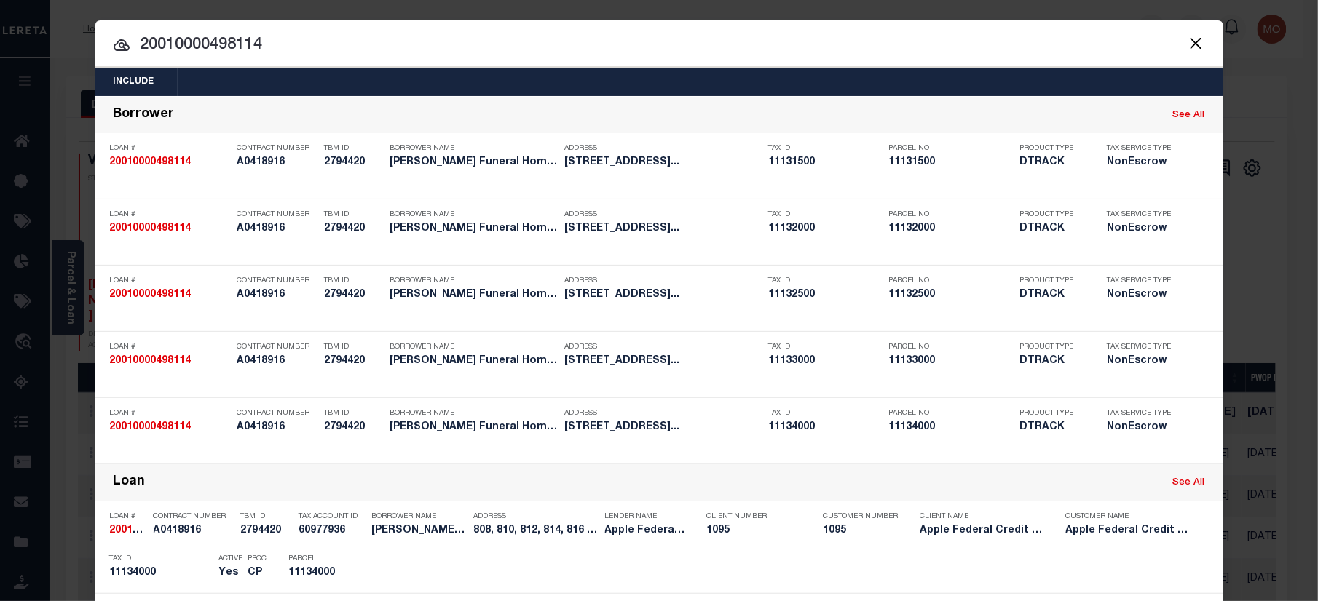
type input "20010000498114"
click at [274, 51] on input "20010000498114" at bounding box center [659, 45] width 1128 height 25
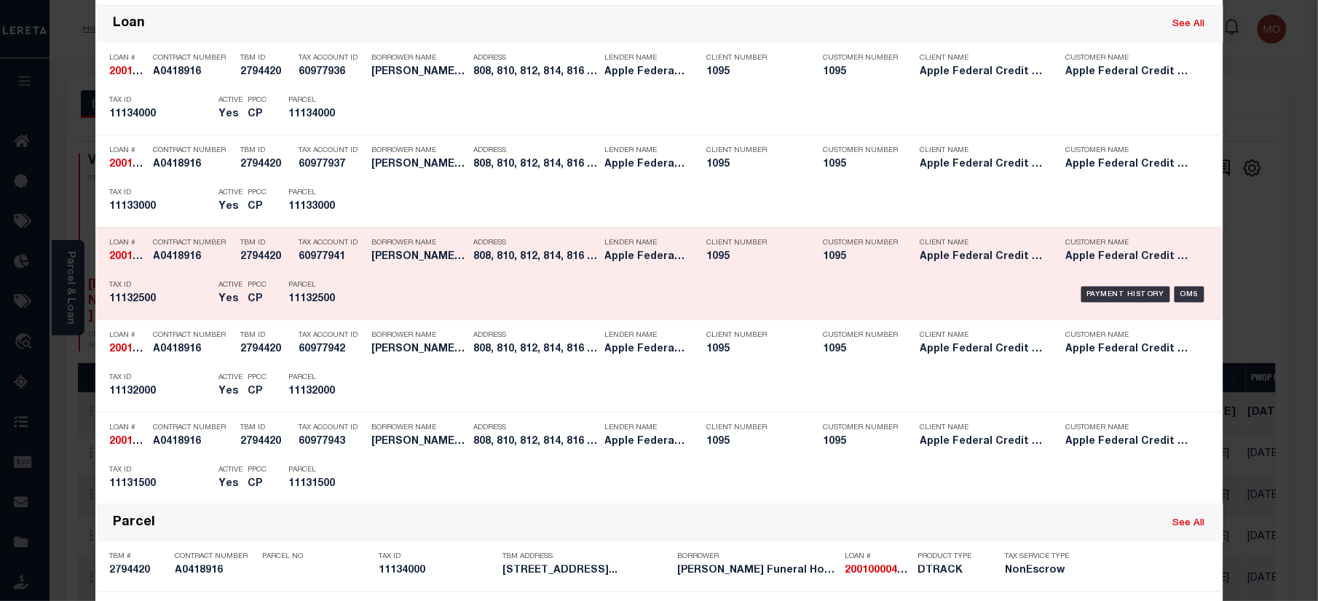
click at [251, 282] on p "PPCC" at bounding box center [257, 285] width 19 height 9
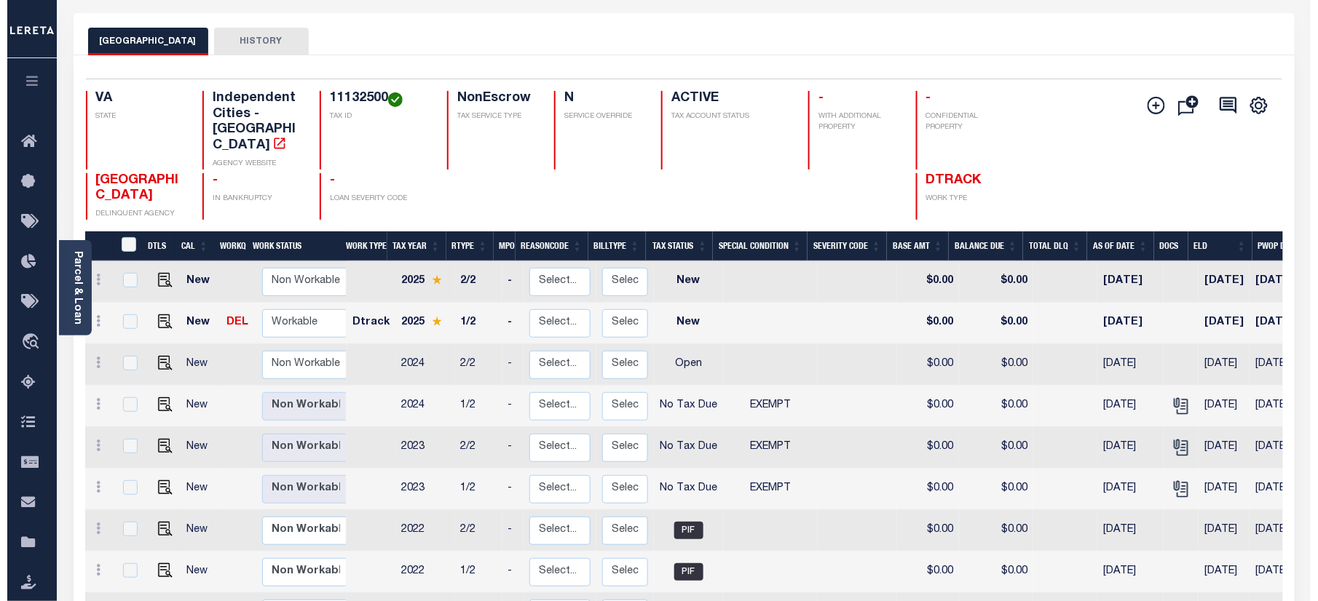
scroll to position [97, 0]
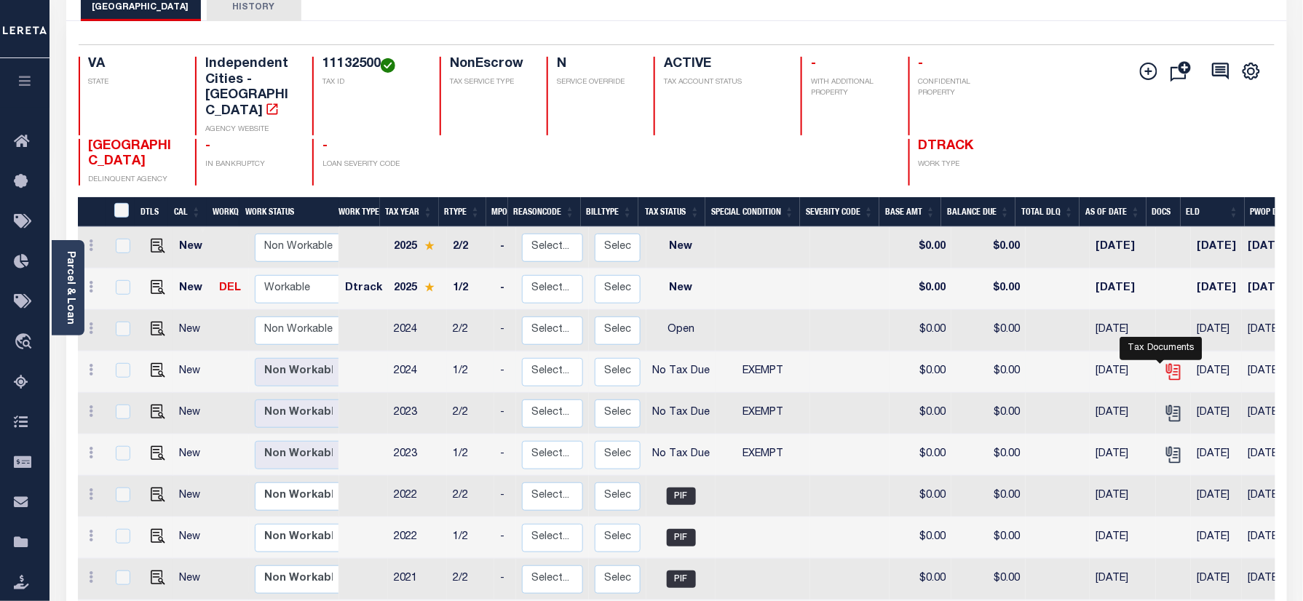
click at [1169, 363] on icon "" at bounding box center [1173, 372] width 19 height 19
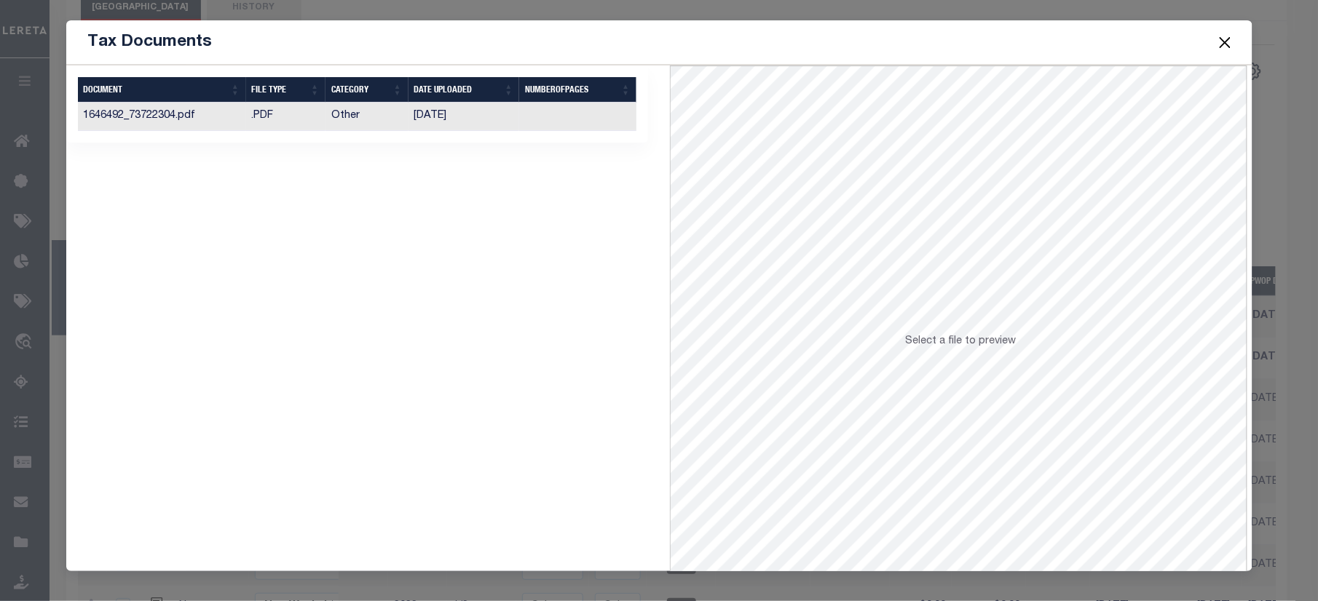
click at [368, 124] on td "Other" at bounding box center [366, 117] width 83 height 28
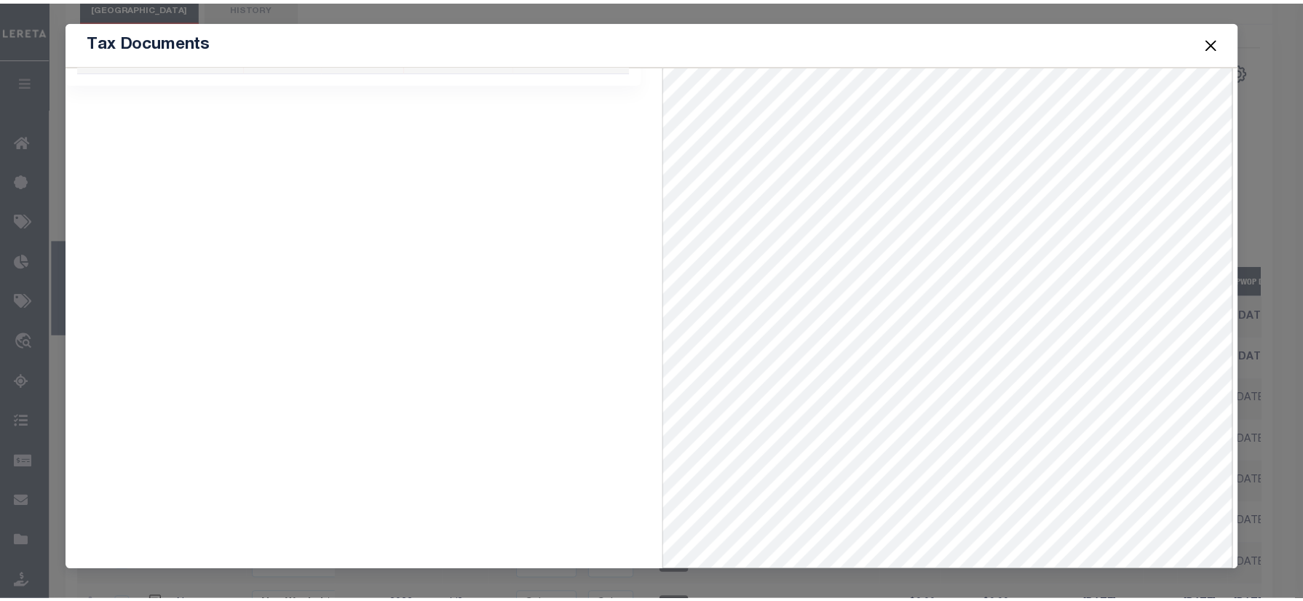
scroll to position [0, 0]
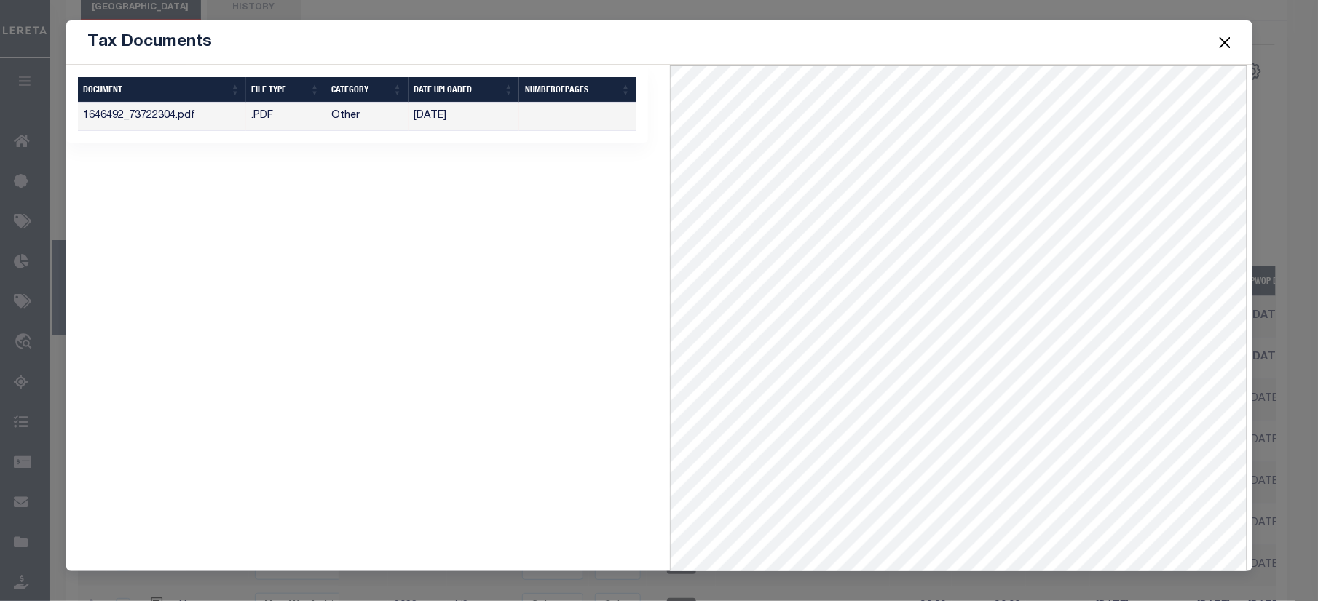
click at [1229, 41] on button "Close" at bounding box center [1224, 42] width 19 height 19
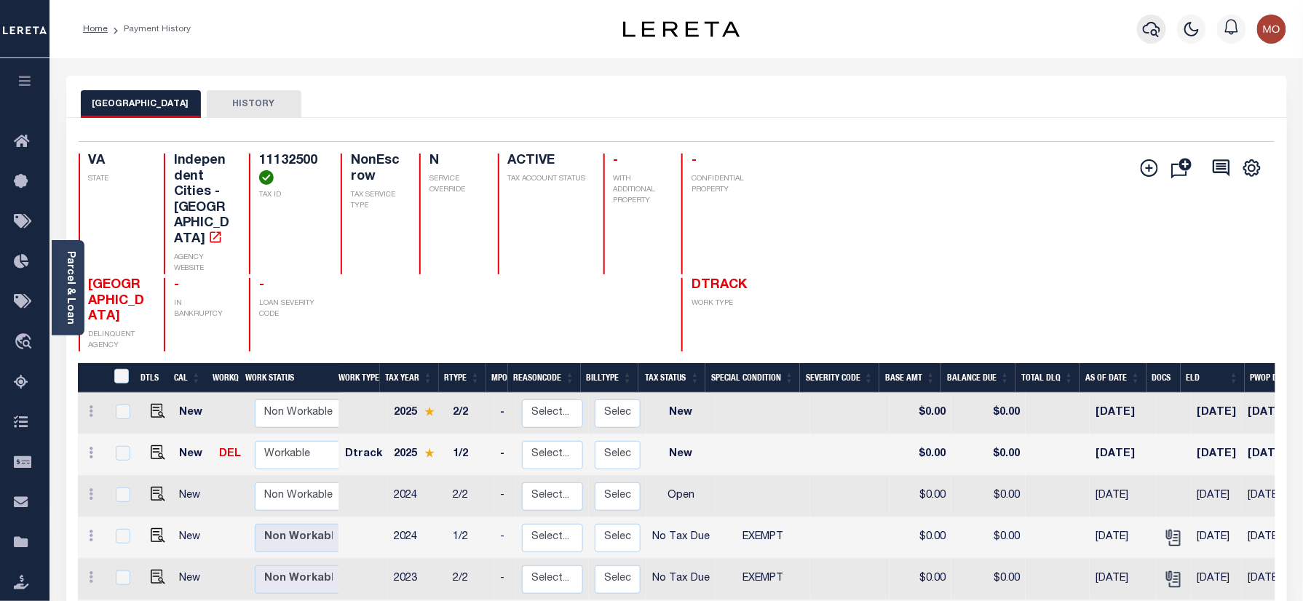
click at [1146, 36] on icon "button" at bounding box center [1151, 28] width 17 height 17
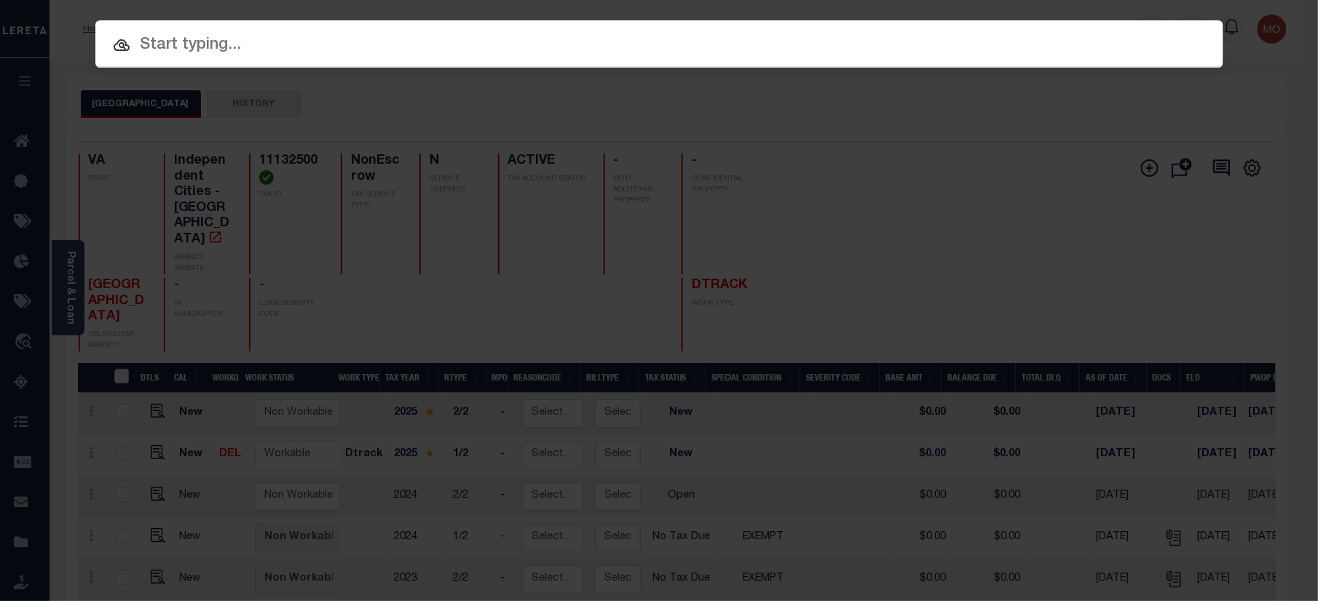
click at [230, 60] on div at bounding box center [659, 43] width 1128 height 47
click at [227, 50] on input "text" at bounding box center [659, 45] width 1128 height 25
paste input "40009731"
type input "40009731"
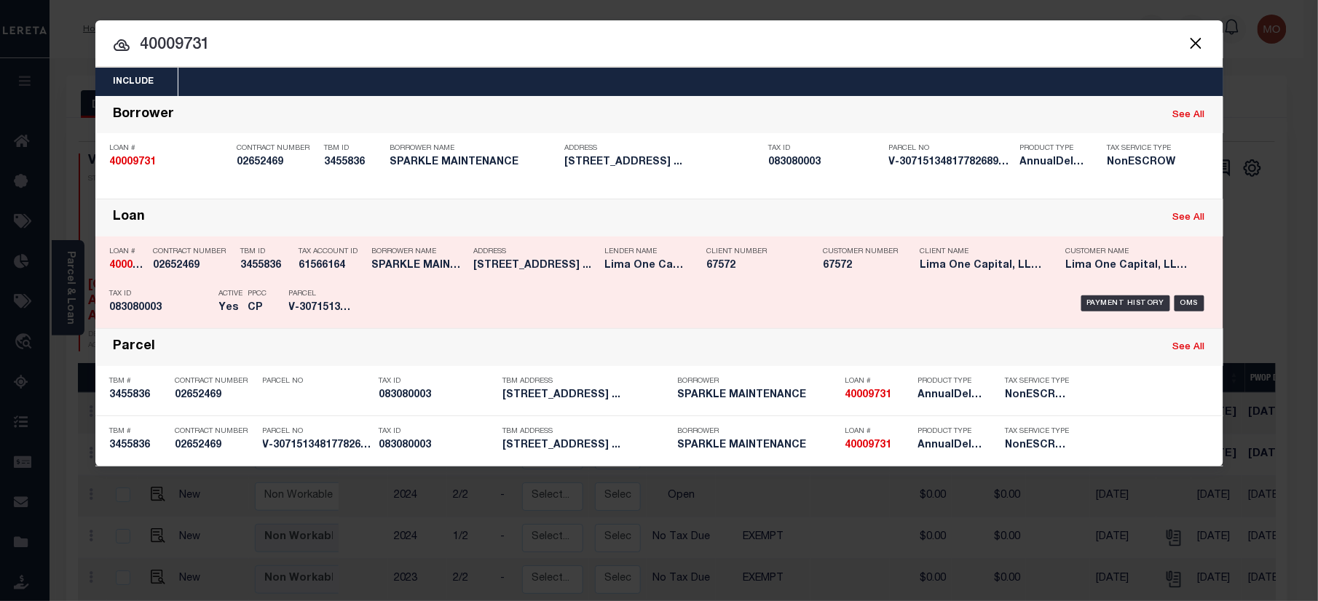
click at [265, 272] on div "TBM ID 3455836" at bounding box center [266, 261] width 51 height 42
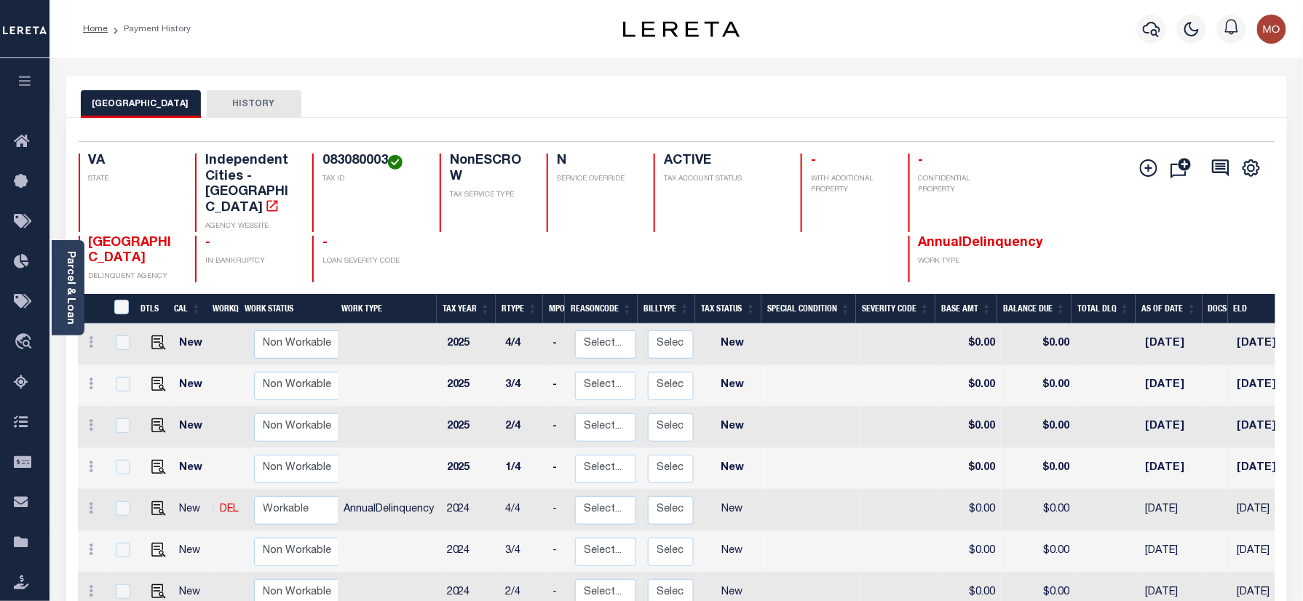
click at [344, 162] on h4 "083080003" at bounding box center [372, 162] width 100 height 16
copy h4 "083080003"
click at [336, 183] on p "TAX ID" at bounding box center [372, 179] width 100 height 11
drag, startPoint x: 325, startPoint y: 160, endPoint x: 379, endPoint y: 173, distance: 56.0
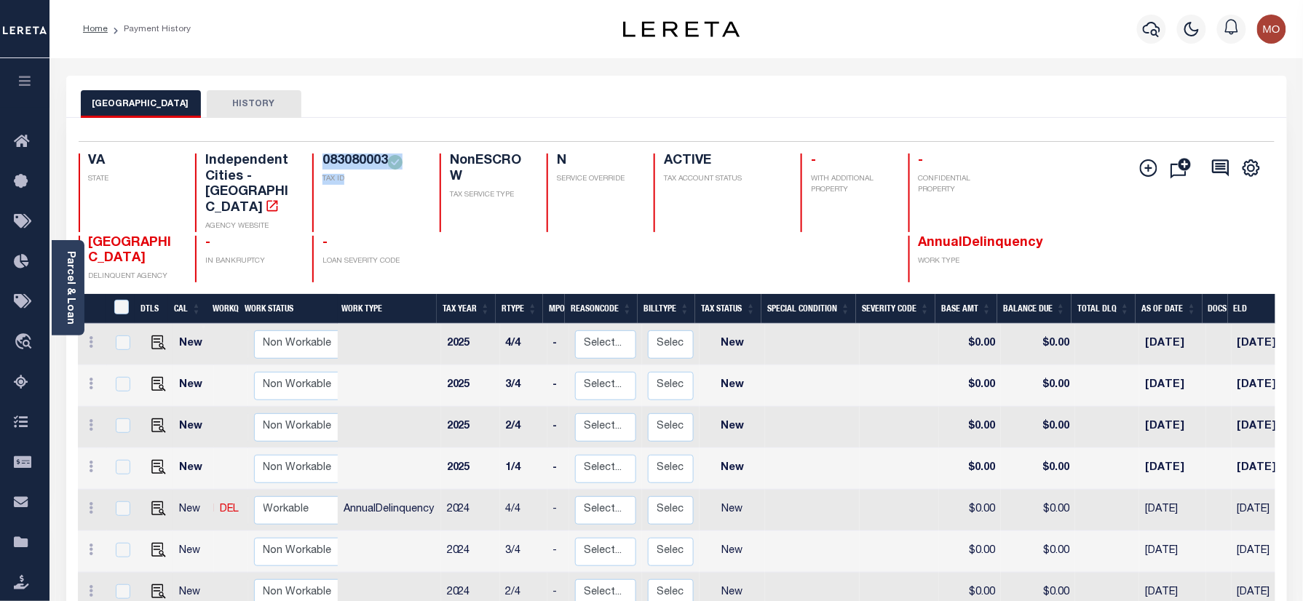
click at [379, 173] on div "083080003 TAX ID" at bounding box center [367, 193] width 110 height 79
click at [402, 236] on h4 "-" at bounding box center [372, 244] width 100 height 16
drag, startPoint x: 517, startPoint y: 66, endPoint x: 516, endPoint y: 85, distance: 19.7
click at [517, 66] on div "Parcel & Loan Loan Details 40009731 LOAN NO NEW" at bounding box center [676, 485] width 1243 height 854
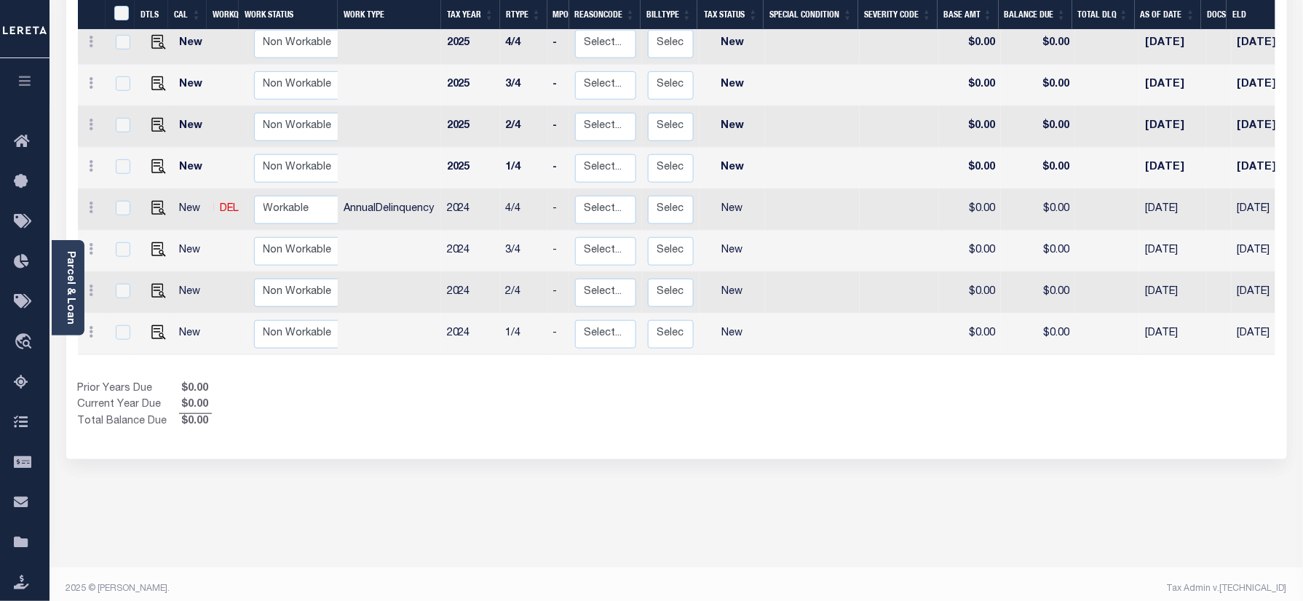
scroll to position [9, 0]
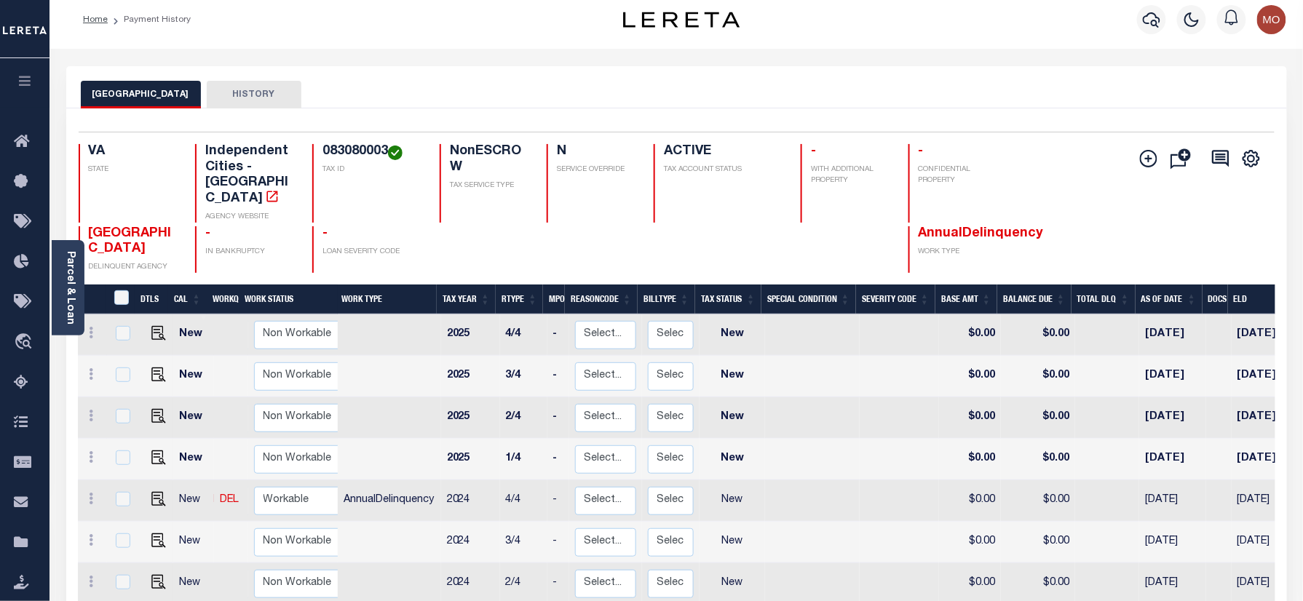
click at [507, 33] on div "Home Payment History" at bounding box center [325, 19] width 509 height 31
click at [488, 42] on div "Home Payment History Profile" at bounding box center [677, 20] width 1254 height 58
